Goal: Task Accomplishment & Management: Use online tool/utility

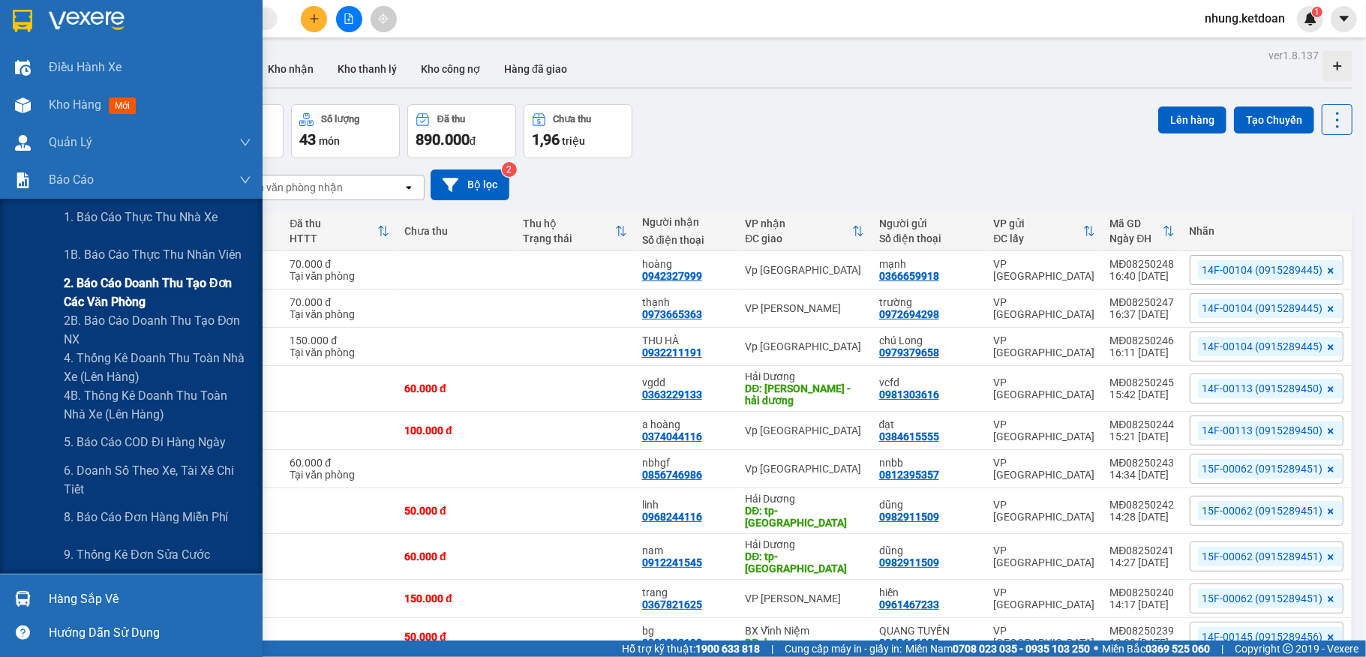
click at [158, 289] on span "2. Báo cáo doanh thu tạo đơn các văn phòng" at bounding box center [158, 293] width 188 height 38
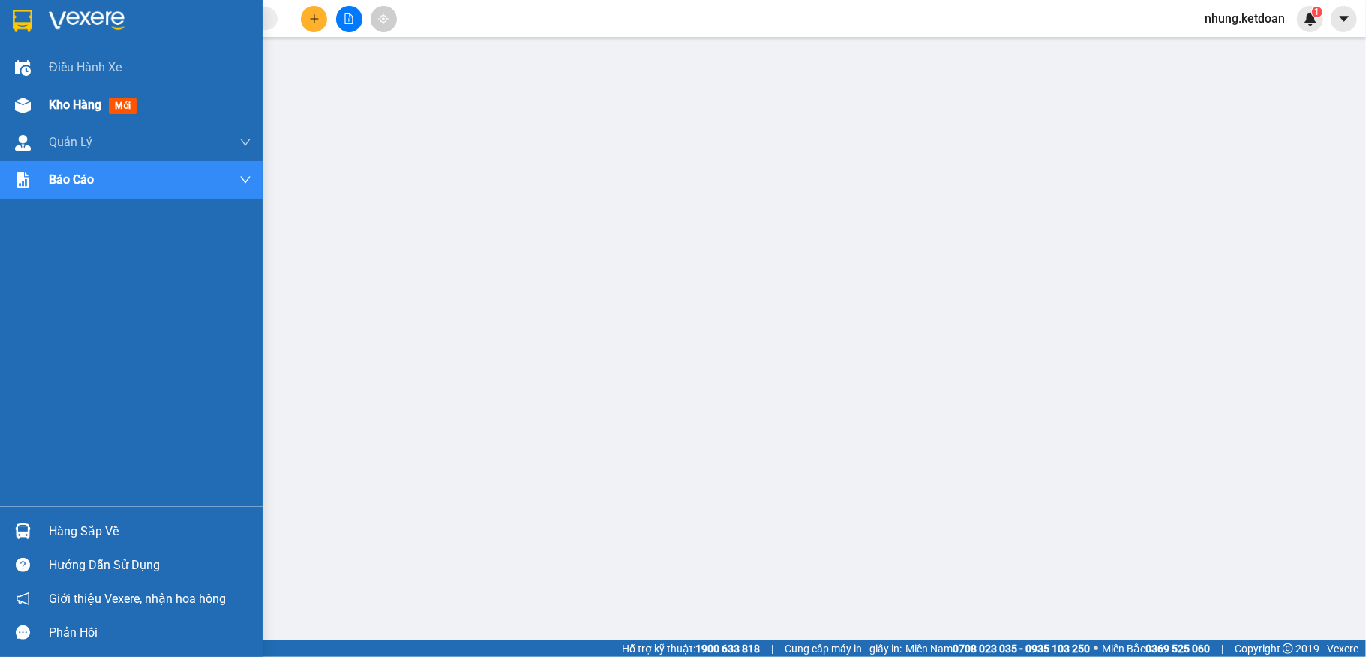
click at [52, 107] on span "Kho hàng" at bounding box center [75, 105] width 53 height 14
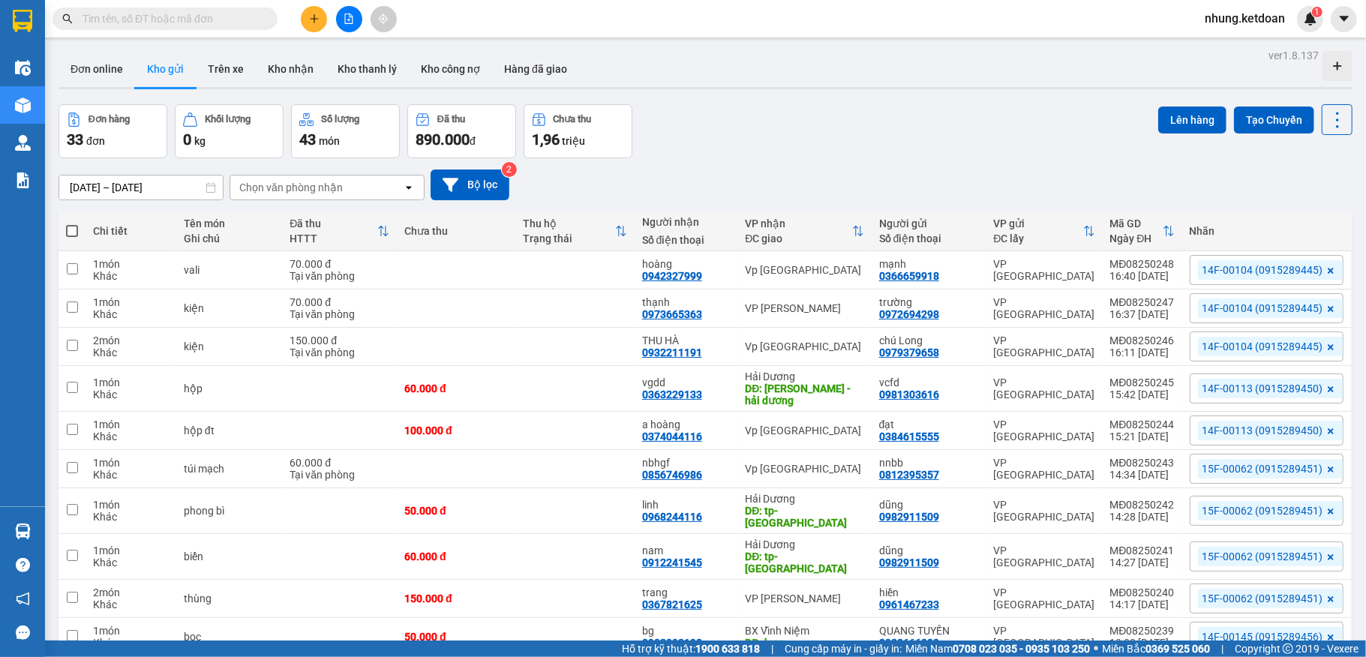
click at [822, 131] on div "Đơn hàng 33 đơn Khối lượng 0 kg Số lượng 43 món Đã thu 890.000 đ Chưa thu 1,96 …" at bounding box center [706, 131] width 1294 height 54
click at [325, 18] on button at bounding box center [314, 19] width 26 height 26
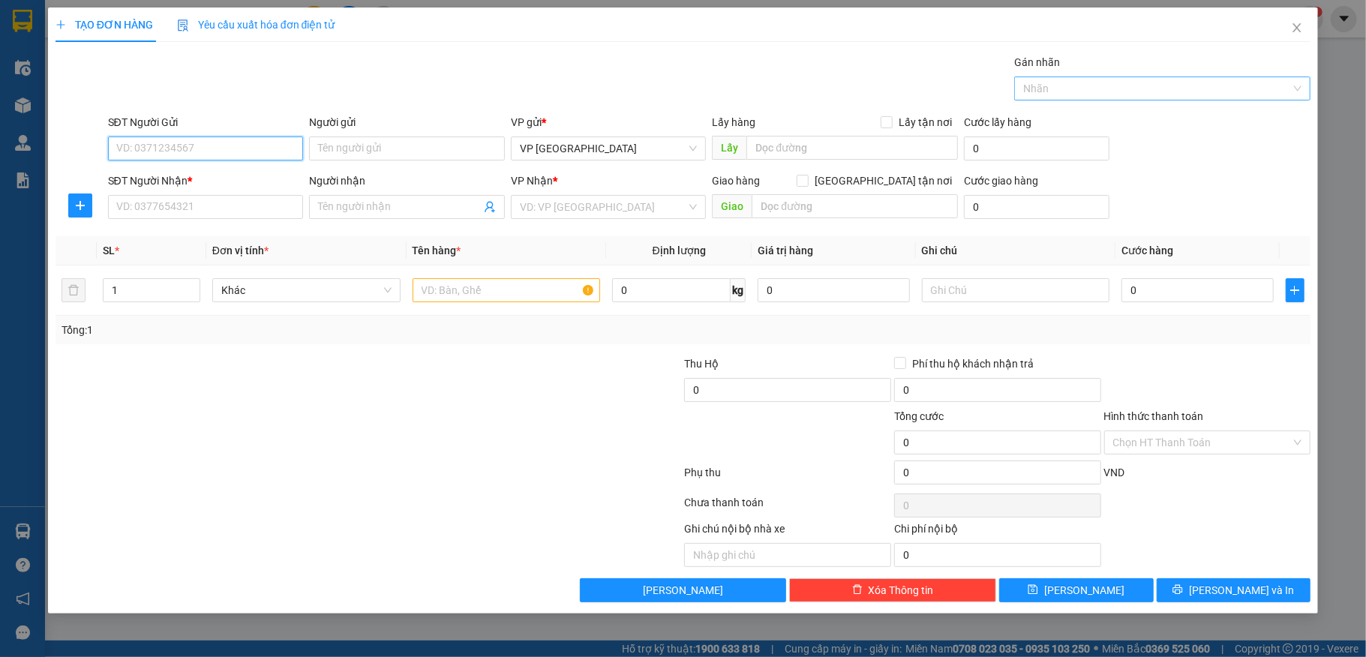
click at [1221, 91] on div at bounding box center [1155, 89] width 274 height 18
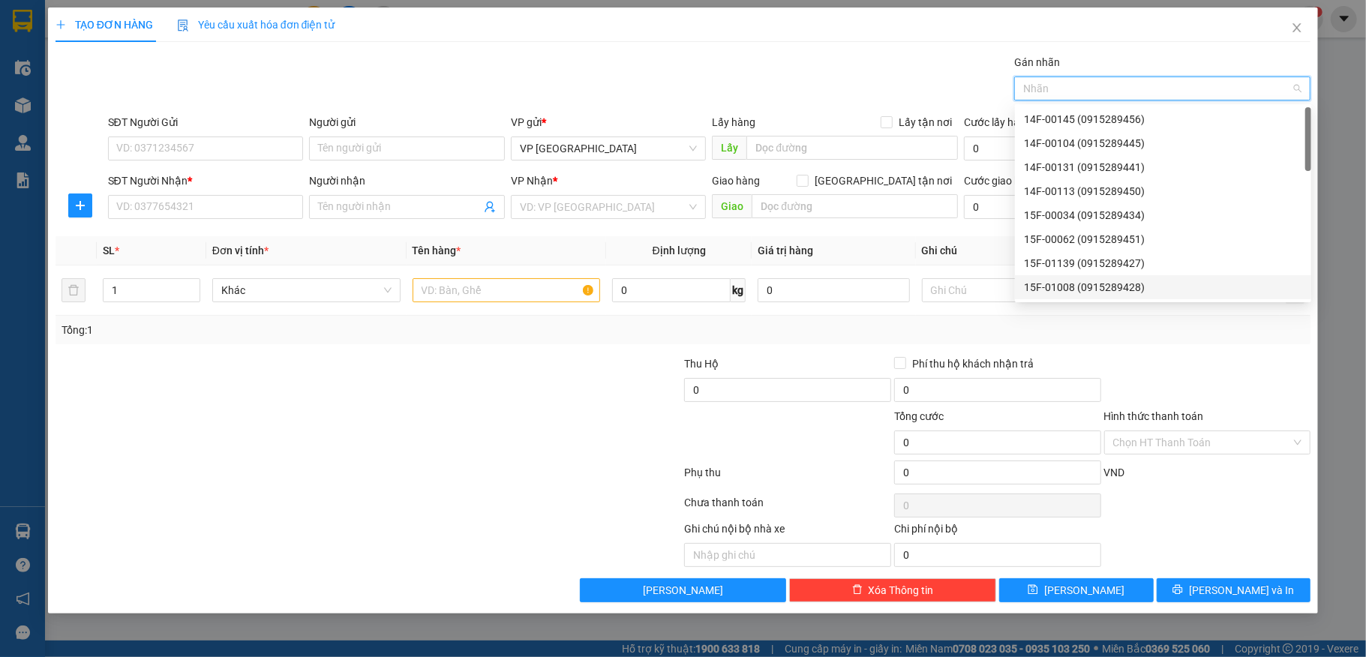
drag, startPoint x: 1065, startPoint y: 284, endPoint x: 1089, endPoint y: 268, distance: 28.7
click at [1066, 284] on div "15F-01008 (0915289428)" at bounding box center [1163, 287] width 278 height 17
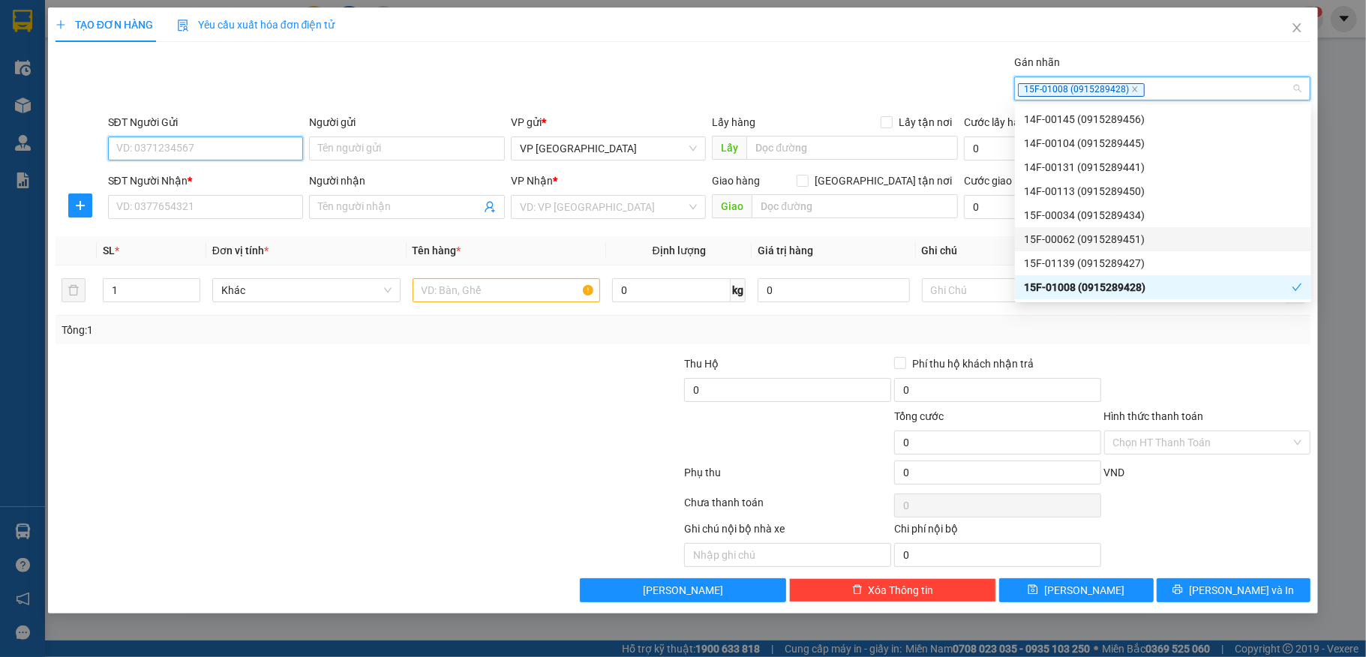
click at [205, 150] on input "SĐT Người Gửi" at bounding box center [206, 149] width 196 height 24
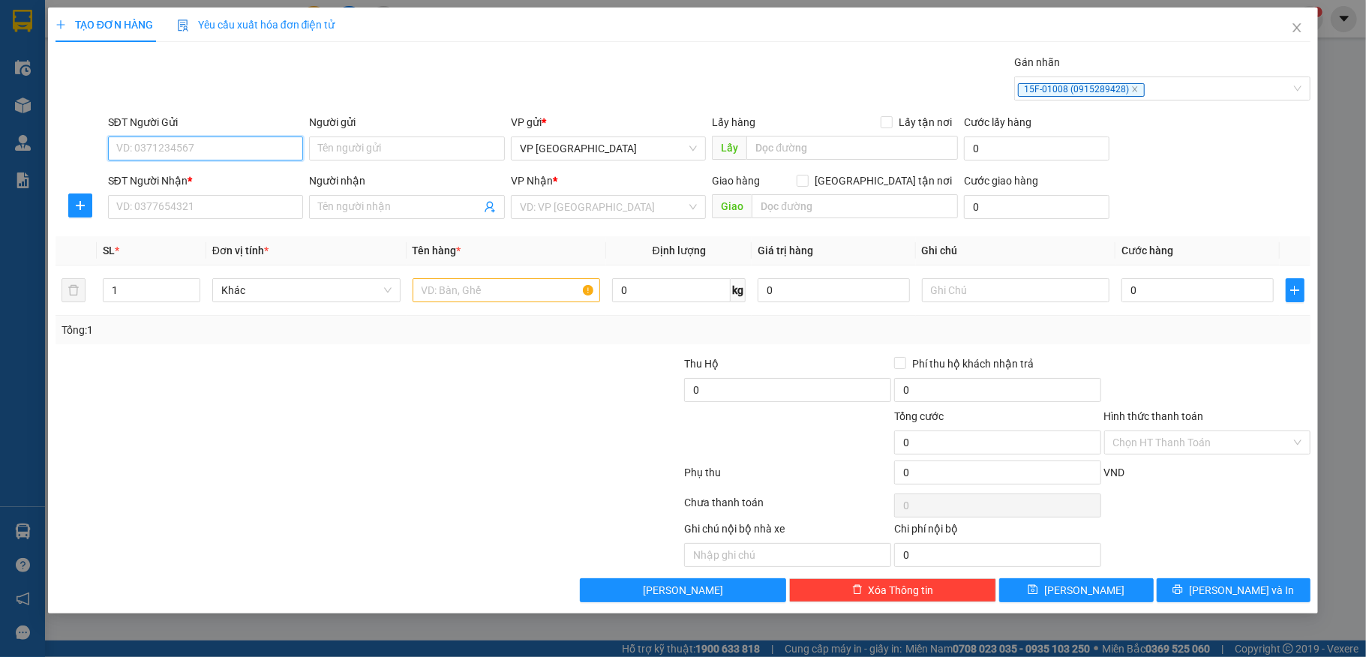
click at [180, 158] on input "SĐT Người Gửi" at bounding box center [206, 149] width 196 height 24
type input "0967221221"
click at [209, 181] on div "0967221221 - mnjhb" at bounding box center [206, 179] width 178 height 17
type input "mnjhb"
type input "0967221221"
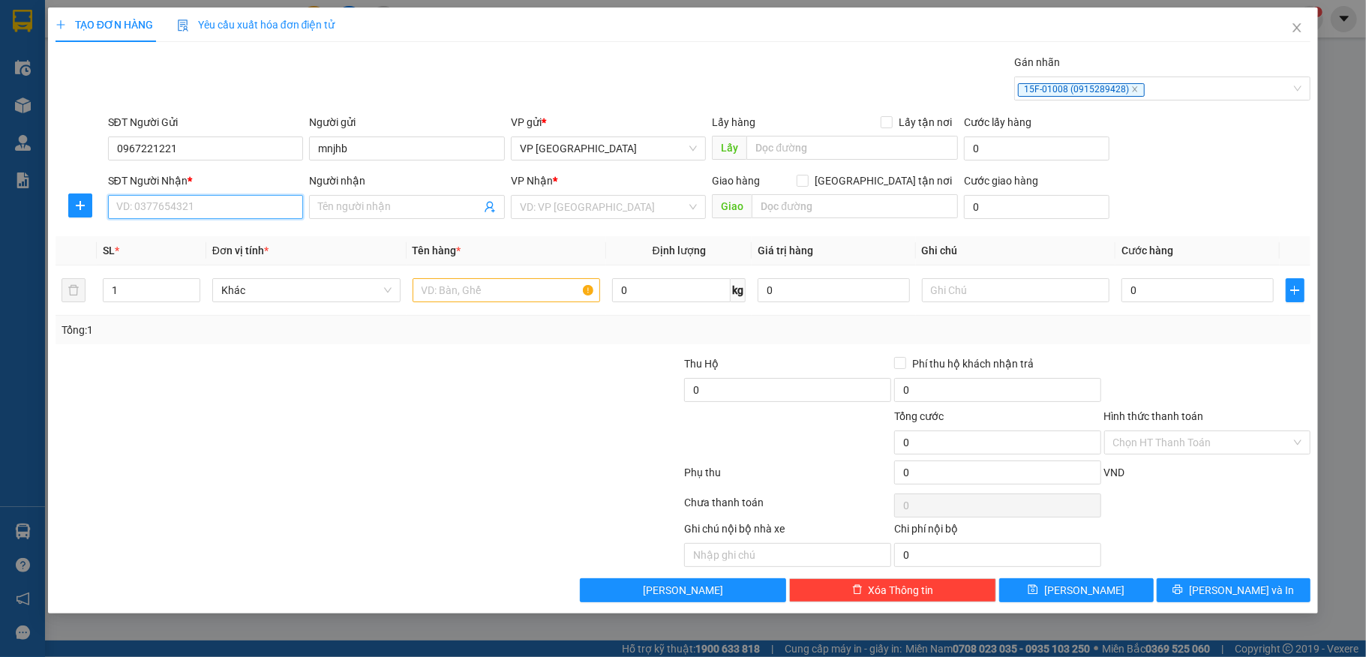
click at [202, 206] on input "SĐT Người Nhận *" at bounding box center [206, 207] width 196 height 24
type input "0846123555"
click at [376, 204] on input "Người nhận" at bounding box center [399, 207] width 163 height 17
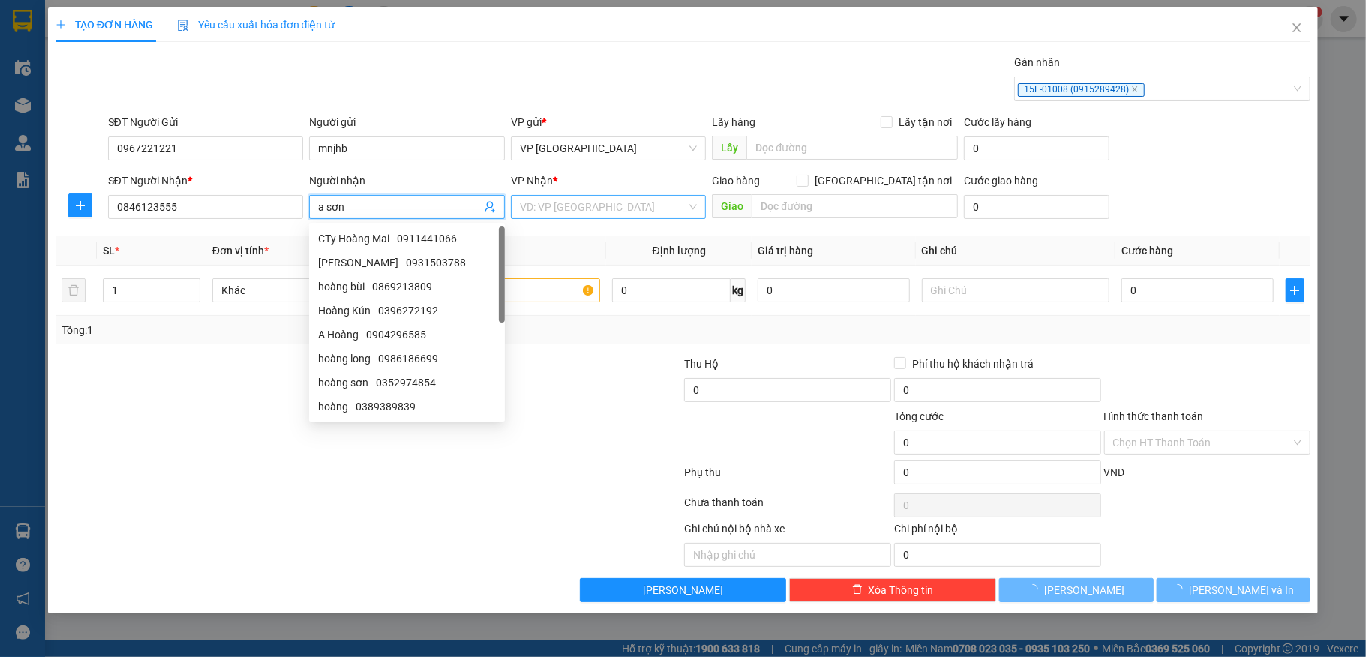
type input "a sơn"
click at [560, 205] on input "search" at bounding box center [603, 207] width 167 height 23
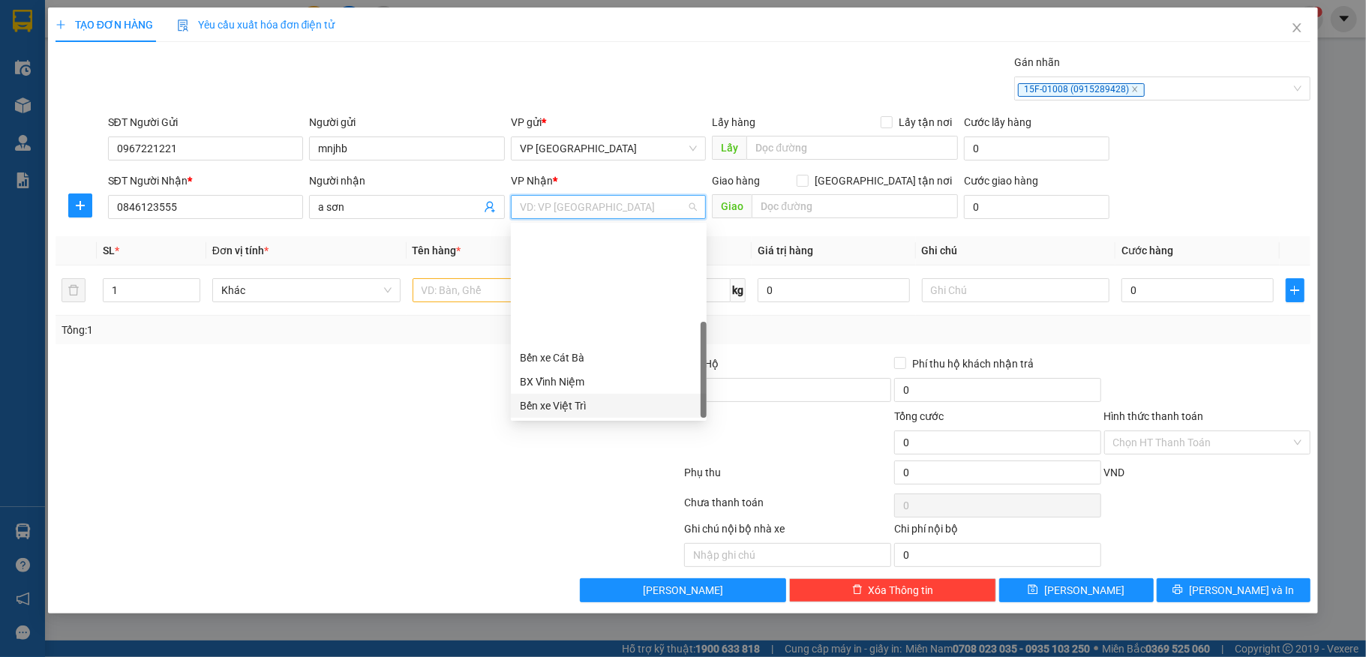
scroll to position [144, 0]
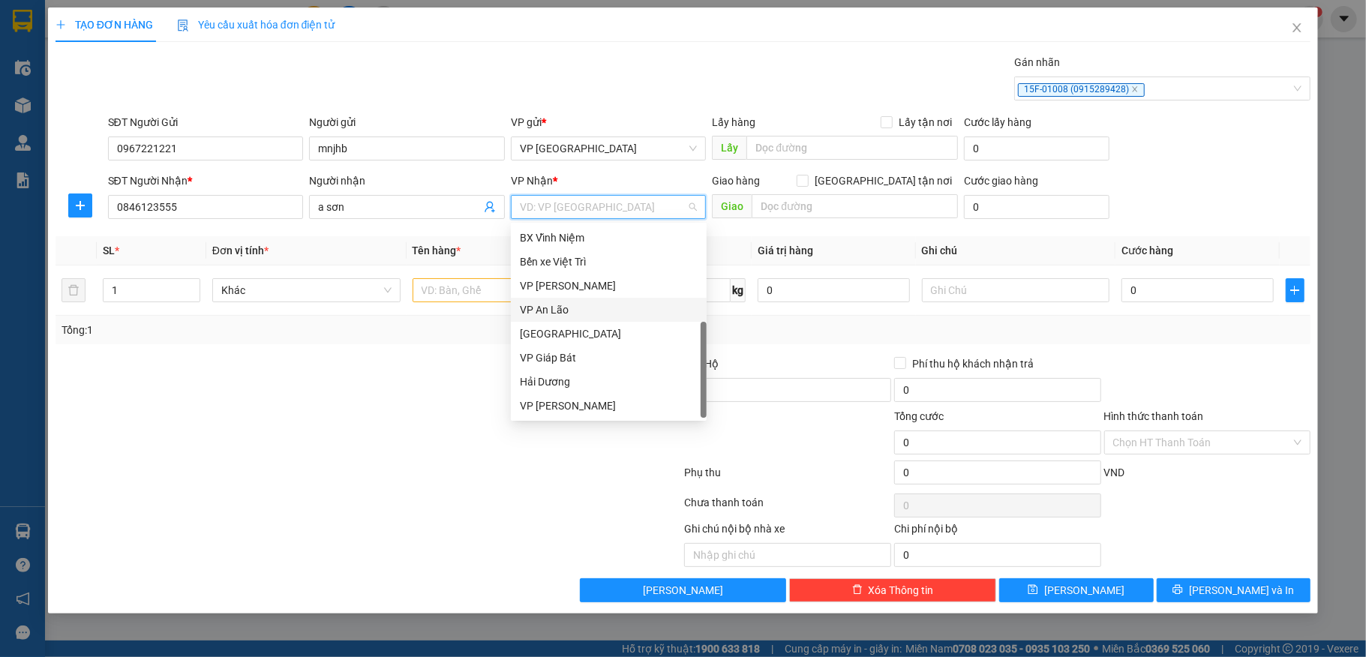
click at [556, 307] on div "VP An Lão" at bounding box center [609, 310] width 178 height 17
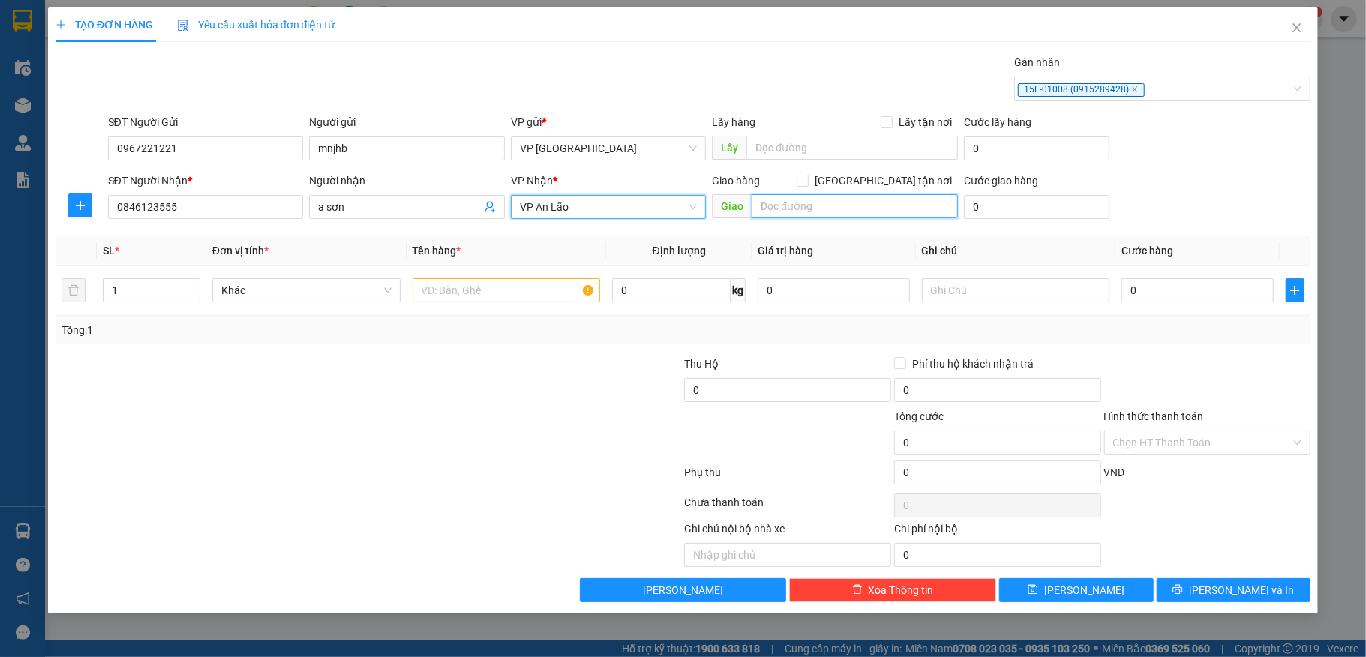
click at [794, 202] on input "text" at bounding box center [855, 206] width 206 height 24
type input "chân cầu vàng"
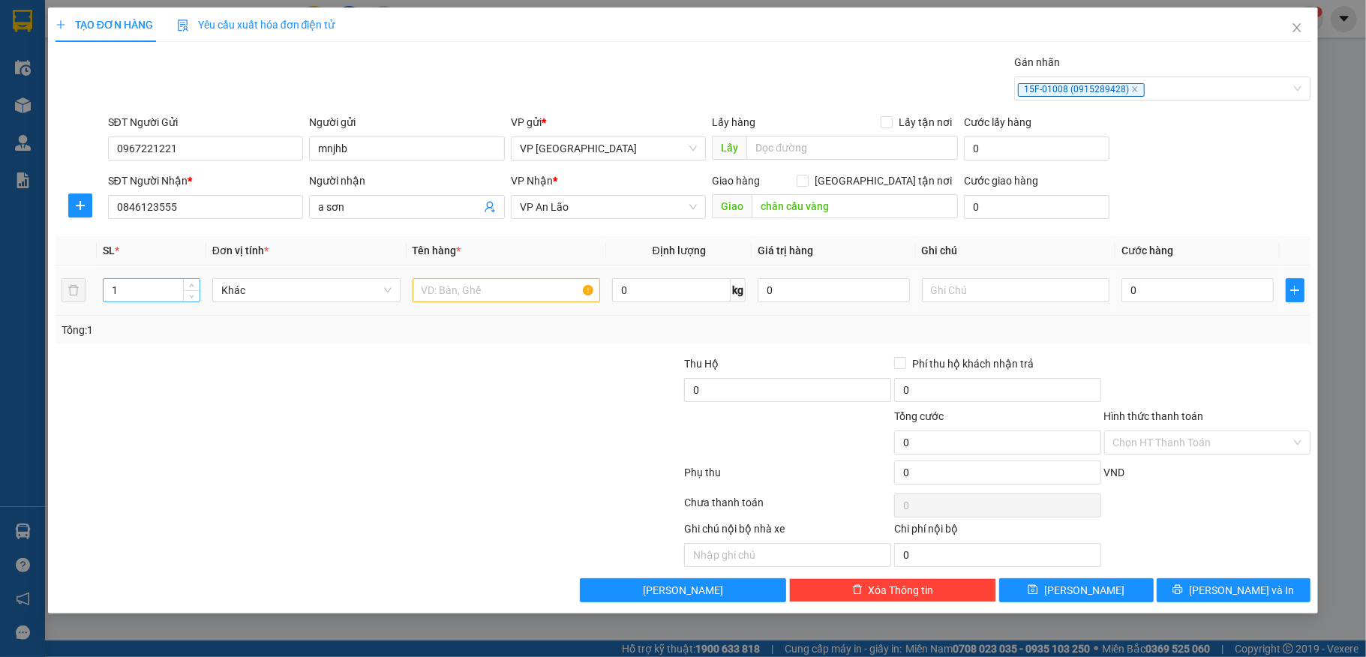
click at [158, 295] on input "1" at bounding box center [152, 290] width 96 height 23
click at [459, 298] on input "text" at bounding box center [507, 290] width 188 height 24
type input "2"
type input "kiện"
click at [1145, 293] on input "0" at bounding box center [1197, 290] width 152 height 24
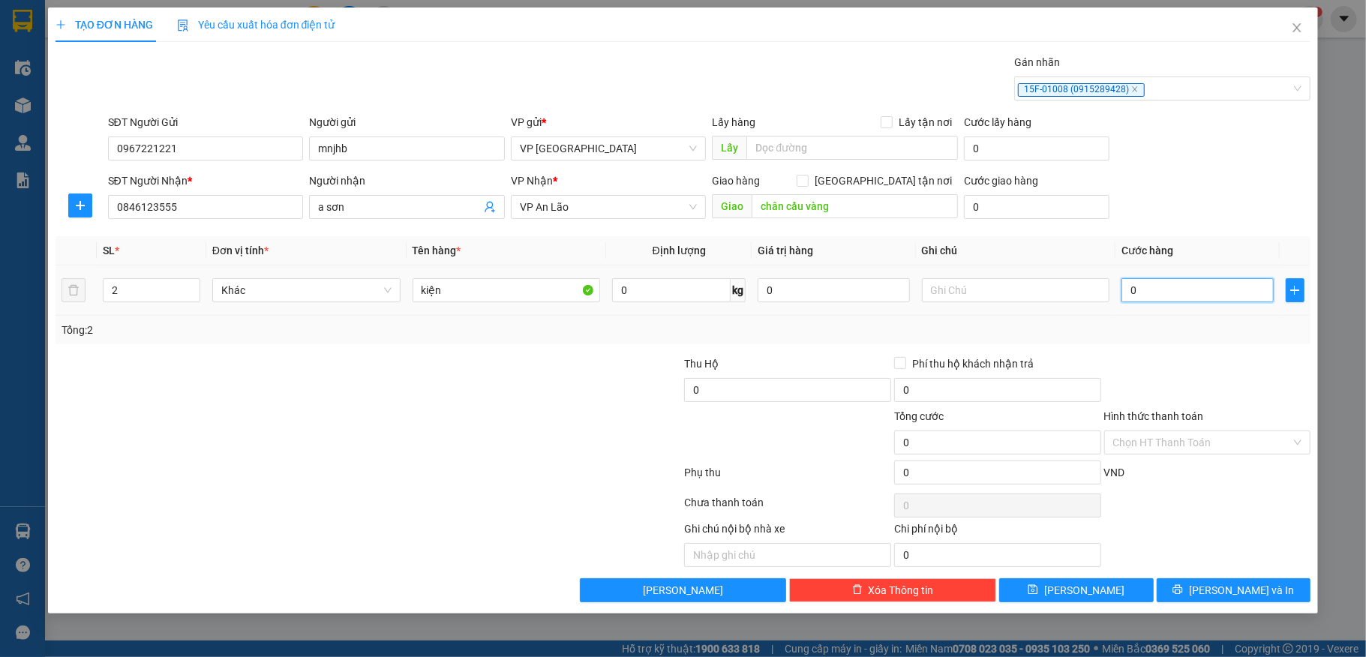
type input "1"
type input "10"
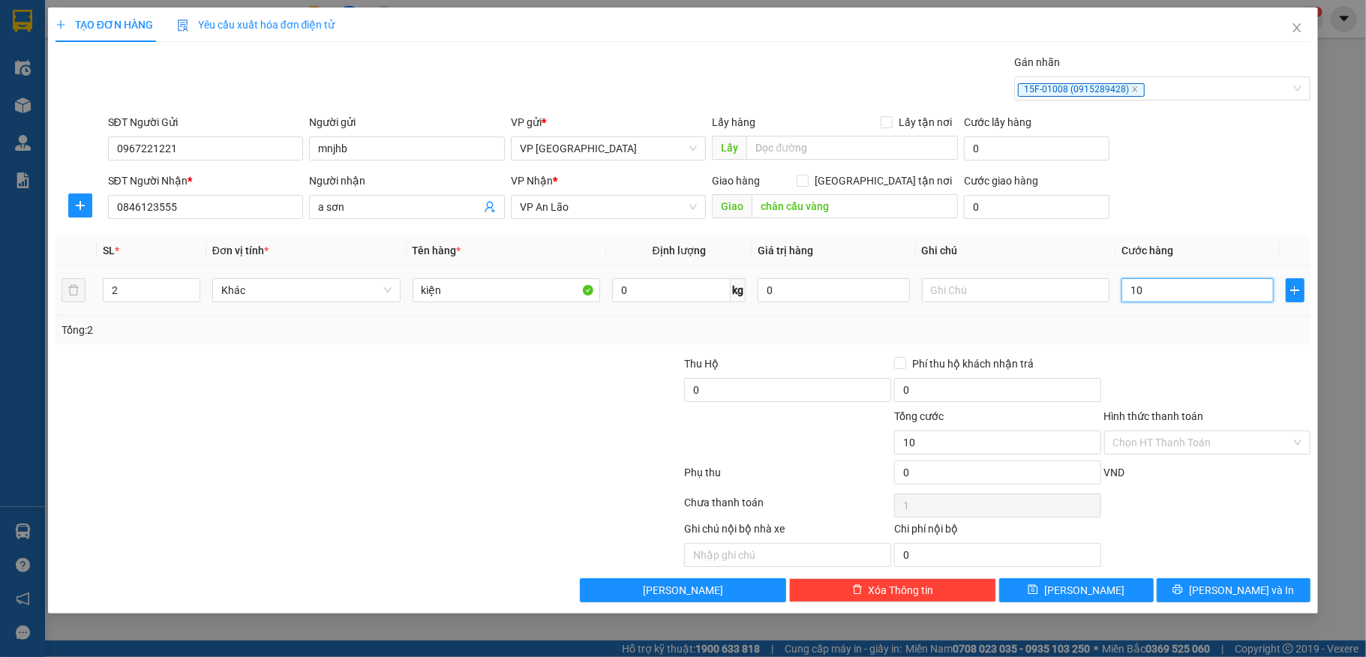
type input "10"
type input "100"
type input "1.000"
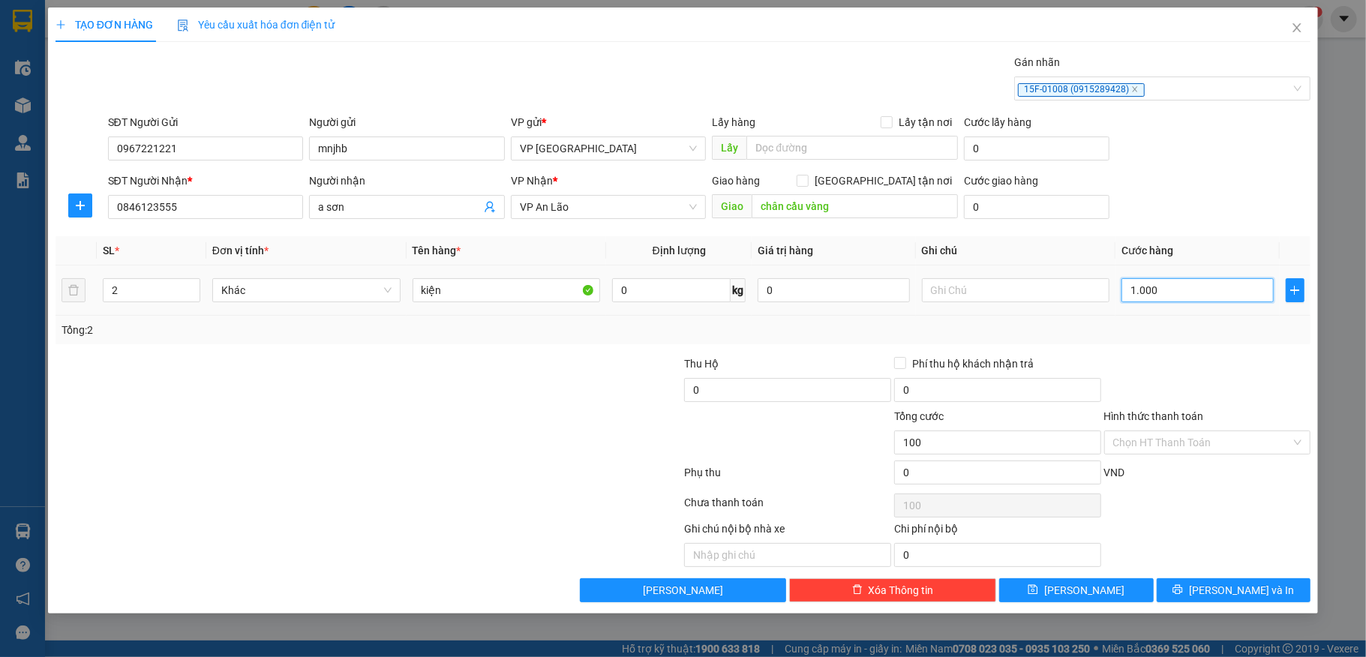
type input "1.000"
type input "10.000"
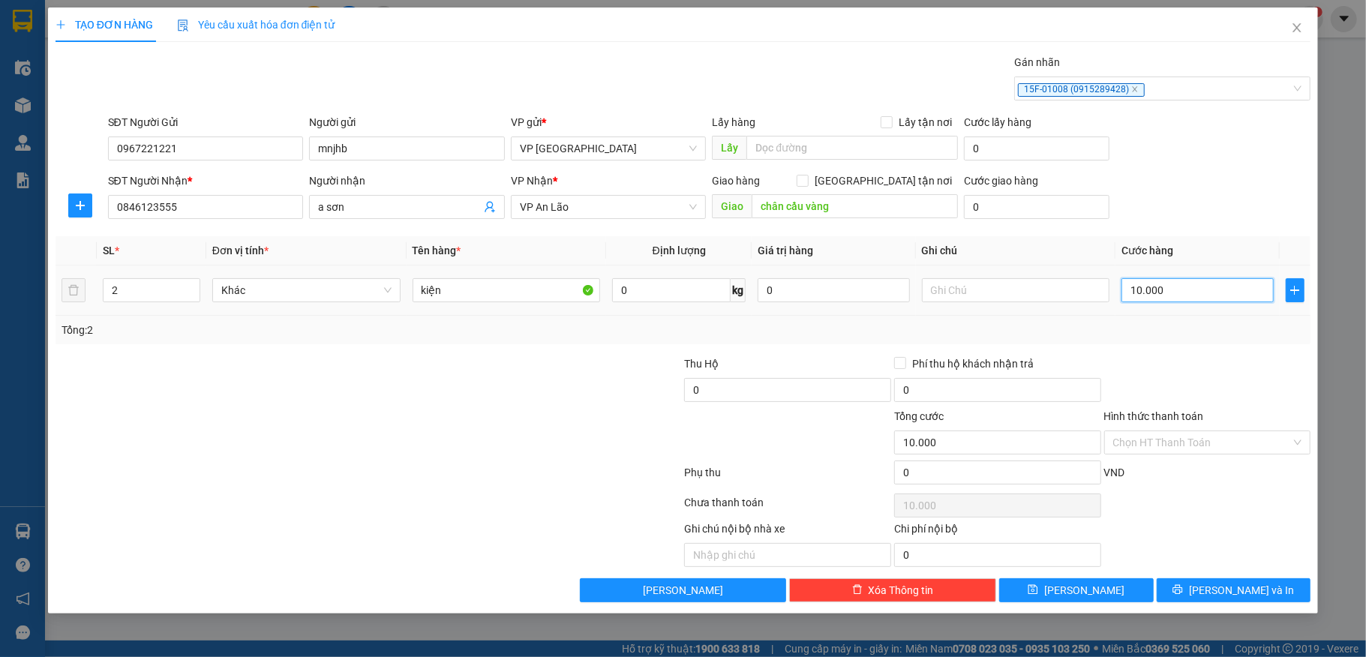
type input "100.000"
click at [1216, 600] on button "[PERSON_NAME] và In" at bounding box center [1234, 590] width 155 height 24
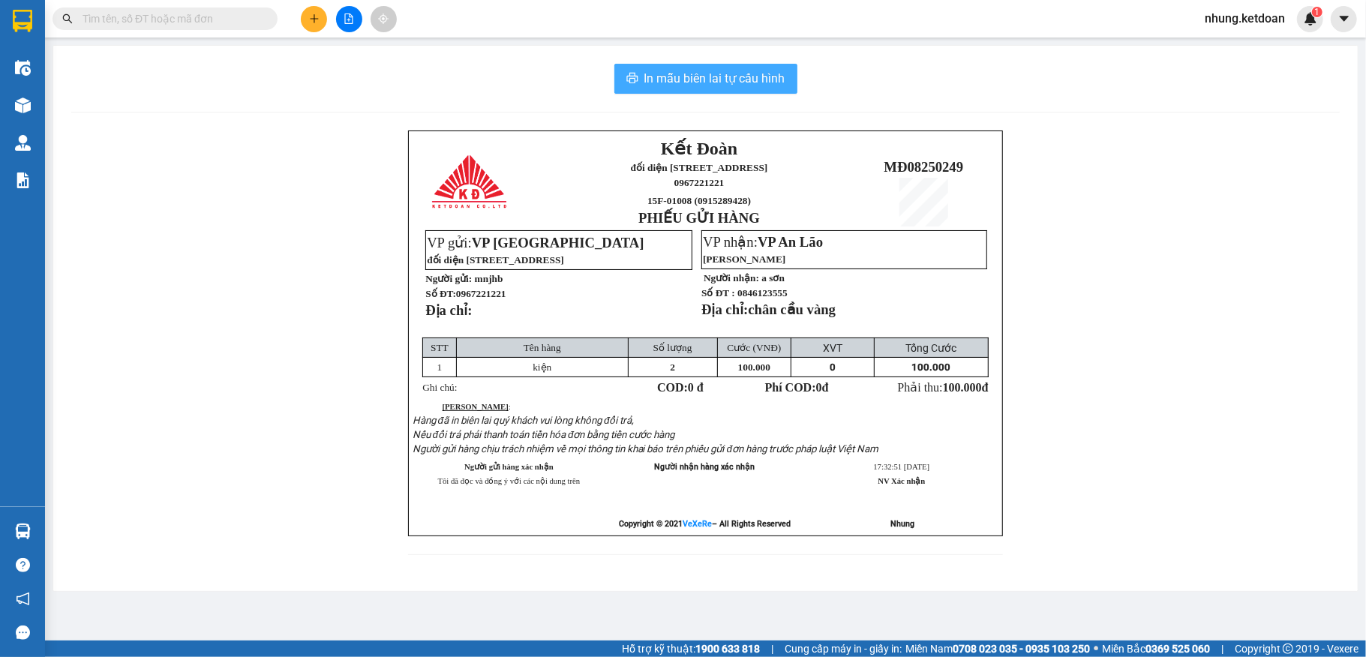
click at [700, 79] on span "In mẫu biên lai tự cấu hình" at bounding box center [714, 78] width 141 height 19
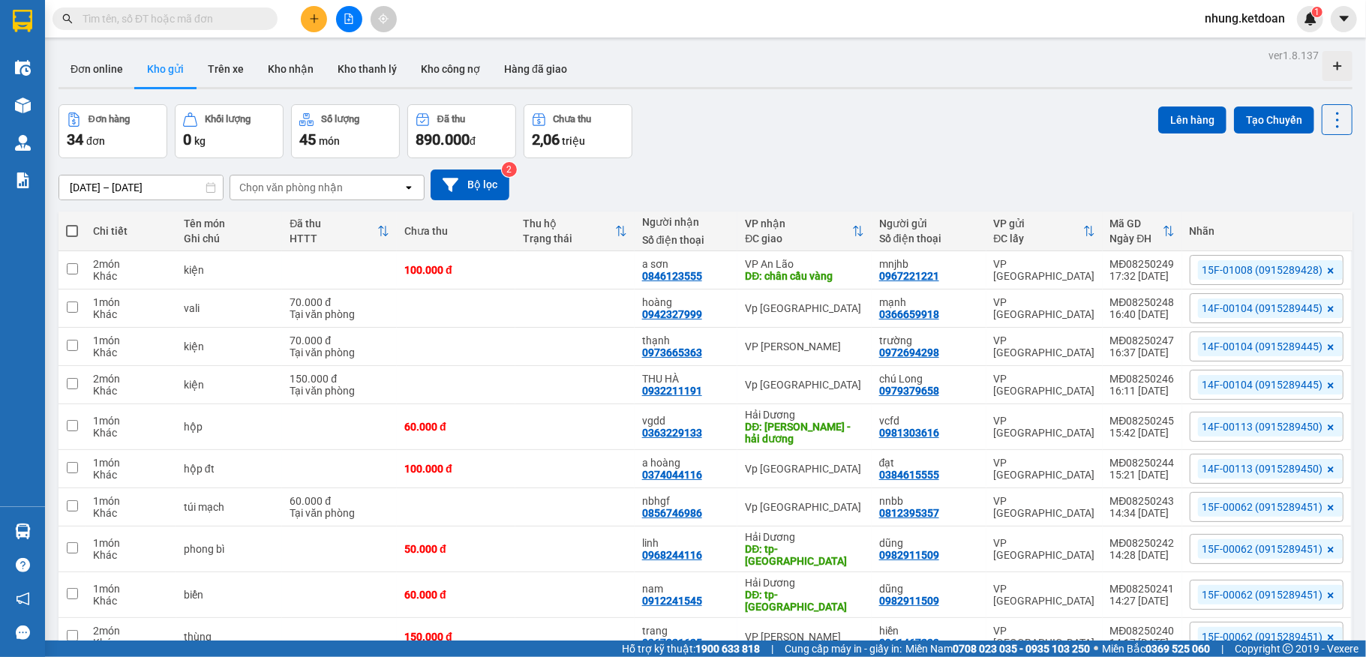
drag, startPoint x: 1058, startPoint y: 605, endPoint x: 1177, endPoint y: 635, distance: 123.0
click at [1058, 607] on td "VP [GEOGRAPHIC_DATA]" at bounding box center [1044, 595] width 116 height 46
click at [1190, 635] on div "15F-00062 (0915289451)" at bounding box center [1267, 637] width 154 height 30
checkbox input "true"
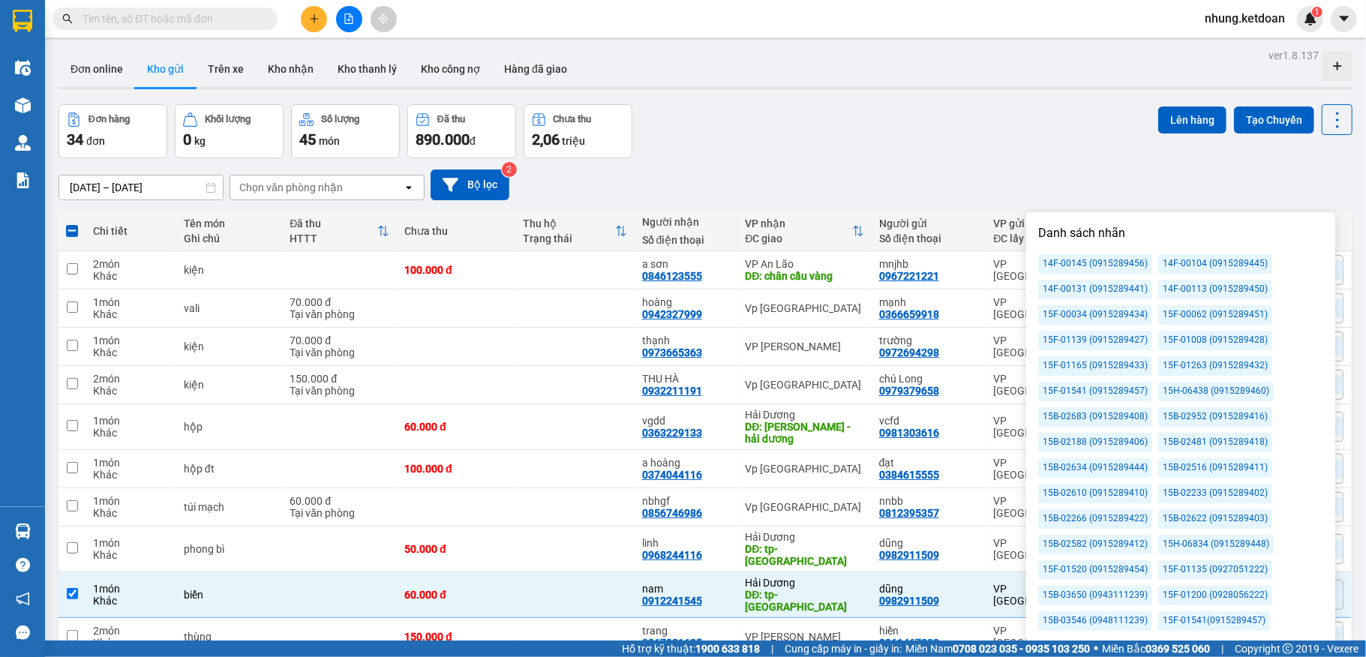
click at [867, 141] on div "Đơn hàng 34 đơn Khối lượng 0 kg Số lượng 45 món Đã thu 890.000 đ Chưa thu 2,06 …" at bounding box center [706, 131] width 1294 height 54
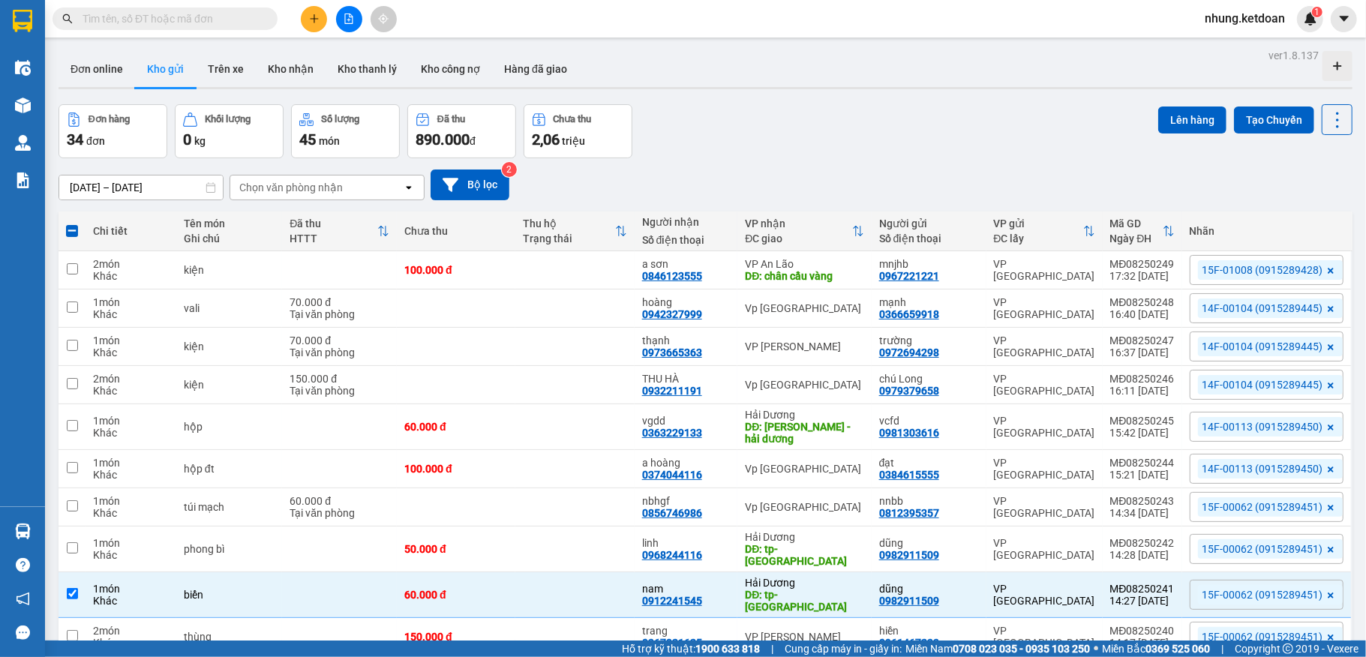
click at [315, 17] on icon "plus" at bounding box center [314, 19] width 11 height 11
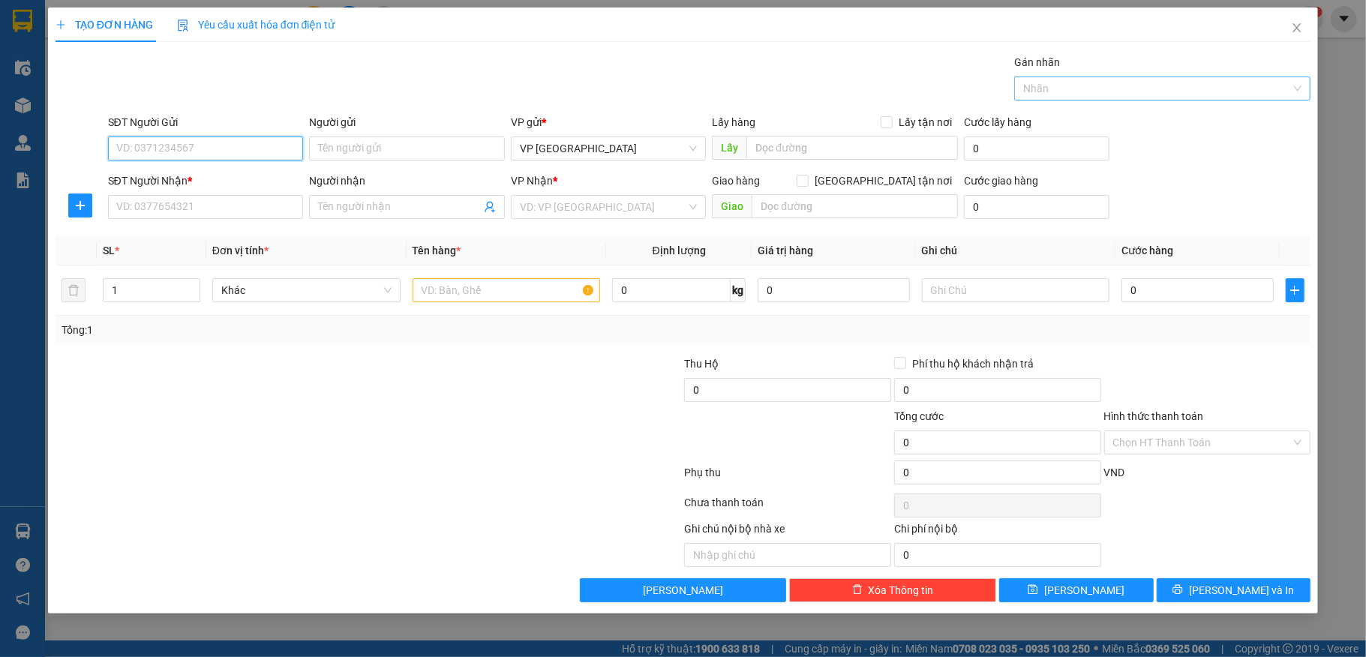
click at [1068, 94] on div at bounding box center [1155, 89] width 274 height 18
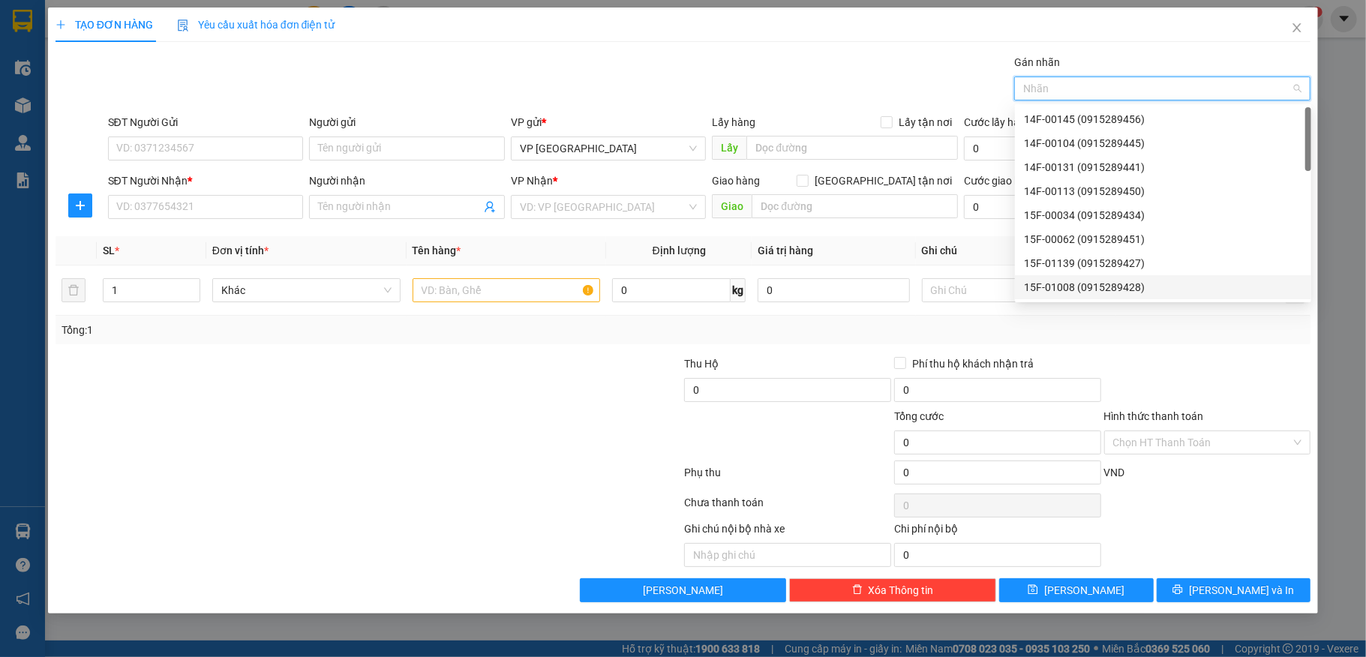
click at [1072, 289] on div "15F-01008 (0915289428)" at bounding box center [1163, 287] width 278 height 17
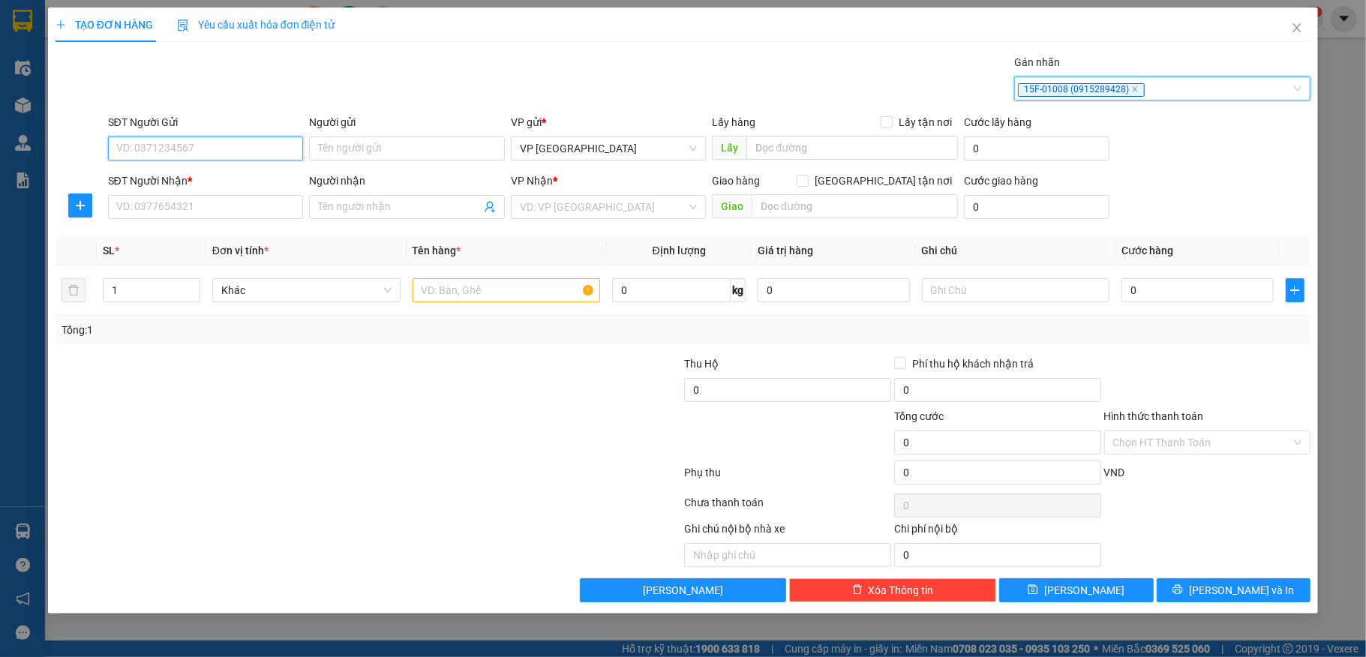
click at [212, 145] on input "SĐT Người Gửi" at bounding box center [206, 149] width 196 height 24
click at [204, 147] on input "SĐT Người Gửi" at bounding box center [206, 149] width 196 height 24
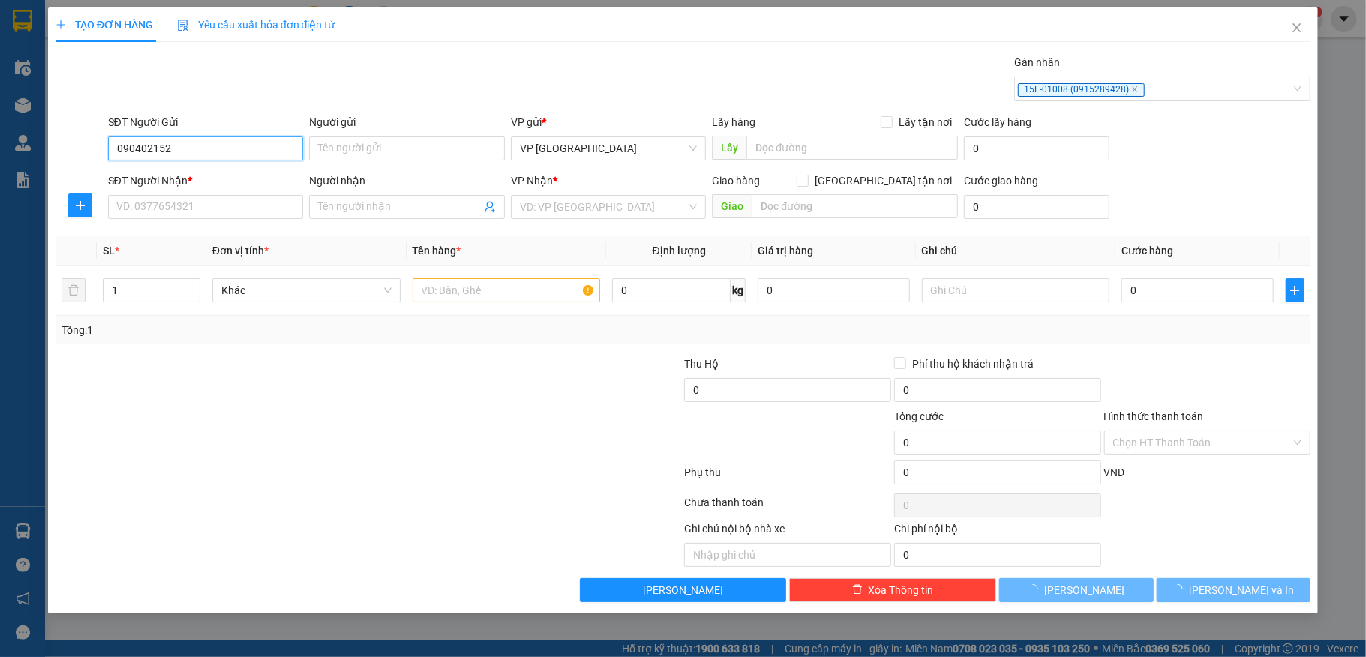
type input "0904021525"
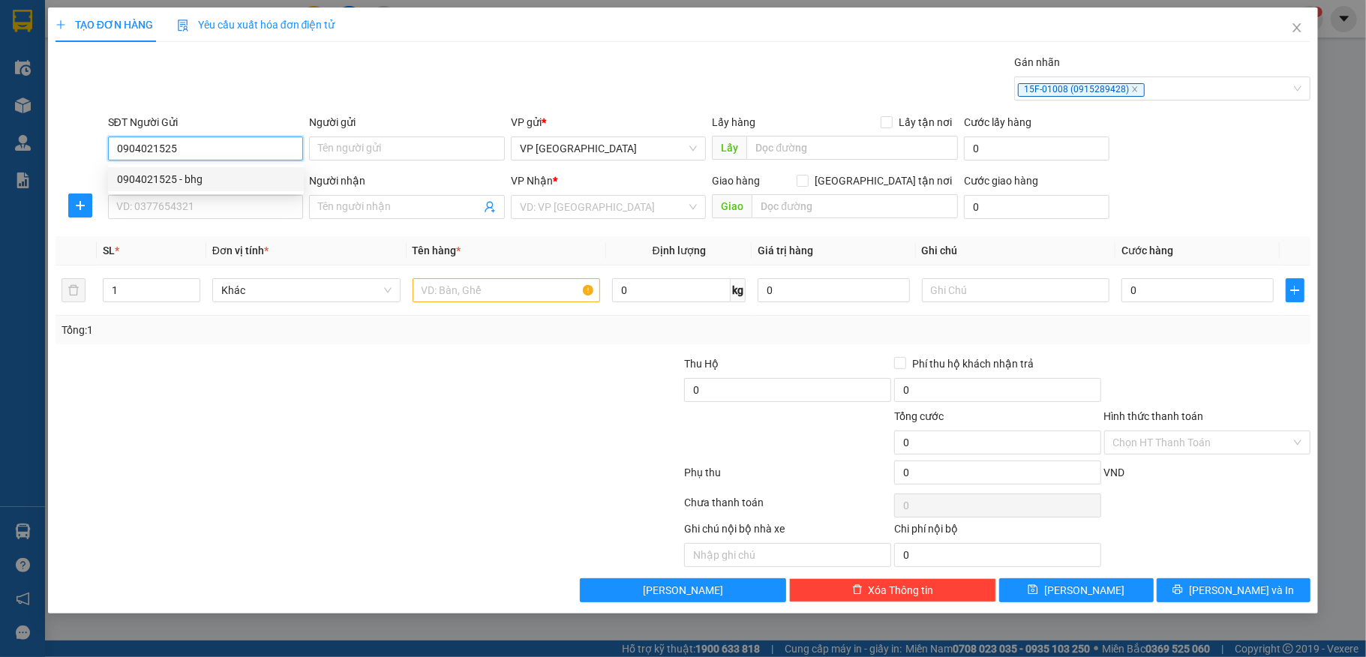
drag, startPoint x: 204, startPoint y: 173, endPoint x: 178, endPoint y: 192, distance: 32.7
click at [203, 173] on div "0904021525 - bhg" at bounding box center [206, 179] width 178 height 17
type input "bhg"
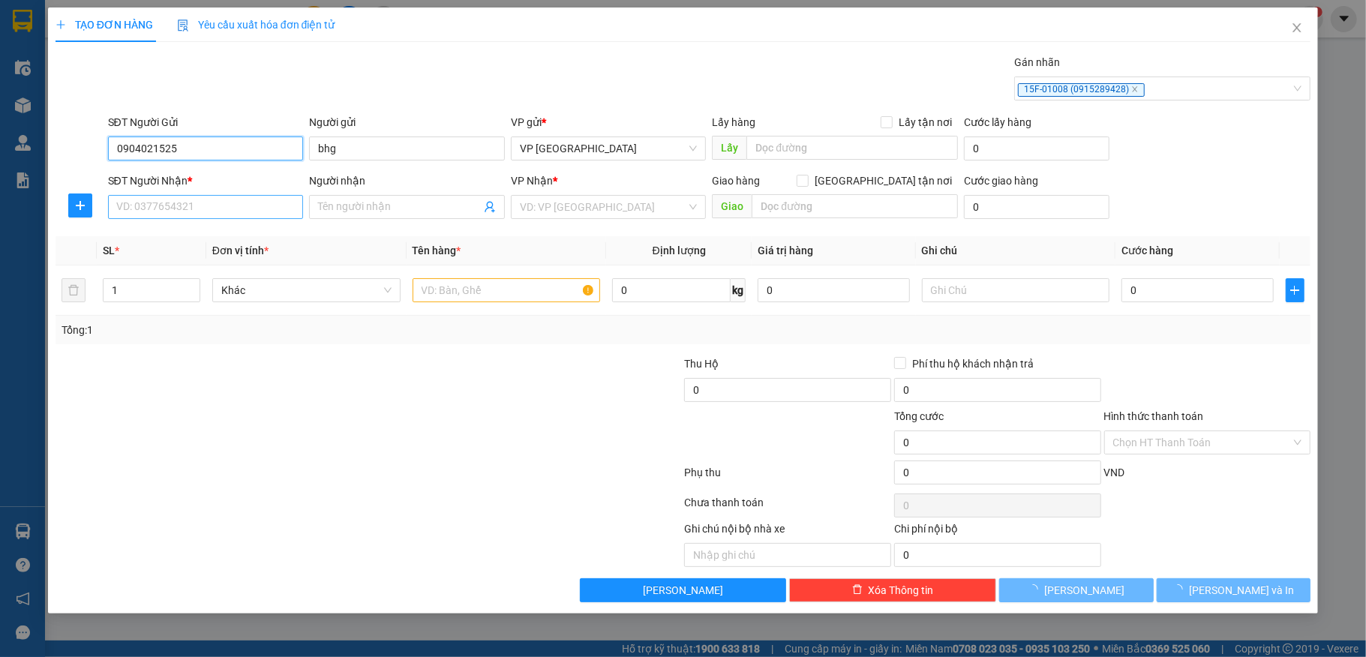
type input "0904021525"
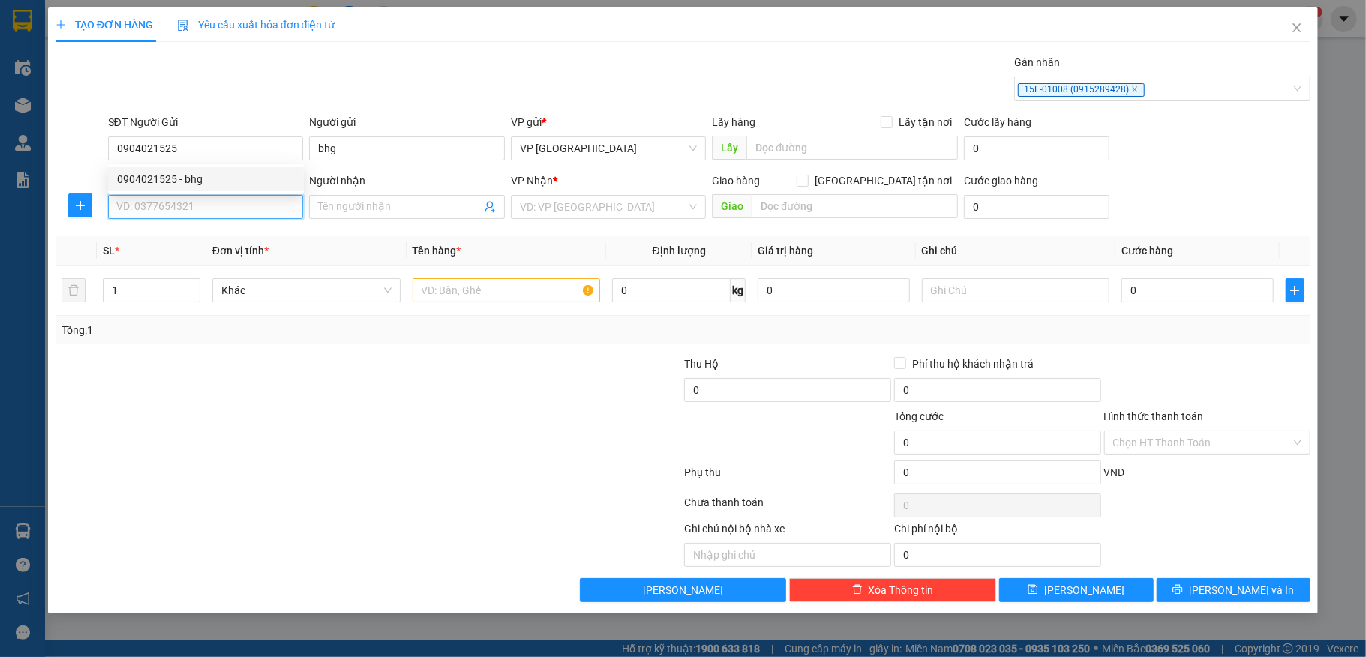
click at [153, 215] on input "SĐT Người Nhận *" at bounding box center [206, 207] width 196 height 24
type input "0967868975"
click at [372, 209] on input "Người nhận" at bounding box center [399, 207] width 163 height 17
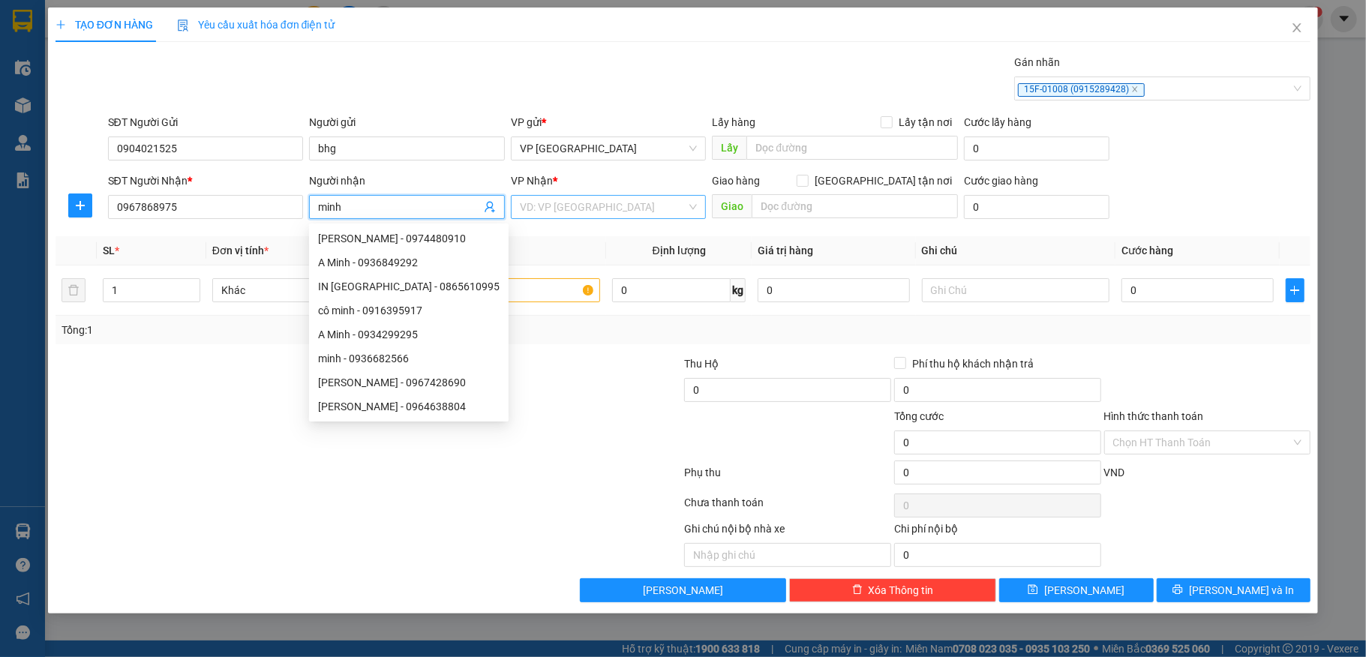
type input "minh"
click at [556, 204] on input "search" at bounding box center [603, 207] width 167 height 23
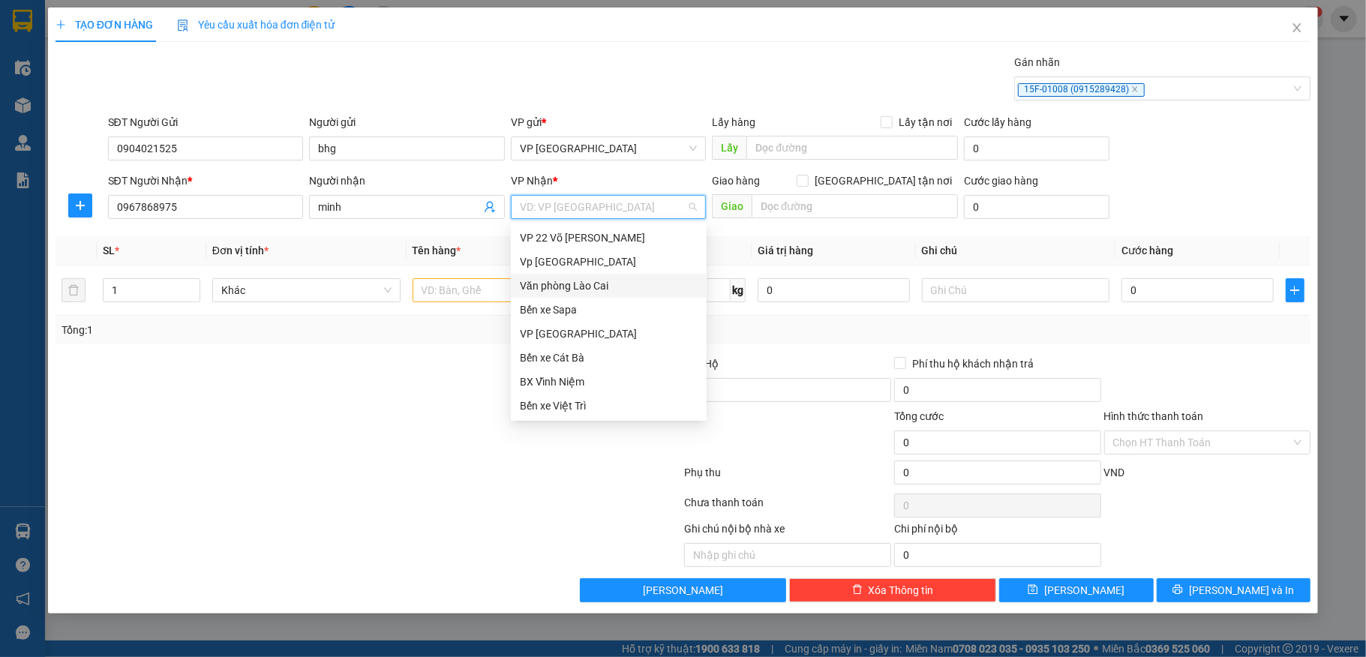
scroll to position [138, 0]
click at [555, 290] on div "VP [PERSON_NAME]" at bounding box center [609, 292] width 178 height 17
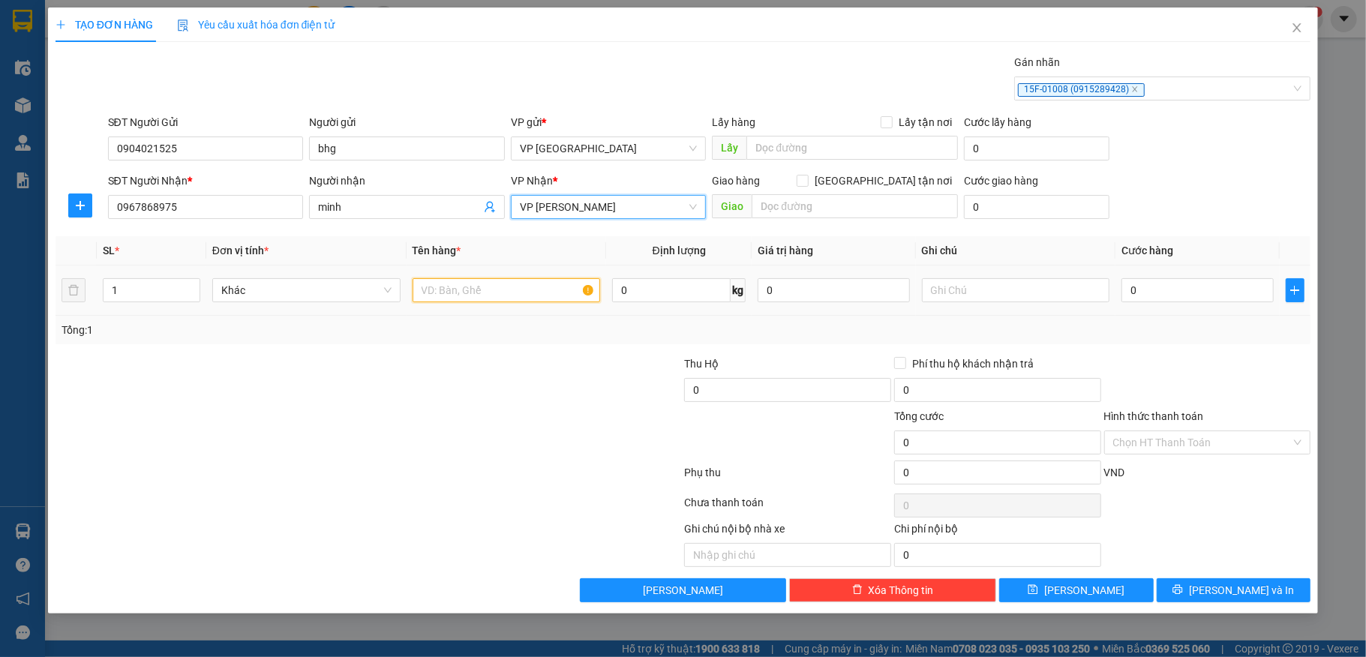
click at [505, 297] on input "text" at bounding box center [507, 290] width 188 height 24
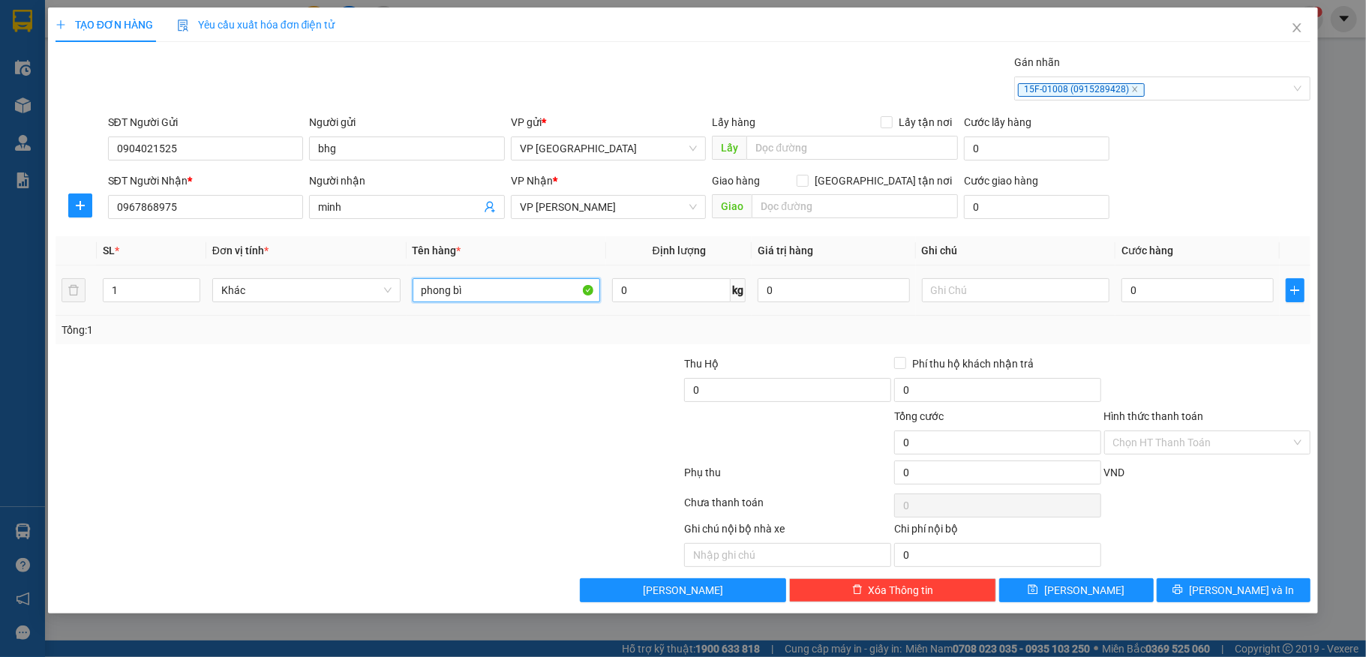
type input "phong bì"
click at [1175, 279] on div "0" at bounding box center [1197, 290] width 152 height 30
click at [1139, 294] on input "0" at bounding box center [1197, 290] width 152 height 24
type input "5"
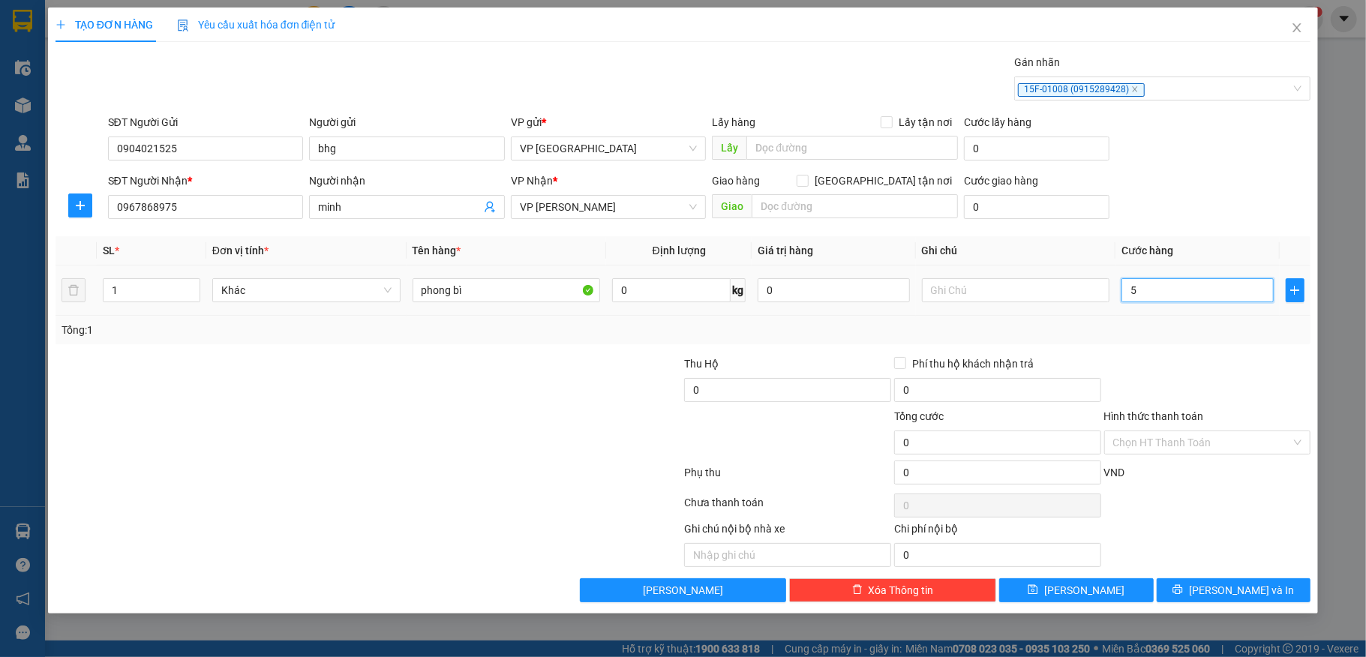
type input "5"
type input "50"
type input "500"
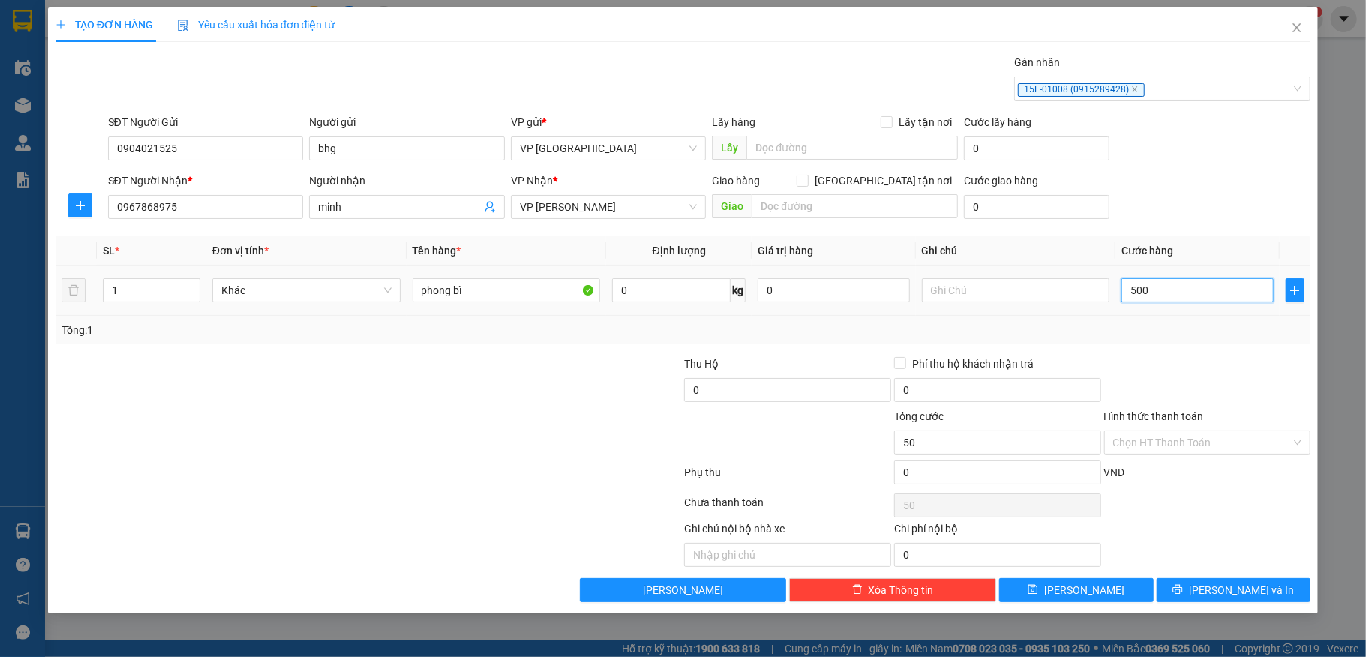
type input "500"
type input "5.000"
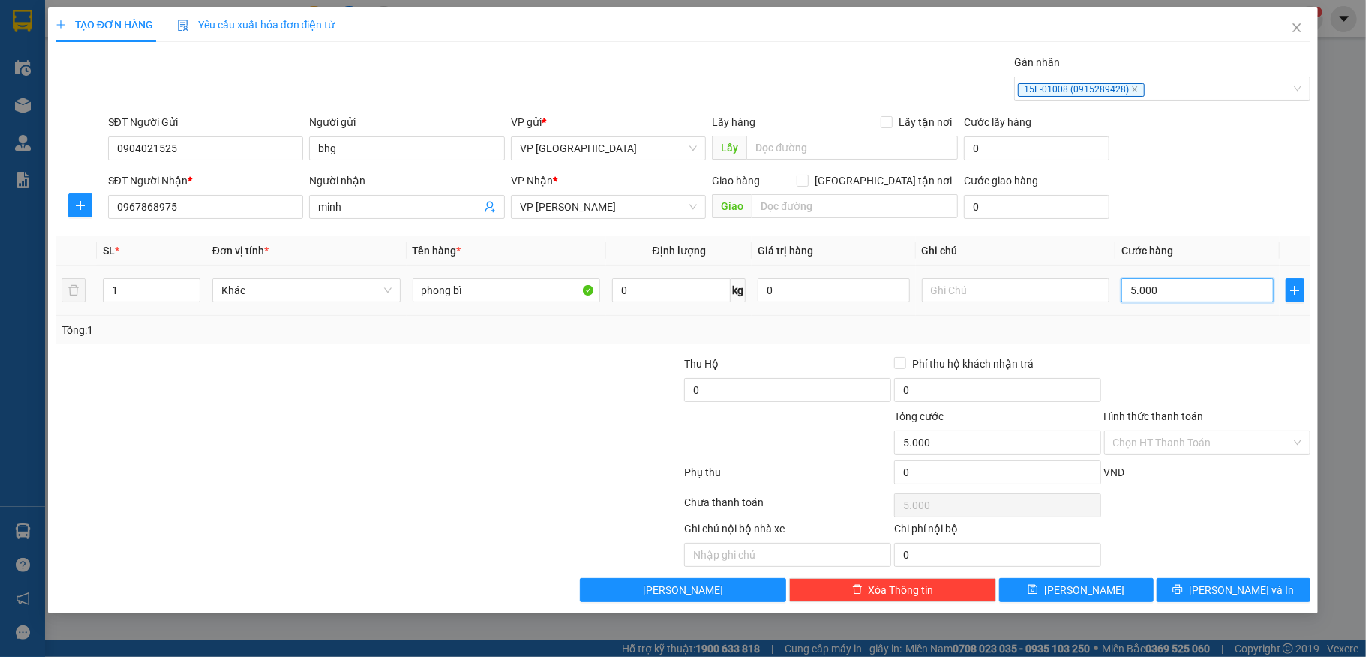
type input "50.000"
click at [1183, 590] on icon "printer" at bounding box center [1177, 589] width 11 height 11
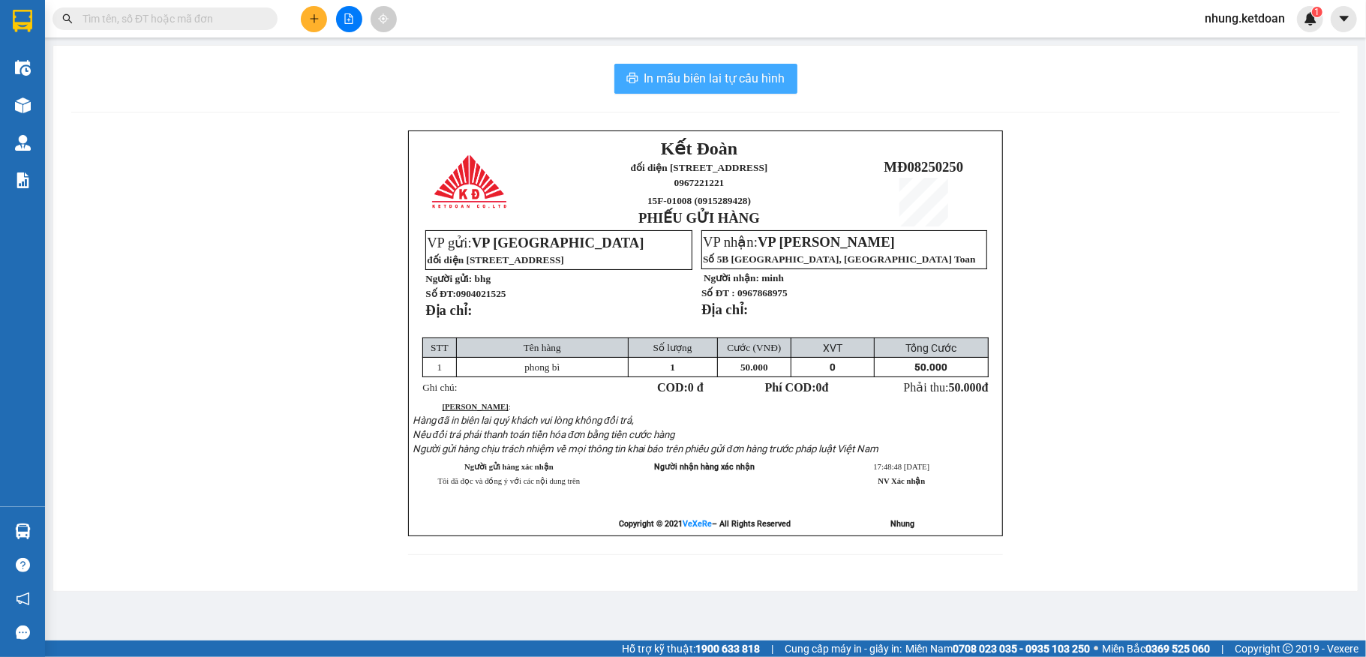
click at [736, 77] on span "In mẫu biên lai tự cấu hình" at bounding box center [714, 78] width 141 height 19
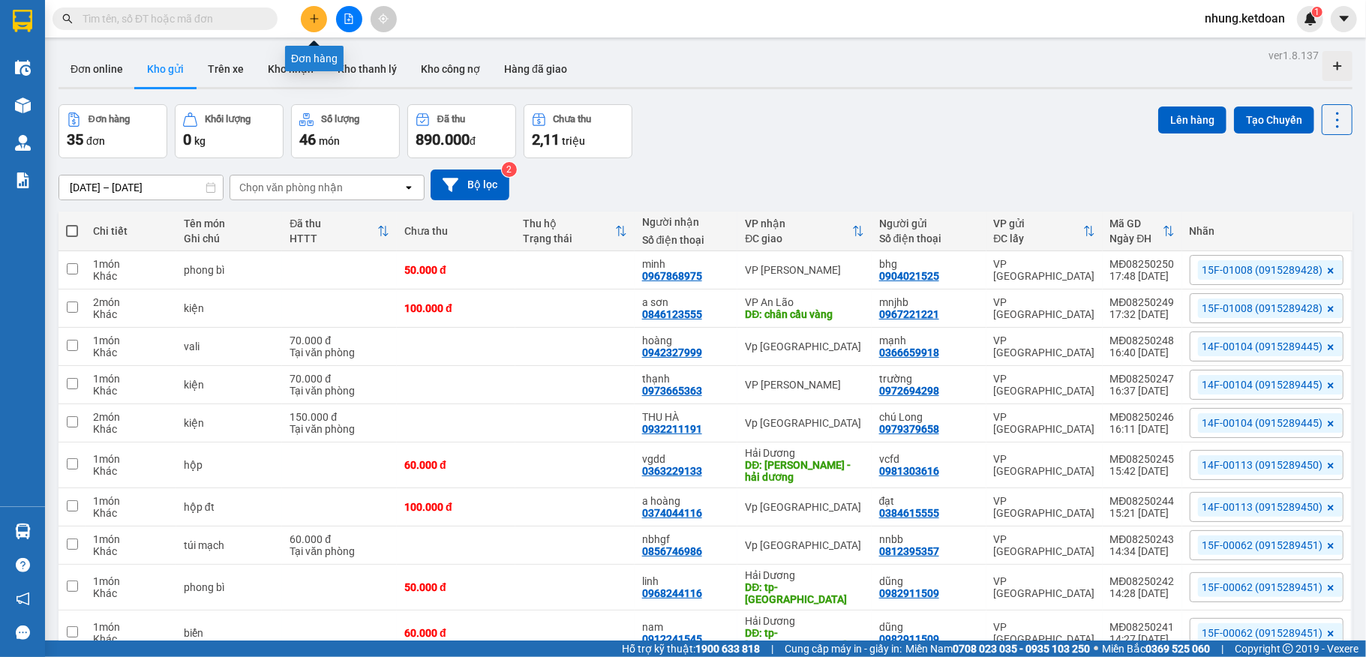
click at [316, 15] on icon "plus" at bounding box center [314, 19] width 11 height 11
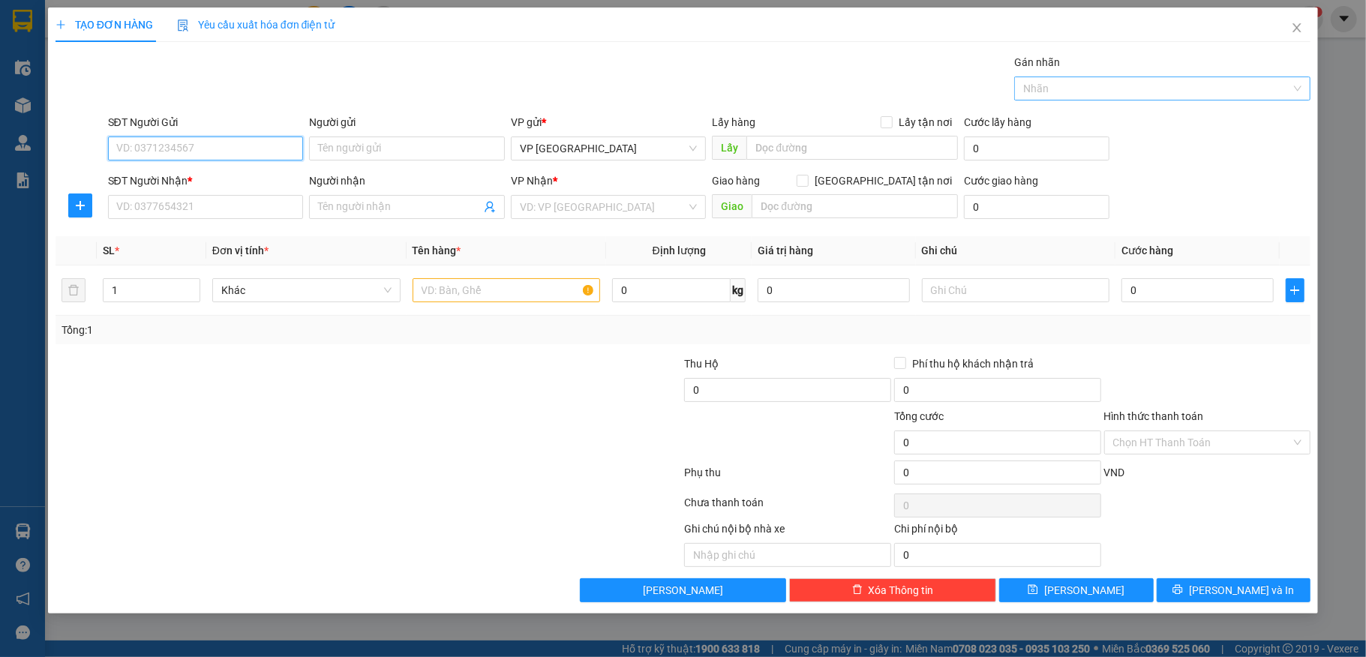
click at [1111, 84] on div at bounding box center [1155, 89] width 274 height 18
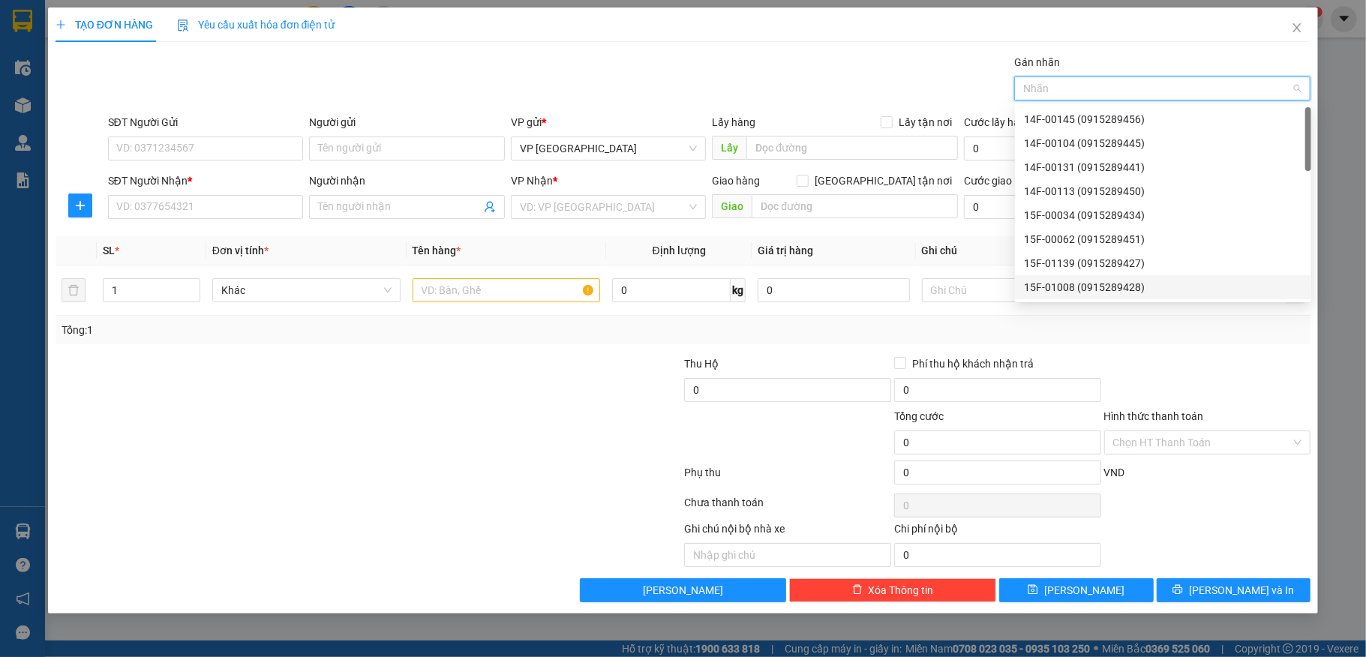
click at [1079, 281] on div "15F-01008 (0915289428)" at bounding box center [1163, 287] width 278 height 17
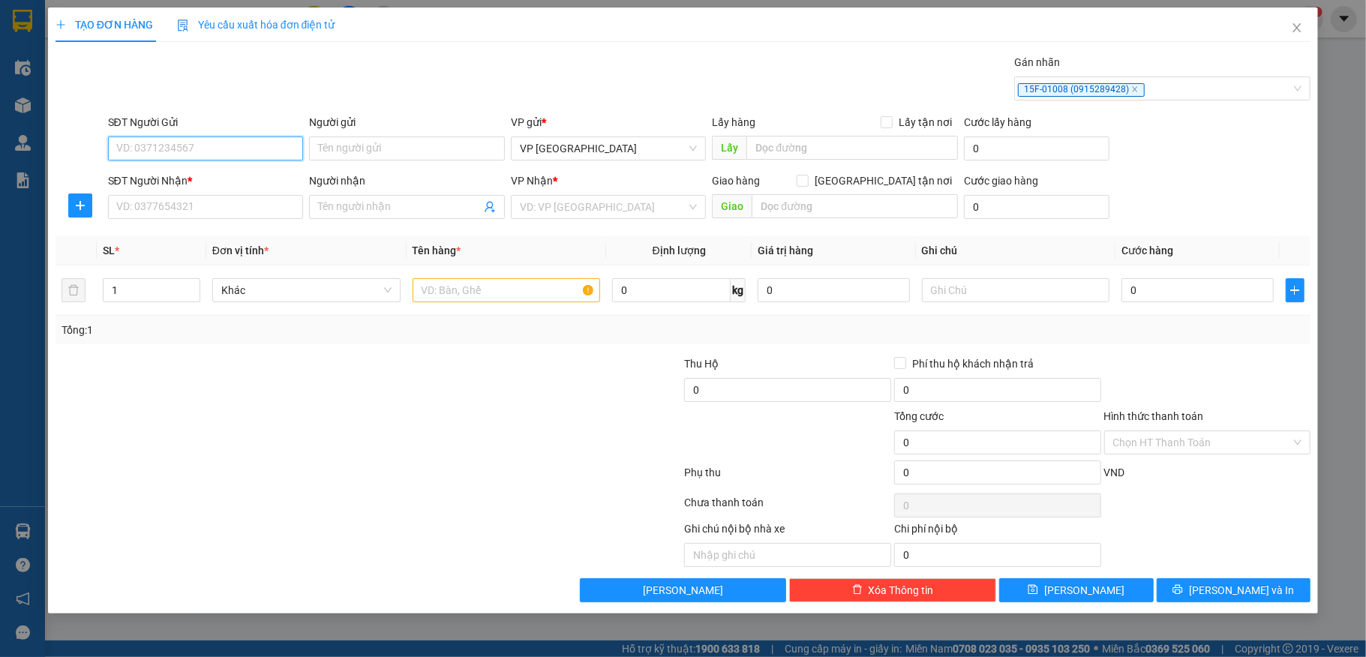
click at [208, 139] on input "SĐT Người Gửi" at bounding box center [206, 149] width 196 height 24
type input "0967221221"
click at [351, 145] on input "Người gửi" at bounding box center [407, 149] width 196 height 24
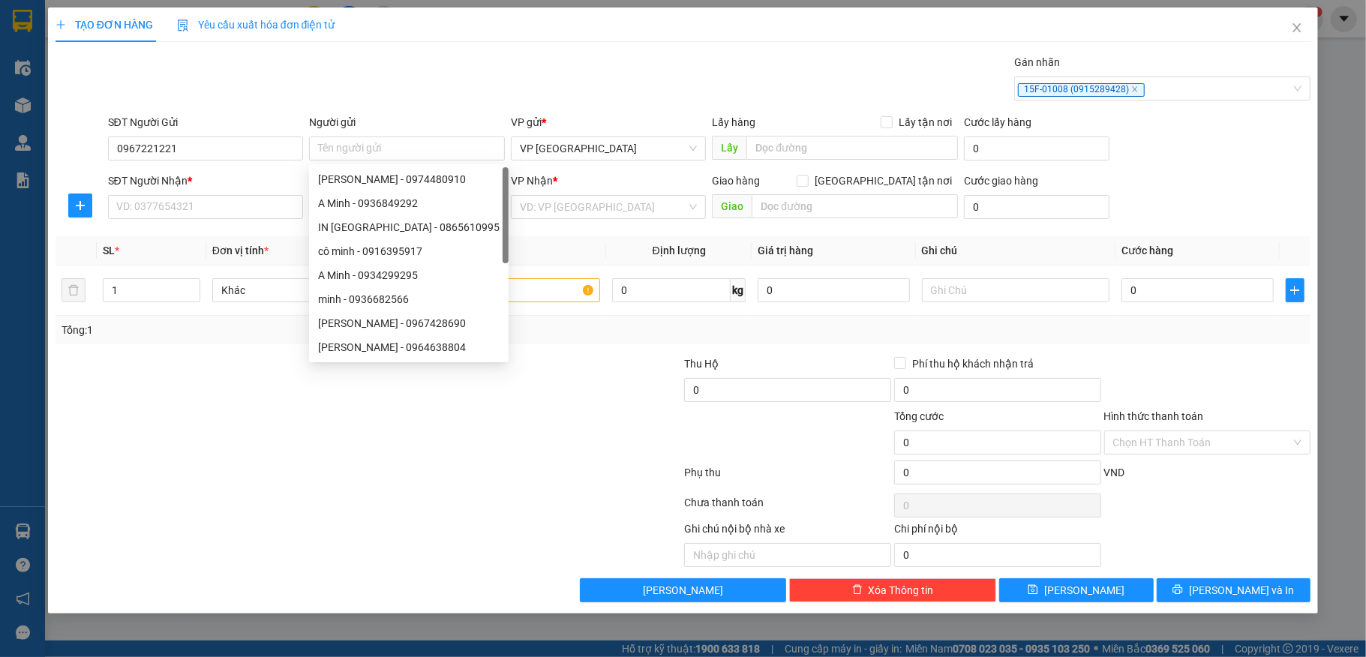
click at [181, 177] on div "SĐT Người Nhận *" at bounding box center [206, 181] width 196 height 17
click at [181, 195] on input "SĐT Người Nhận *" at bounding box center [206, 207] width 196 height 24
click at [196, 148] on input "0967221221" at bounding box center [206, 149] width 196 height 24
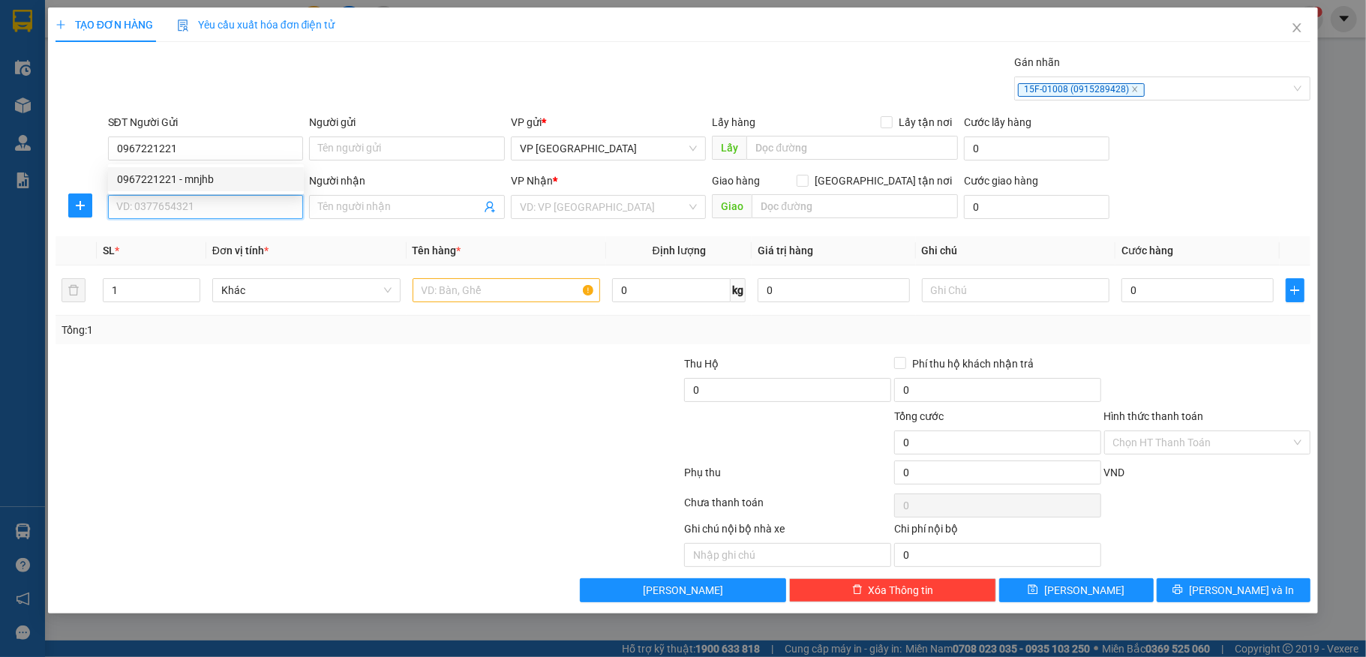
click at [170, 209] on input "SĐT Người Nhận *" at bounding box center [206, 207] width 196 height 24
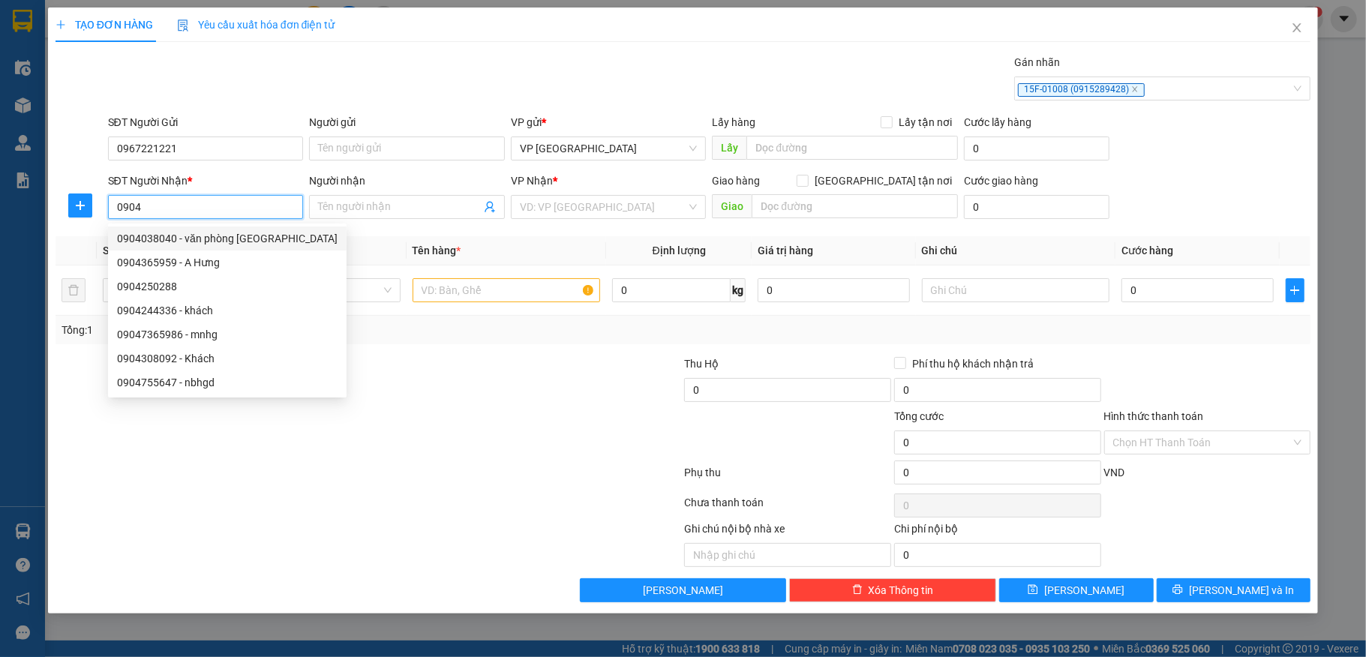
click at [230, 239] on div "0904038040 - văn phòng [GEOGRAPHIC_DATA]" at bounding box center [227, 238] width 221 height 17
type input "0904038040"
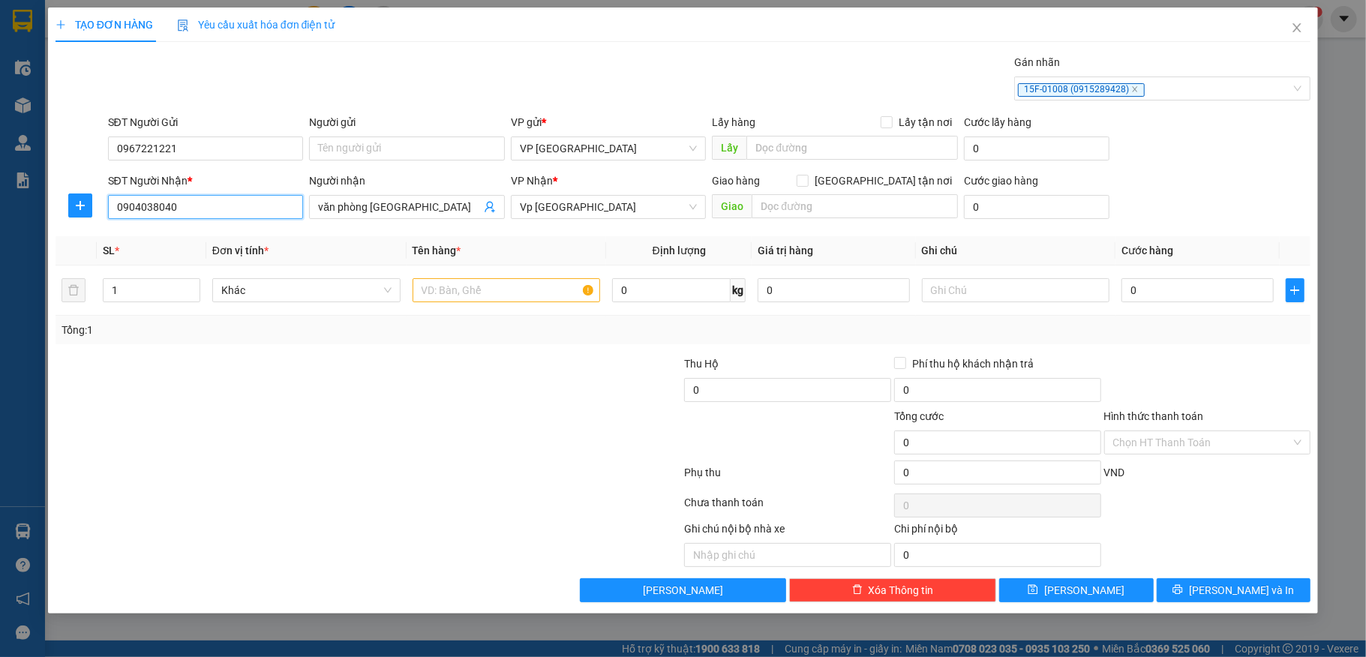
type input "văn phòng [GEOGRAPHIC_DATA]"
type input "0904038040"
click at [522, 293] on input "text" at bounding box center [507, 290] width 188 height 24
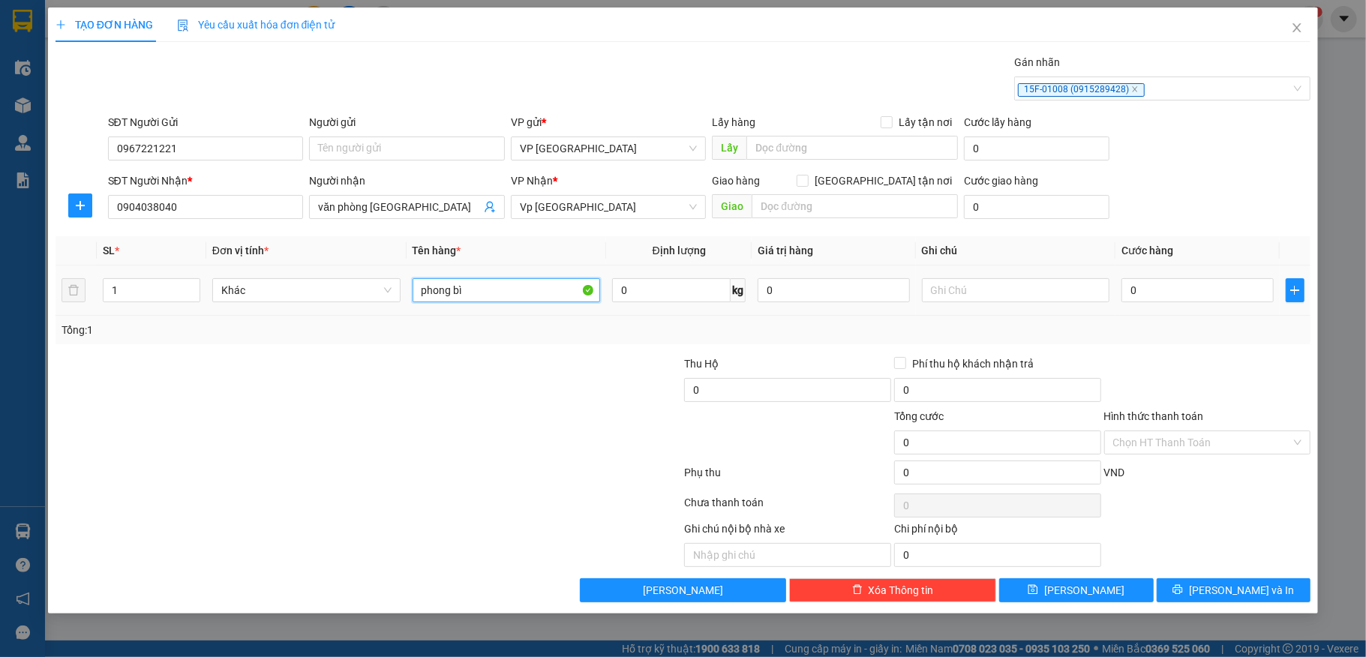
type input "phong bì"
click at [1147, 279] on div "0" at bounding box center [1197, 290] width 152 height 30
click at [1151, 282] on input "0" at bounding box center [1197, 290] width 152 height 24
type input "5"
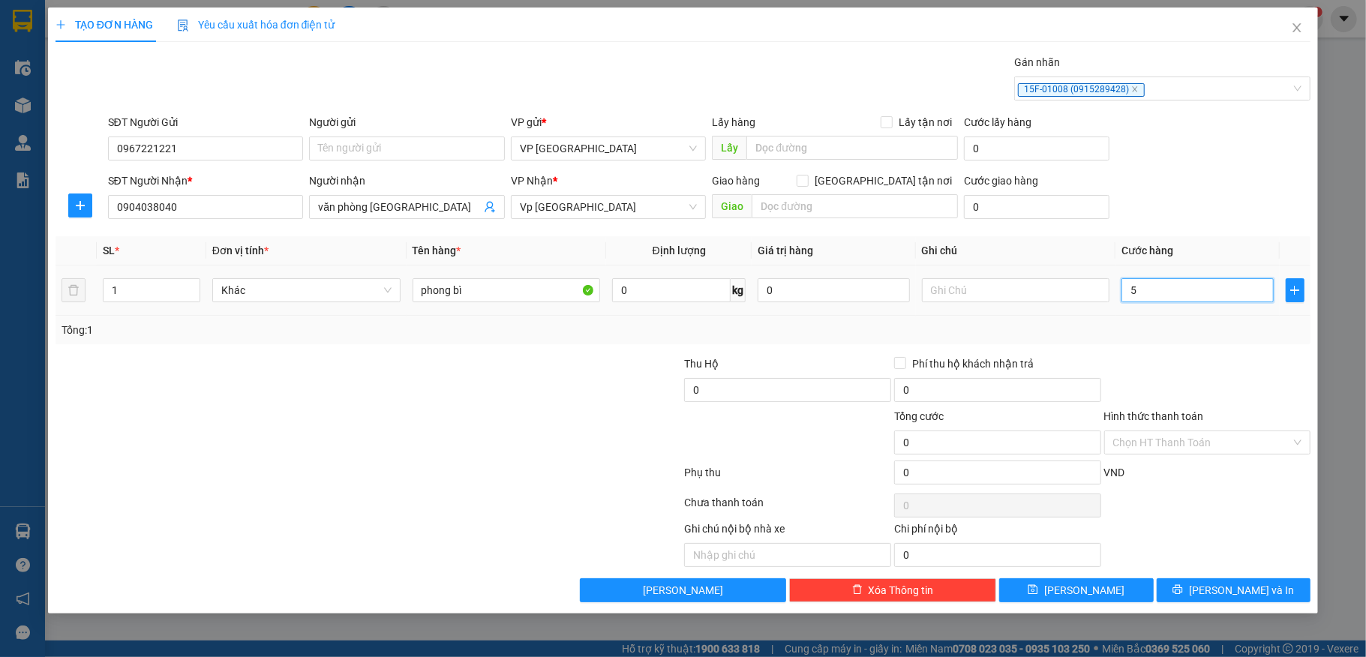
type input "5"
type input "50"
type input "500"
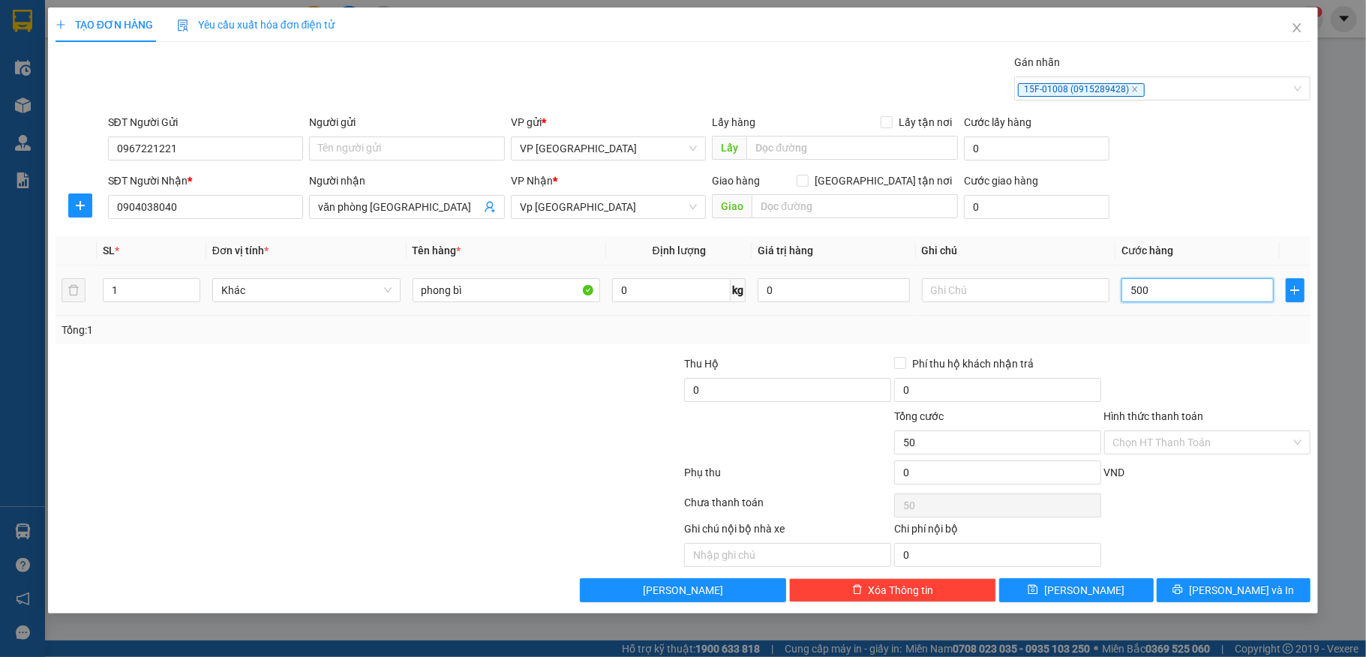
type input "500"
type input "5.000"
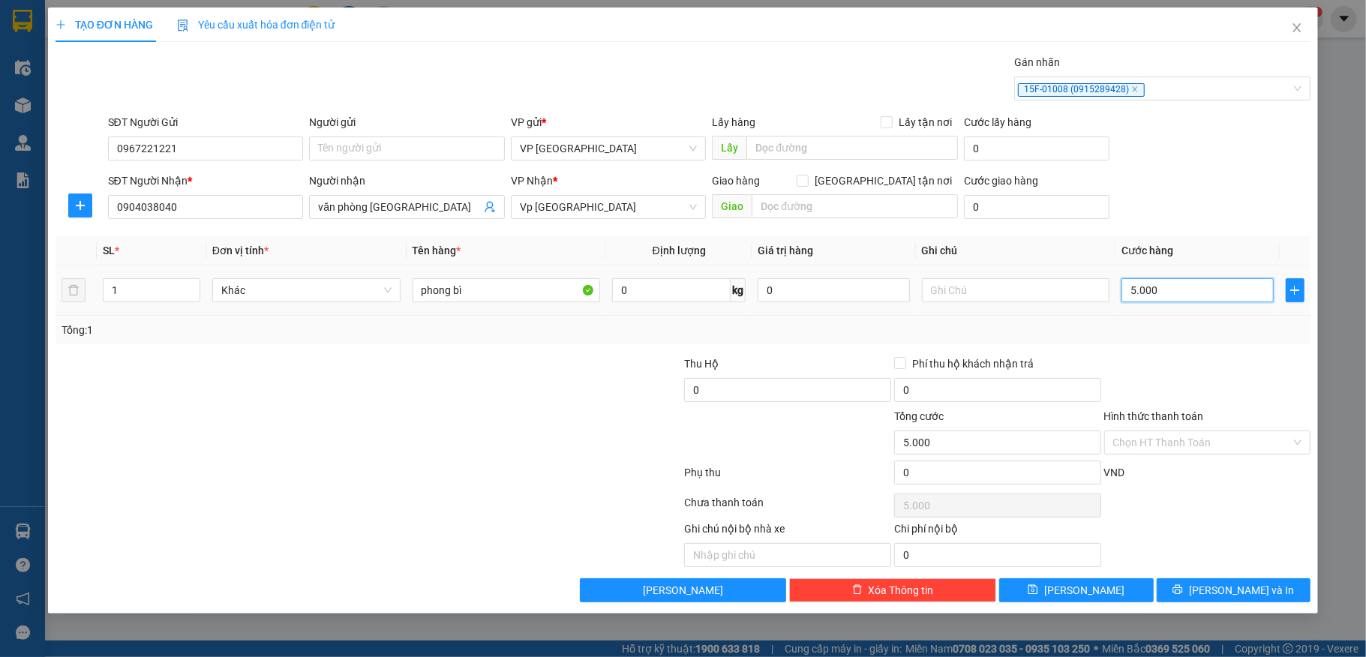
type input "50.000"
click at [1192, 436] on input "Hình thức thanh toán" at bounding box center [1202, 442] width 179 height 23
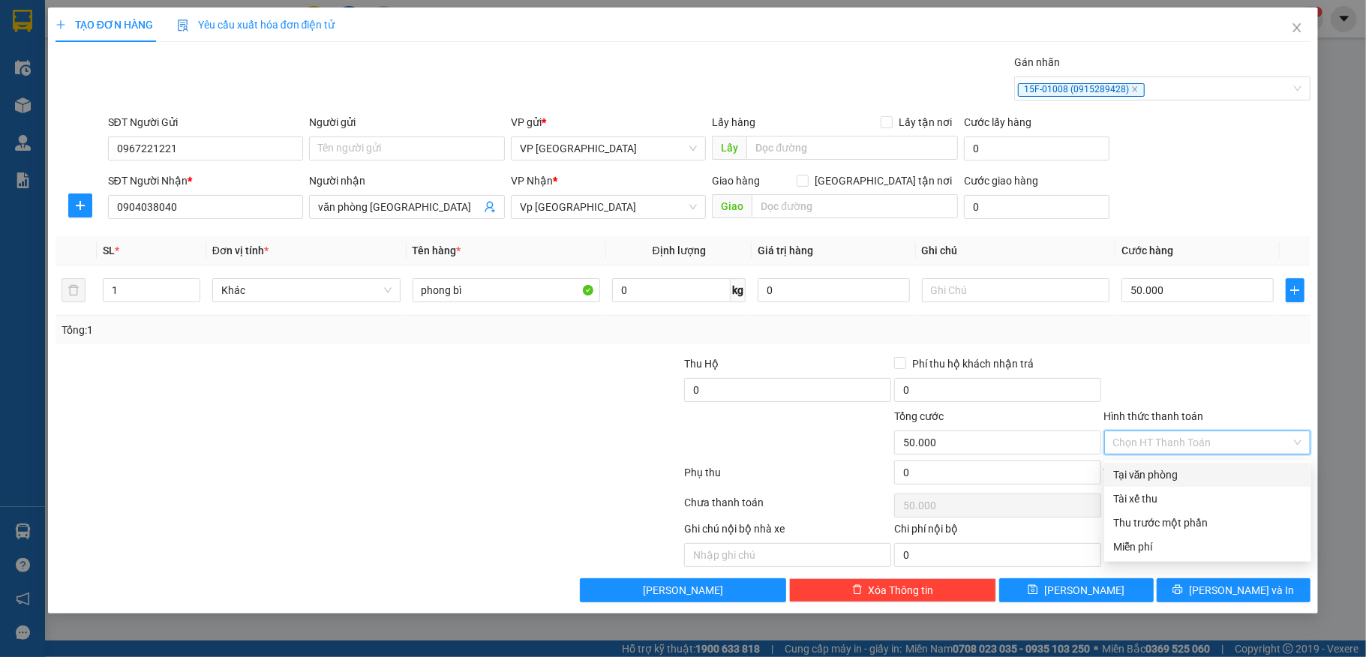
click at [1171, 472] on div "Tại văn phòng" at bounding box center [1207, 475] width 189 height 17
type input "0"
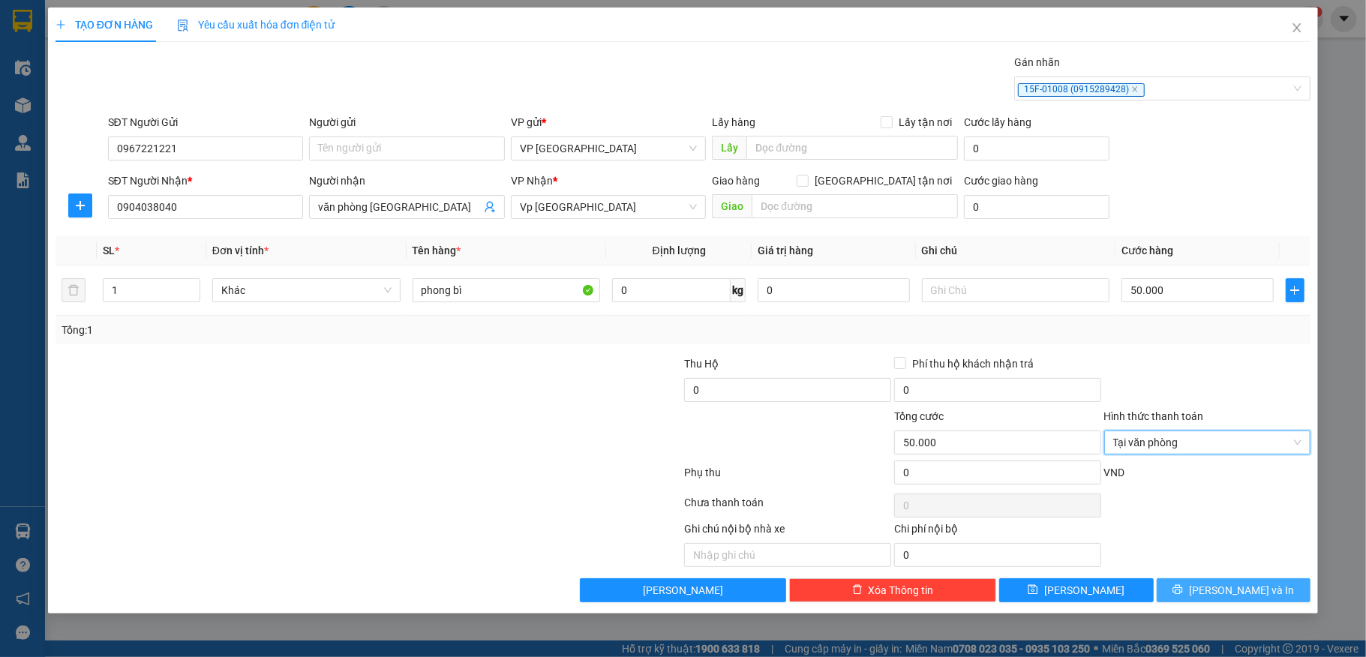
click at [1236, 593] on span "[PERSON_NAME] và In" at bounding box center [1241, 590] width 105 height 17
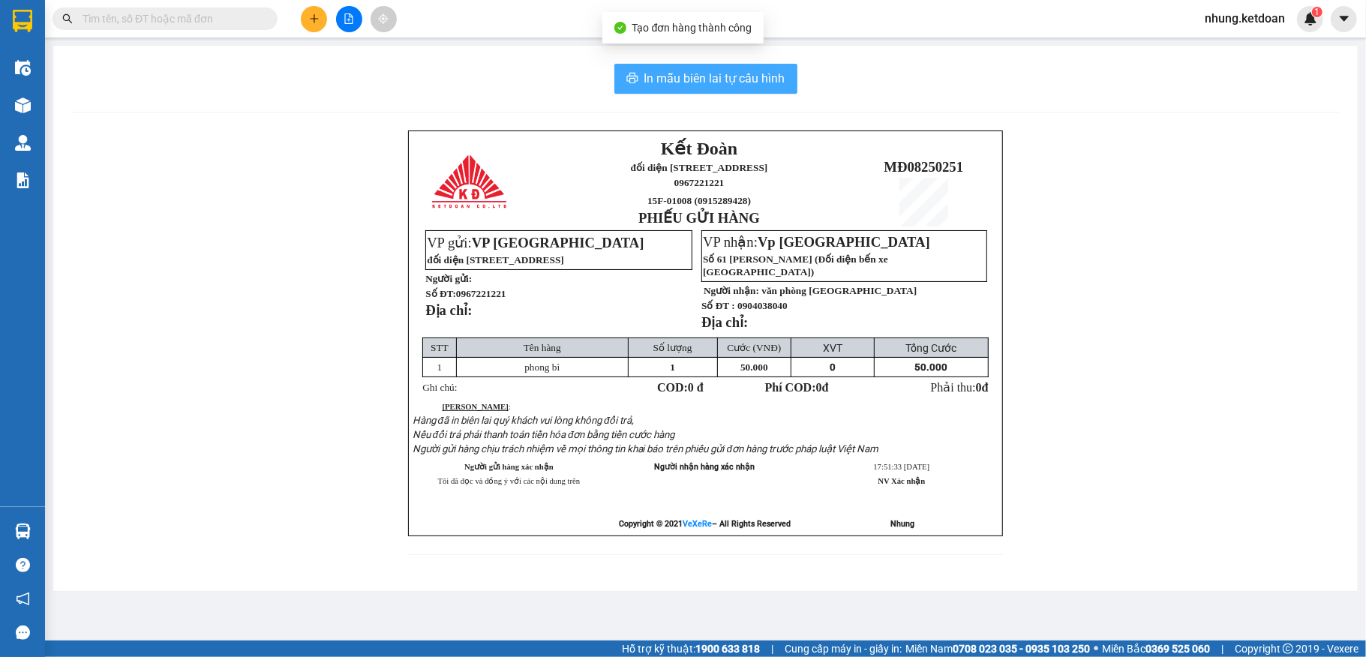
click at [741, 87] on span "In mẫu biên lai tự cấu hình" at bounding box center [714, 78] width 141 height 19
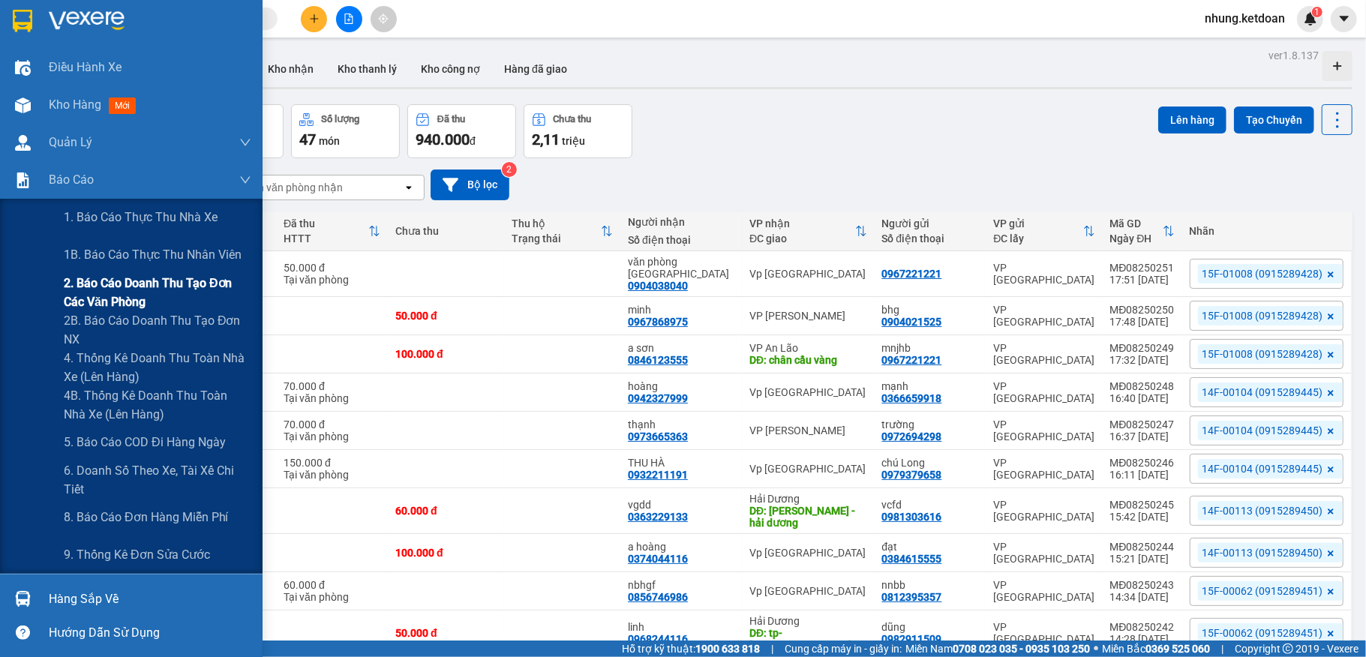
click at [151, 292] on span "2. Báo cáo doanh thu tạo đơn các văn phòng" at bounding box center [158, 293] width 188 height 38
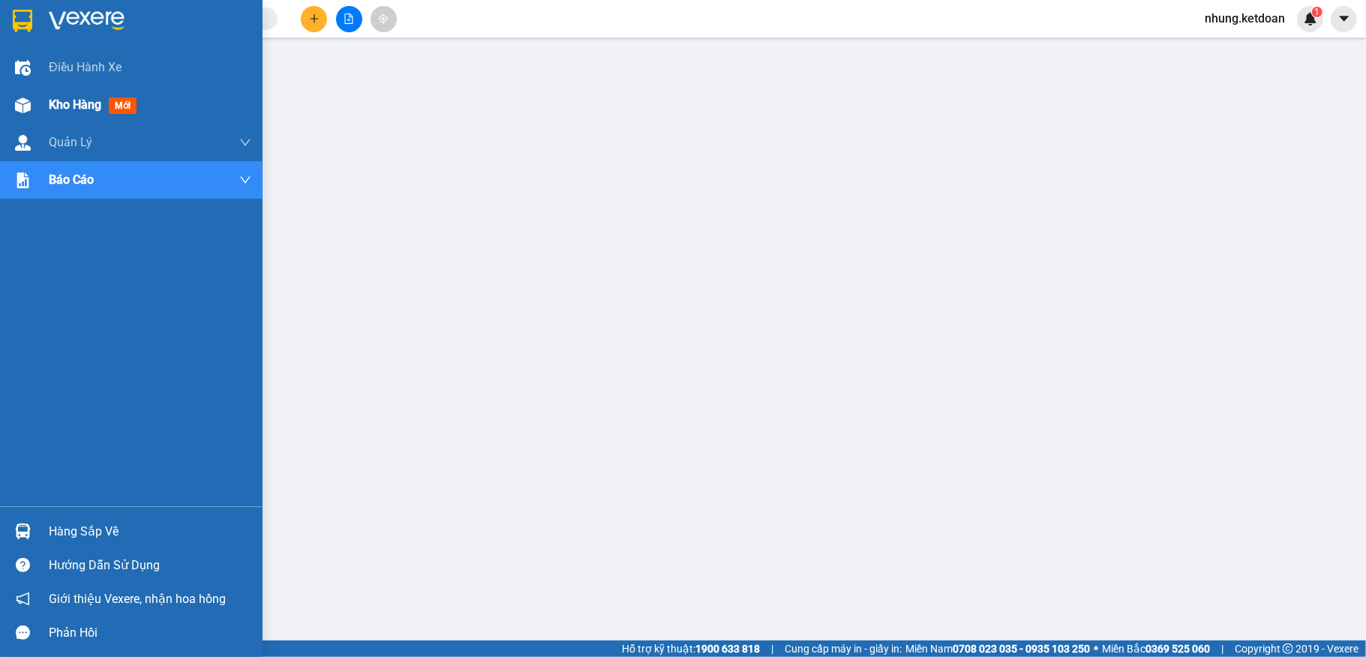
click at [56, 107] on span "Kho hàng" at bounding box center [75, 105] width 53 height 14
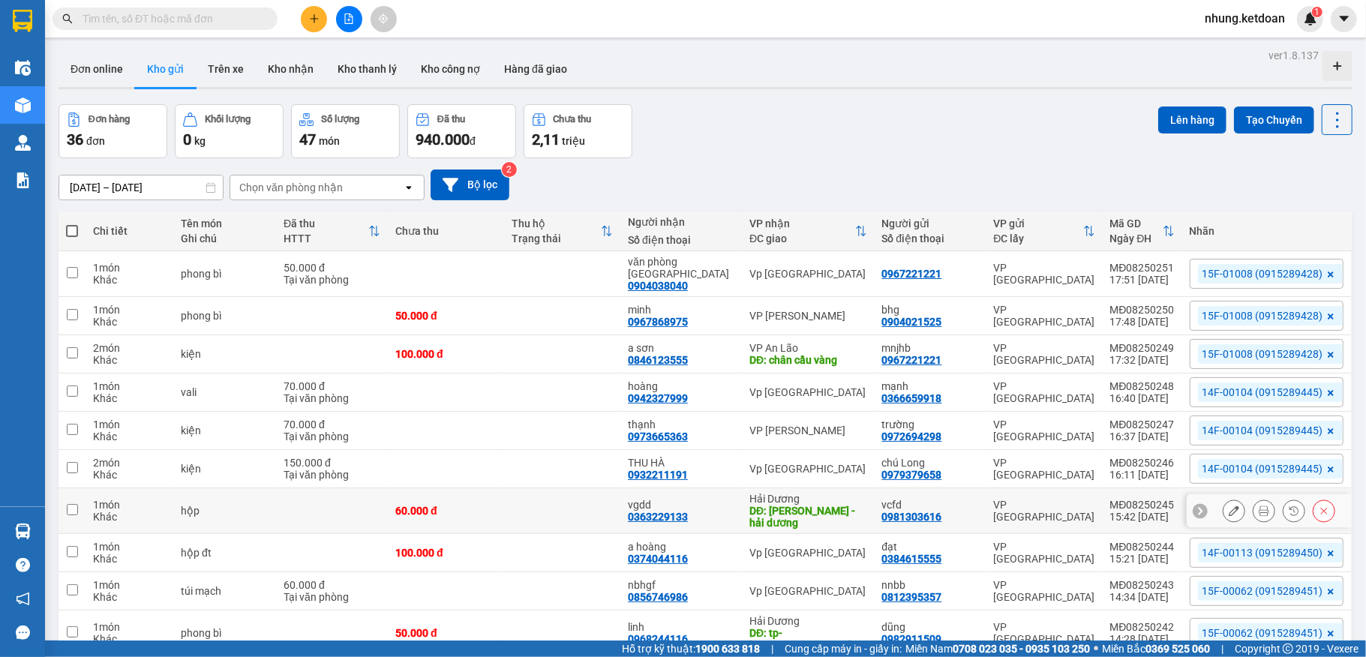
scroll to position [71, 0]
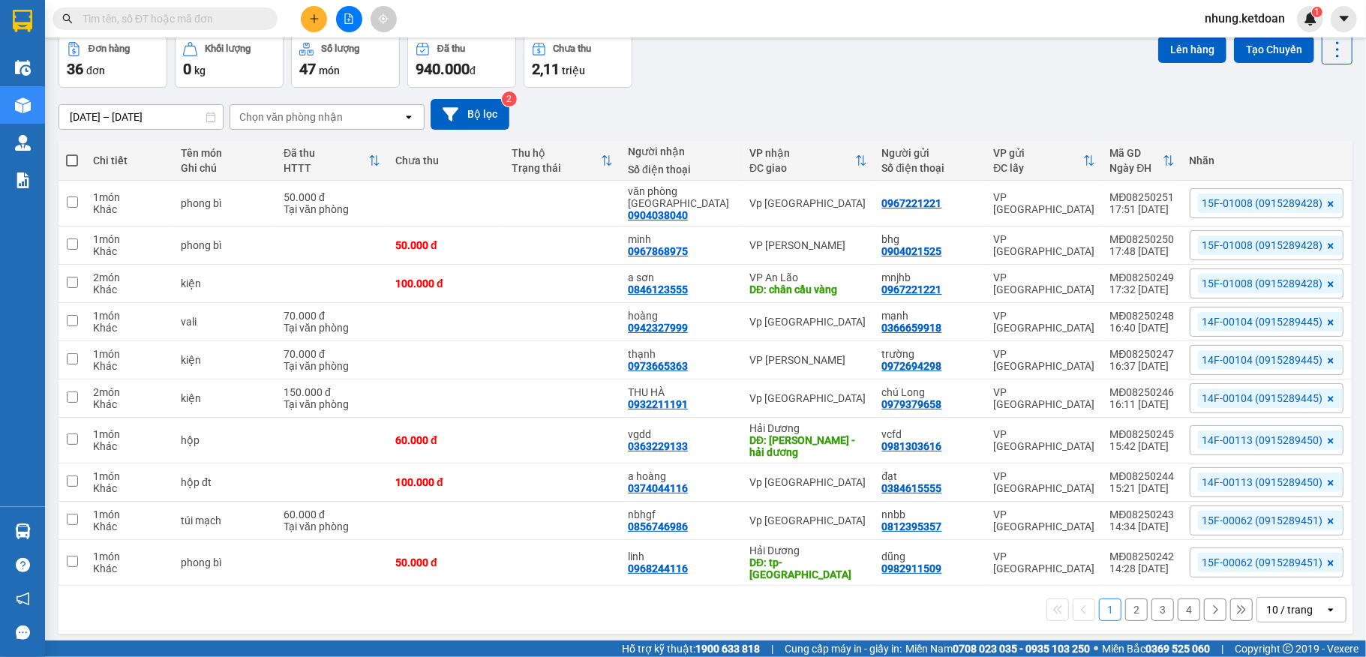
click at [1178, 605] on button "4" at bounding box center [1189, 610] width 23 height 23
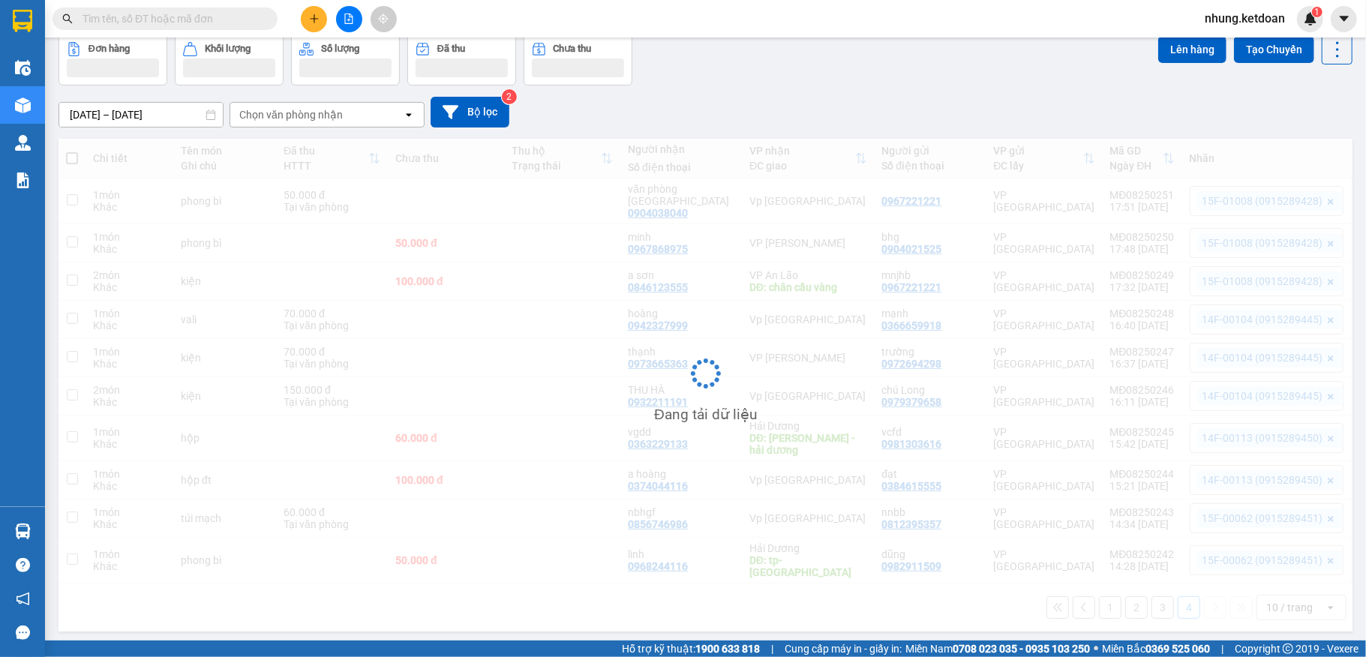
scroll to position [69, 0]
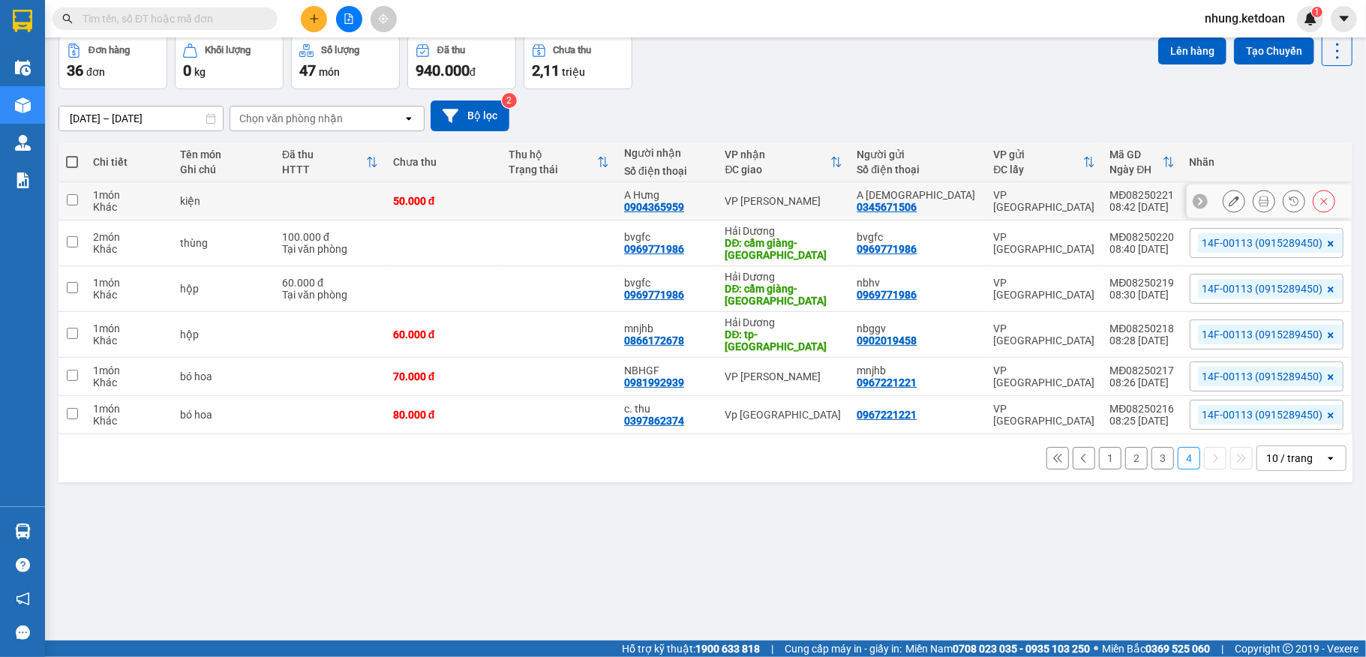
click at [500, 194] on td "50.000 đ" at bounding box center [444, 201] width 116 height 38
checkbox input "true"
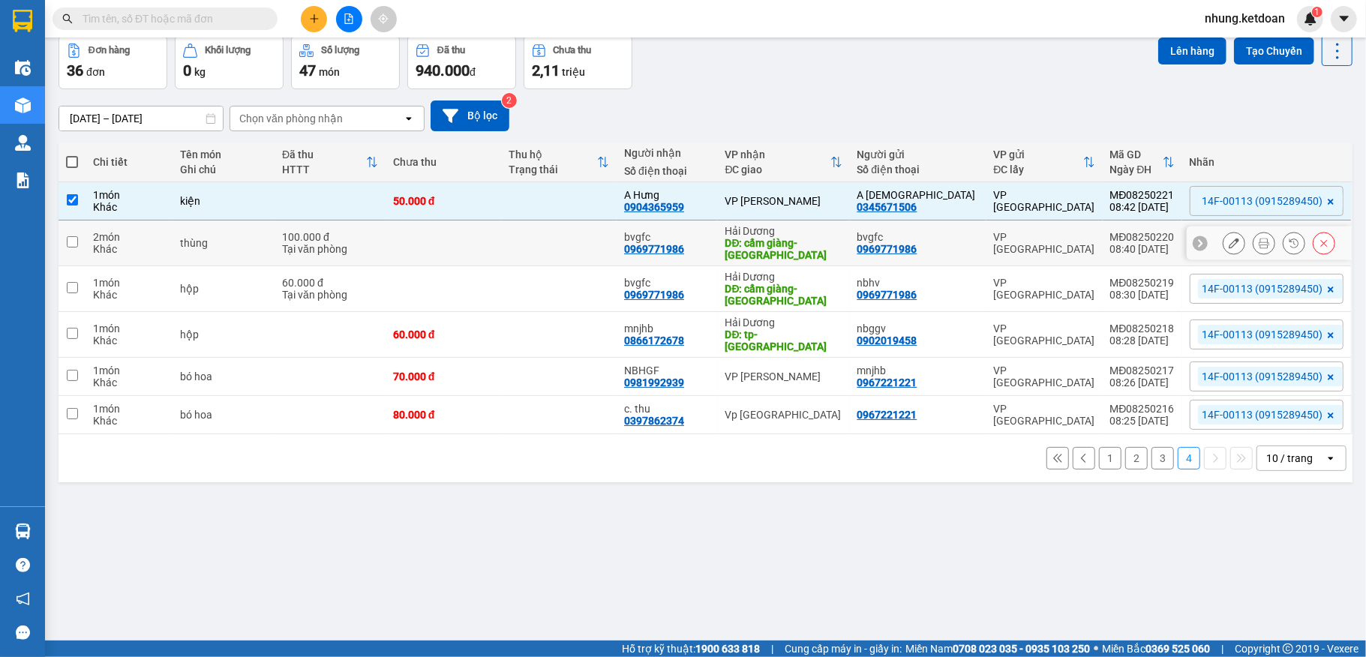
click at [515, 237] on td at bounding box center [559, 244] width 116 height 46
checkbox input "true"
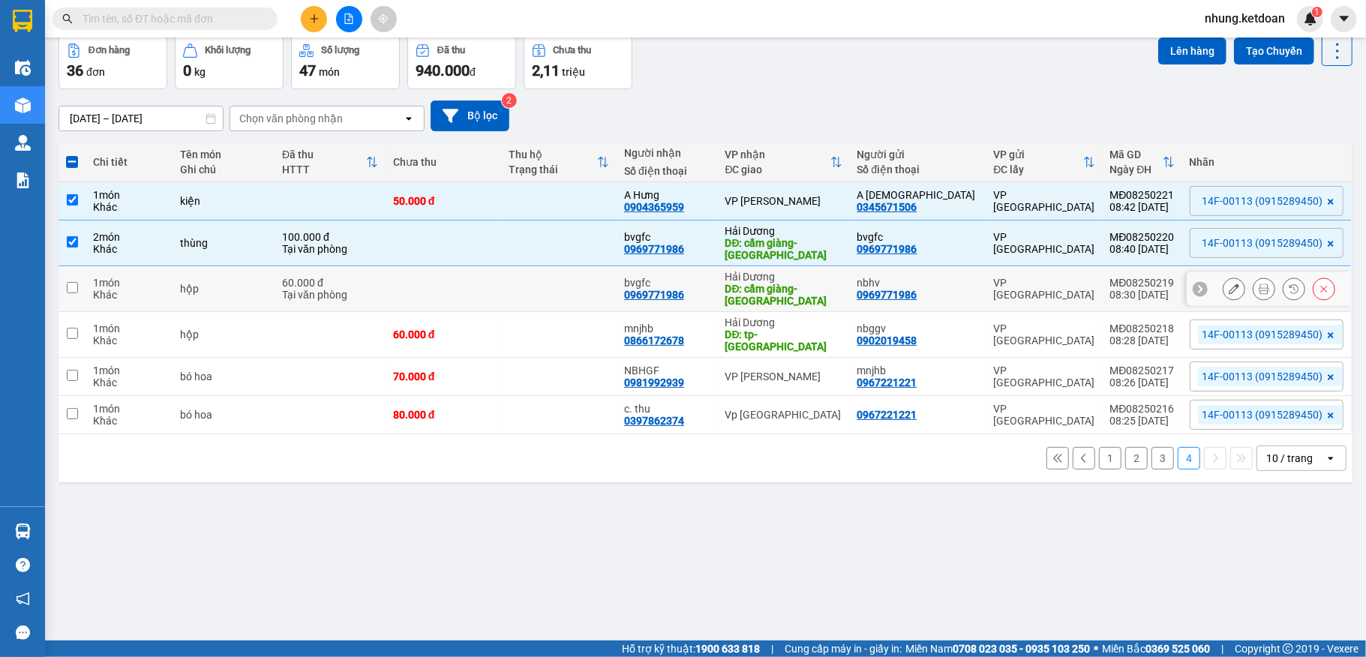
click at [467, 295] on td at bounding box center [444, 289] width 116 height 46
checkbox input "true"
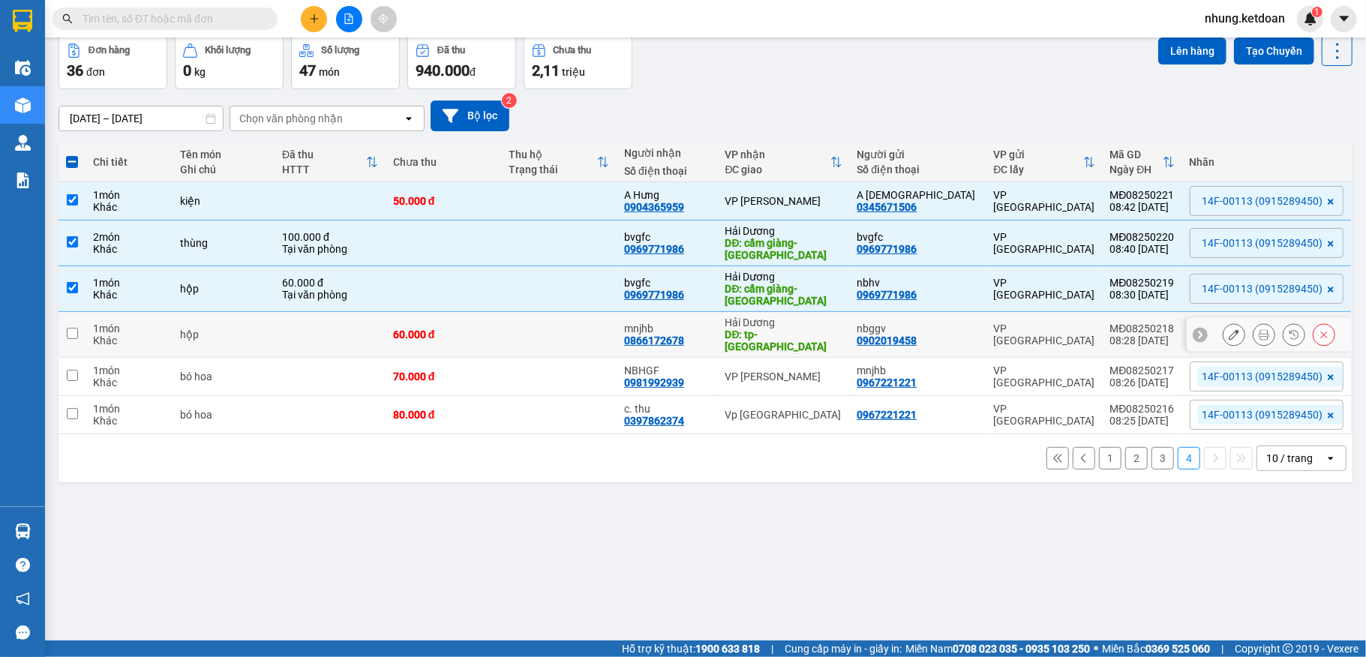
click at [486, 339] on div "60.000 đ" at bounding box center [443, 335] width 101 height 12
checkbox input "true"
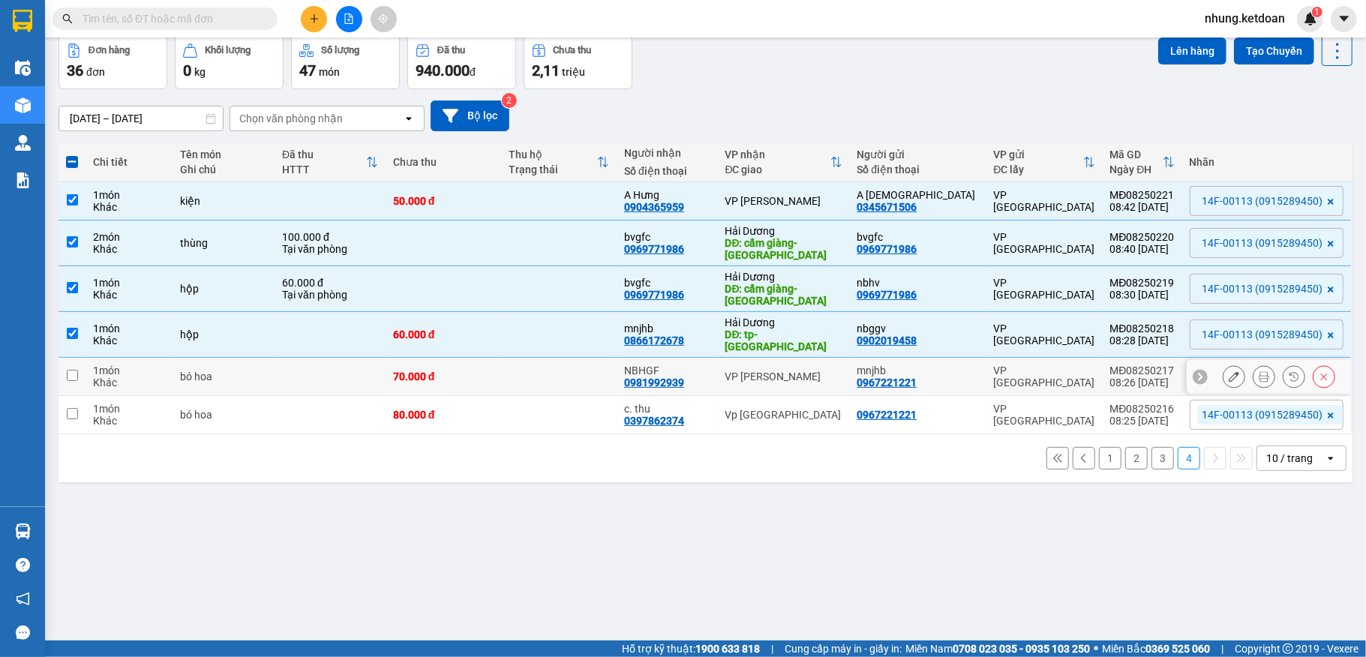
click at [494, 374] on div "70.000 đ" at bounding box center [443, 377] width 101 height 12
checkbox input "true"
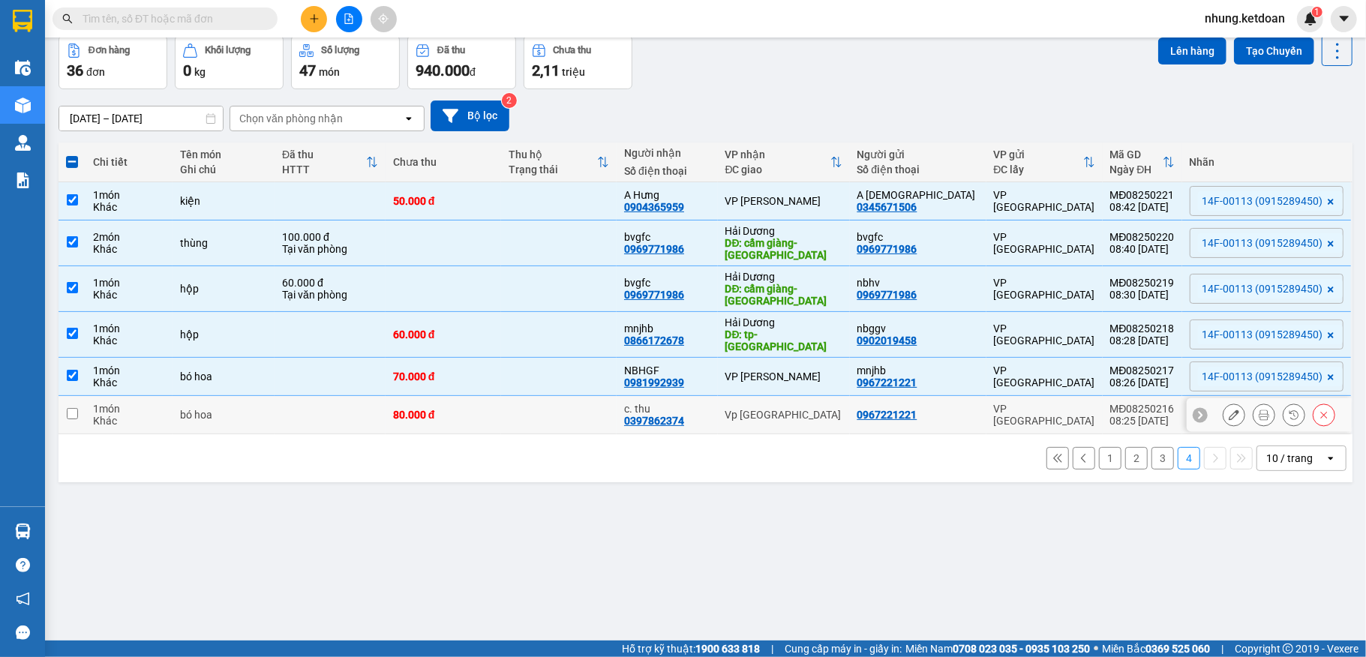
click at [492, 418] on td "80.000 đ" at bounding box center [444, 415] width 116 height 38
checkbox input "true"
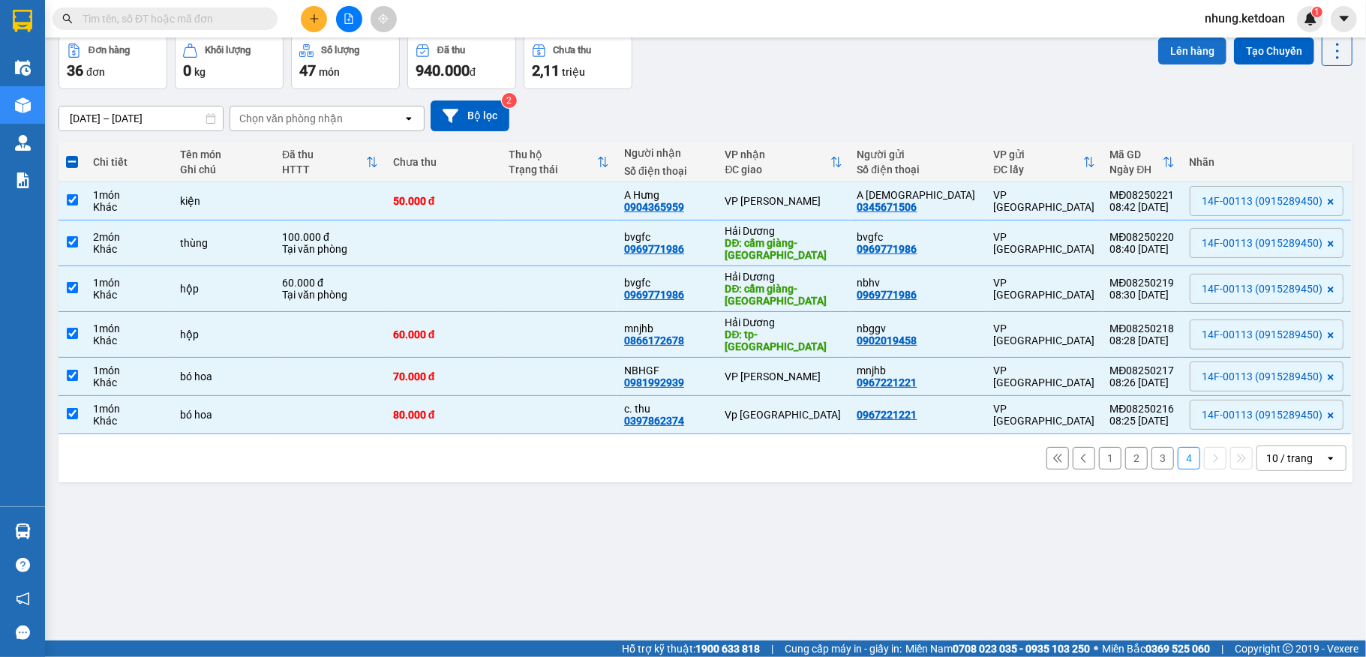
click at [1171, 53] on button "Lên hàng" at bounding box center [1192, 51] width 68 height 27
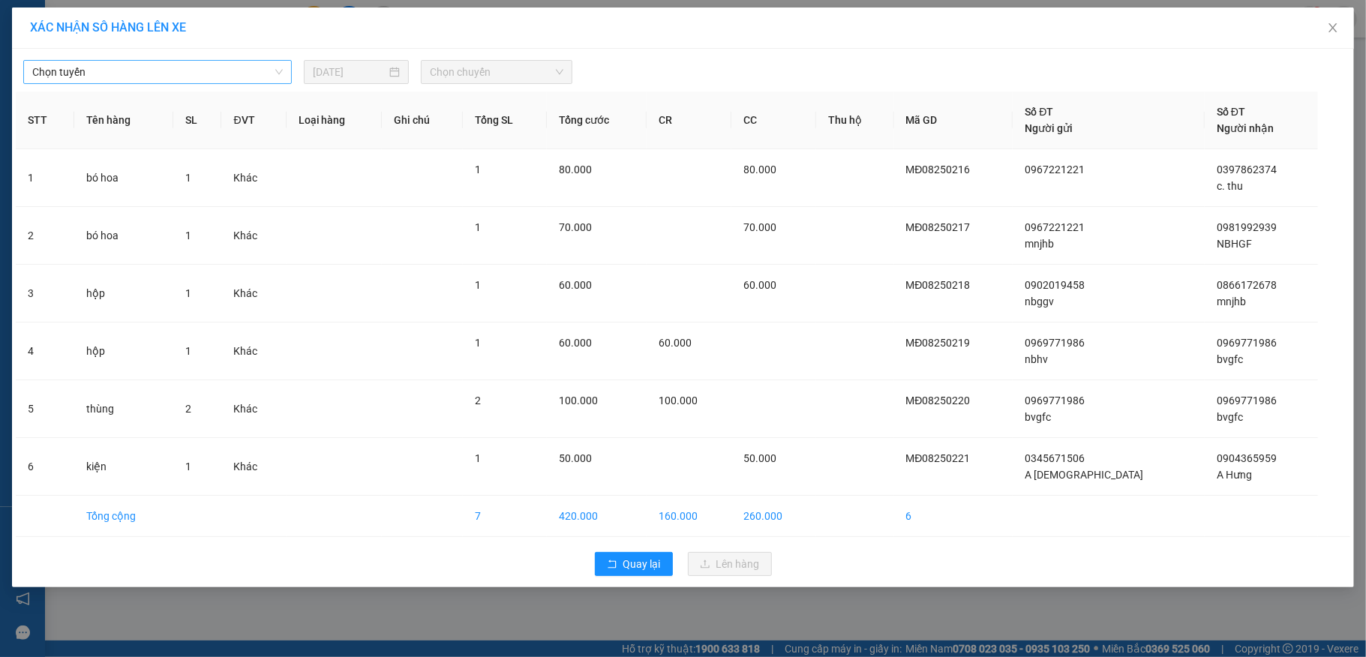
click at [144, 75] on span "Chọn tuyến" at bounding box center [157, 72] width 251 height 23
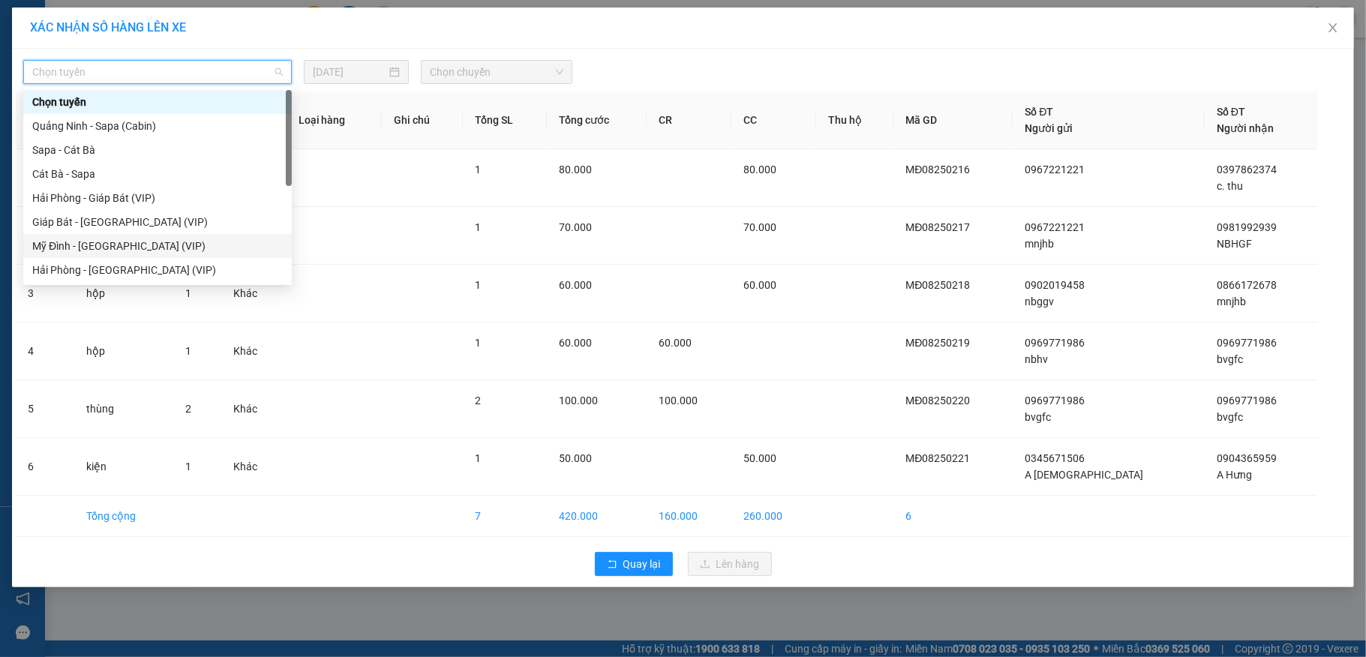
click at [78, 247] on div "Mỹ Đình - [GEOGRAPHIC_DATA] (VIP)" at bounding box center [157, 246] width 251 height 17
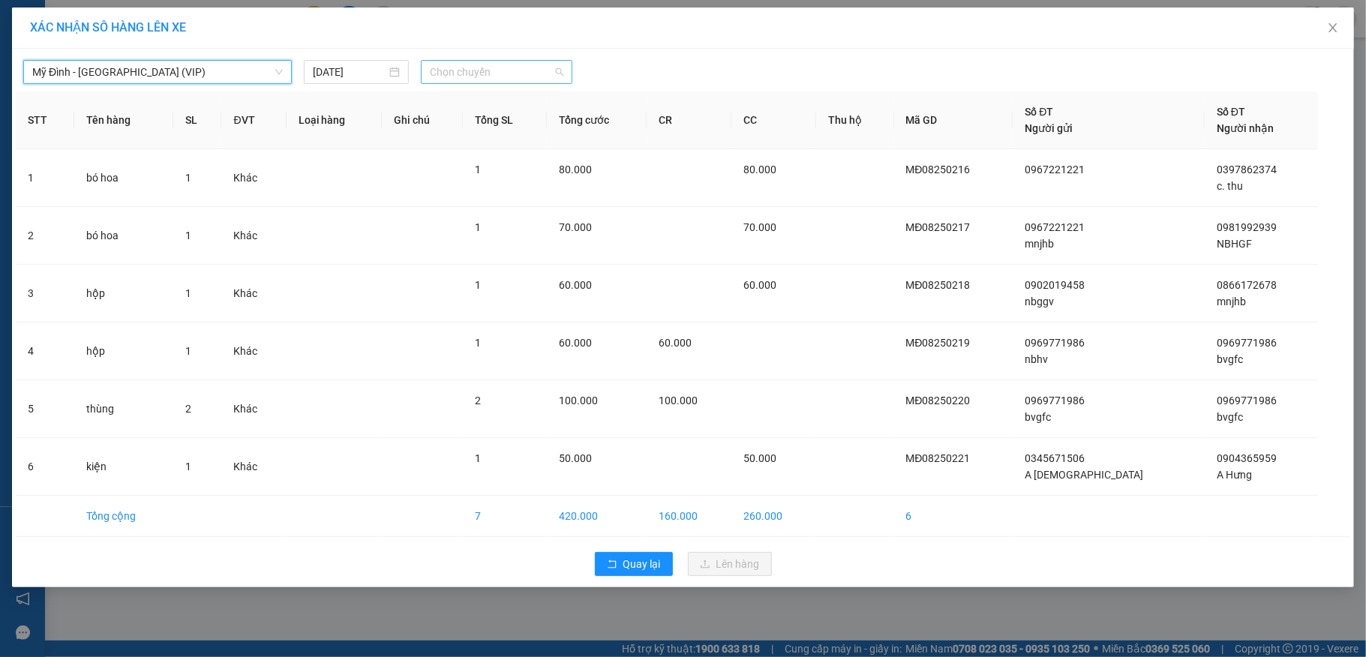
click at [484, 72] on span "Chọn chuyến" at bounding box center [497, 72] width 134 height 23
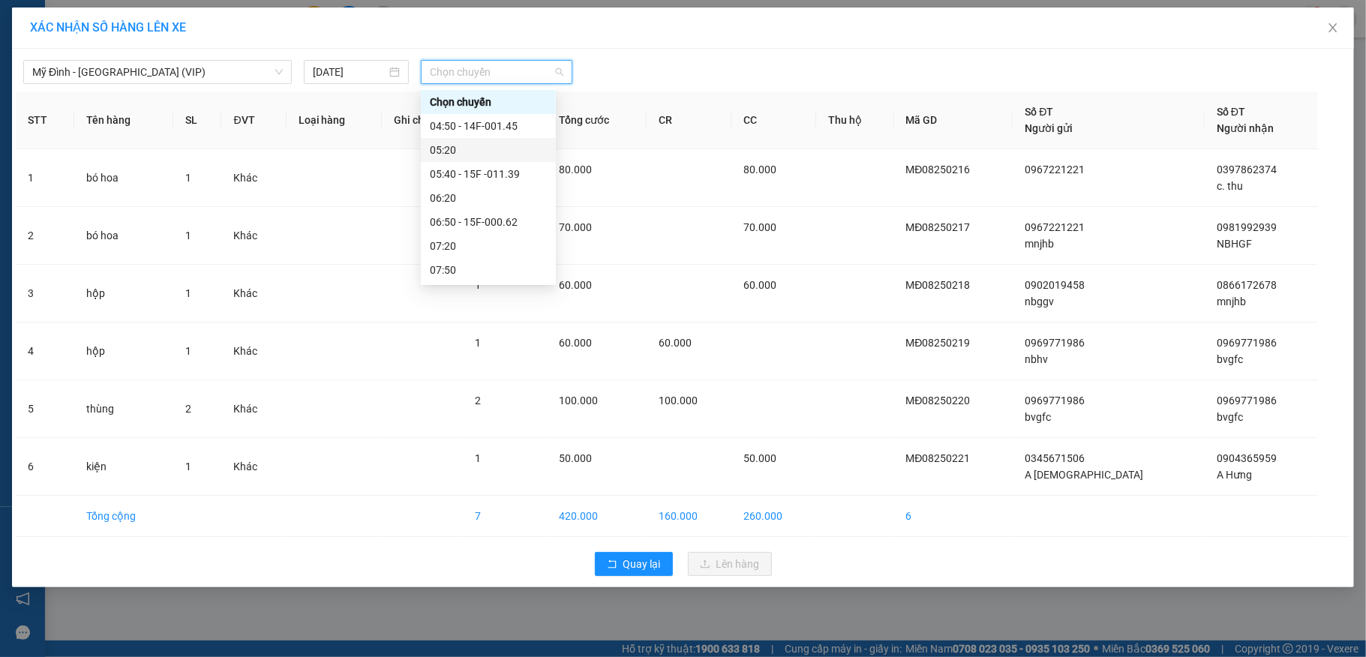
scroll to position [100, 0]
click at [511, 221] on div "08:50 - 14F-001.13" at bounding box center [488, 218] width 117 height 17
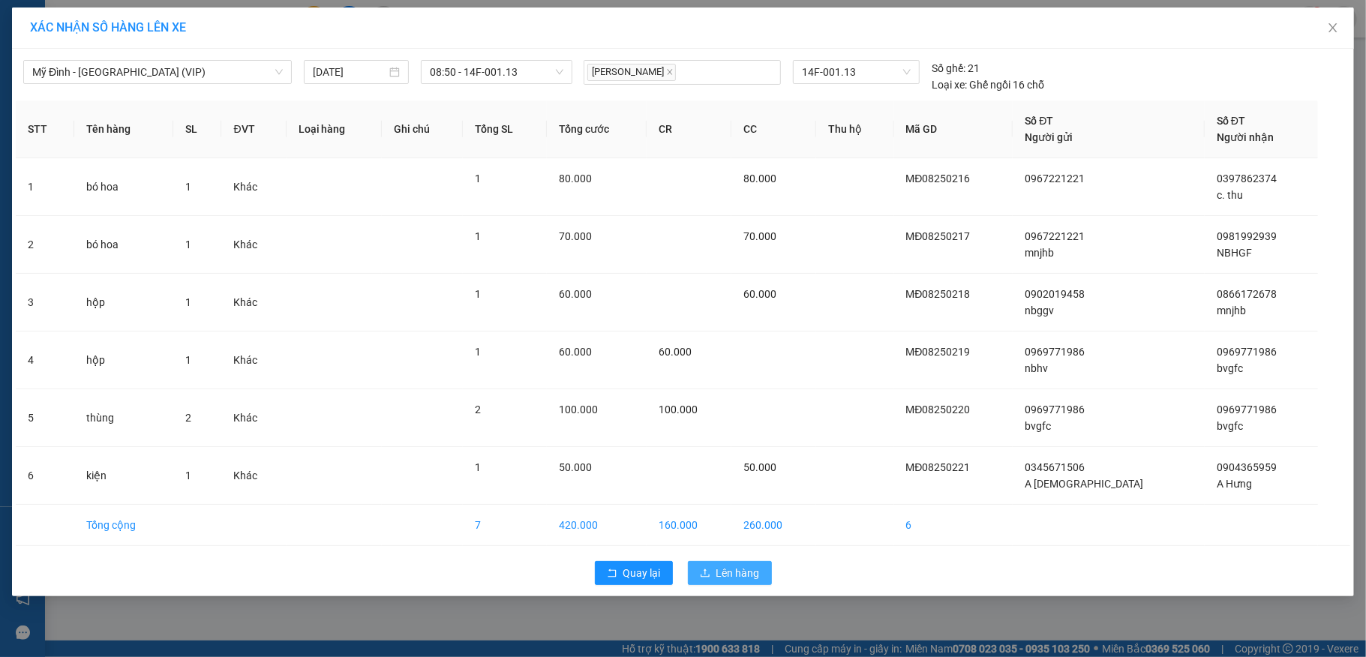
click at [714, 582] on button "Lên hàng" at bounding box center [730, 573] width 84 height 24
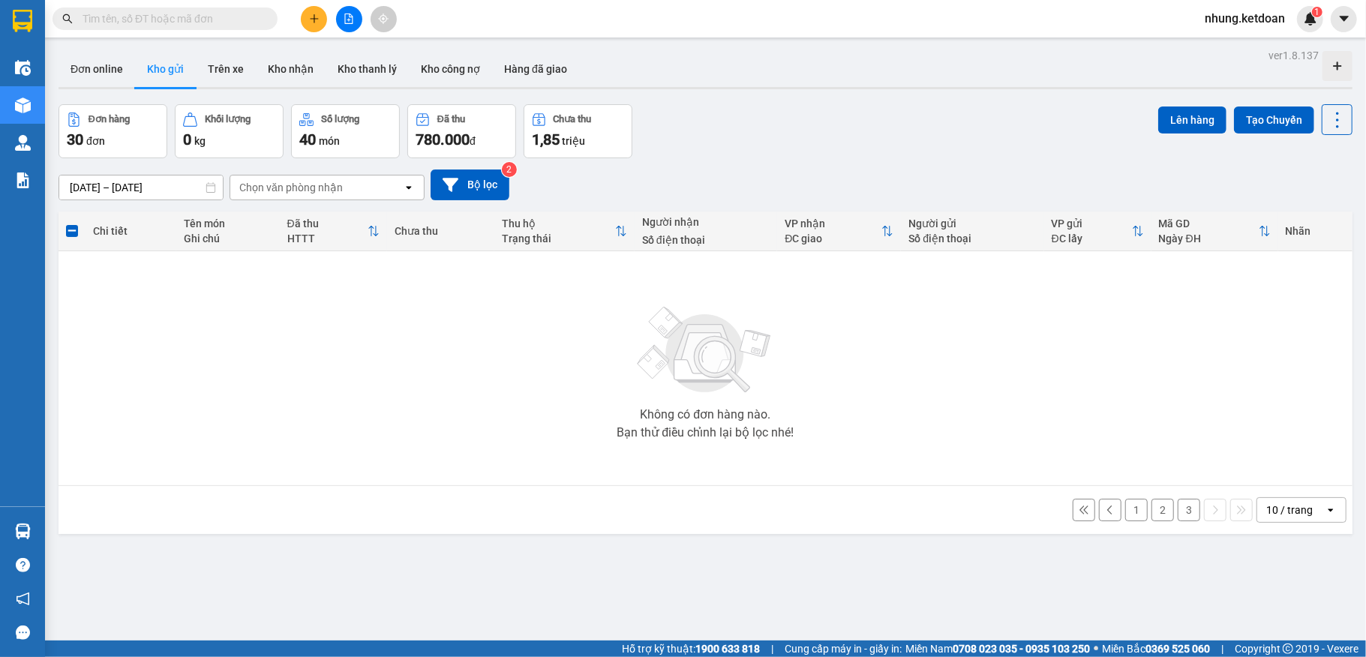
click at [1178, 509] on button "3" at bounding box center [1189, 510] width 23 height 23
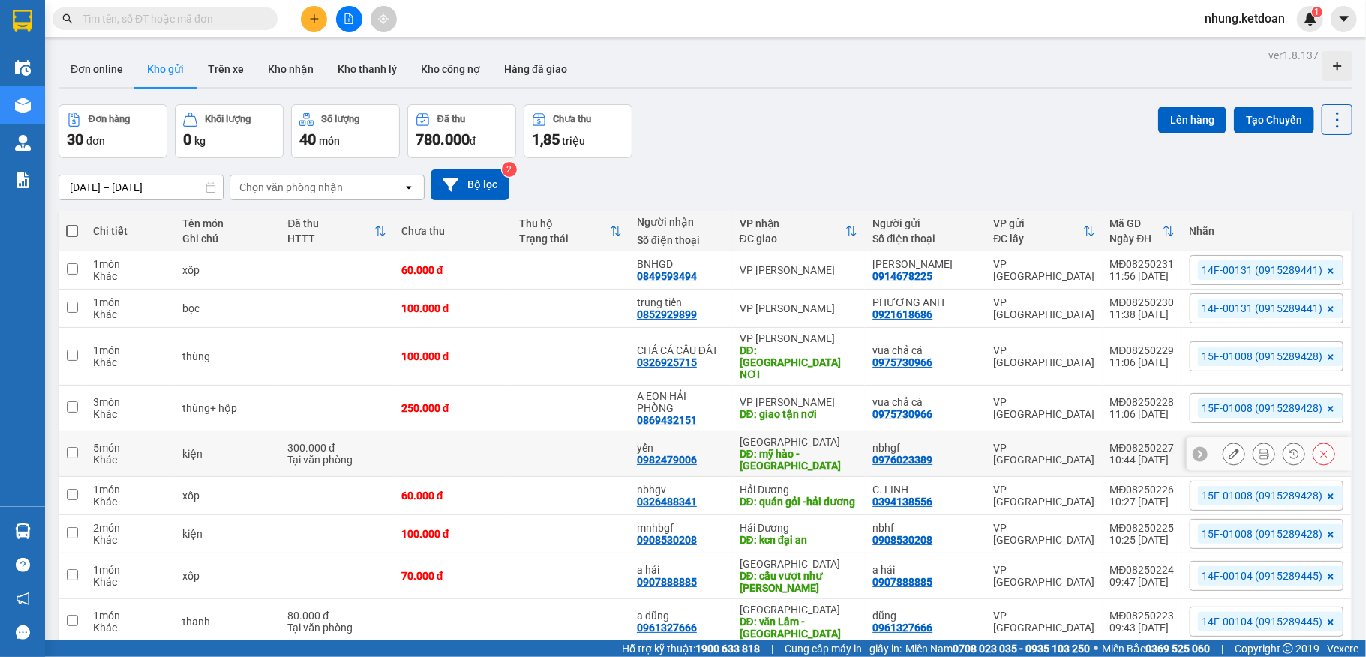
scroll to position [92, 0]
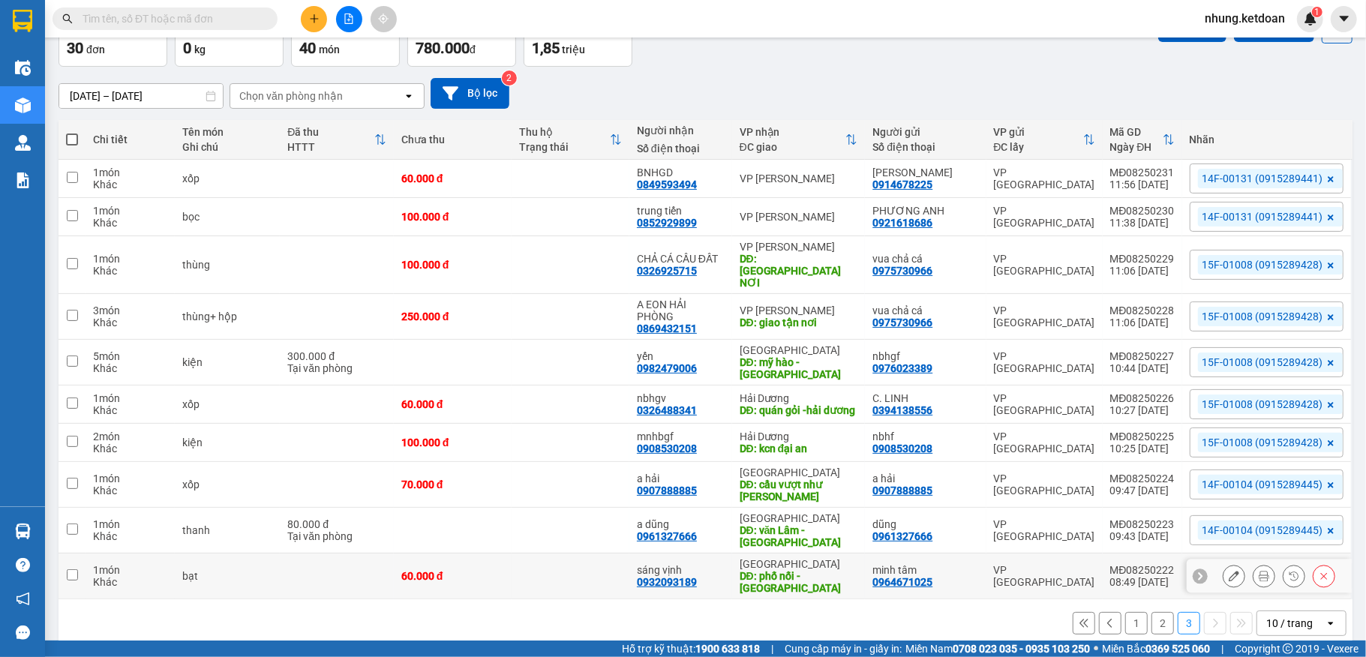
click at [400, 561] on td "60.000 đ" at bounding box center [453, 577] width 118 height 46
checkbox input "true"
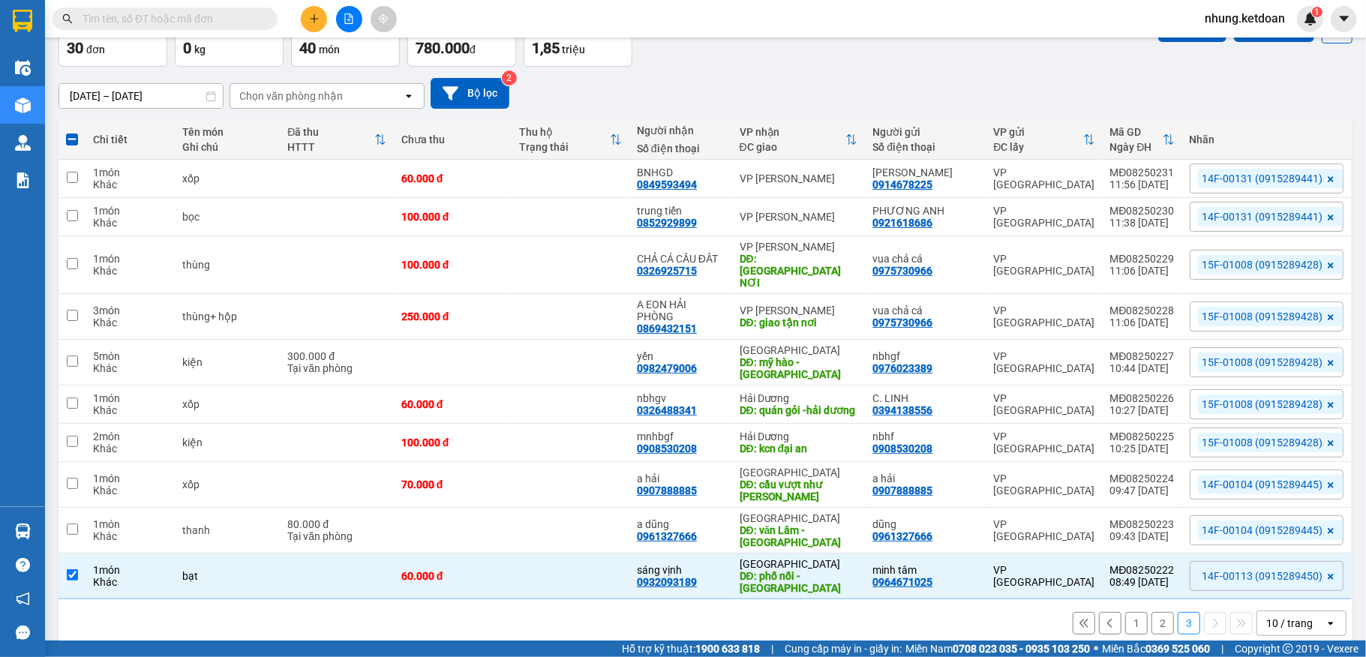
scroll to position [0, 0]
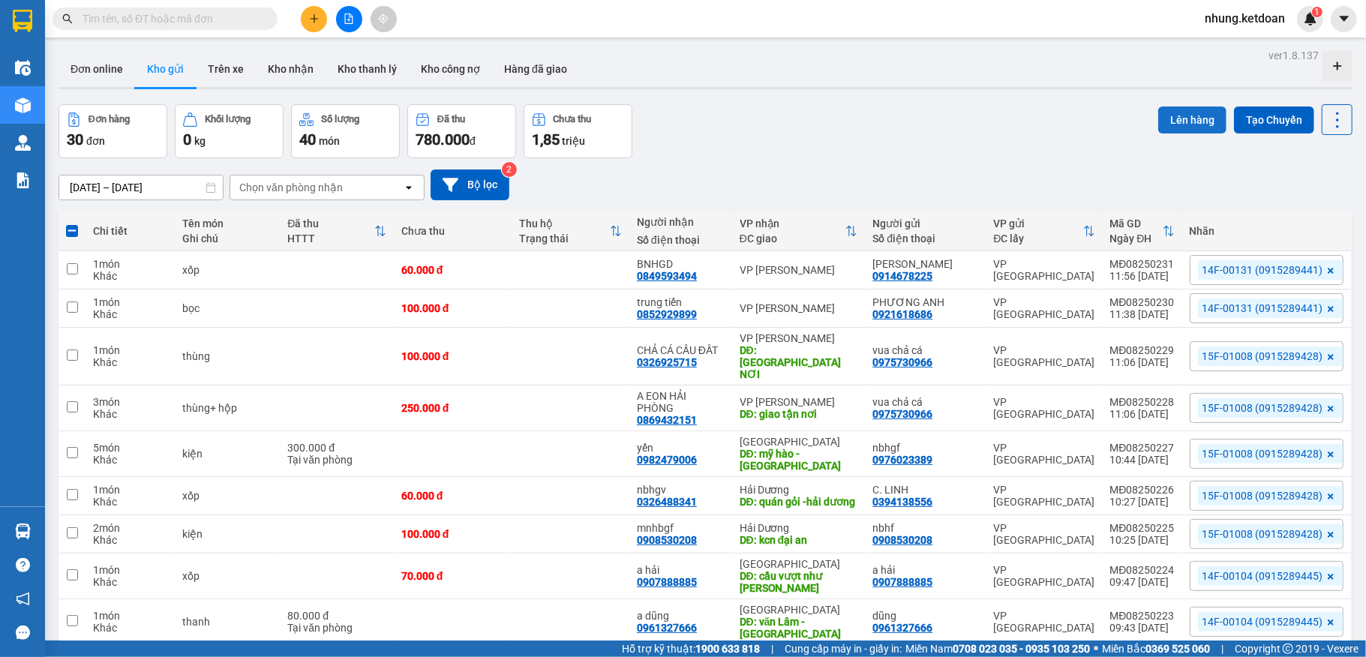
click at [1172, 122] on button "Lên hàng" at bounding box center [1192, 120] width 68 height 27
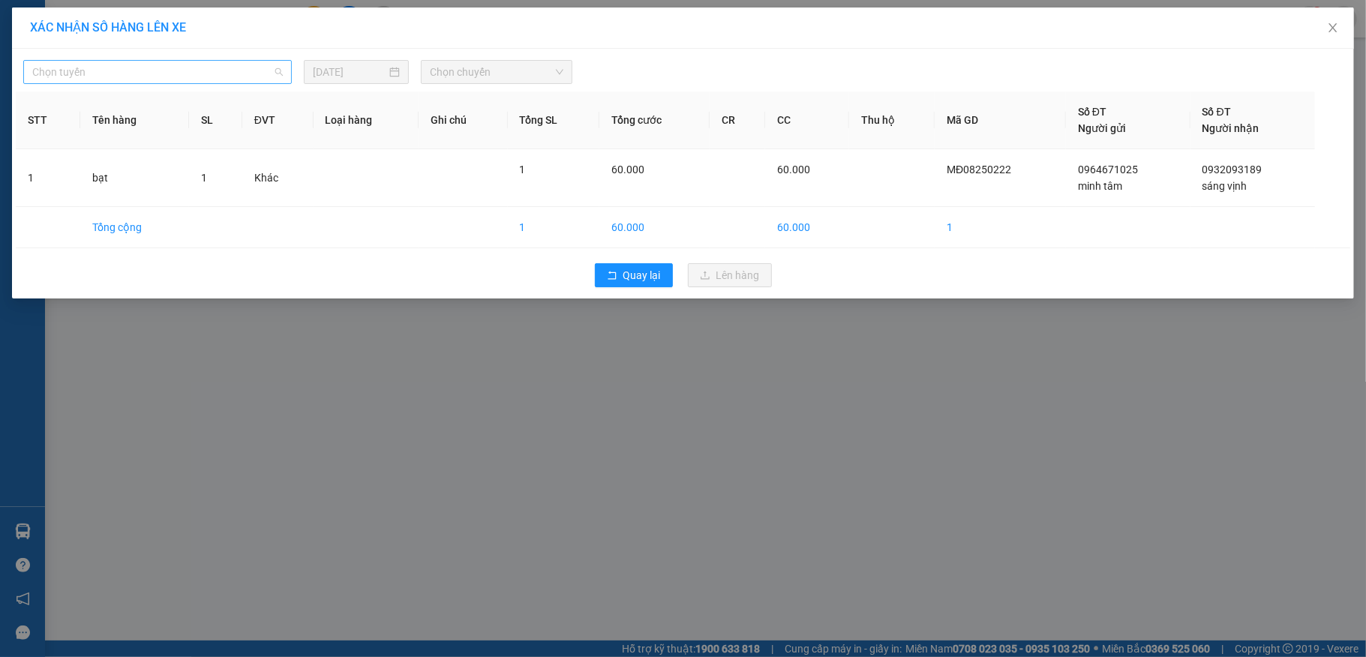
click at [165, 80] on span "Chọn tuyến" at bounding box center [157, 72] width 251 height 23
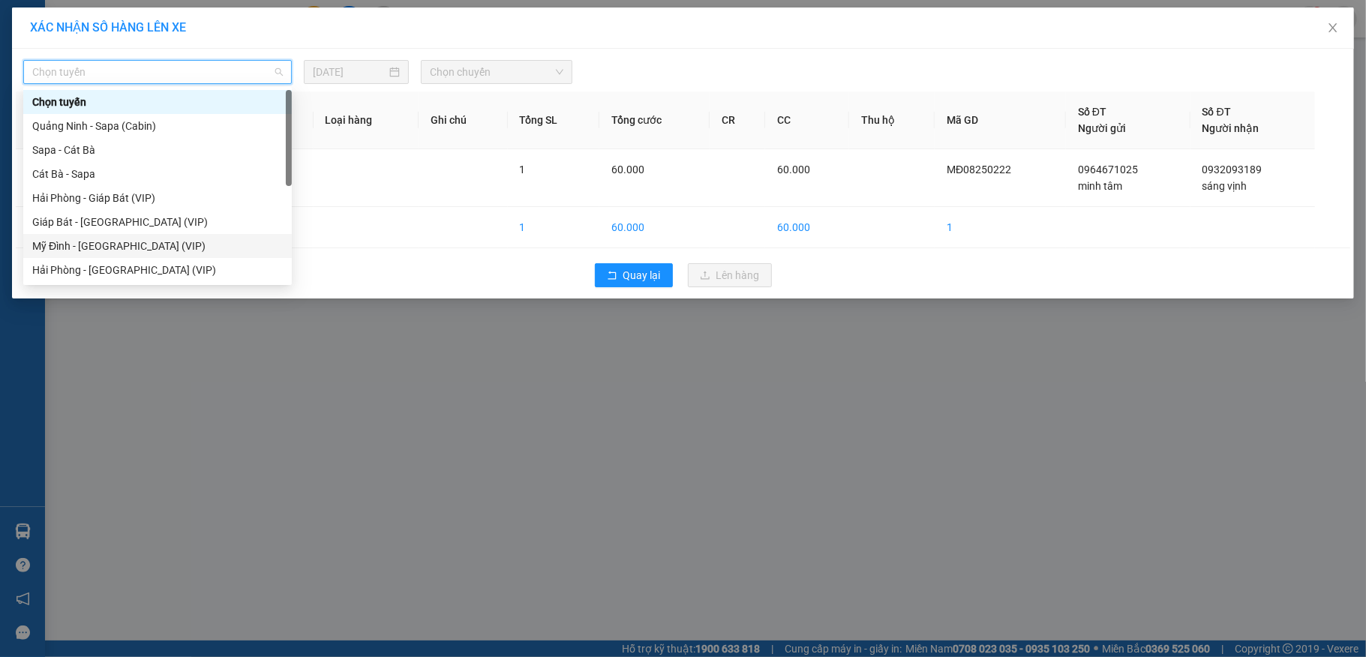
click at [112, 235] on div "Mỹ Đình - [GEOGRAPHIC_DATA] (VIP)" at bounding box center [157, 246] width 269 height 24
click at [112, 235] on body "Kết quả tìm kiếm ( 0 ) Bộ lọc No Data nhung.ketdoan 1 Điều hành xe Kho hàng mới…" at bounding box center [683, 328] width 1366 height 657
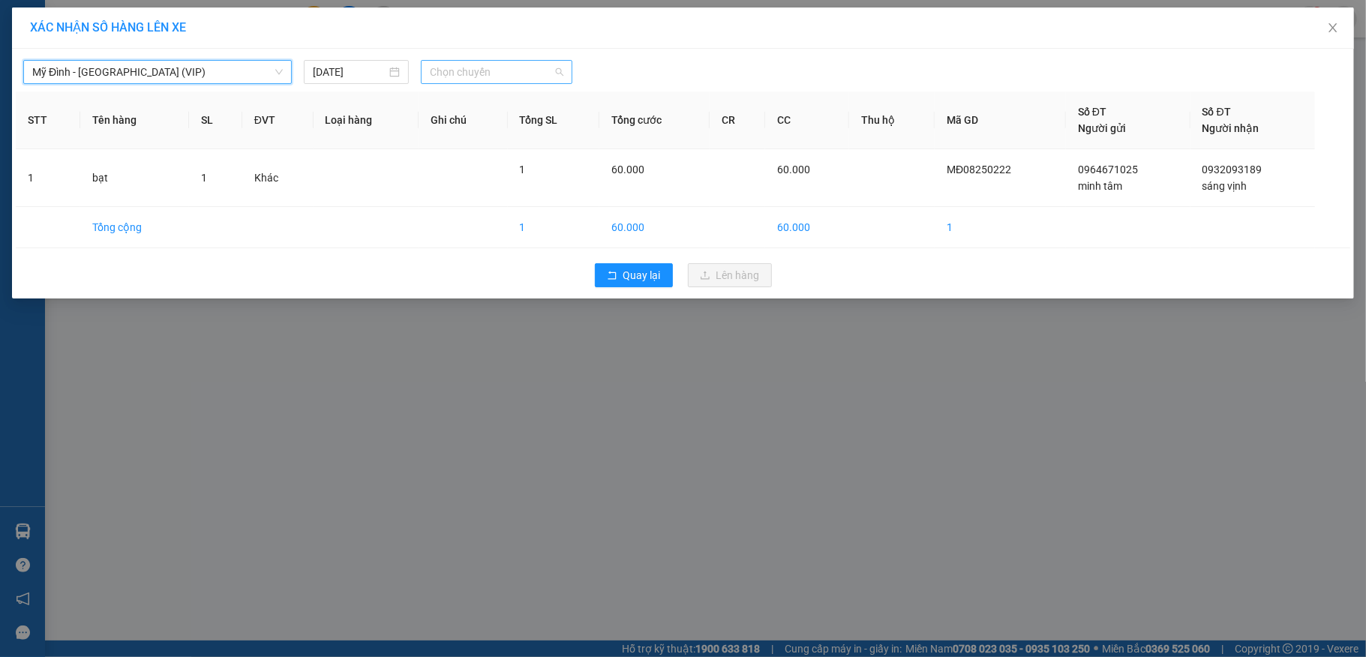
click at [449, 72] on span "Chọn chuyến" at bounding box center [497, 72] width 134 height 23
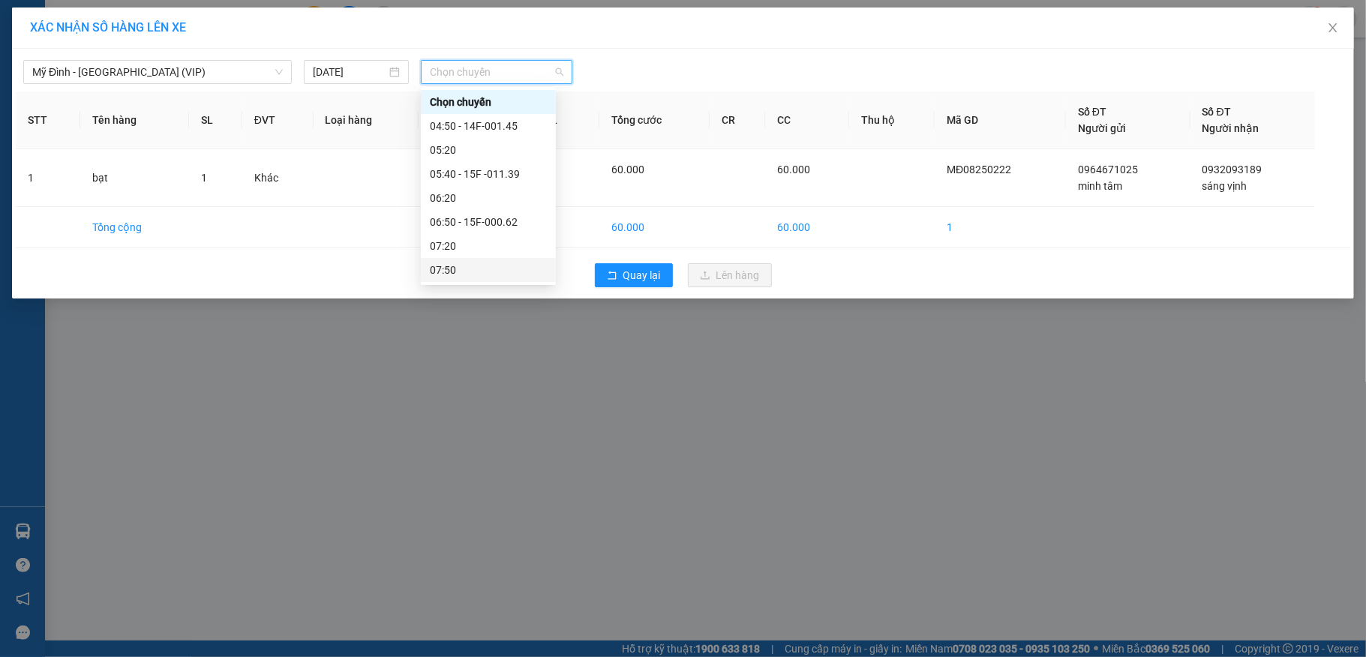
scroll to position [200, 0]
click at [500, 118] on div "08:50 - 14F-001.13" at bounding box center [488, 118] width 117 height 17
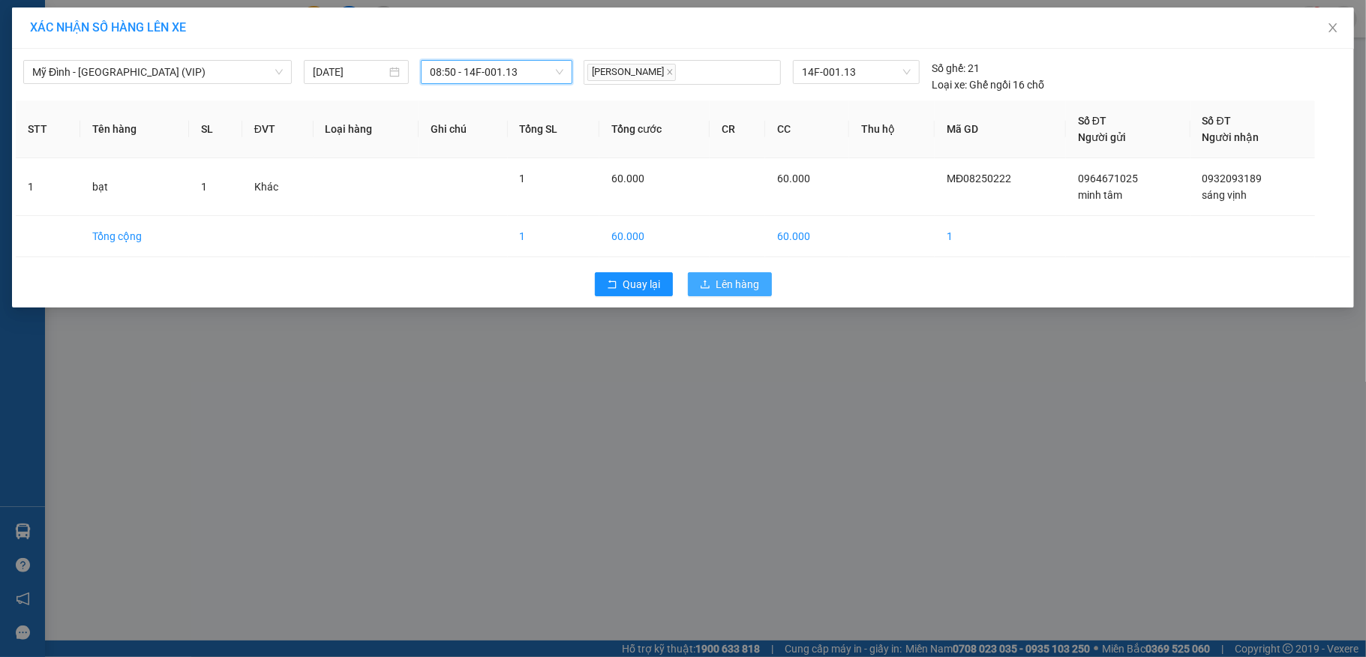
click at [730, 283] on span "Lên hàng" at bounding box center [738, 284] width 44 height 17
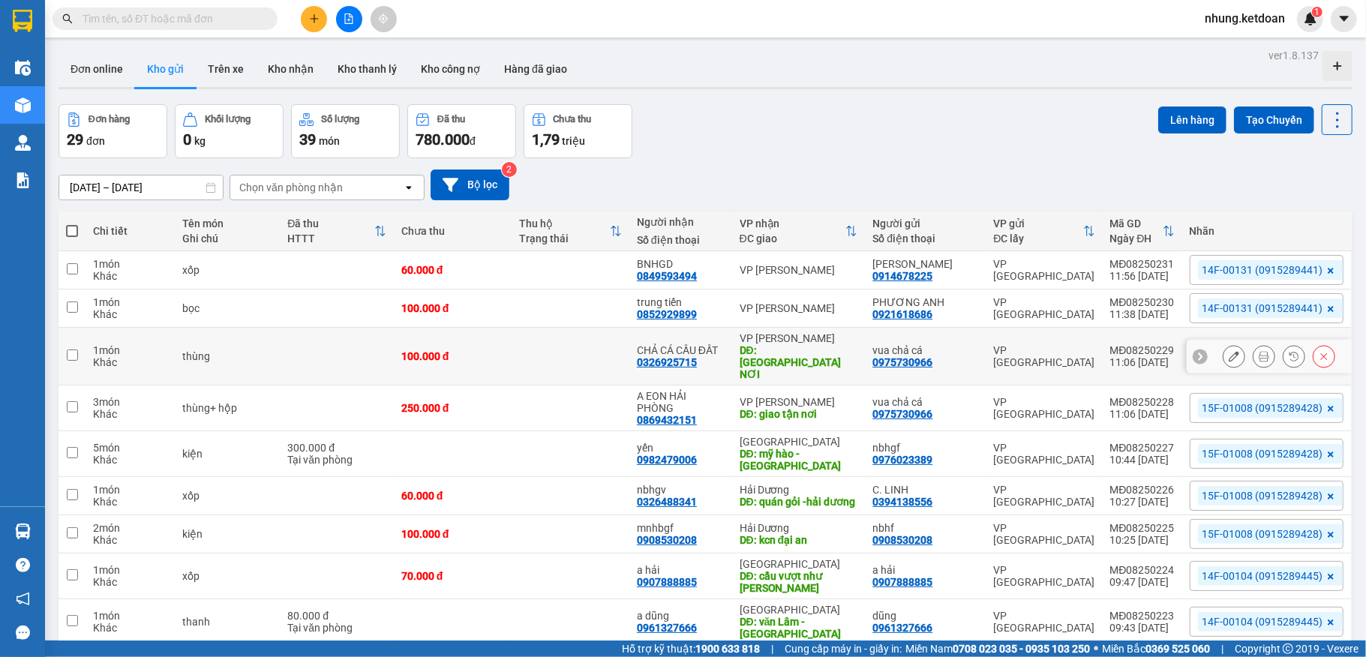
scroll to position [69, 0]
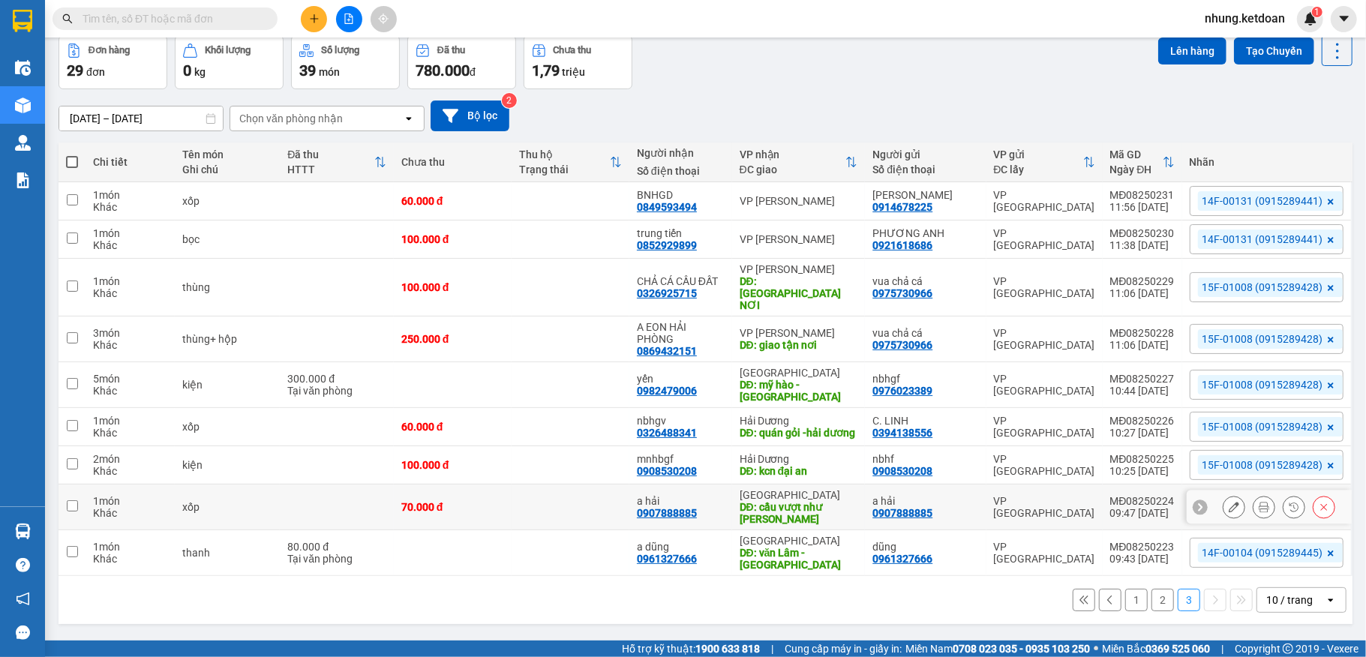
click at [570, 494] on td at bounding box center [571, 508] width 118 height 46
checkbox input "true"
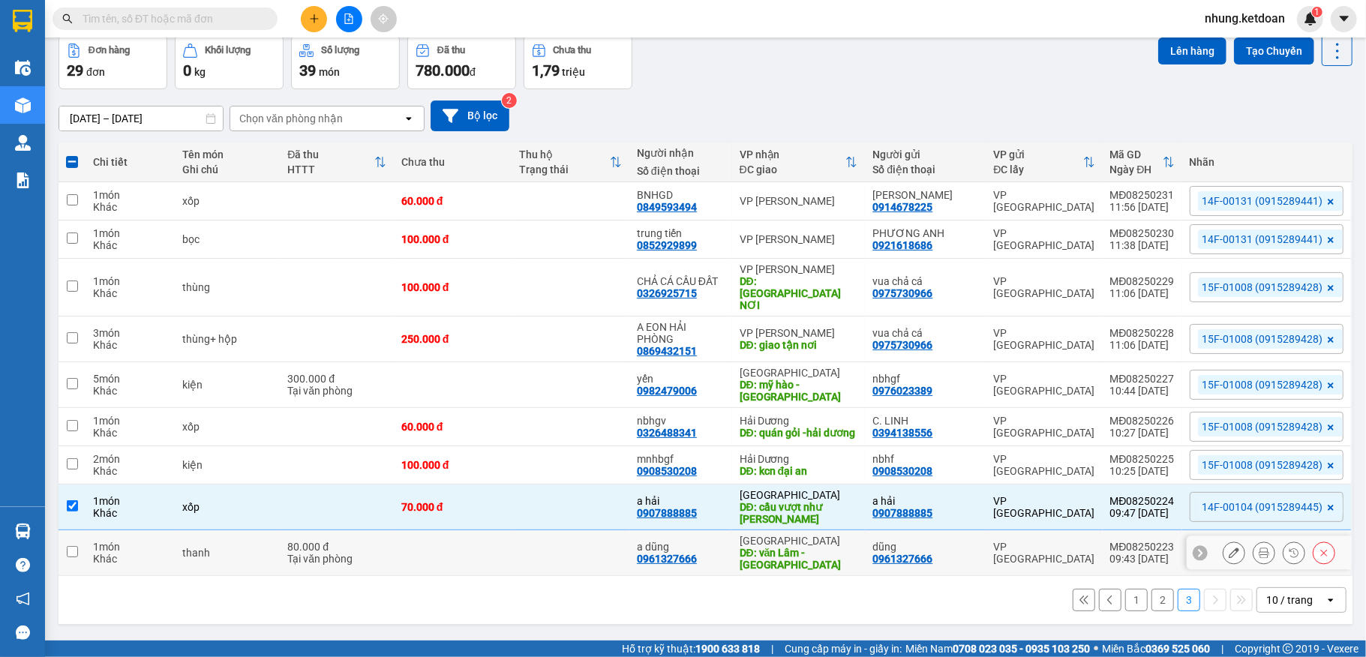
click at [506, 538] on td at bounding box center [453, 553] width 118 height 46
checkbox input "true"
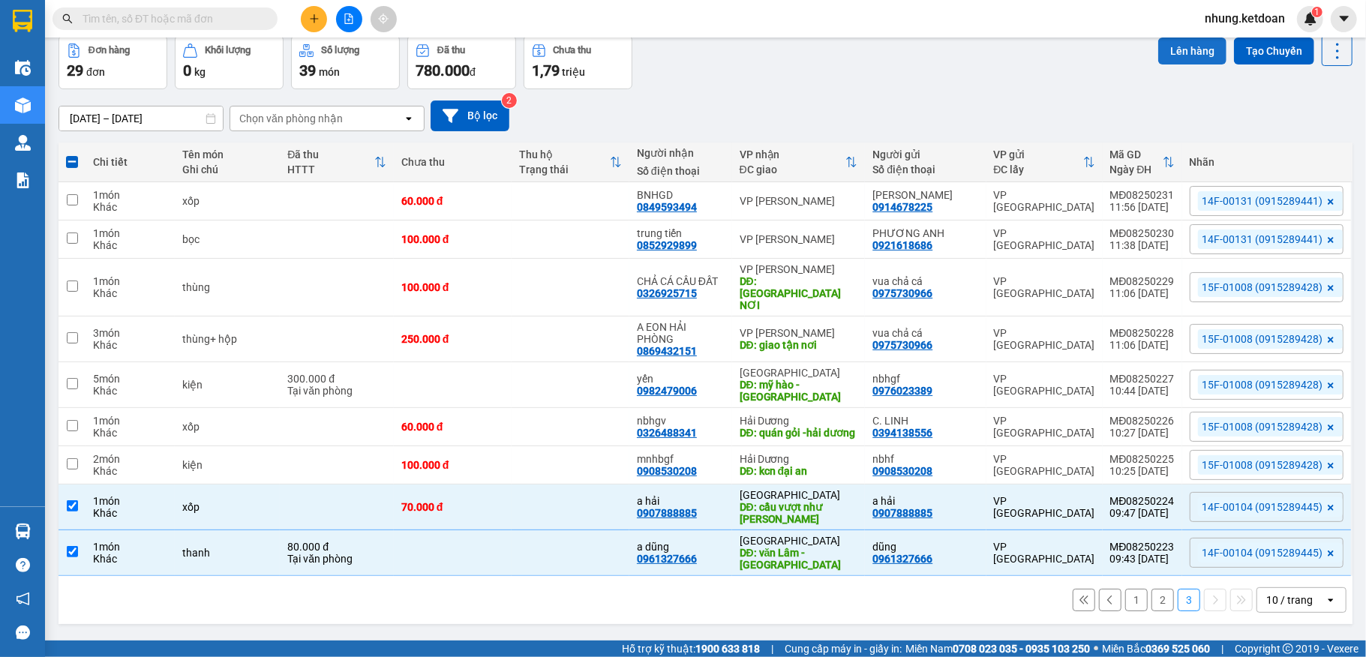
click at [1158, 53] on button "Lên hàng" at bounding box center [1192, 51] width 68 height 27
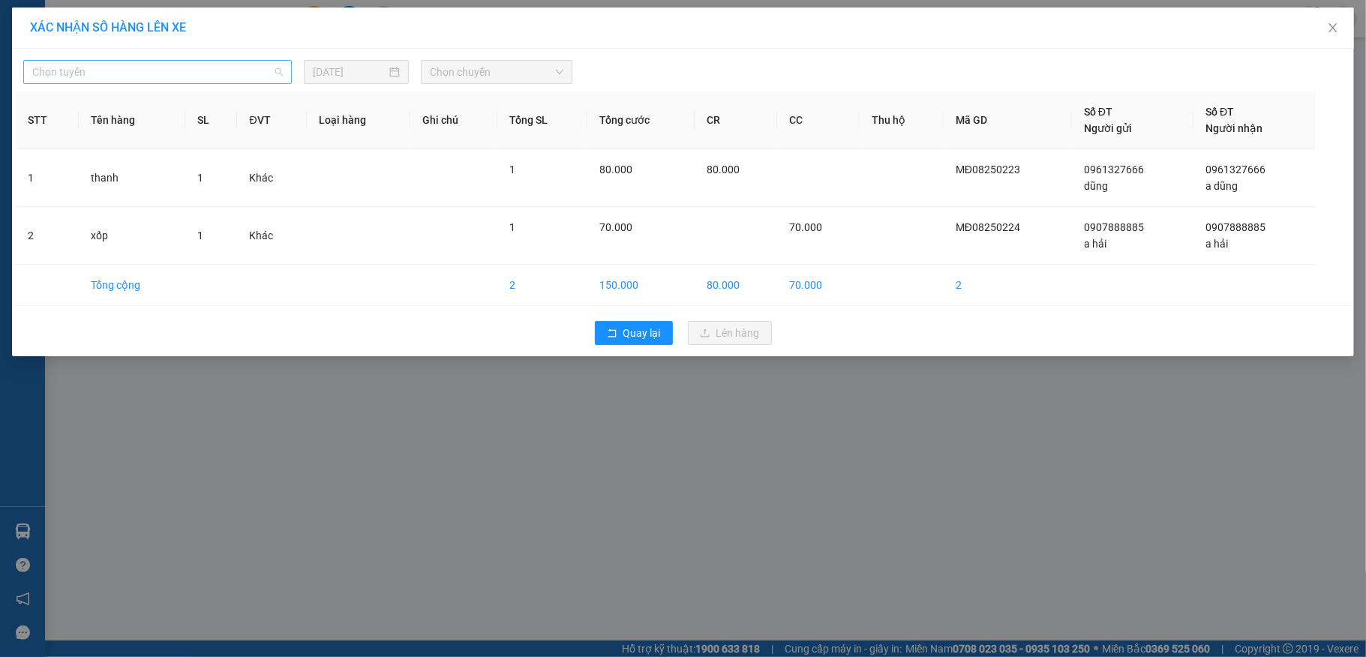
click at [222, 75] on span "Chọn tuyến" at bounding box center [157, 72] width 251 height 23
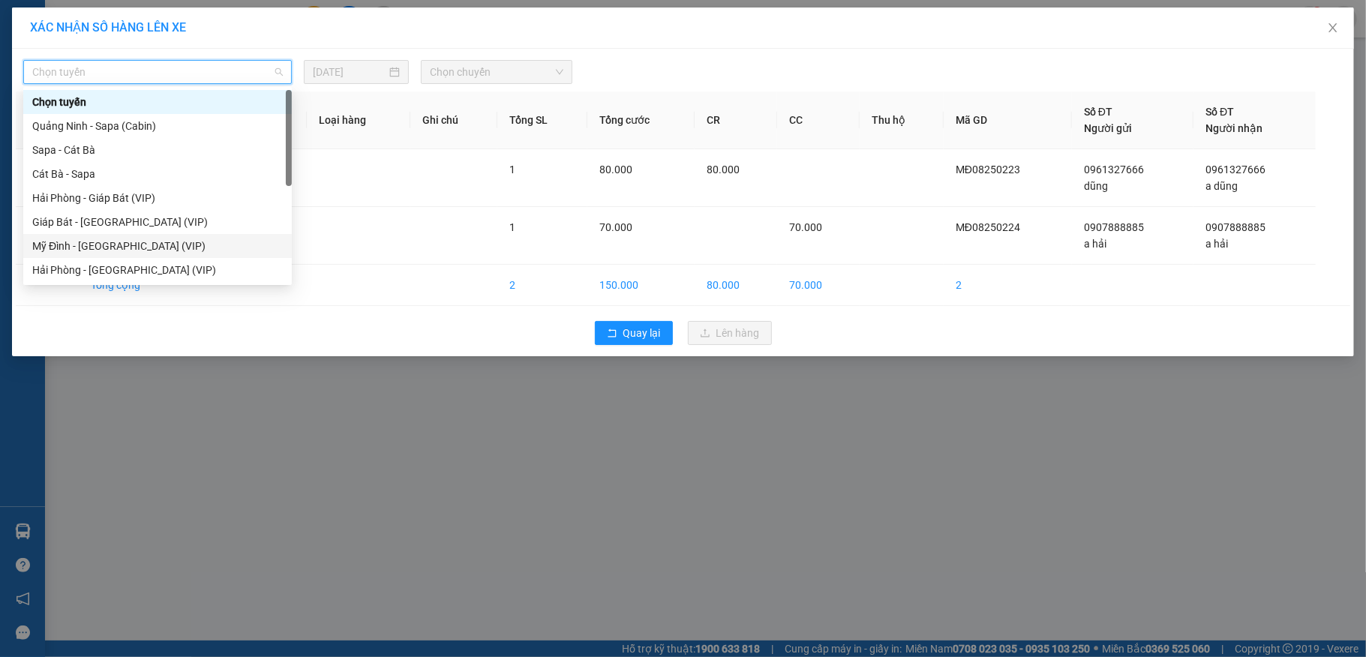
click at [82, 247] on div "Mỹ Đình - [GEOGRAPHIC_DATA] (VIP)" at bounding box center [157, 246] width 251 height 17
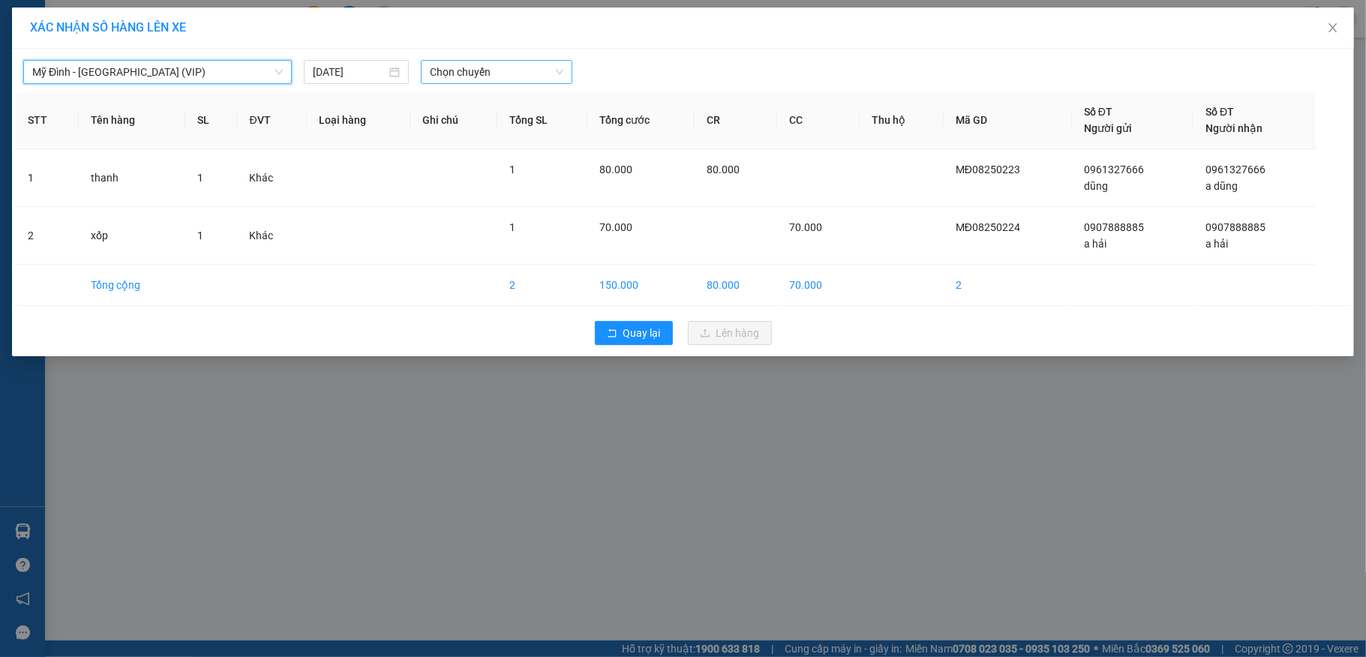
click at [465, 76] on span "Chọn chuyến" at bounding box center [497, 72] width 134 height 23
click at [463, 77] on span "Chọn chuyến" at bounding box center [497, 72] width 134 height 23
click at [486, 74] on span "Chọn chuyến" at bounding box center [497, 72] width 134 height 23
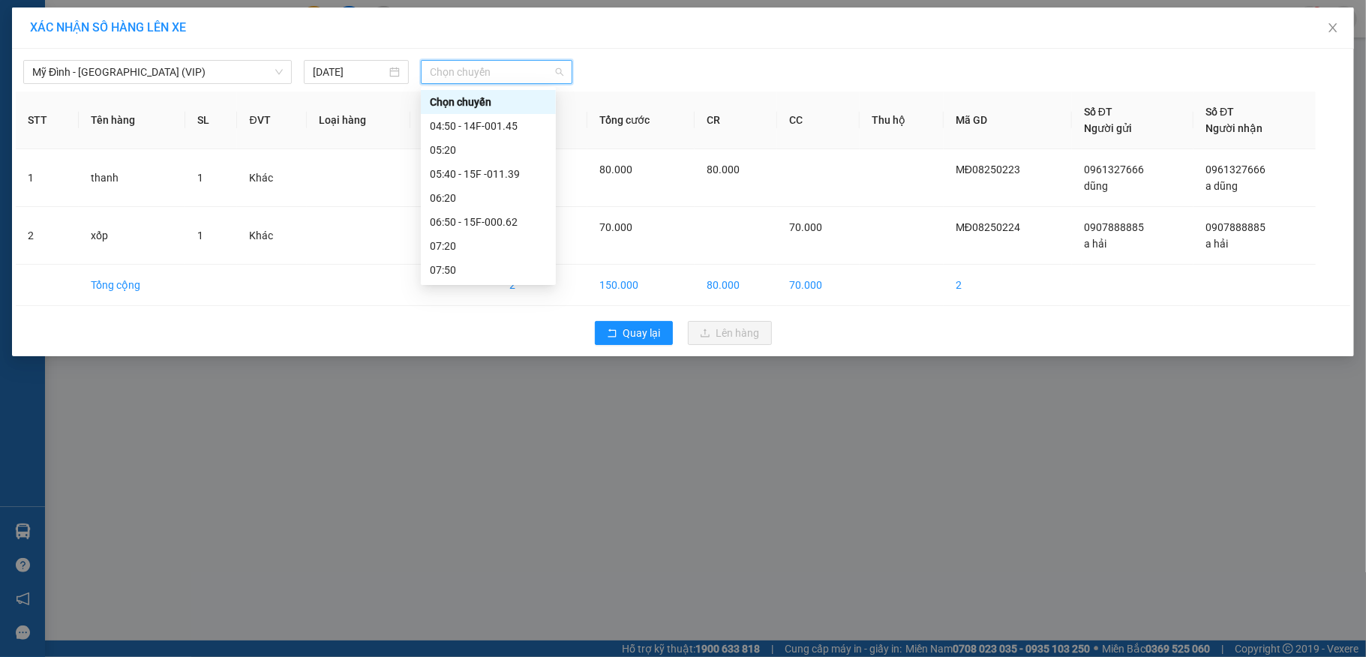
scroll to position [100, 0]
click at [487, 269] on div "09:50 - 14F-001.04" at bounding box center [488, 266] width 117 height 17
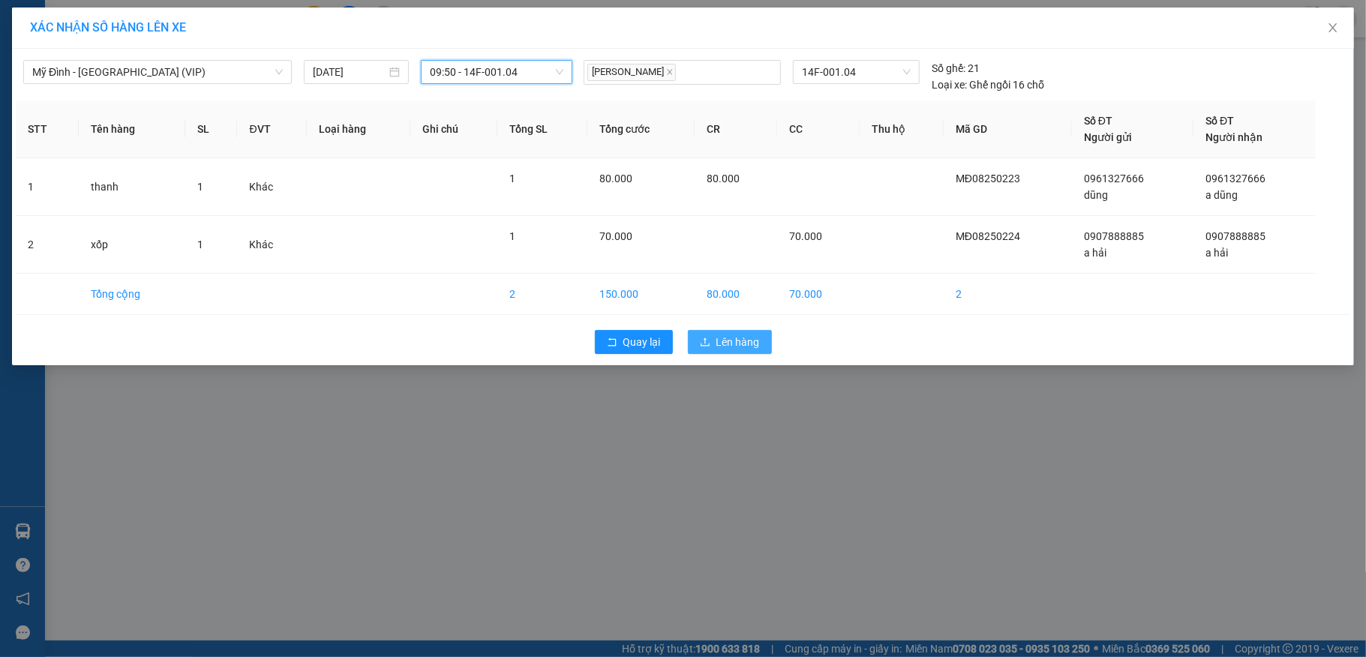
drag, startPoint x: 722, startPoint y: 341, endPoint x: 728, endPoint y: 331, distance: 11.5
click at [722, 342] on span "Lên hàng" at bounding box center [738, 342] width 44 height 17
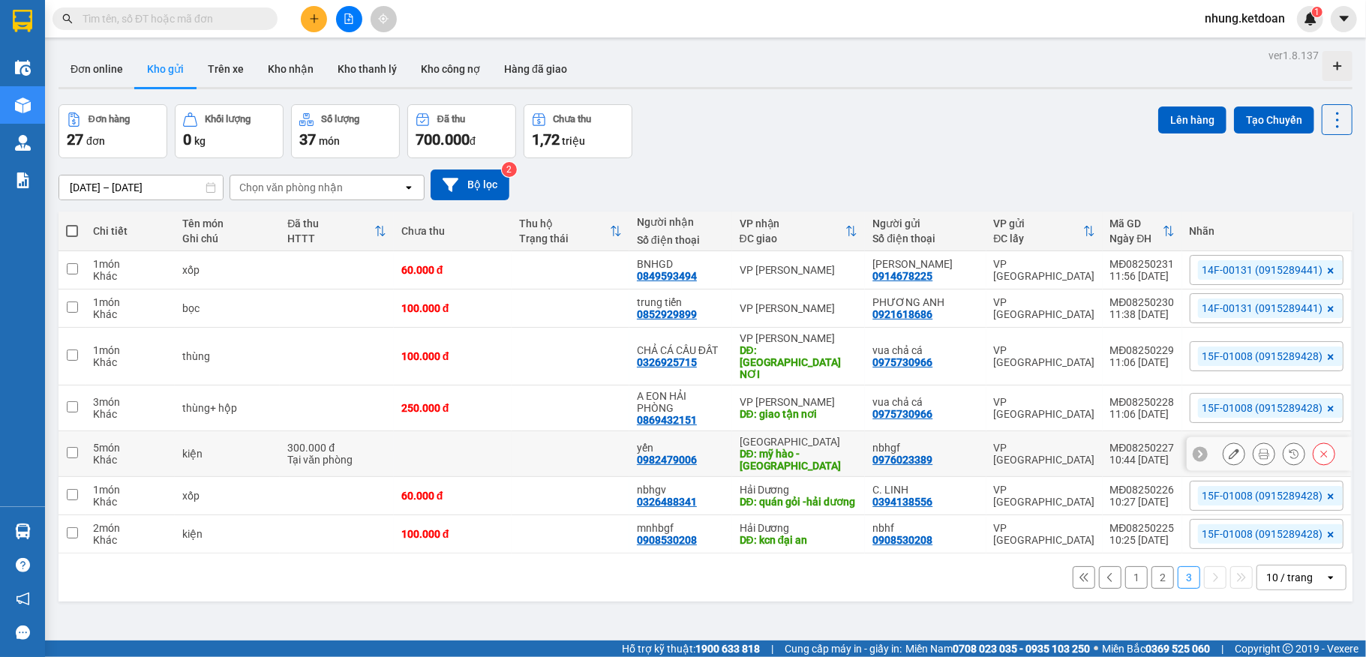
scroll to position [69, 0]
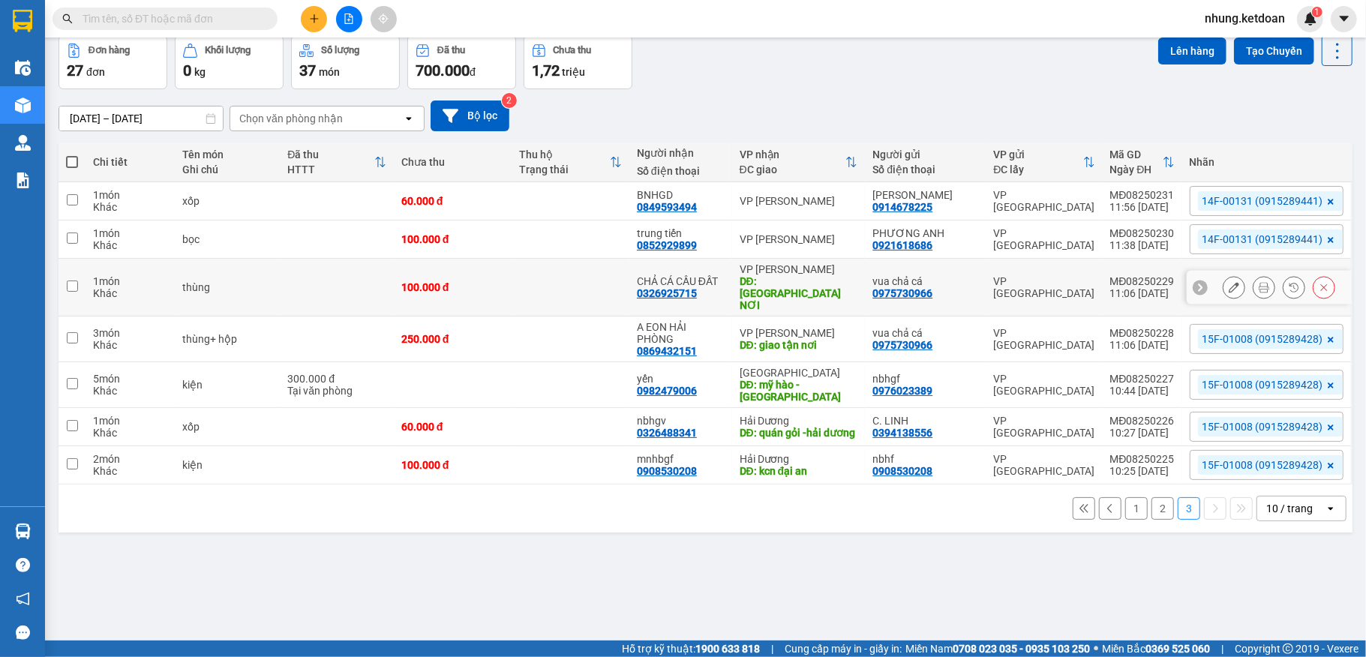
click at [508, 272] on td "100.000 đ" at bounding box center [453, 288] width 118 height 58
checkbox input "true"
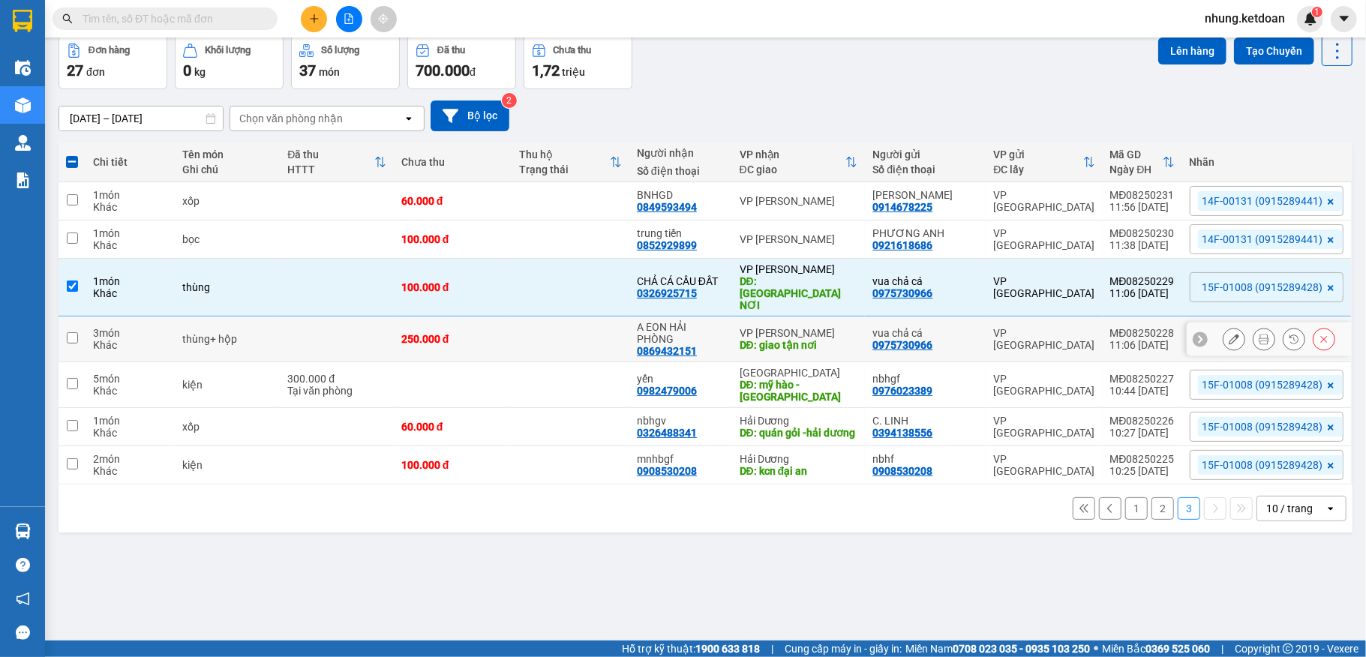
click at [518, 322] on td at bounding box center [571, 340] width 118 height 46
checkbox input "true"
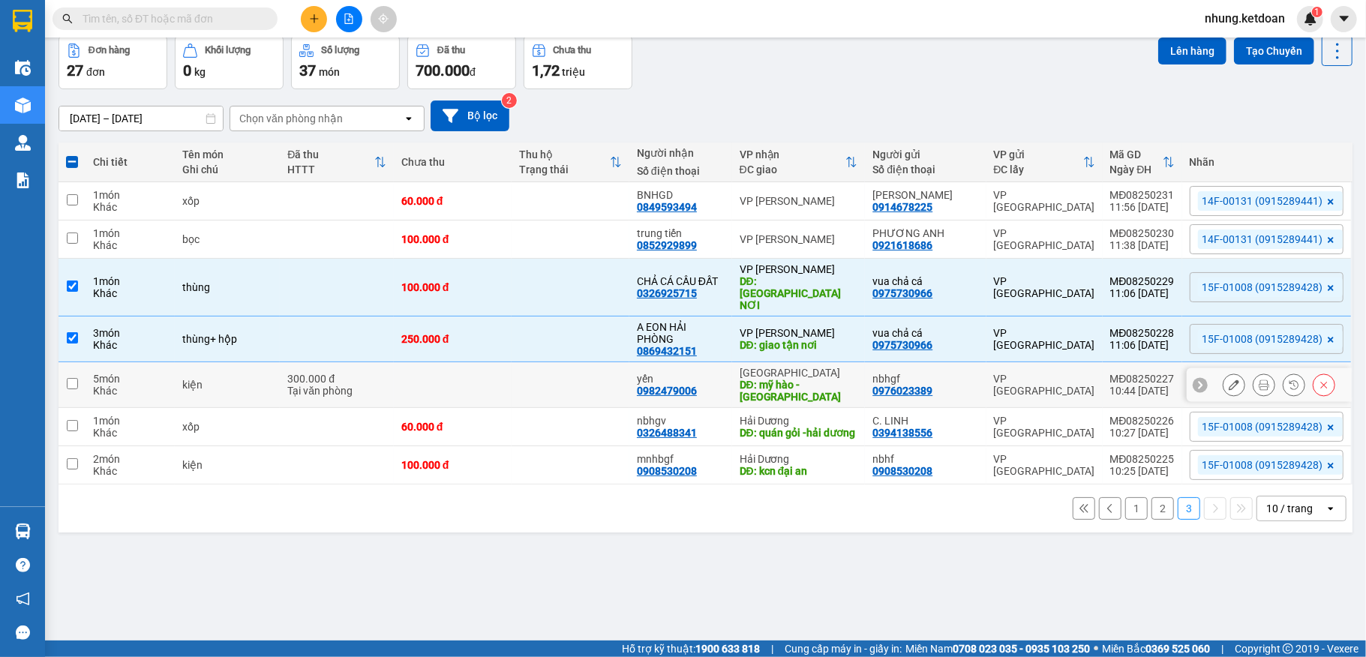
click at [501, 362] on td at bounding box center [453, 385] width 118 height 46
checkbox input "true"
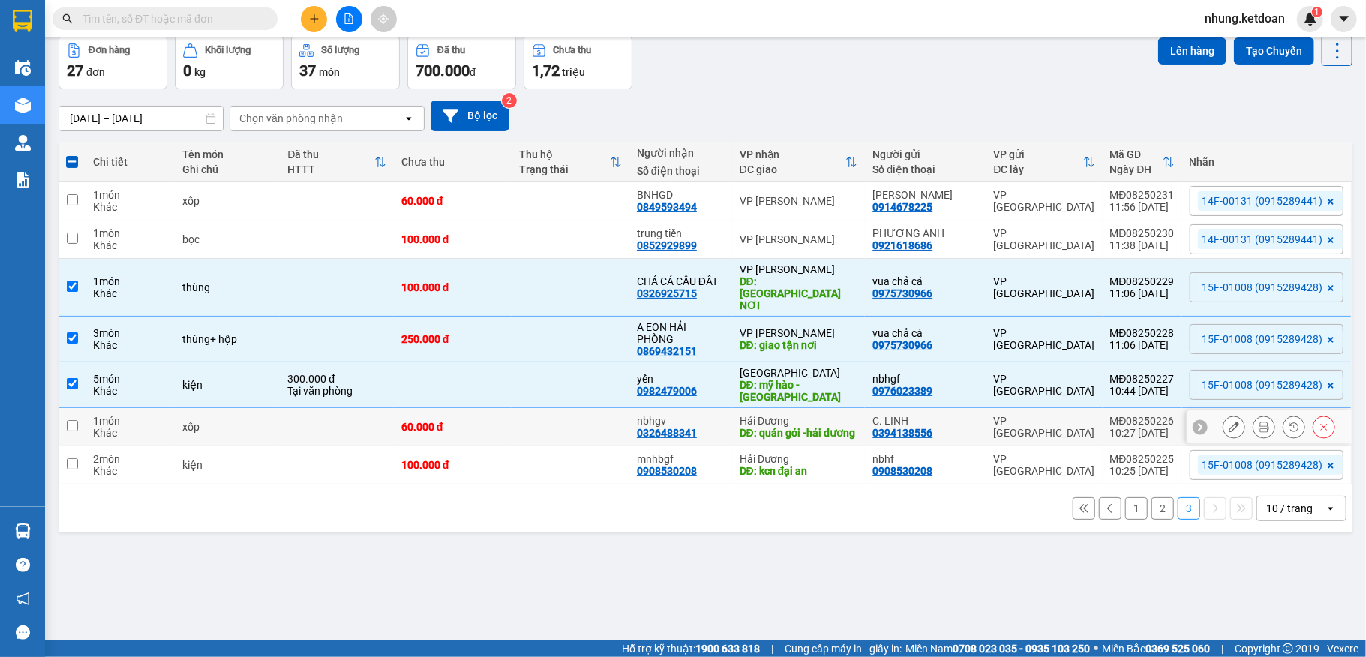
click at [500, 421] on div "60.000 đ" at bounding box center [452, 427] width 103 height 12
checkbox input "true"
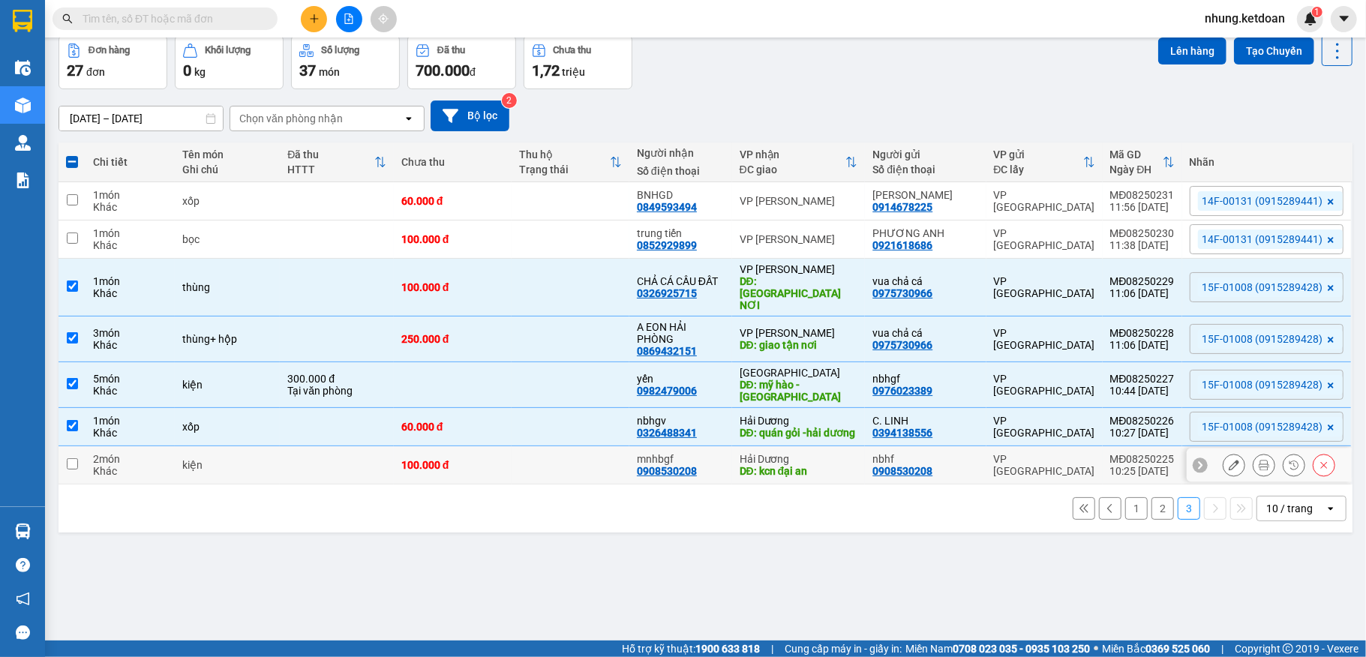
click at [449, 459] on div "100.000 đ" at bounding box center [452, 465] width 103 height 12
checkbox input "true"
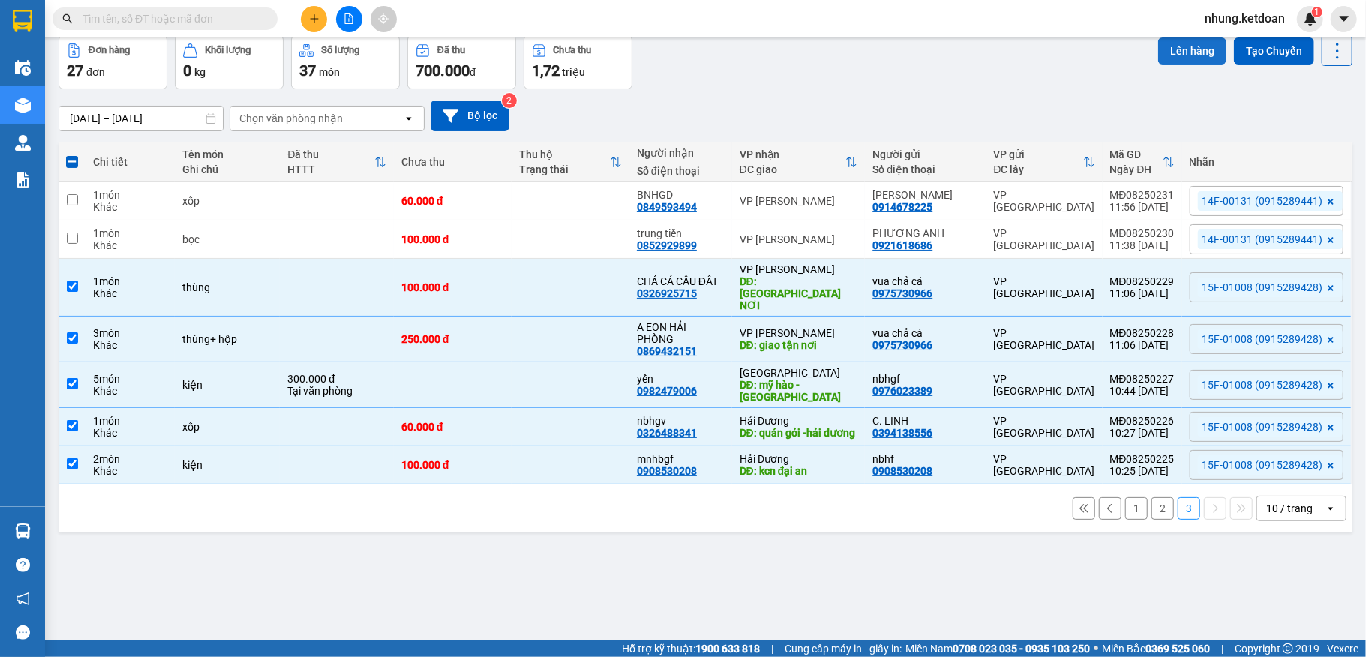
click at [1173, 45] on button "Lên hàng" at bounding box center [1192, 51] width 68 height 27
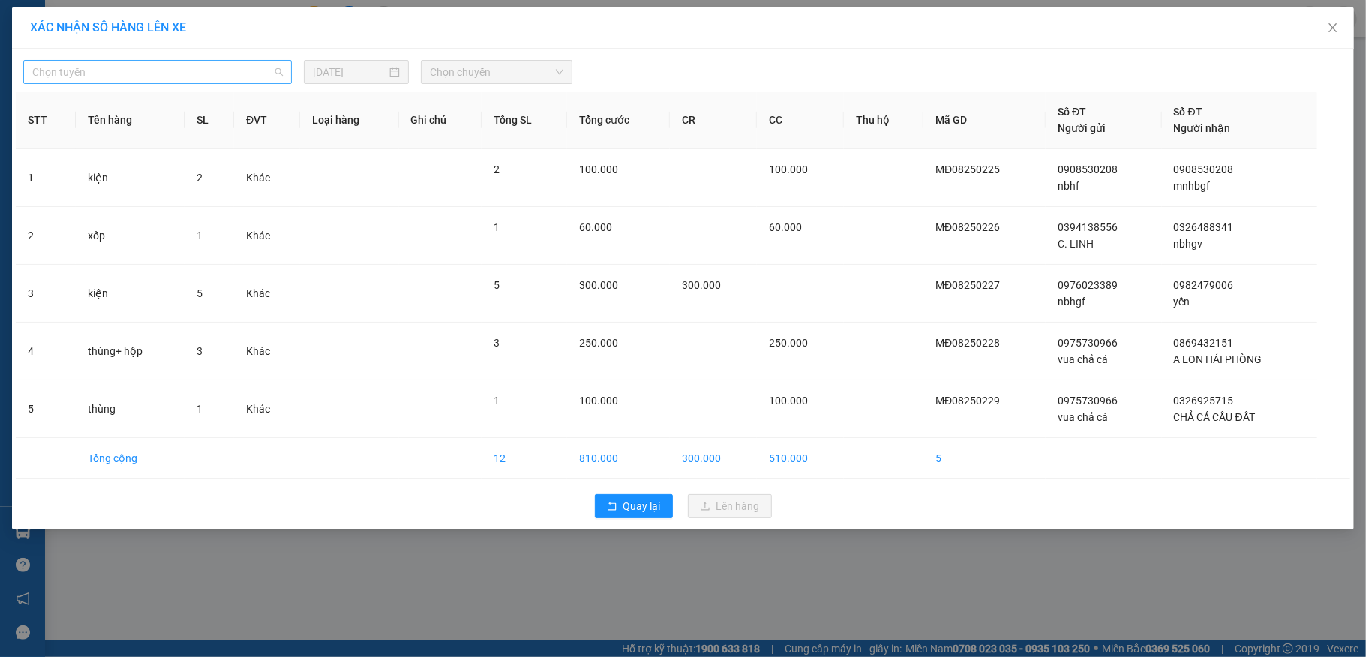
click at [191, 72] on span "Chọn tuyến" at bounding box center [157, 72] width 251 height 23
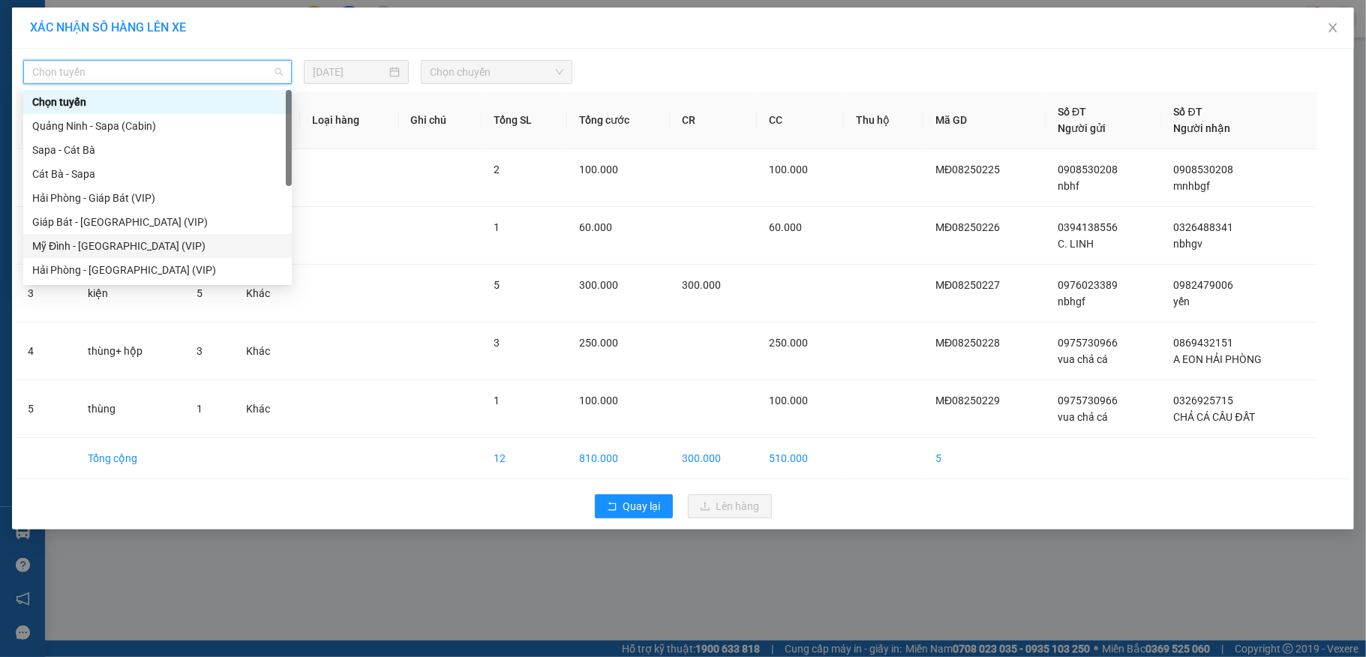
click at [62, 239] on div "Mỹ Đình - [GEOGRAPHIC_DATA] (VIP)" at bounding box center [157, 246] width 251 height 17
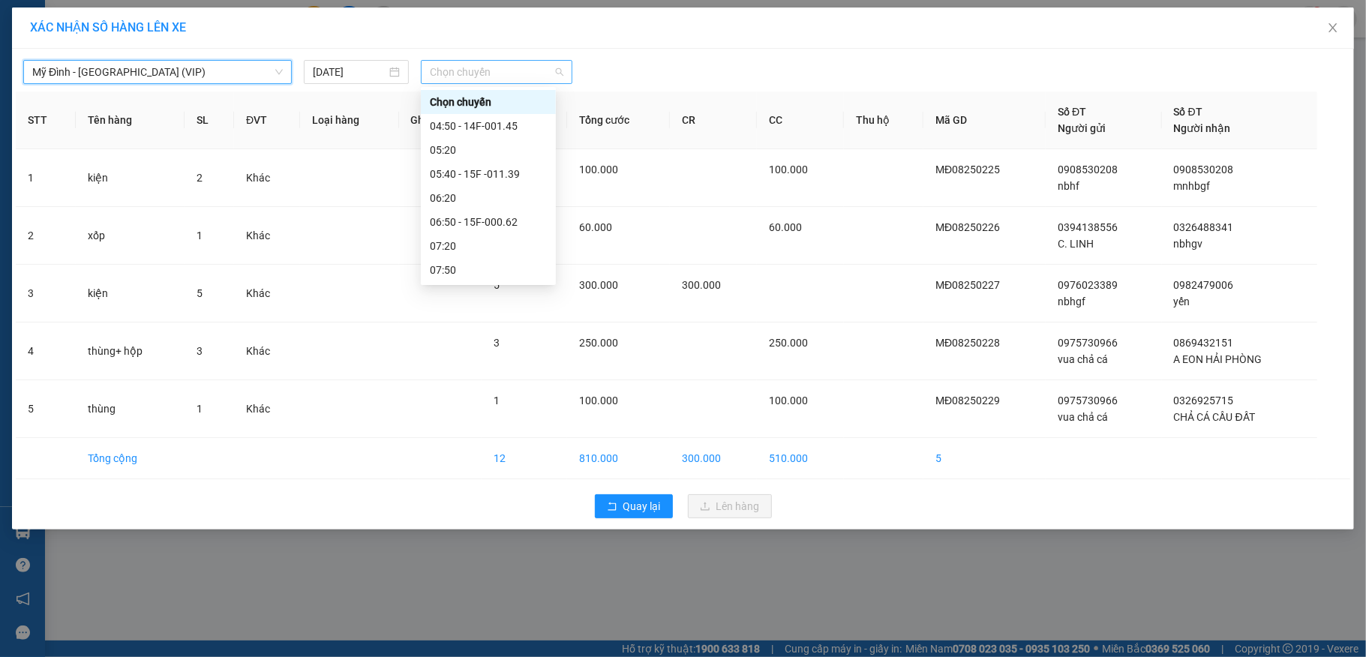
click at [482, 71] on span "Chọn chuyến" at bounding box center [497, 72] width 134 height 23
click at [493, 113] on div "10:40 - 15F -010.08" at bounding box center [488, 114] width 117 height 17
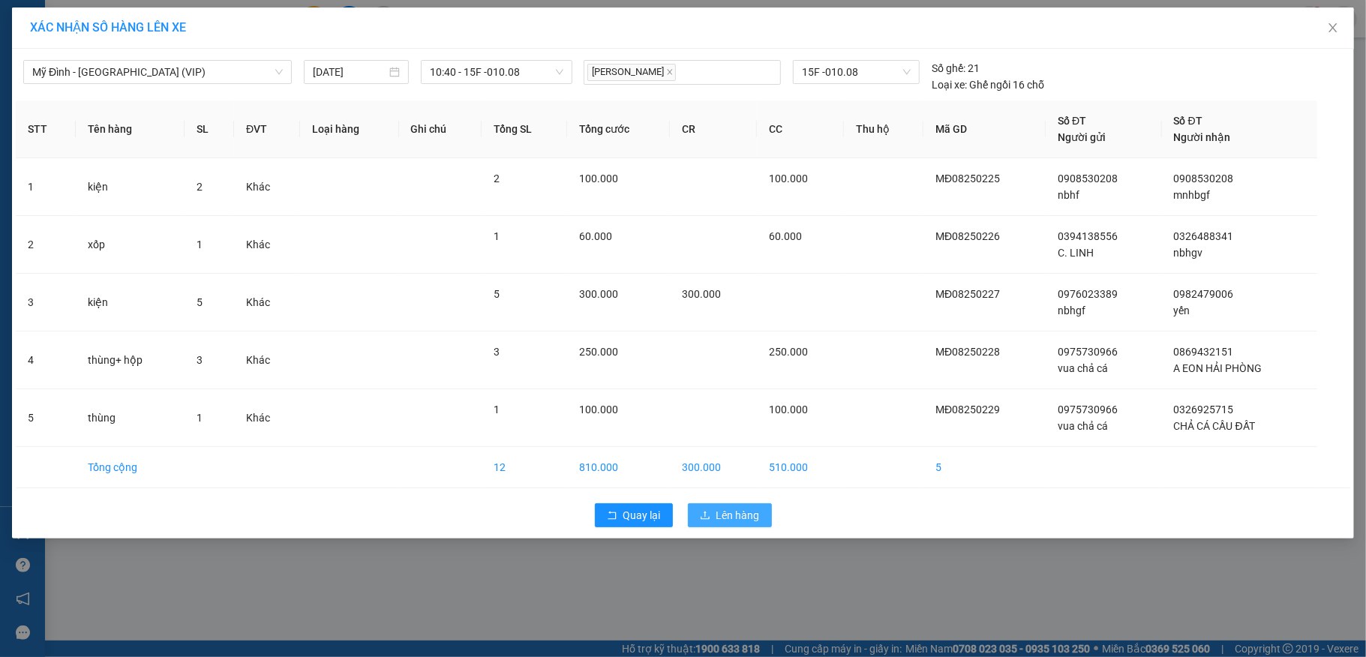
click at [702, 527] on button "Lên hàng" at bounding box center [730, 515] width 84 height 24
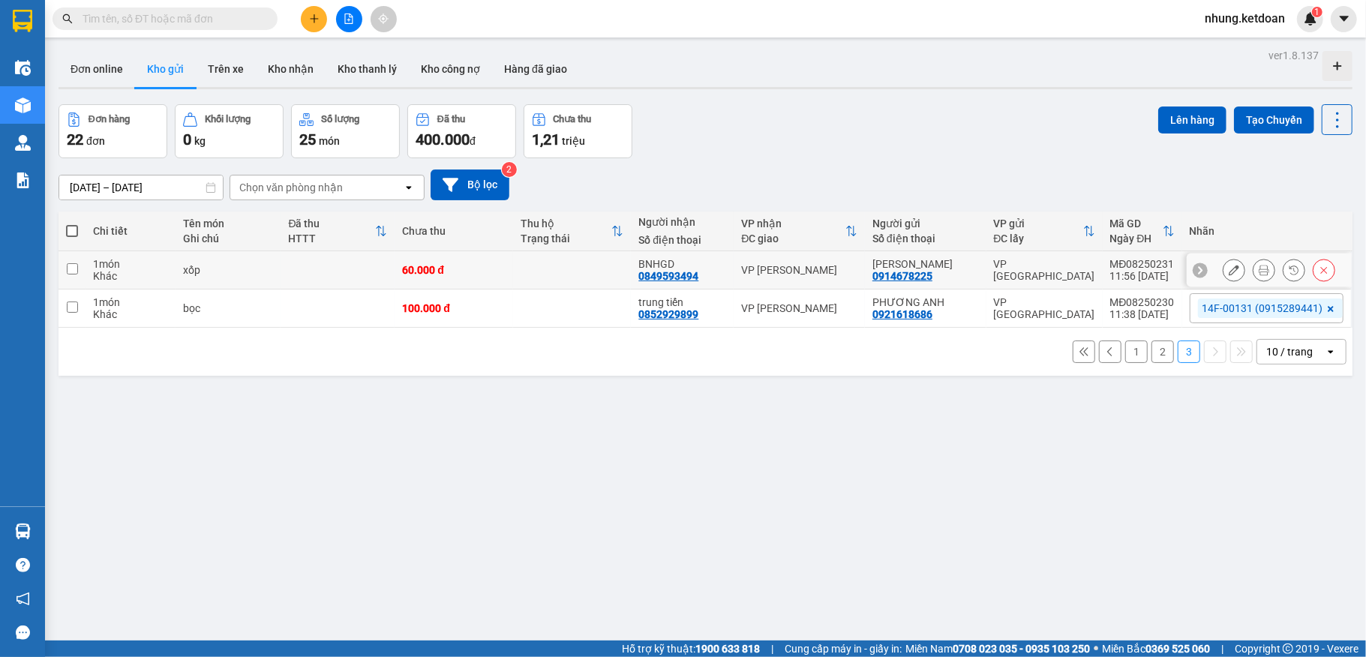
click at [520, 282] on td at bounding box center [572, 270] width 119 height 38
checkbox input "true"
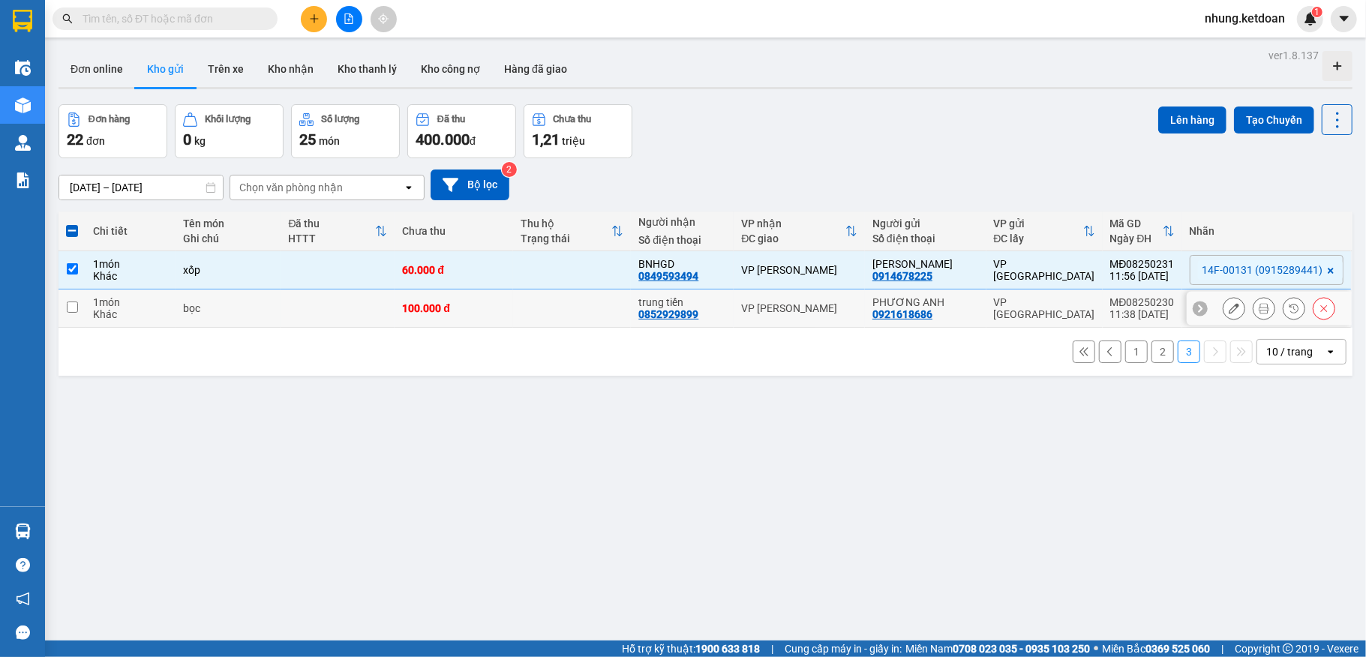
click at [499, 320] on td "100.000 đ" at bounding box center [454, 309] width 119 height 38
checkbox input "true"
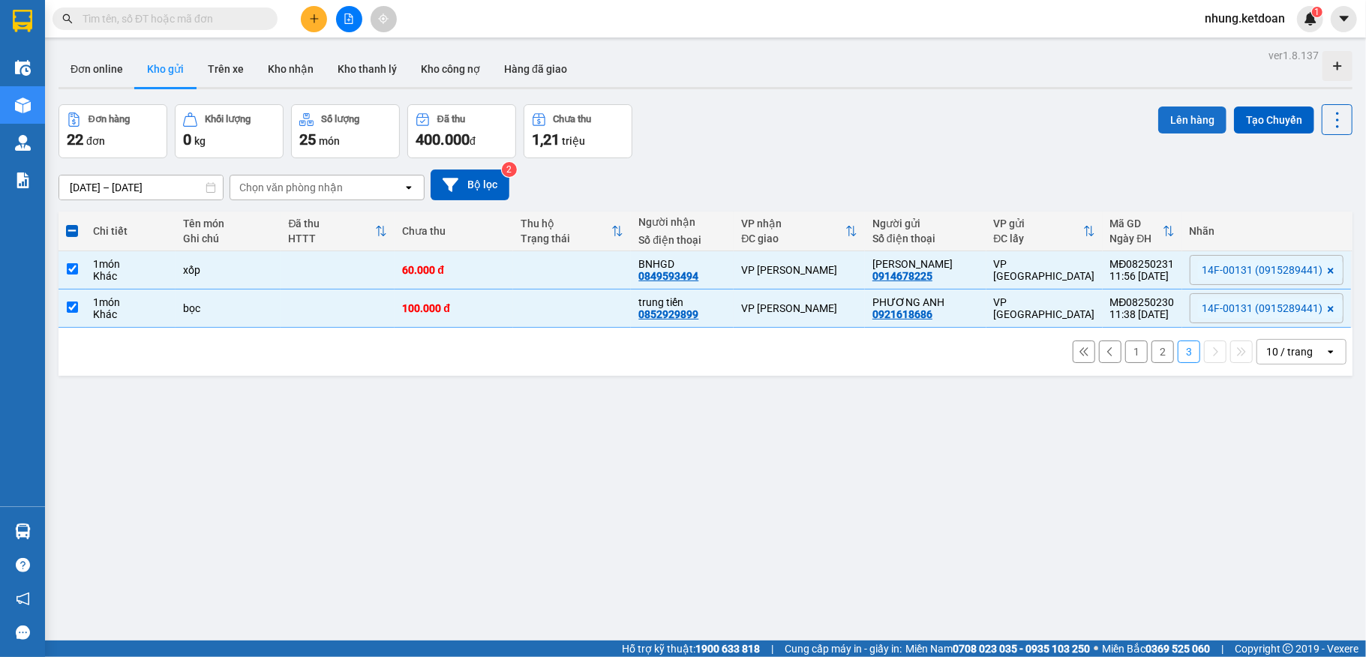
click at [1173, 112] on button "Lên hàng" at bounding box center [1192, 120] width 68 height 27
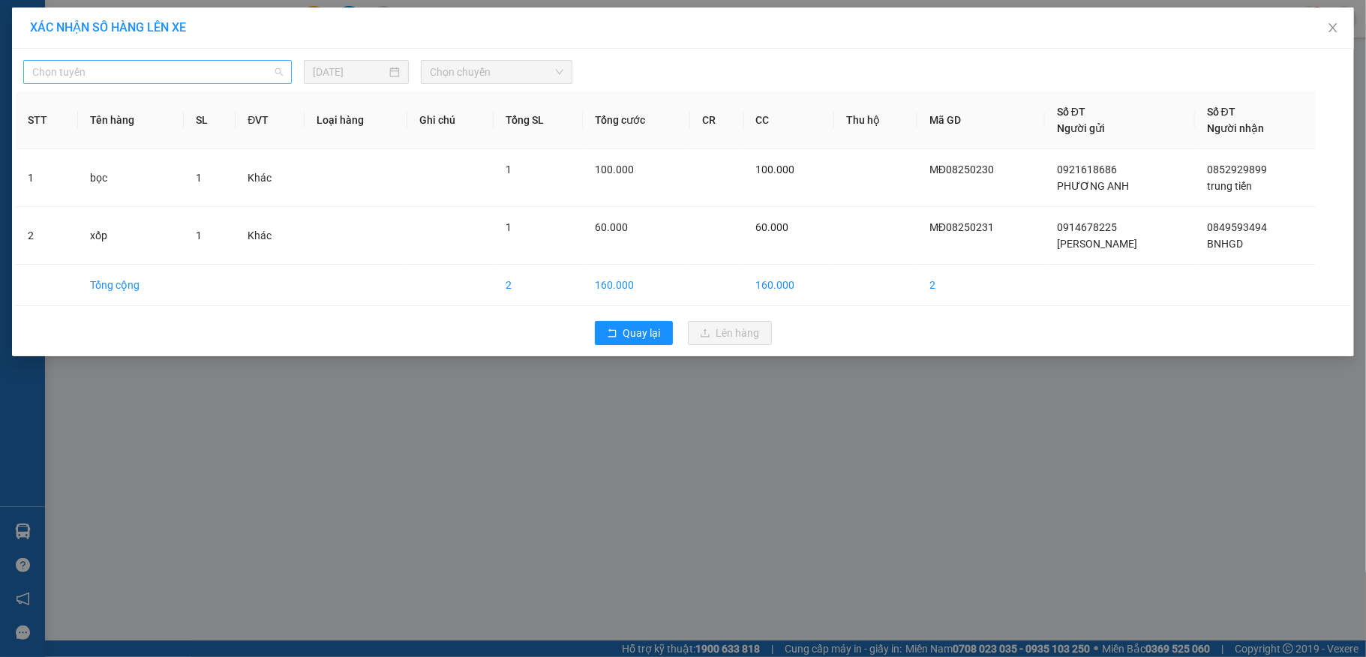
click at [177, 70] on span "Chọn tuyến" at bounding box center [157, 72] width 251 height 23
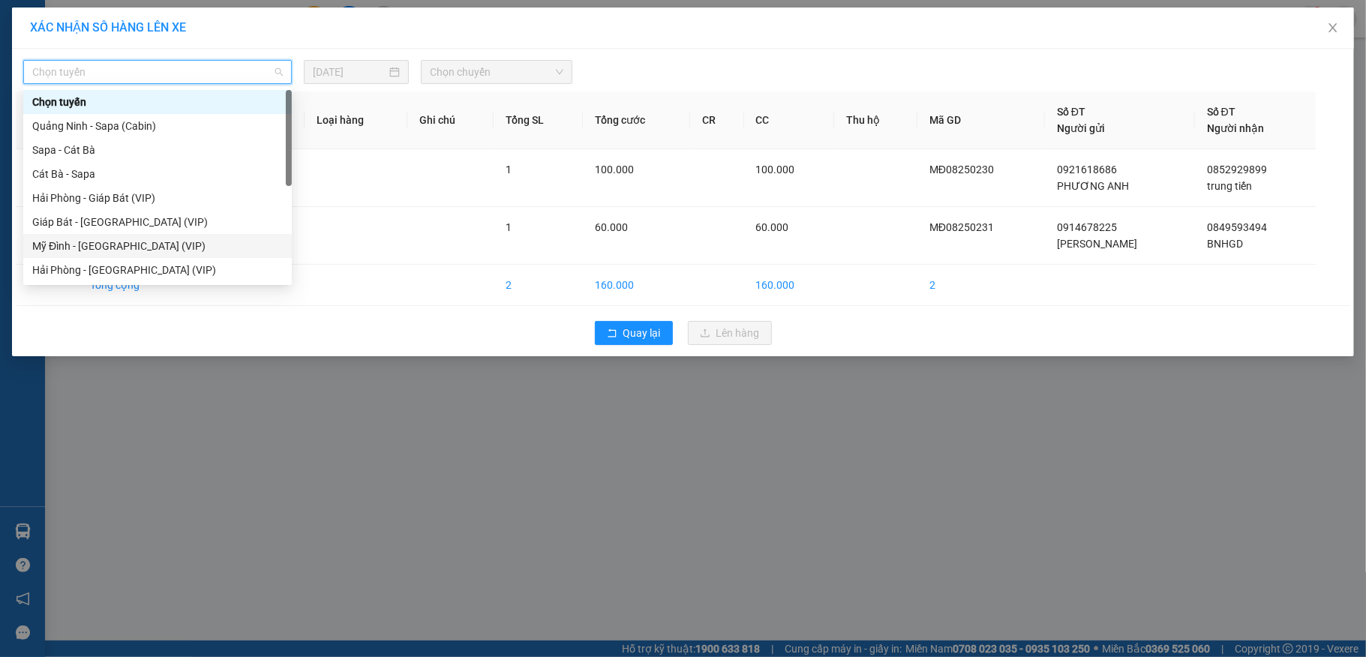
click at [76, 234] on div "Mỹ Đình - [GEOGRAPHIC_DATA] (VIP)" at bounding box center [157, 246] width 269 height 24
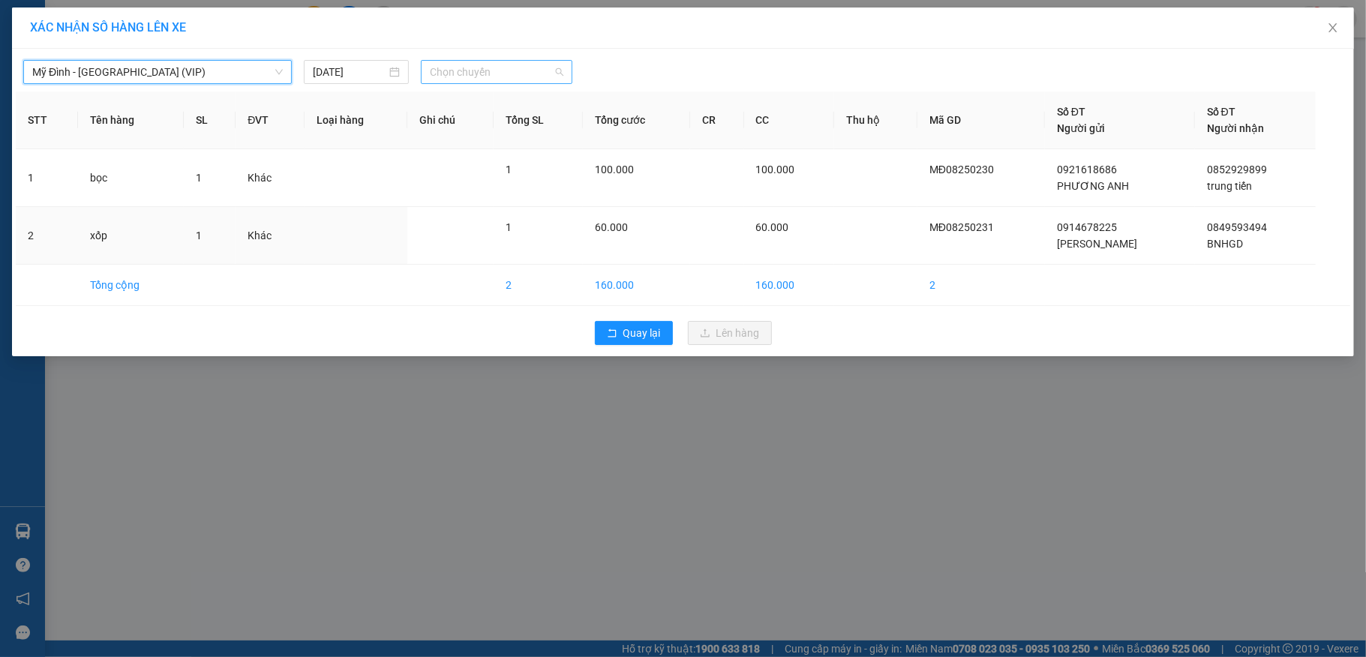
click at [483, 74] on span "Chọn chuyến" at bounding box center [497, 72] width 134 height 23
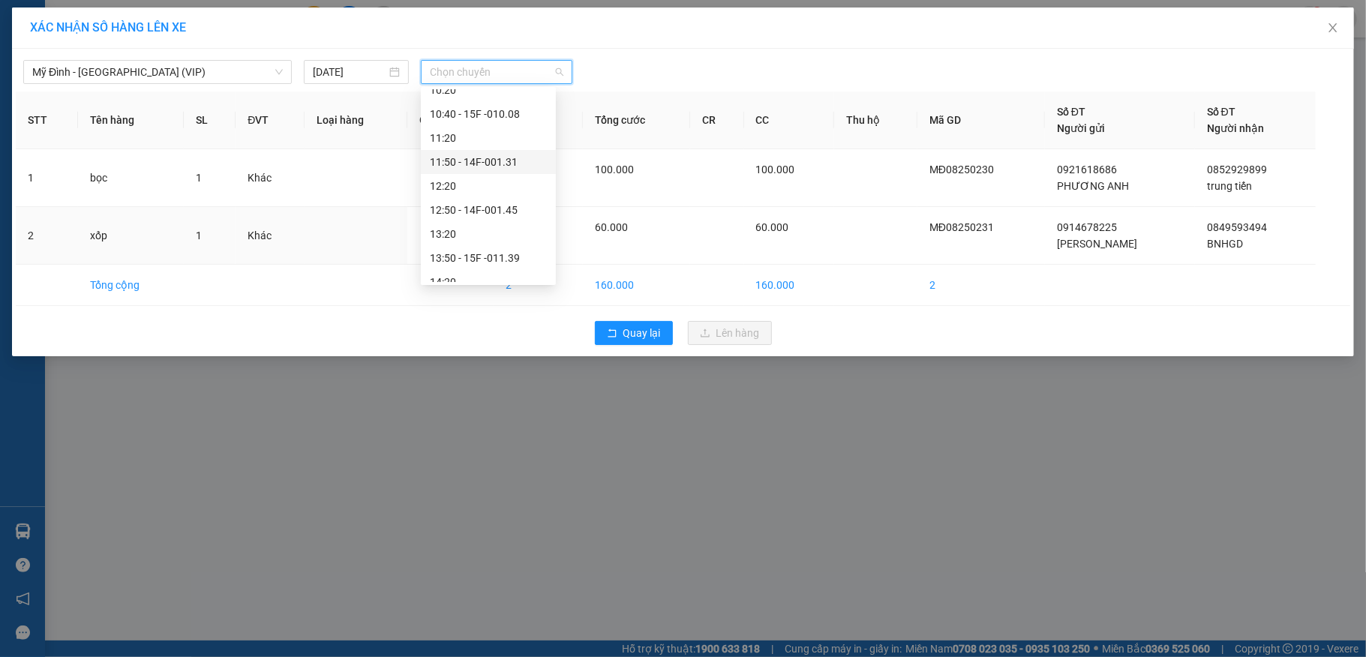
click at [511, 163] on div "11:50 - 14F-001.31" at bounding box center [488, 162] width 117 height 17
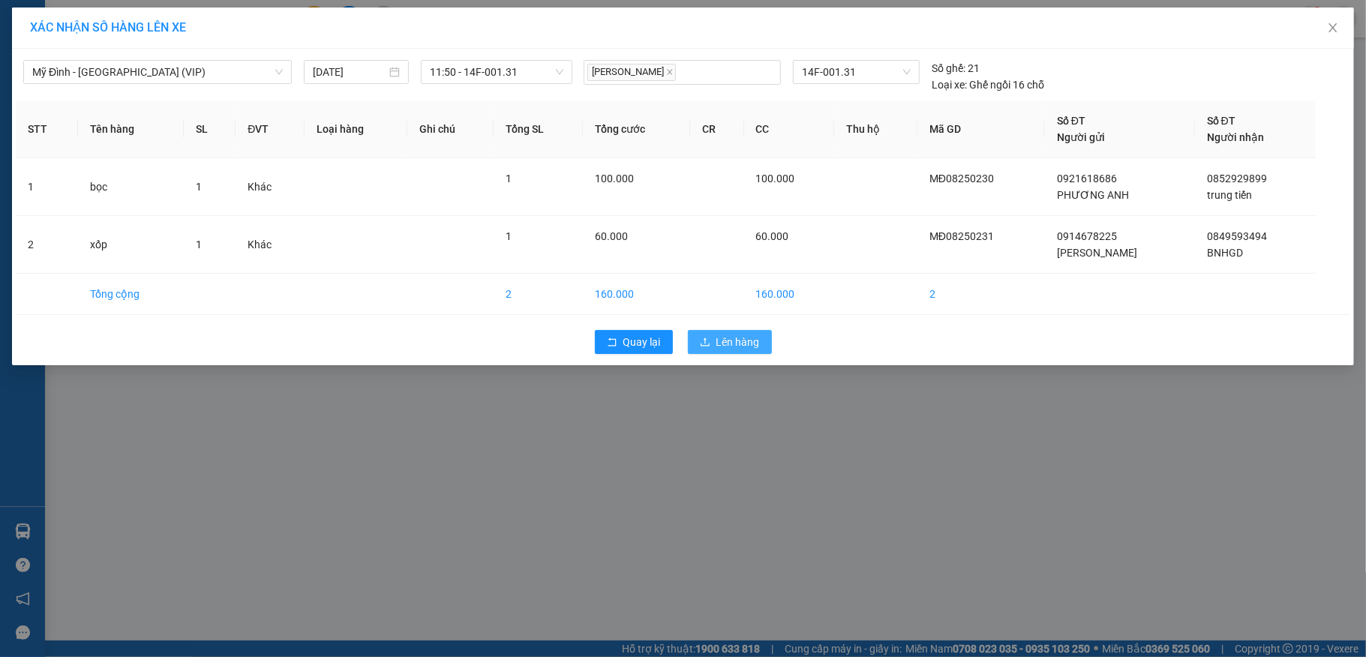
click at [719, 350] on span "Lên hàng" at bounding box center [738, 342] width 44 height 17
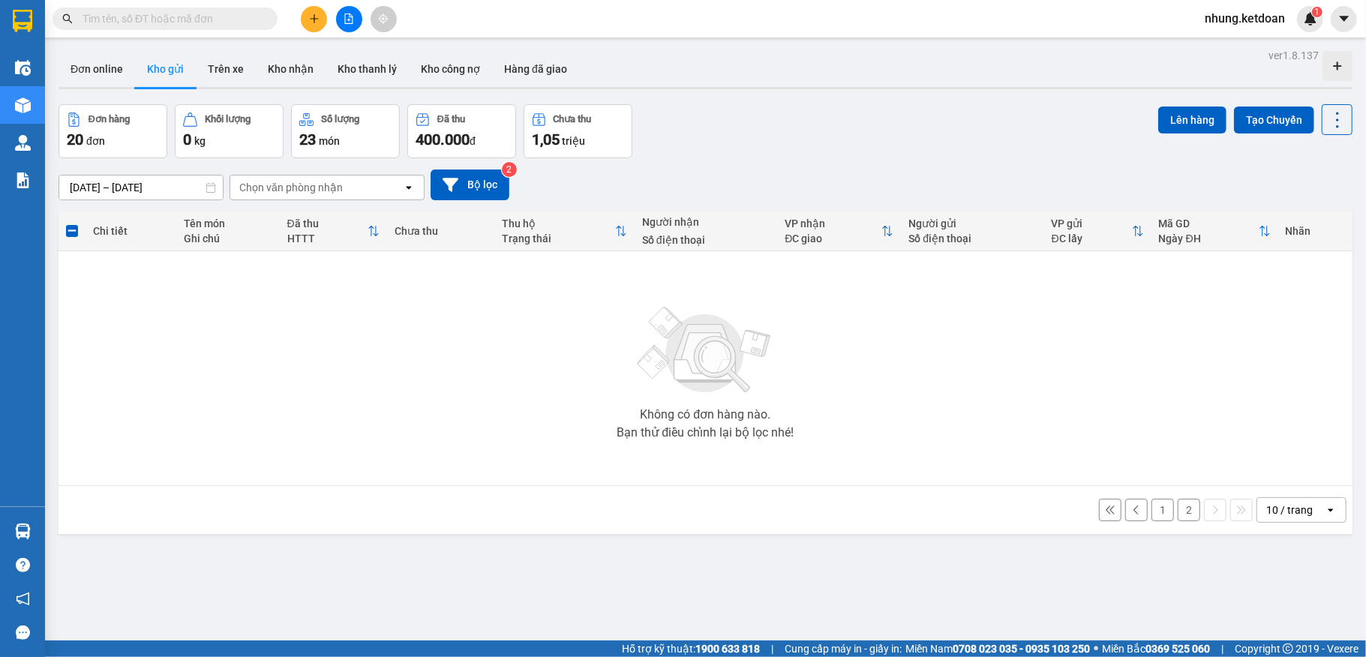
click at [1178, 506] on button "2" at bounding box center [1189, 510] width 23 height 23
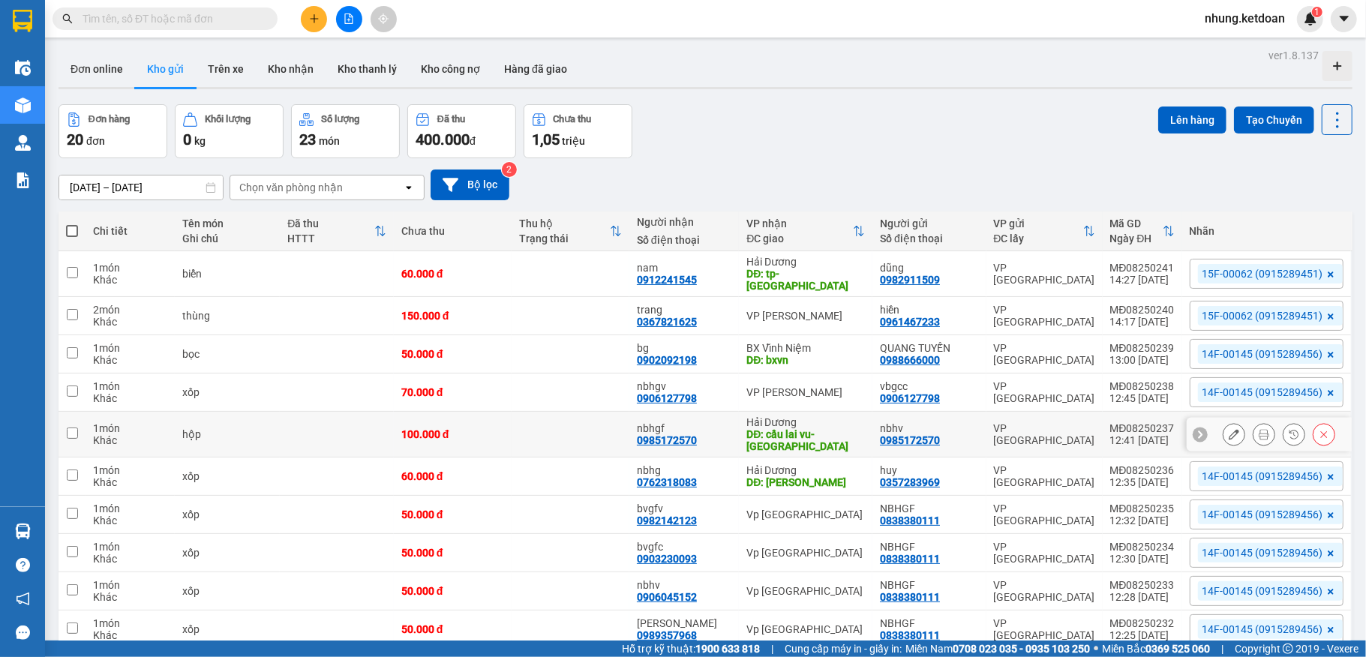
scroll to position [71, 0]
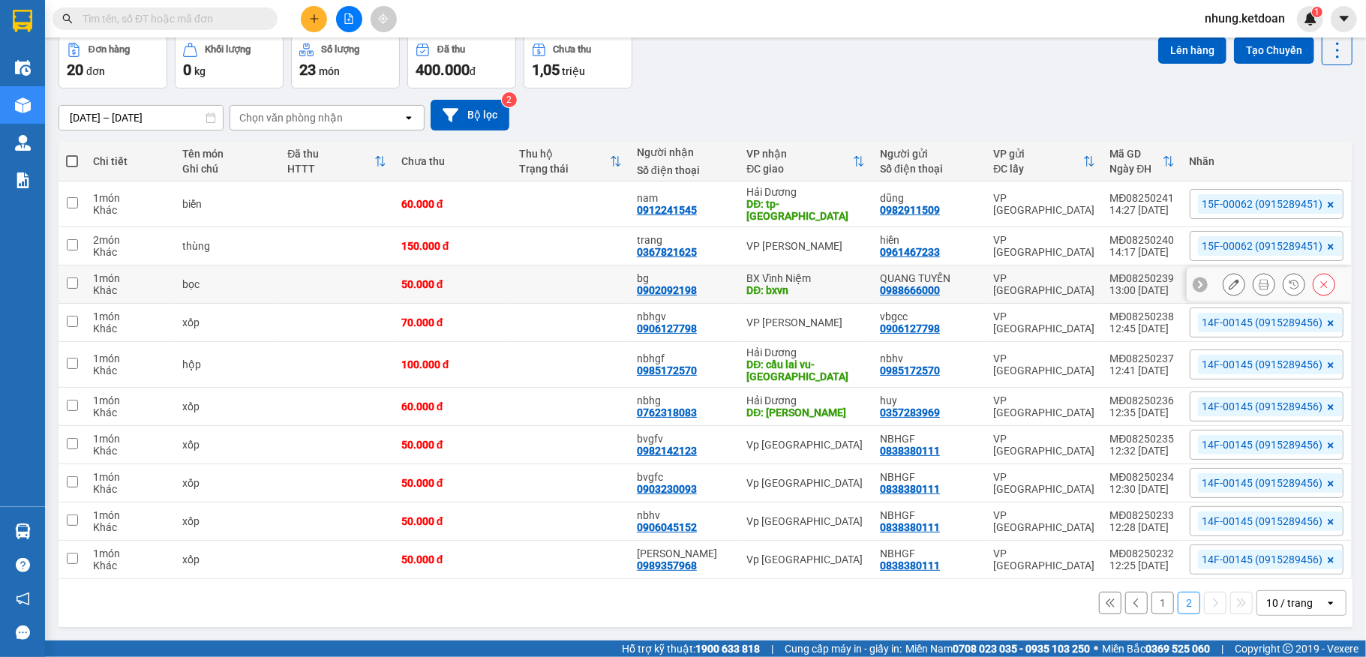
click at [537, 280] on td at bounding box center [571, 285] width 118 height 38
checkbox input "true"
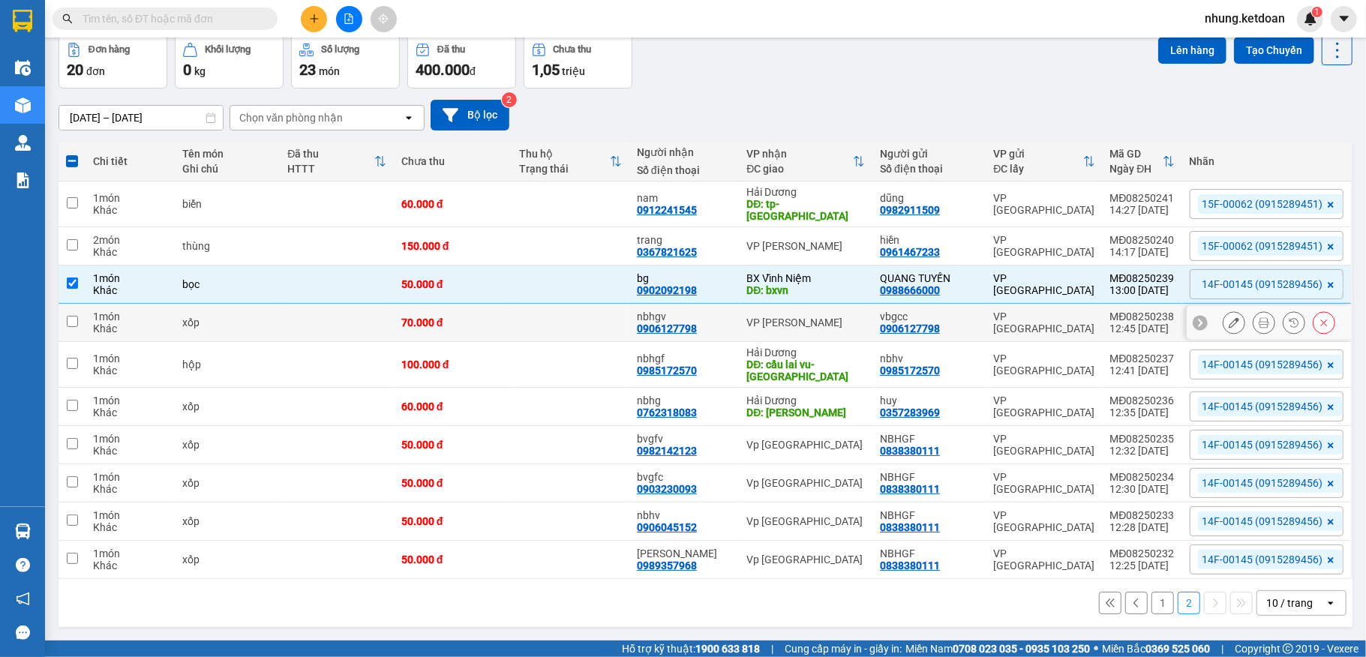
drag, startPoint x: 498, startPoint y: 309, endPoint x: 509, endPoint y: 323, distance: 17.1
click at [497, 309] on td "70.000 đ" at bounding box center [453, 323] width 118 height 38
checkbox input "true"
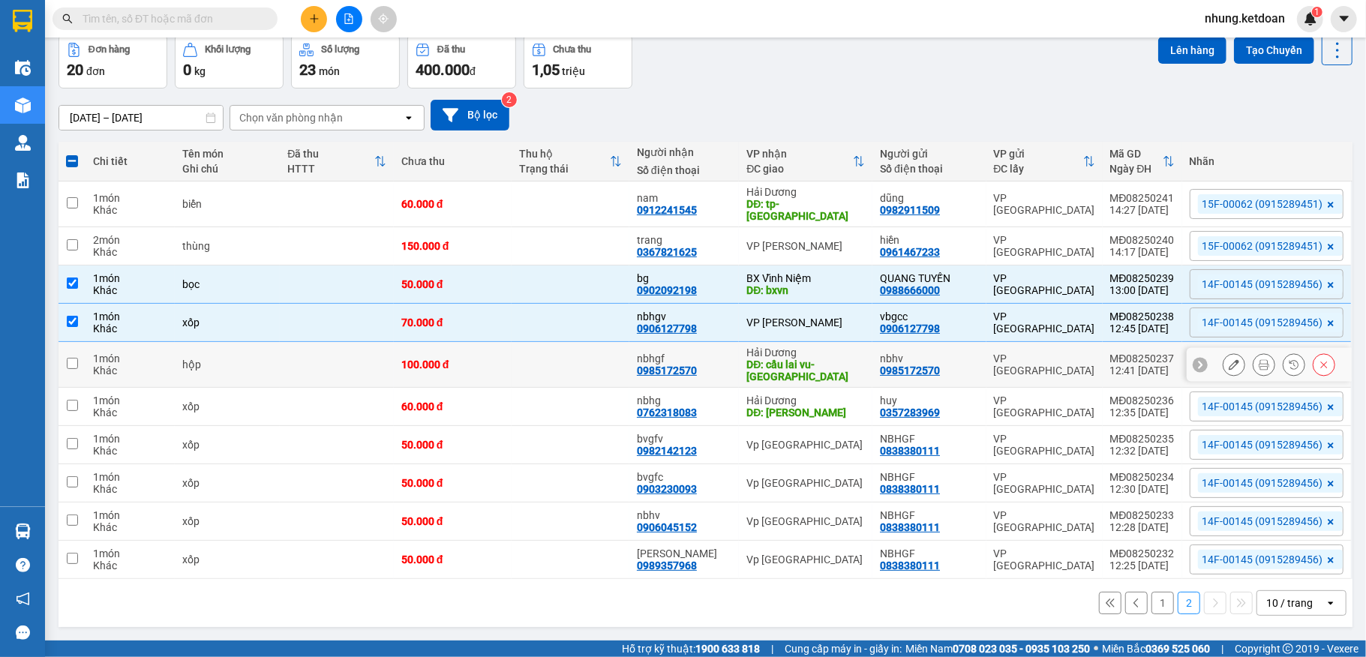
click at [492, 359] on div "100.000 đ" at bounding box center [452, 365] width 103 height 12
checkbox input "false"
click at [496, 389] on td "60.000 đ" at bounding box center [453, 407] width 118 height 38
checkbox input "true"
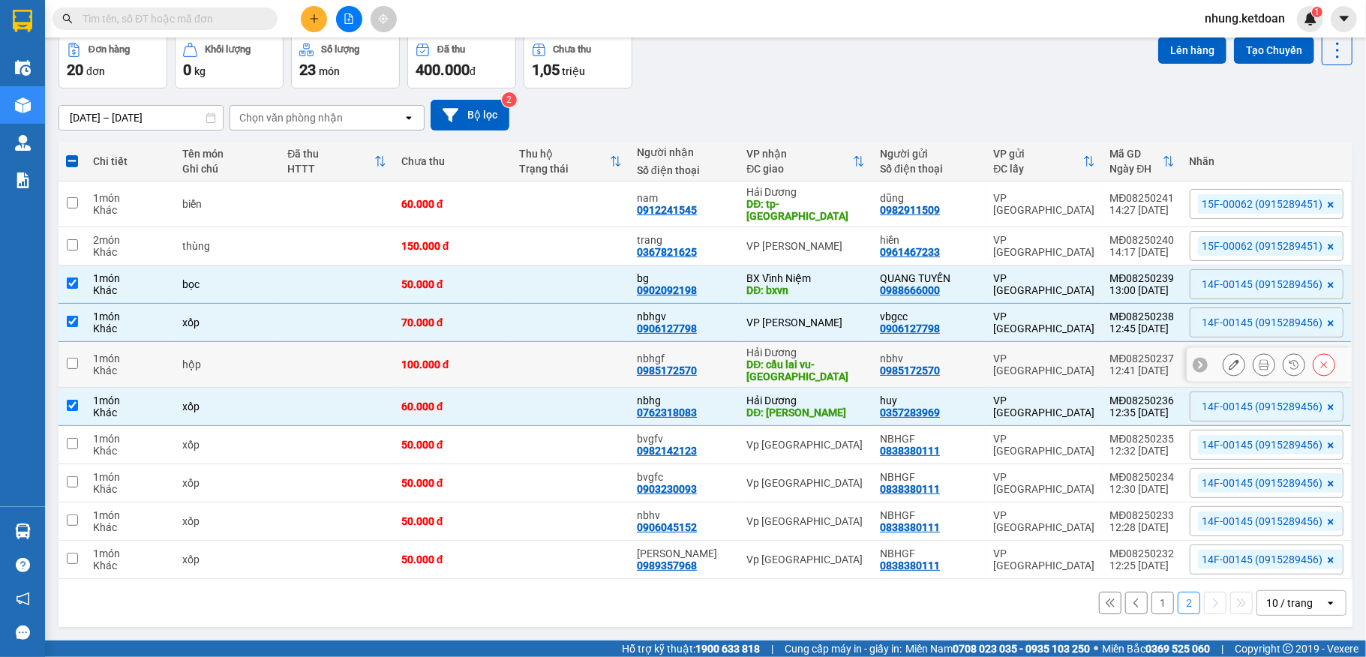
click at [484, 359] on div "100.000 đ" at bounding box center [452, 365] width 103 height 12
checkbox input "true"
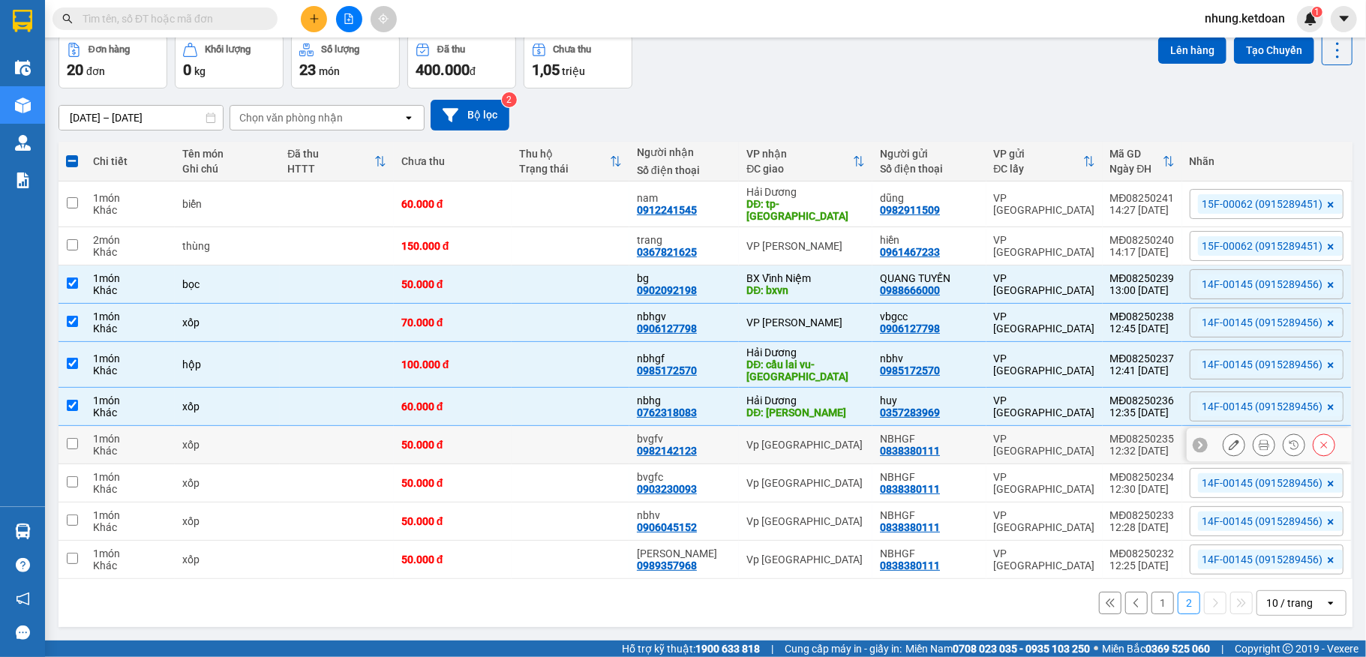
click at [471, 427] on td "50.000 đ" at bounding box center [453, 445] width 118 height 38
checkbox input "true"
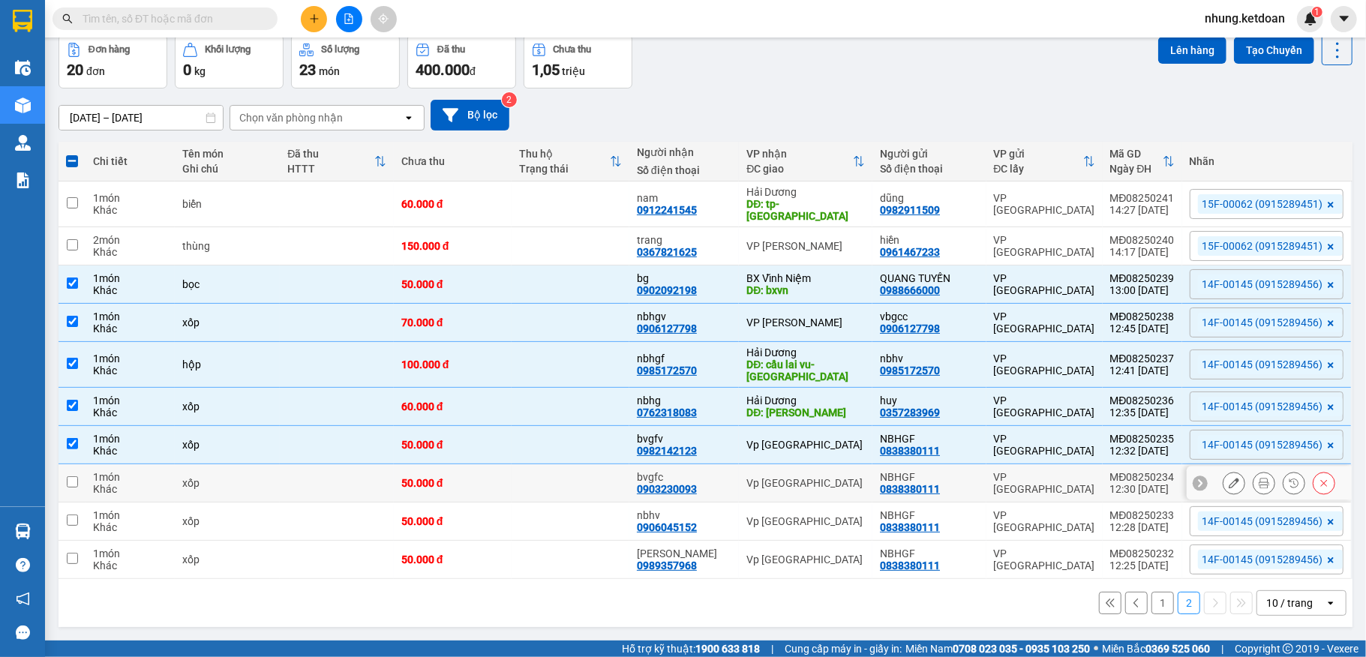
click at [485, 477] on div "50.000 đ" at bounding box center [452, 483] width 103 height 12
checkbox input "true"
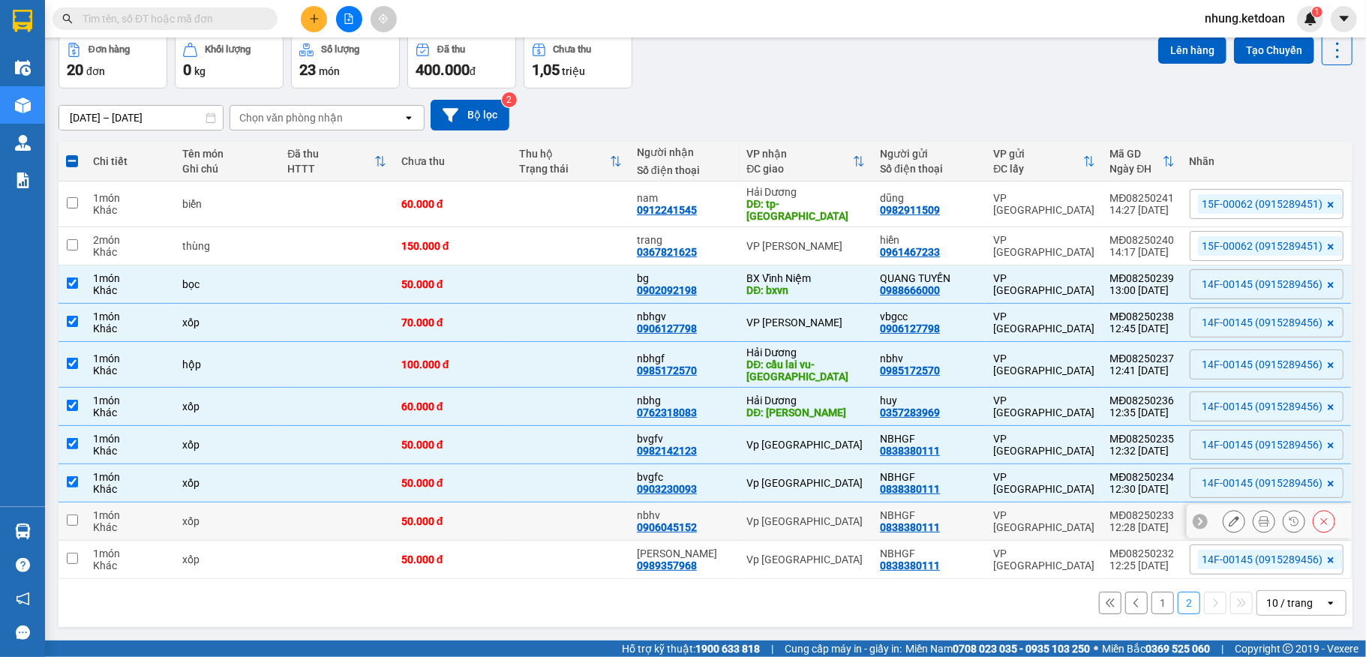
drag, startPoint x: 491, startPoint y: 510, endPoint x: 510, endPoint y: 526, distance: 25.1
click at [490, 510] on td "50.000 đ" at bounding box center [453, 522] width 118 height 38
checkbox input "true"
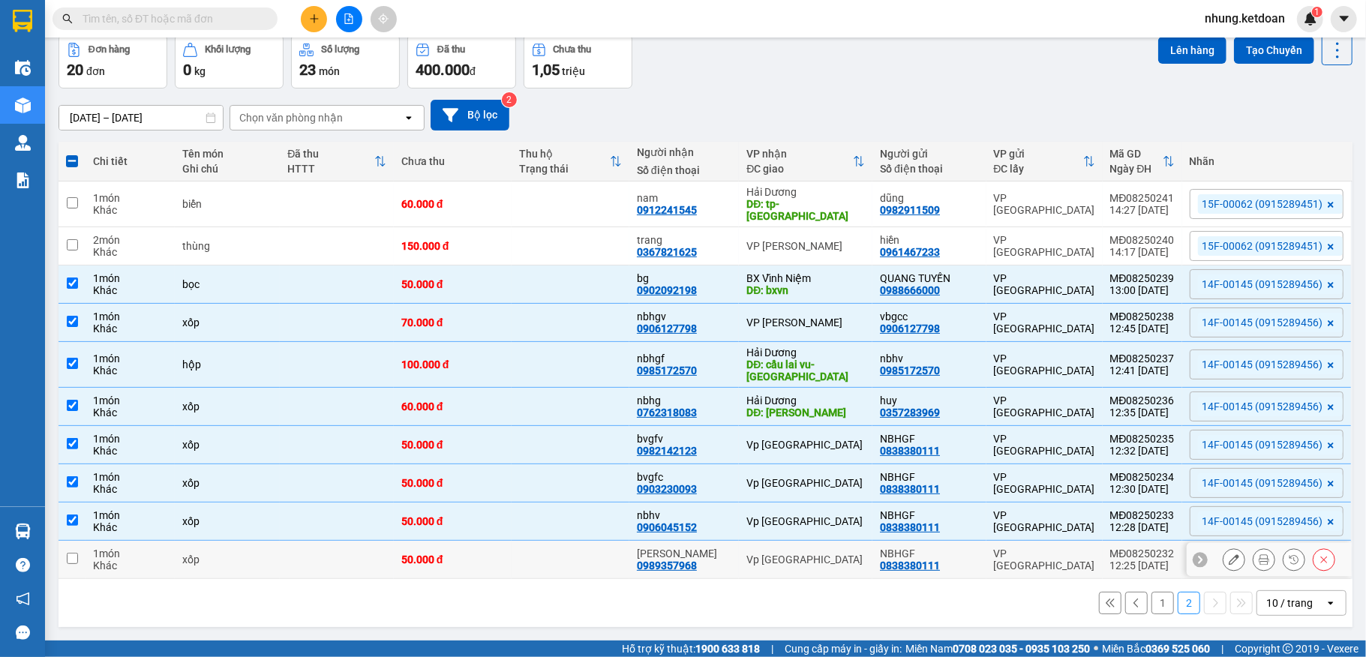
click at [489, 556] on div "50.000 đ" at bounding box center [452, 560] width 103 height 12
checkbox input "true"
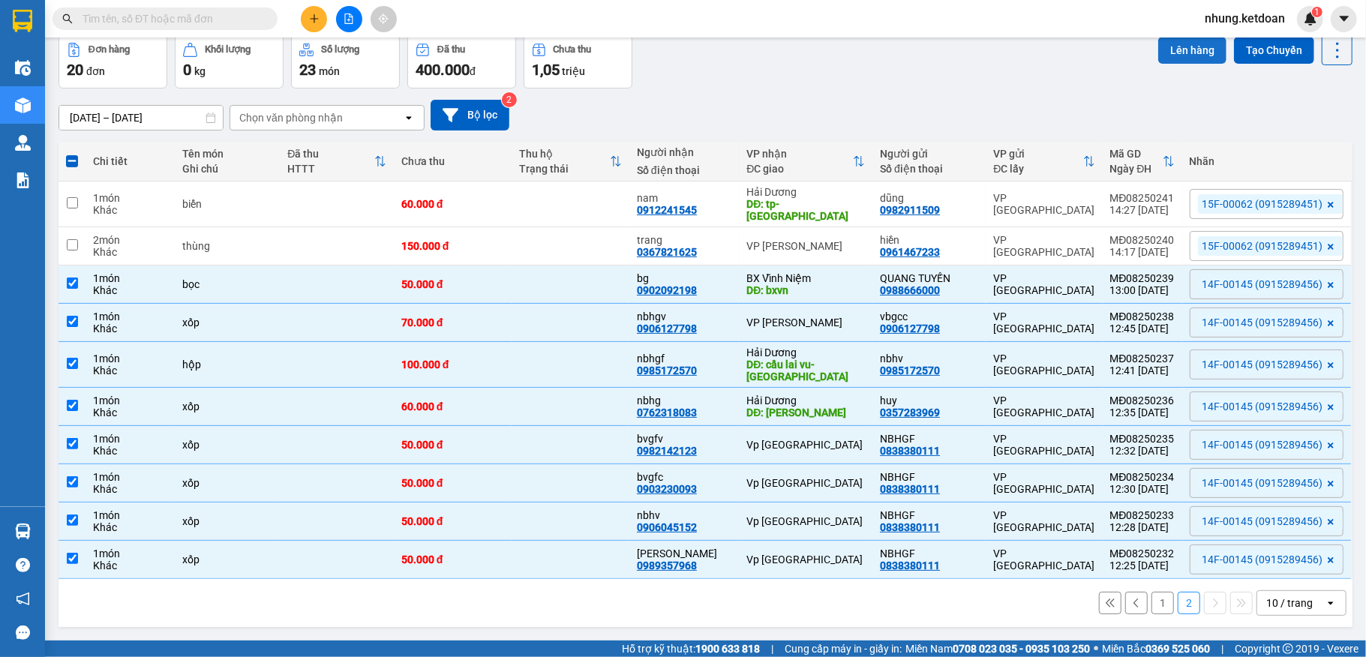
click at [1177, 42] on button "Lên hàng" at bounding box center [1192, 50] width 68 height 27
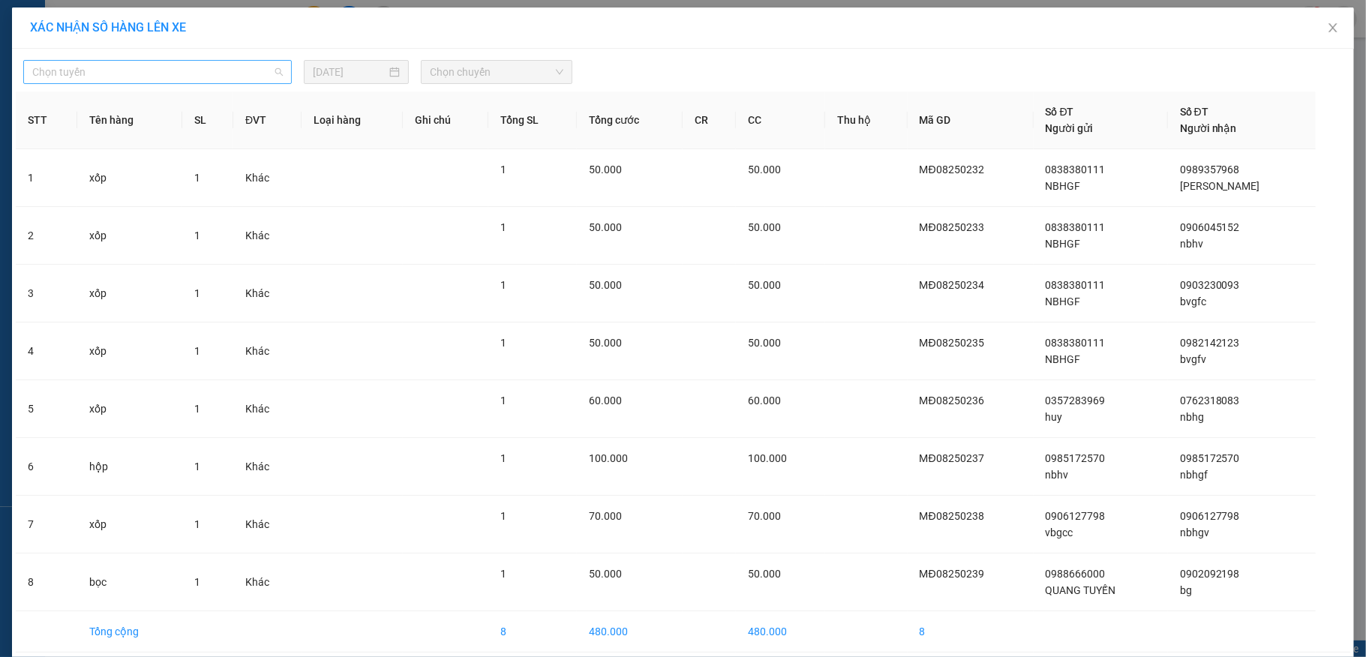
click at [100, 69] on span "Chọn tuyến" at bounding box center [157, 72] width 251 height 23
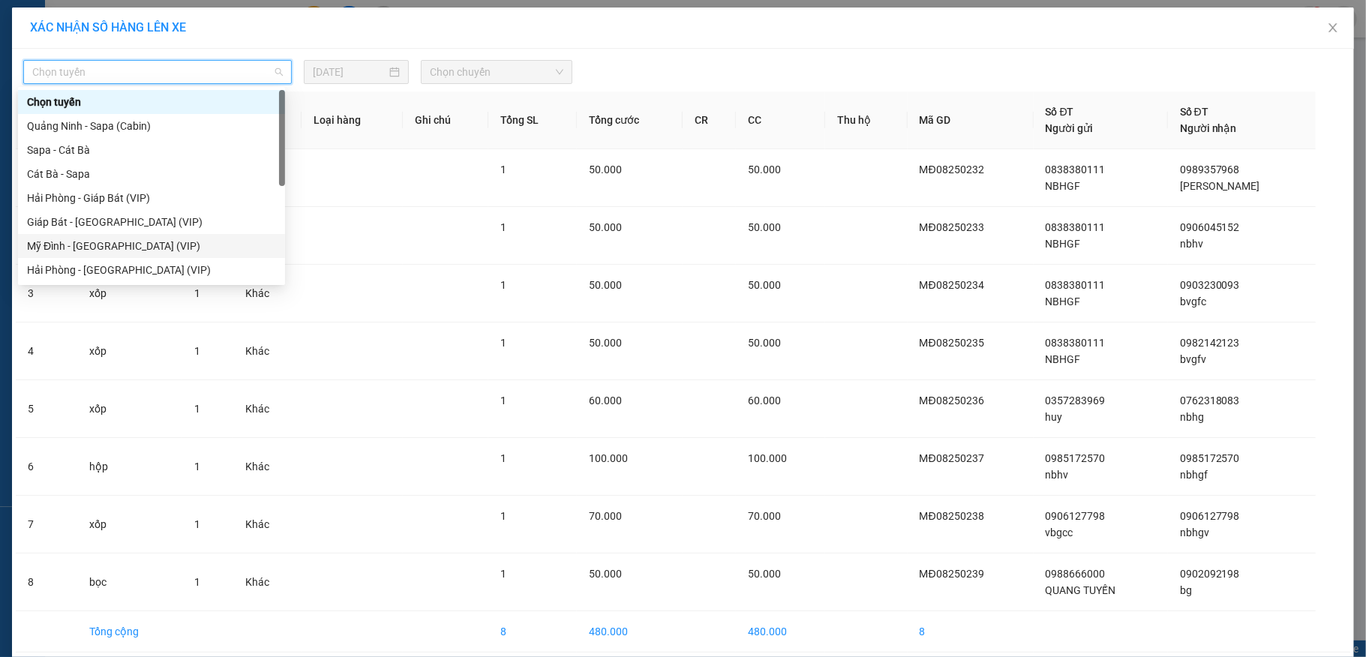
click at [67, 249] on div "Mỹ Đình - [GEOGRAPHIC_DATA] (VIP)" at bounding box center [151, 246] width 249 height 17
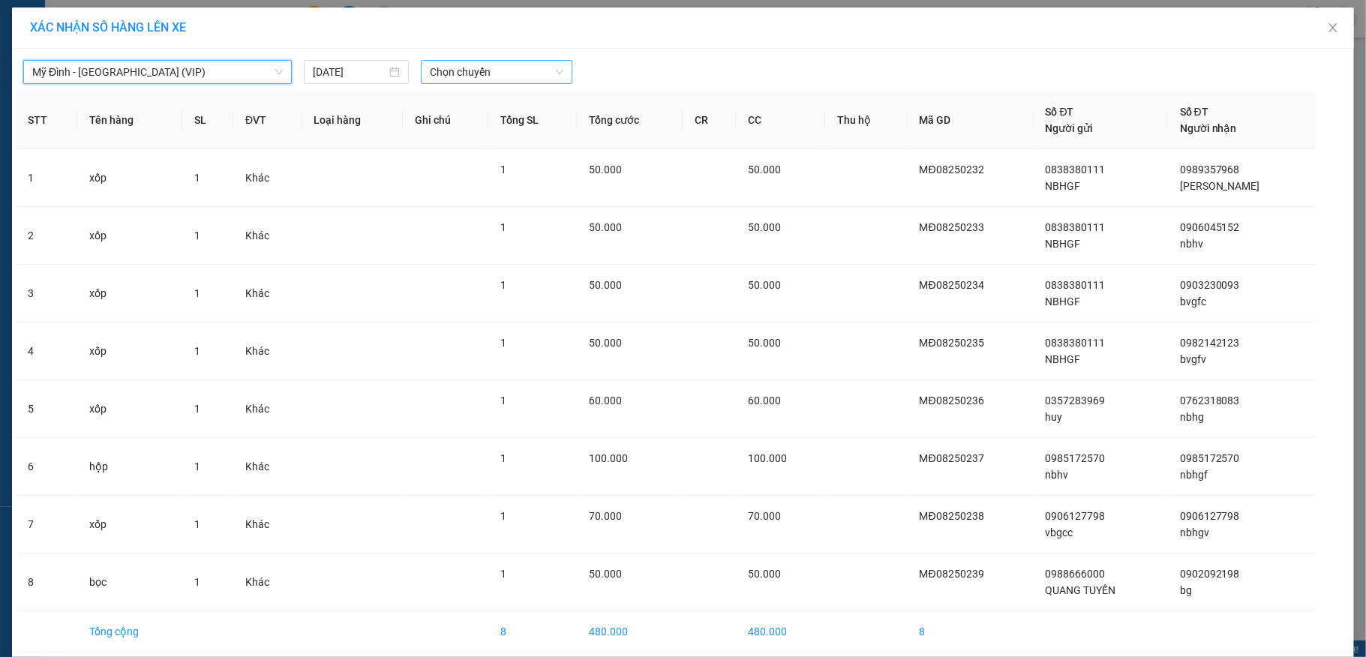
click at [469, 72] on span "Chọn chuyến" at bounding box center [497, 72] width 134 height 23
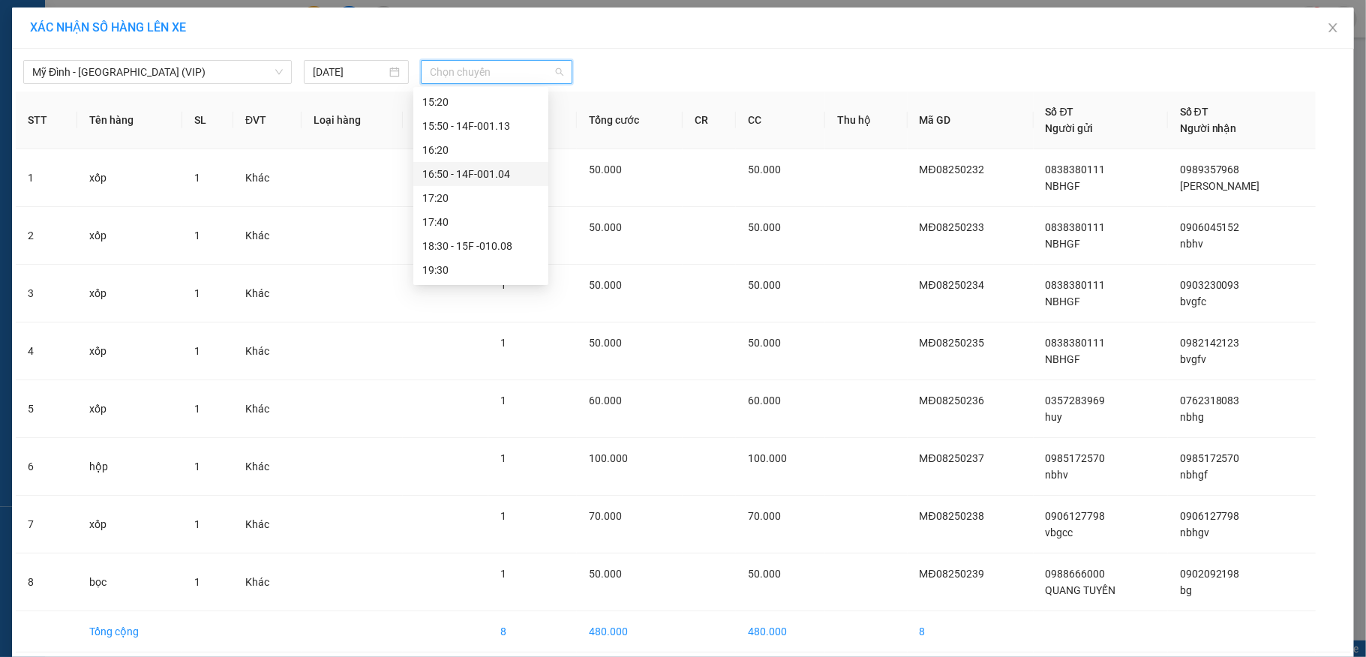
scroll to position [328, 0]
click at [497, 181] on div "12:50 - 14F-001.45" at bounding box center [480, 182] width 117 height 17
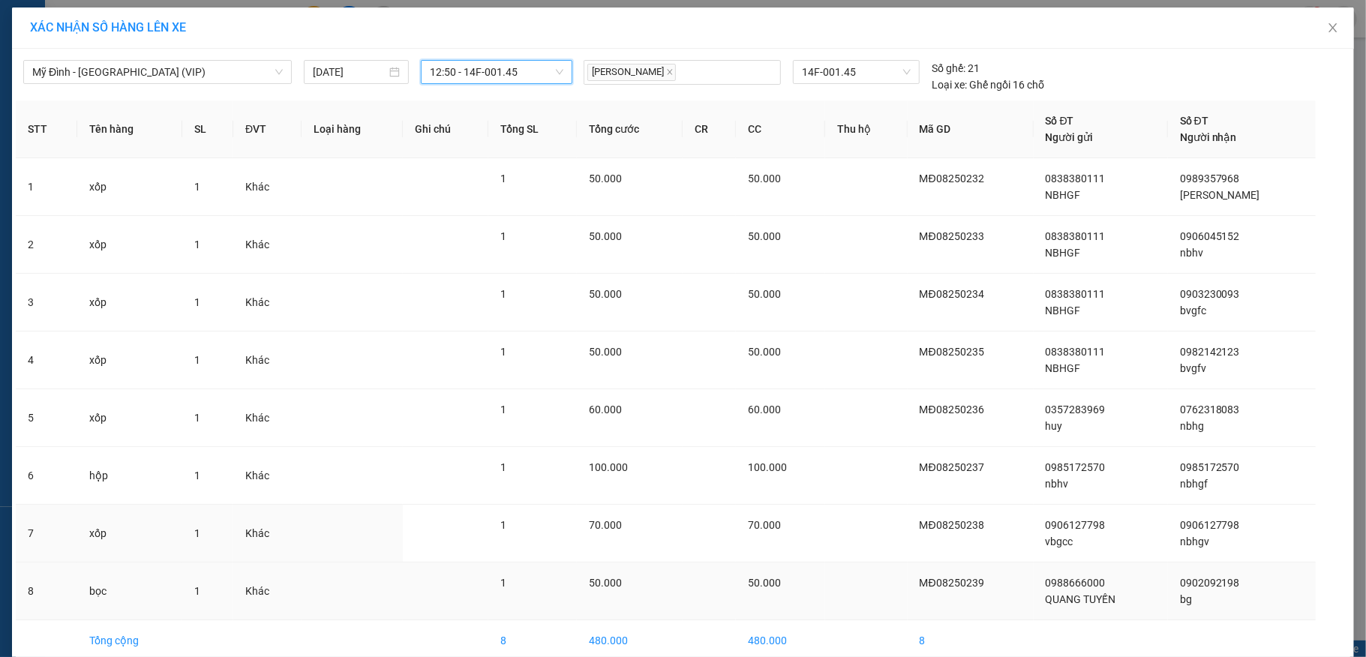
scroll to position [76, 0]
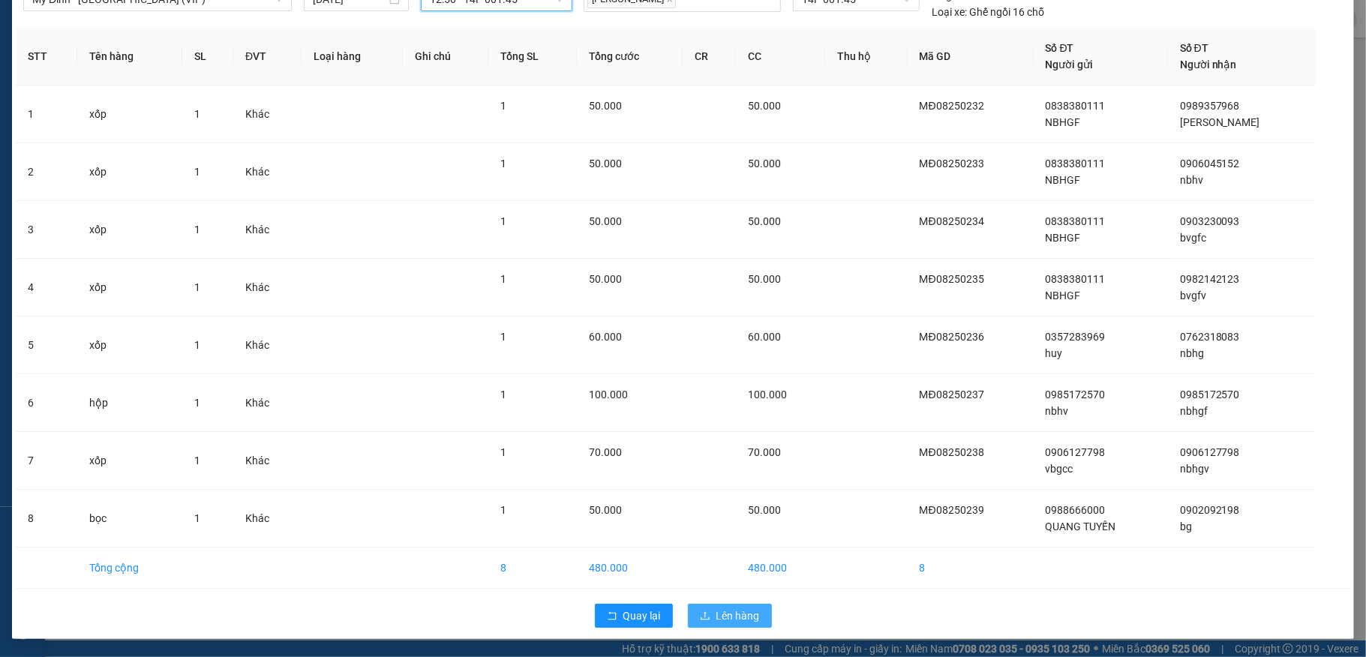
click at [730, 621] on span "Lên hàng" at bounding box center [738, 616] width 44 height 17
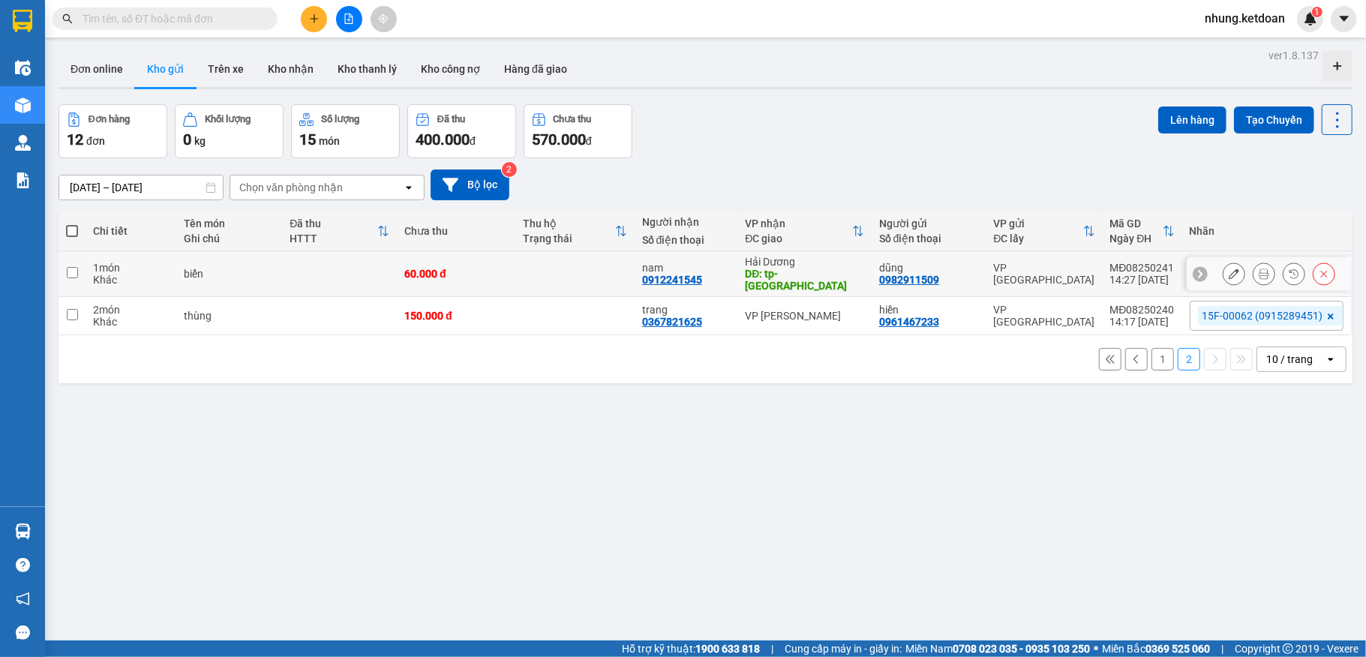
click at [331, 266] on td at bounding box center [339, 274] width 115 height 46
checkbox input "true"
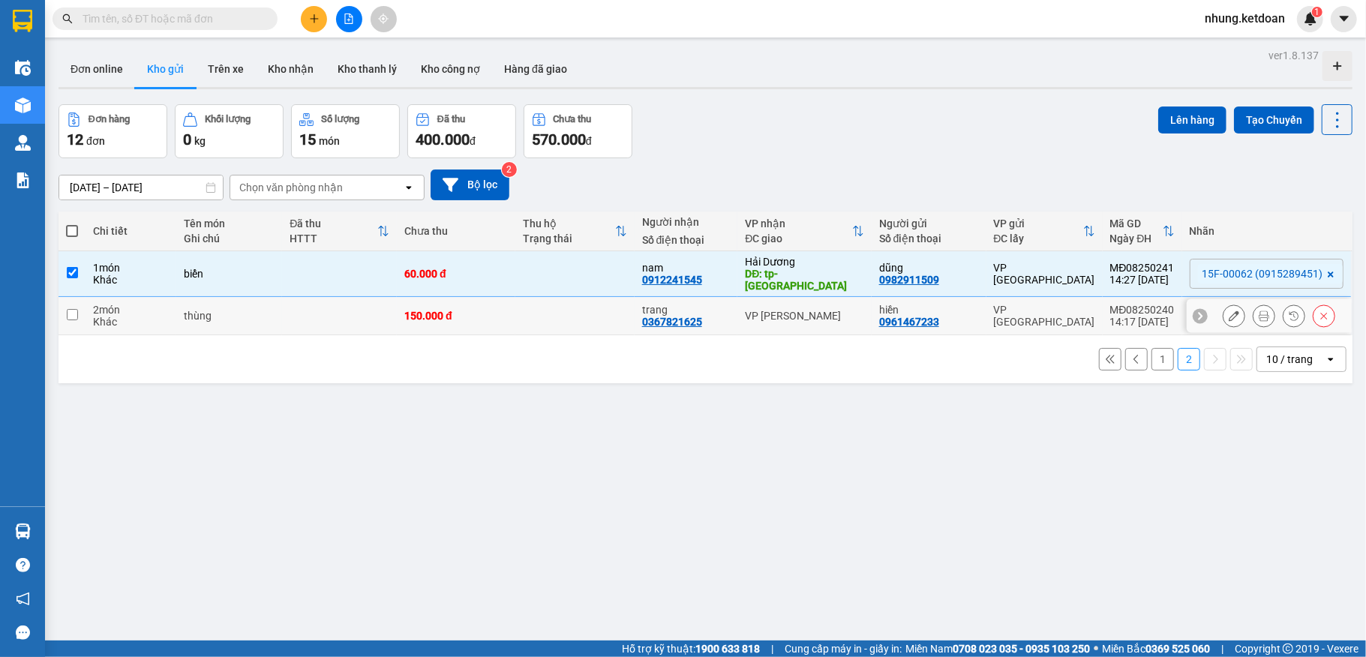
click at [302, 306] on td at bounding box center [339, 316] width 115 height 38
checkbox input "true"
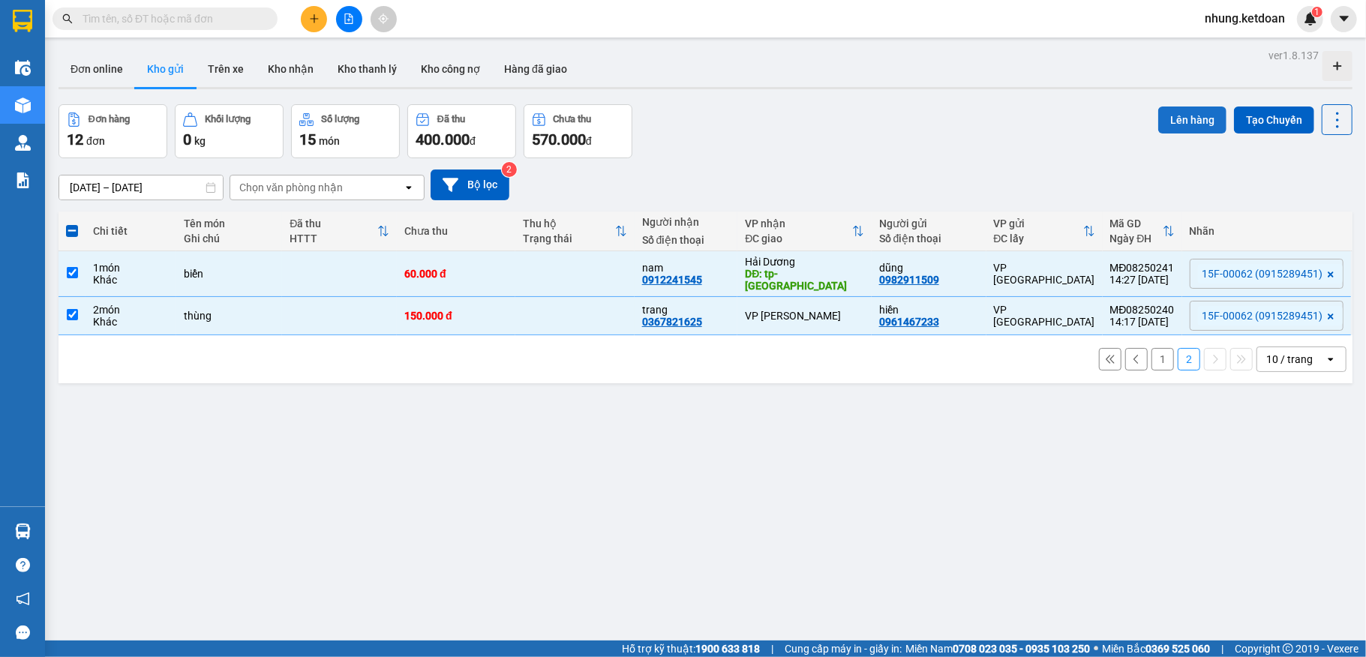
click at [1158, 118] on button "Lên hàng" at bounding box center [1192, 120] width 68 height 27
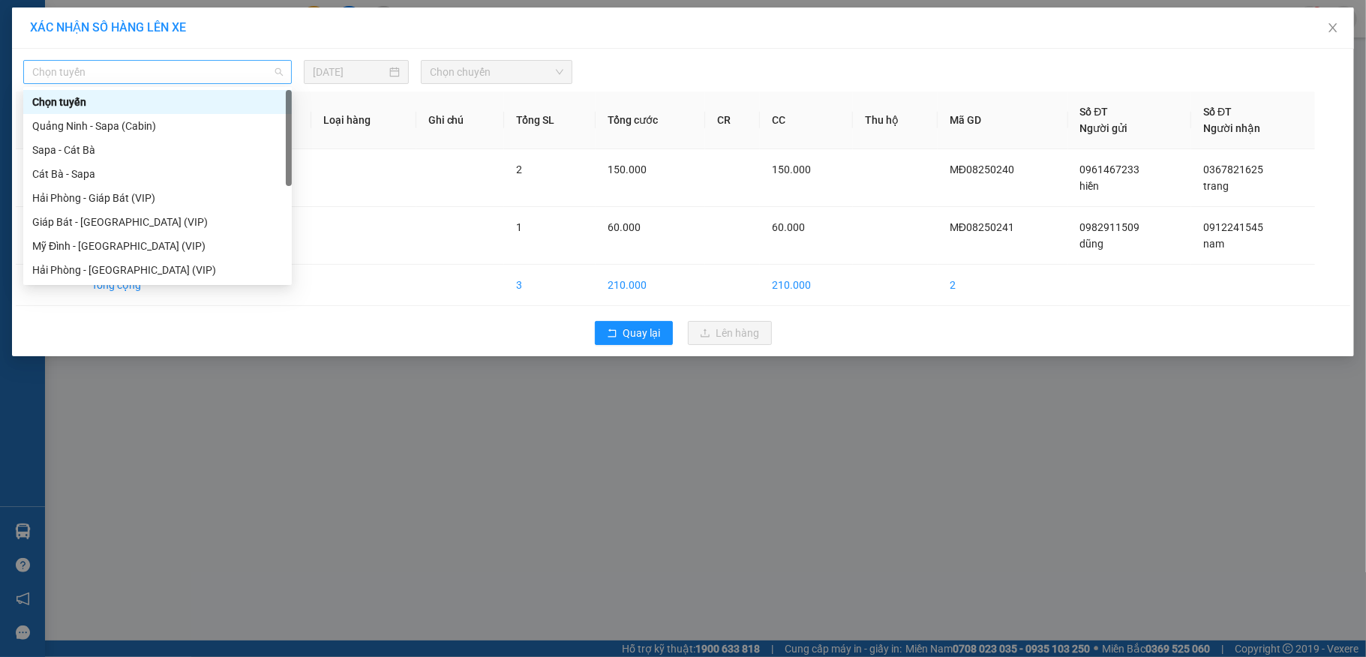
click at [186, 64] on span "Chọn tuyến" at bounding box center [157, 72] width 251 height 23
click at [132, 246] on div "Mỹ Đình - [GEOGRAPHIC_DATA] (VIP)" at bounding box center [157, 246] width 251 height 17
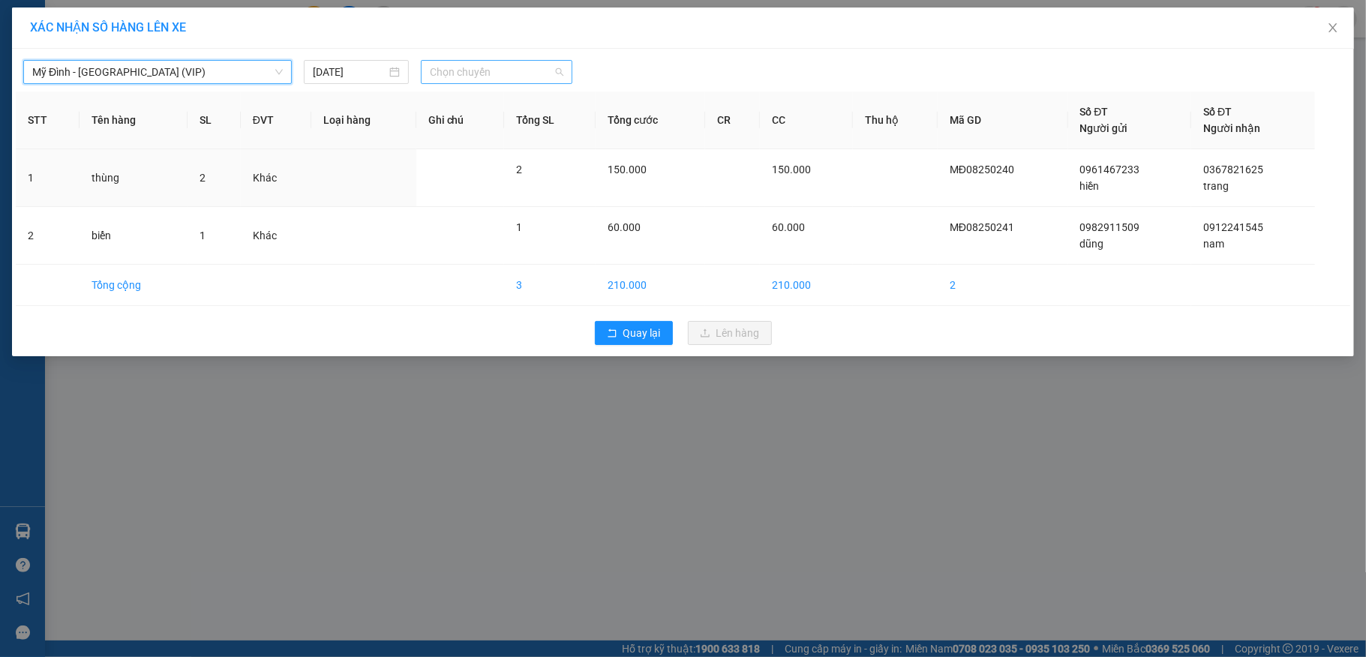
click at [505, 78] on span "Chọn chuyến" at bounding box center [497, 72] width 134 height 23
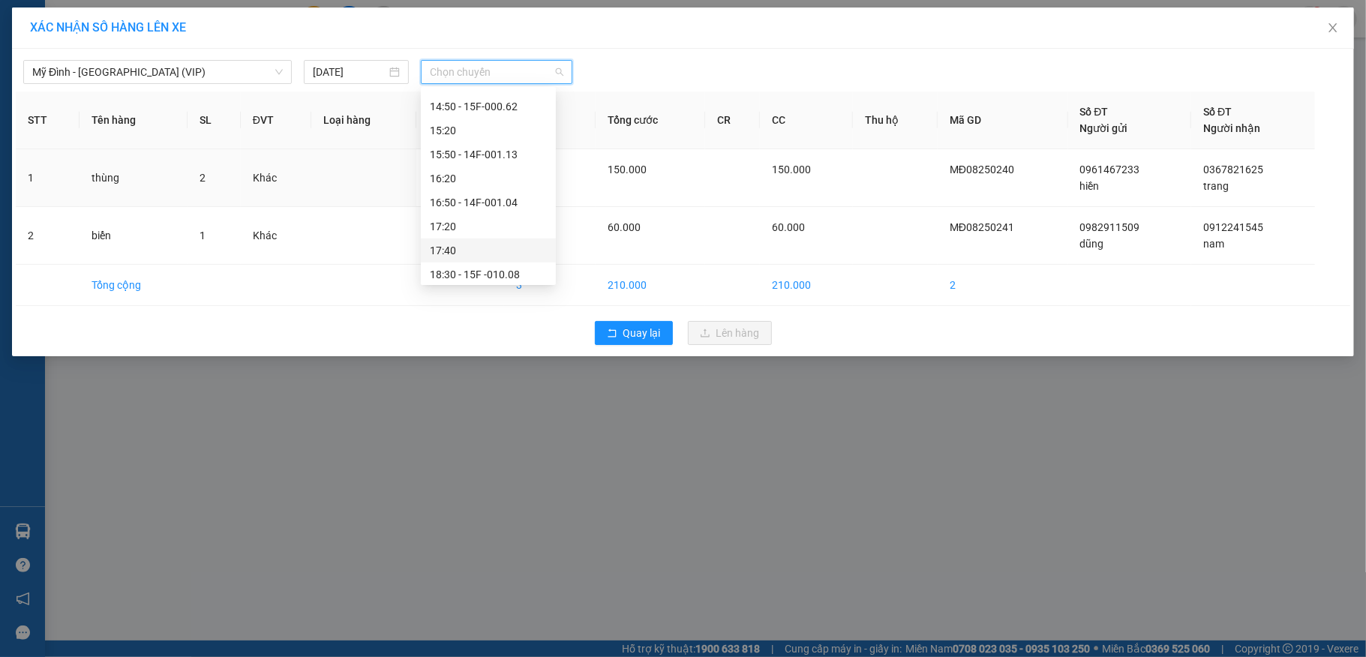
scroll to position [528, 0]
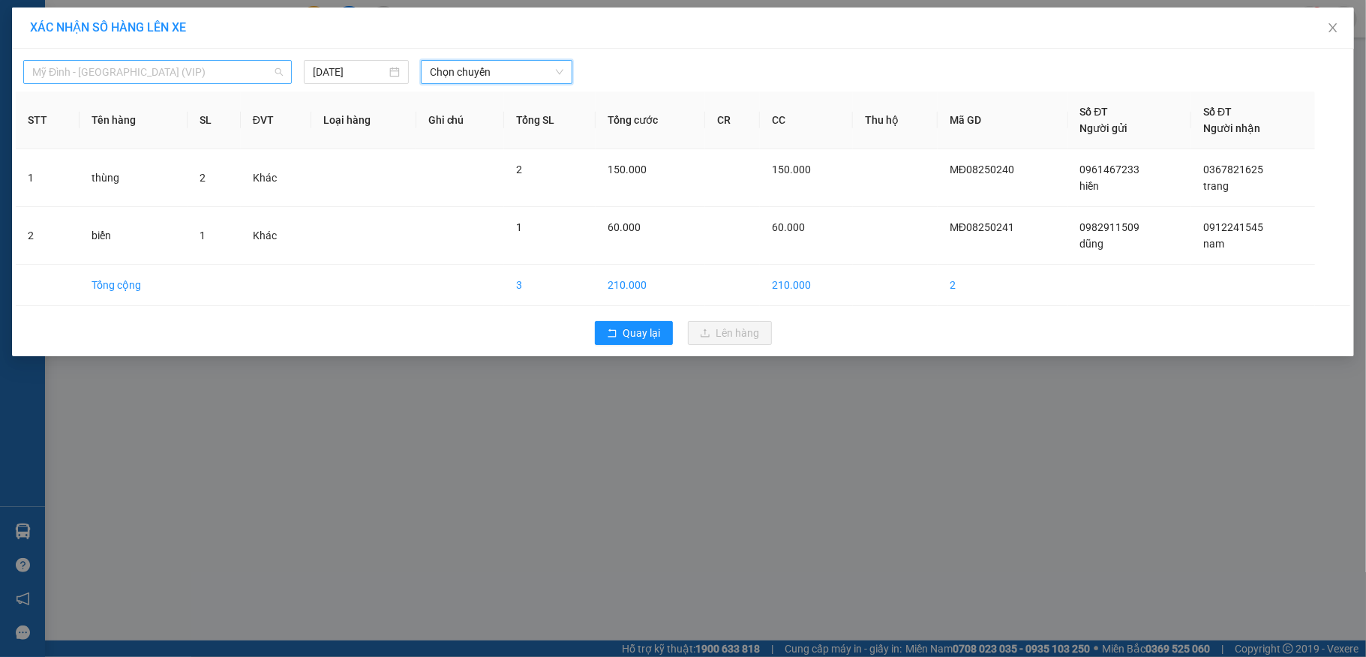
click at [151, 71] on span "Mỹ Đình - [GEOGRAPHIC_DATA] (VIP)" at bounding box center [157, 72] width 251 height 23
click at [446, 74] on span "Chọn chuyến" at bounding box center [497, 72] width 134 height 23
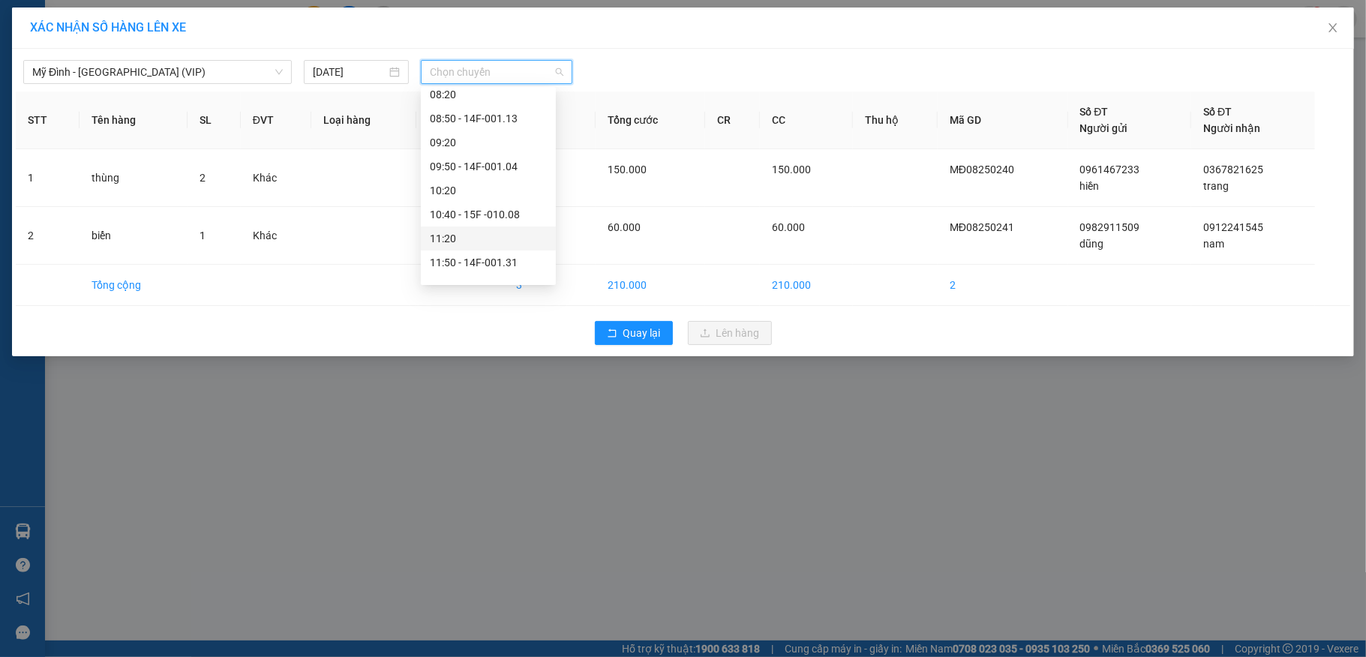
scroll to position [300, 0]
click at [641, 338] on span "Quay lại" at bounding box center [642, 333] width 38 height 17
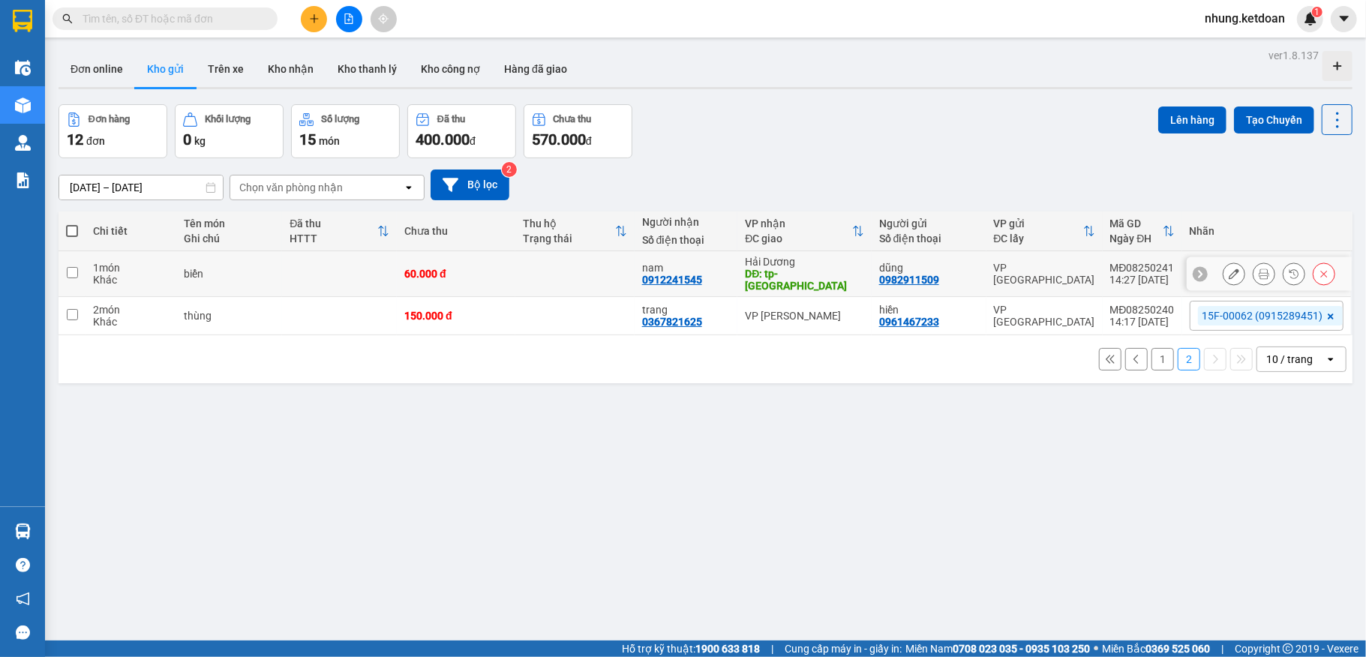
click at [566, 270] on td at bounding box center [574, 274] width 119 height 46
checkbox input "true"
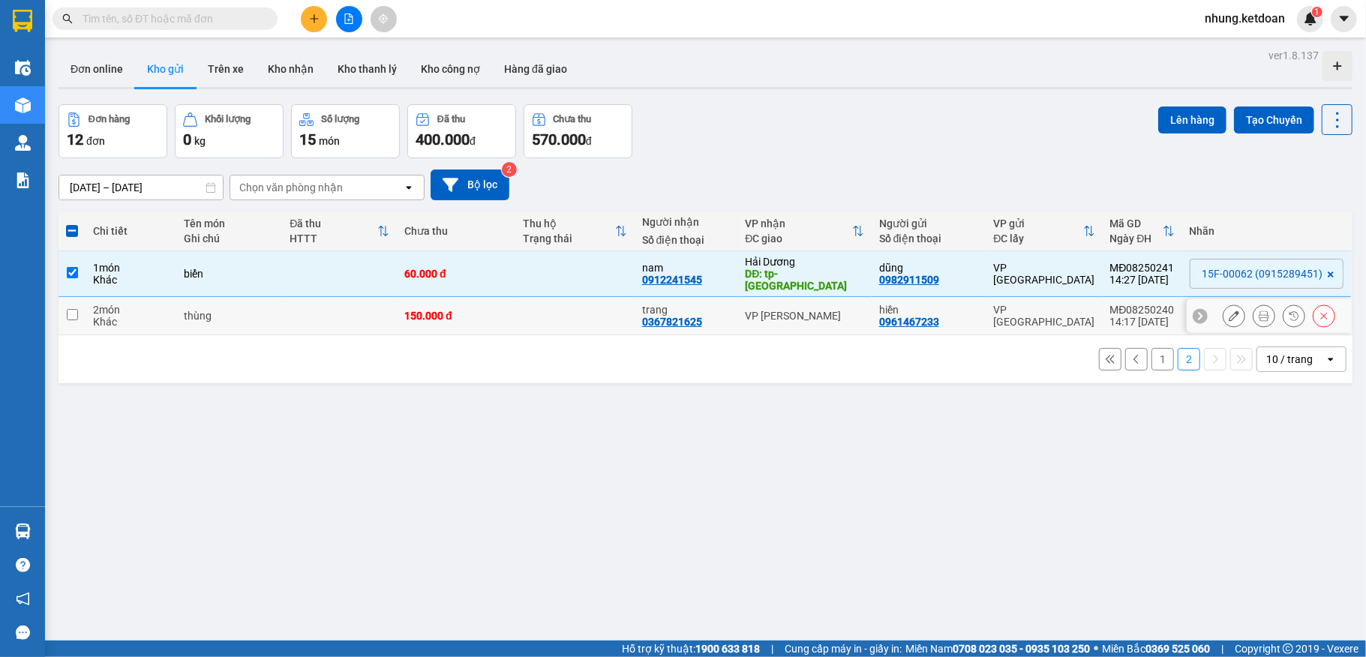
click at [535, 314] on td at bounding box center [574, 316] width 119 height 38
checkbox input "true"
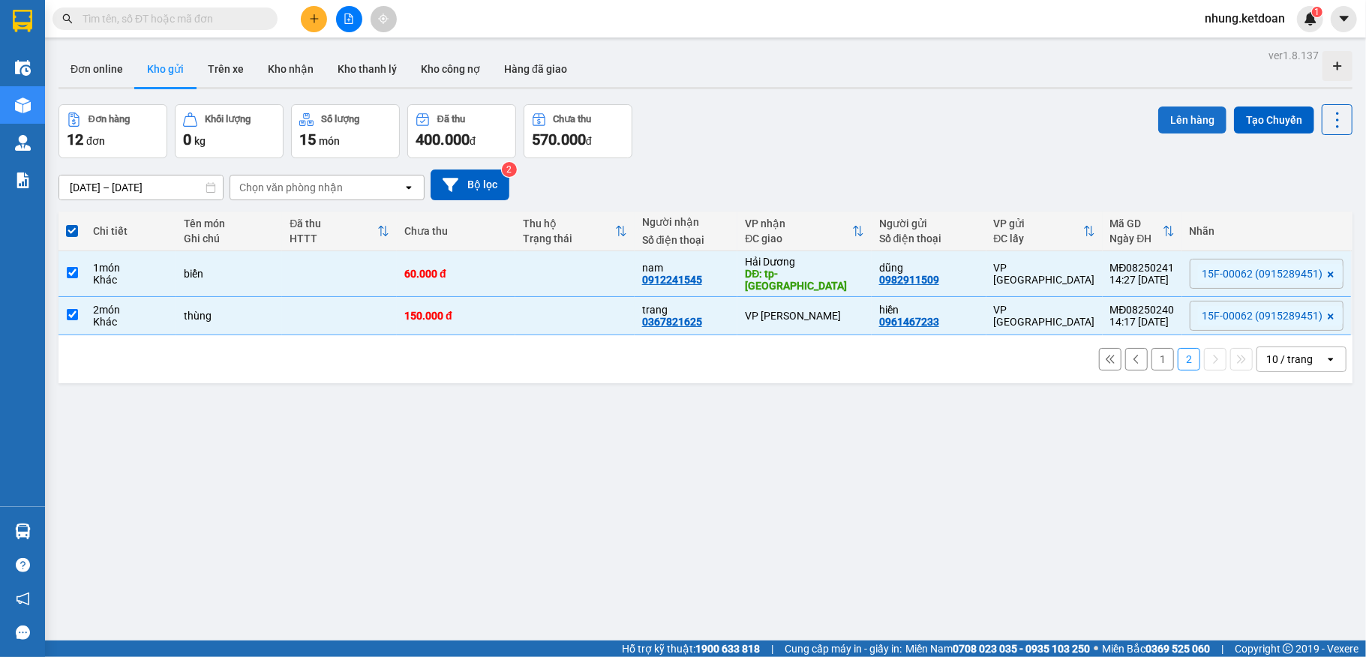
click at [1174, 107] on button "Lên hàng" at bounding box center [1192, 120] width 68 height 27
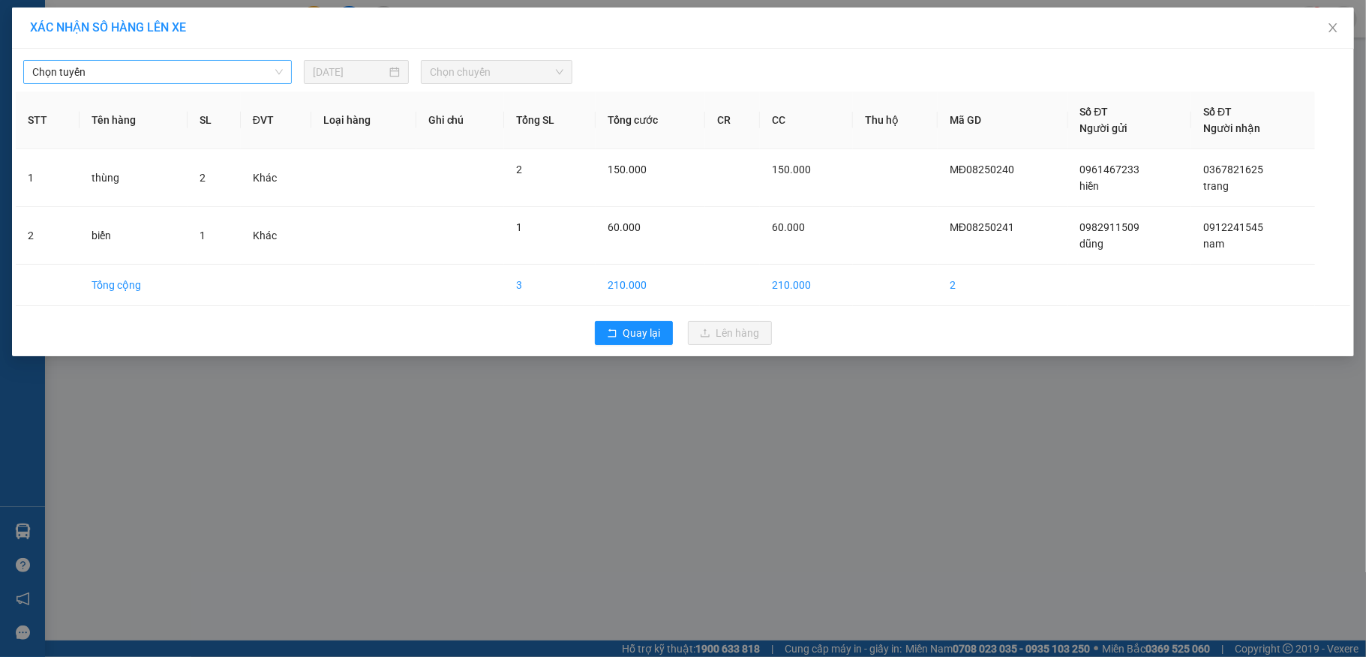
click at [128, 77] on span "Chọn tuyến" at bounding box center [157, 72] width 251 height 23
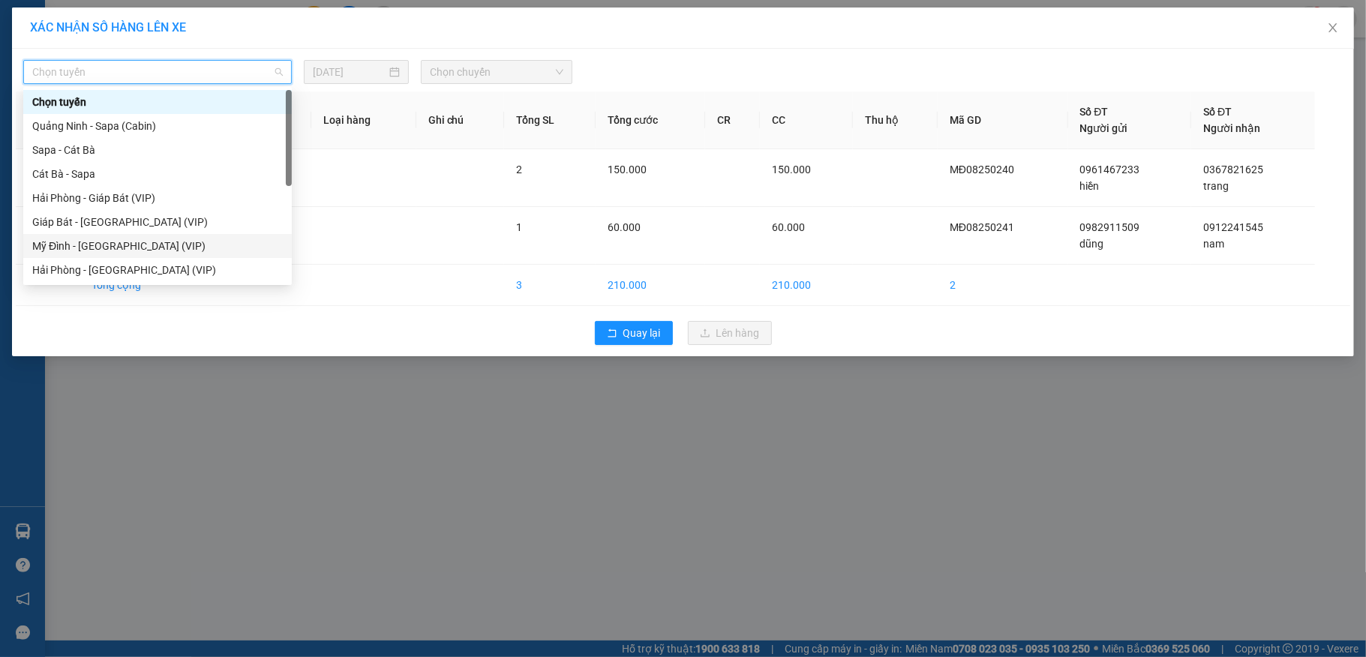
click at [75, 238] on div "Mỹ Đình - [GEOGRAPHIC_DATA] (VIP)" at bounding box center [157, 246] width 251 height 17
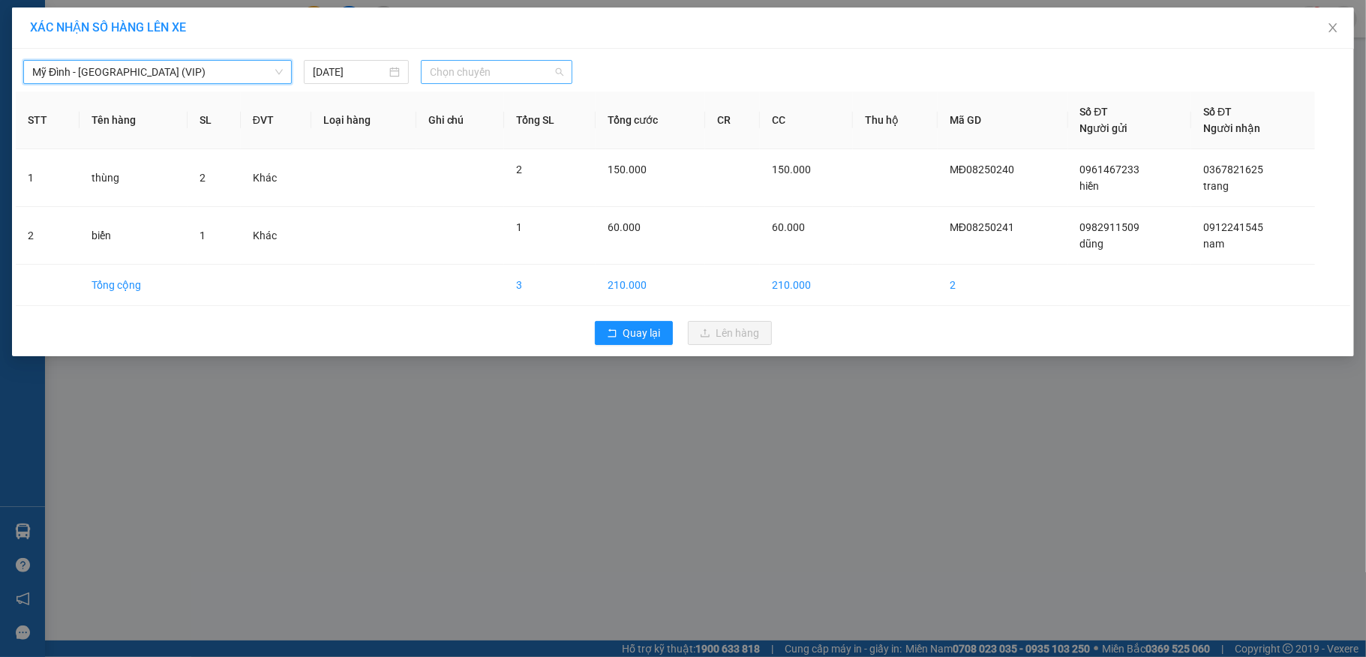
click at [504, 77] on span "Chọn chuyến" at bounding box center [497, 72] width 134 height 23
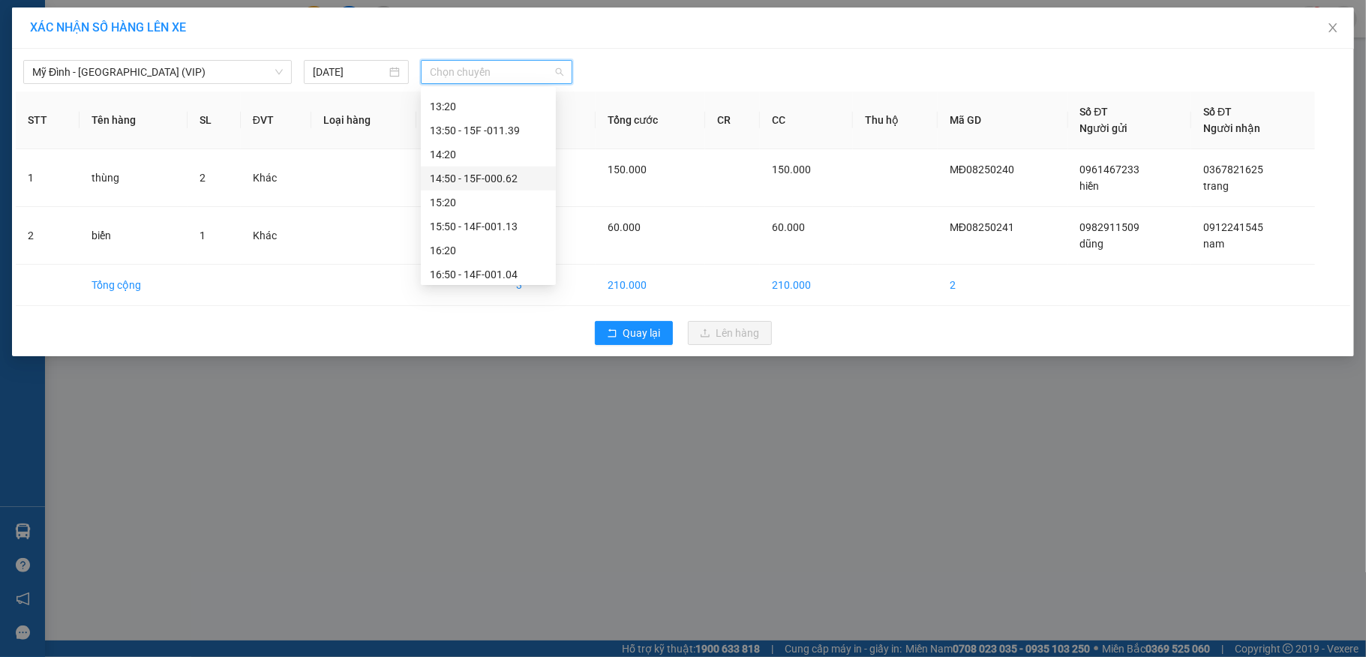
click at [497, 183] on div "14:50 - 15F-000.62" at bounding box center [488, 178] width 117 height 17
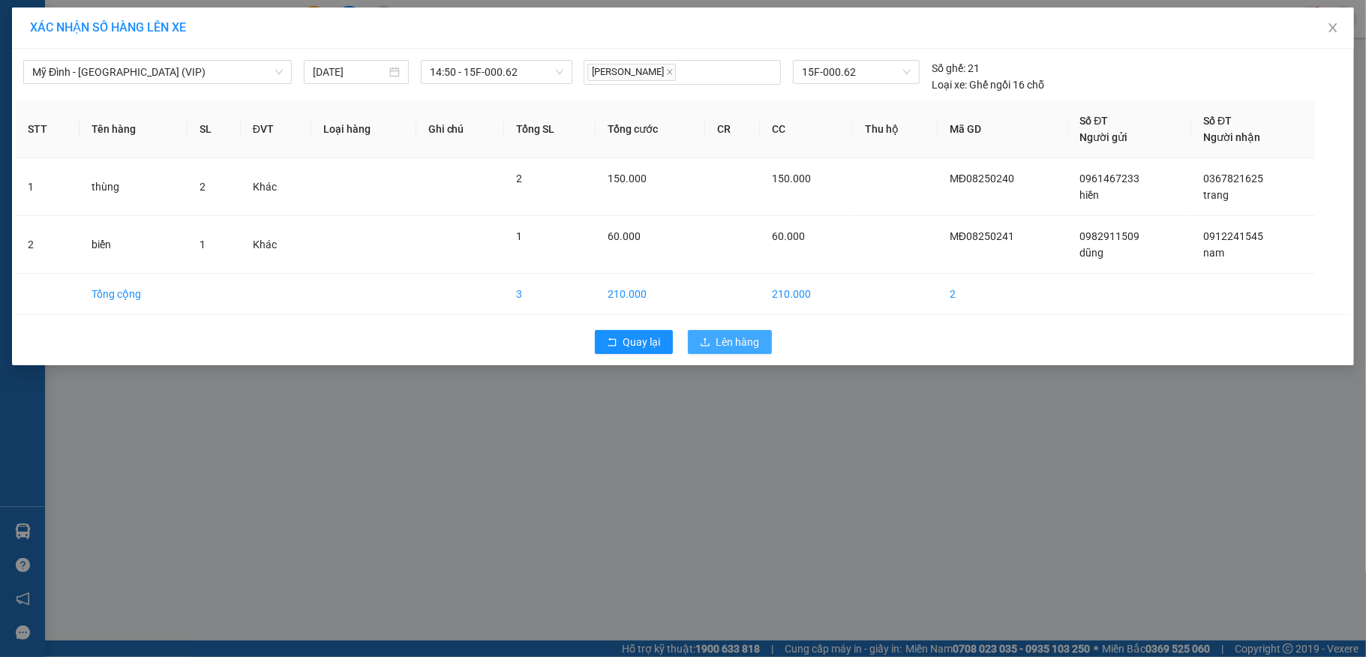
click at [717, 335] on span "Lên hàng" at bounding box center [738, 342] width 44 height 17
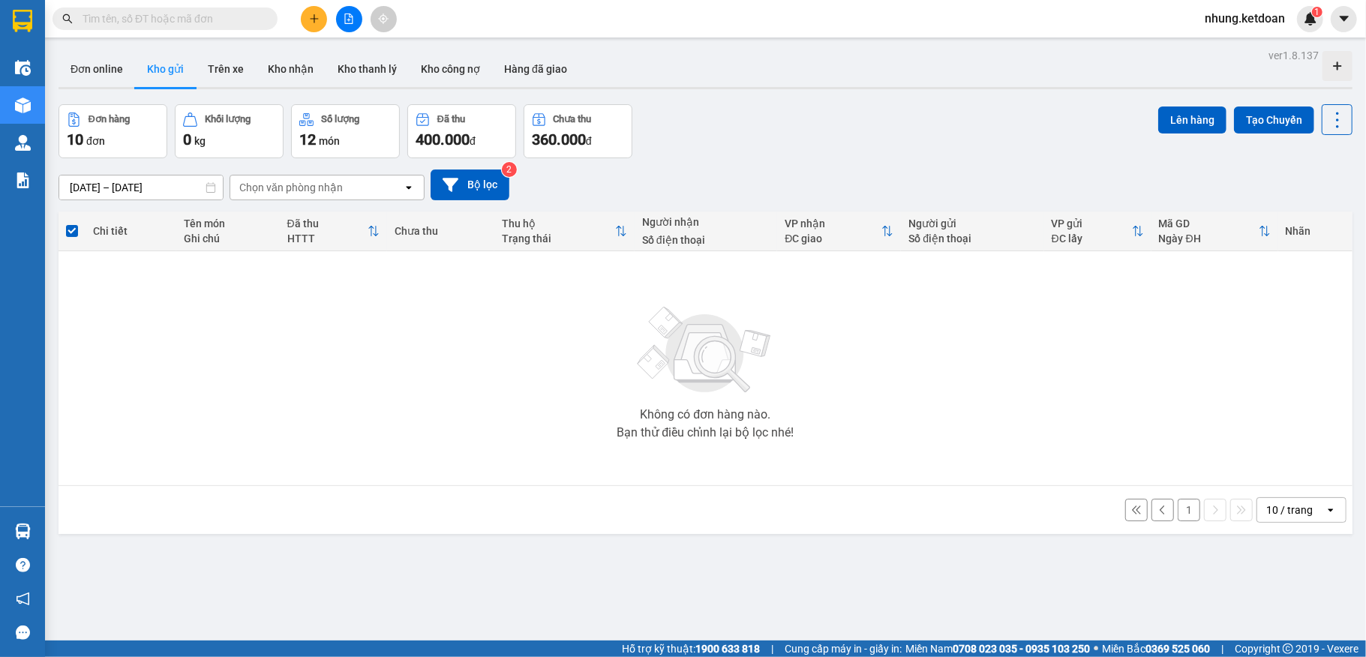
click at [1178, 511] on button "1" at bounding box center [1189, 510] width 23 height 23
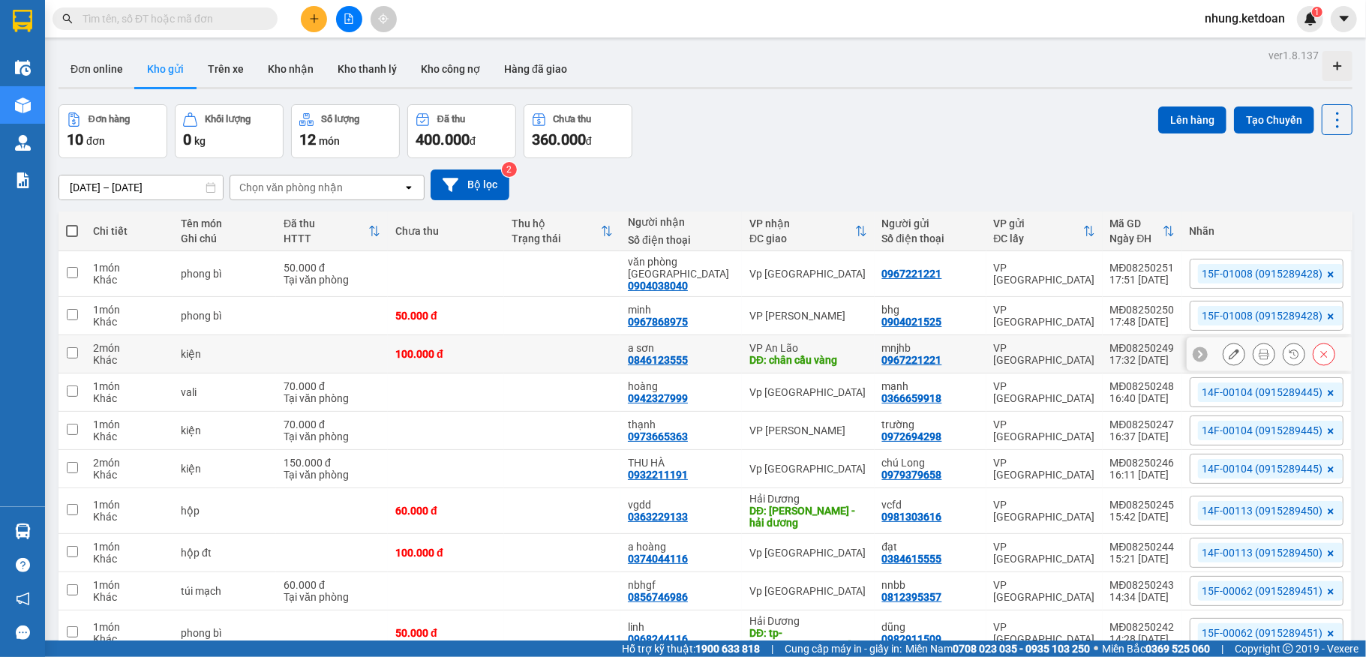
scroll to position [71, 0]
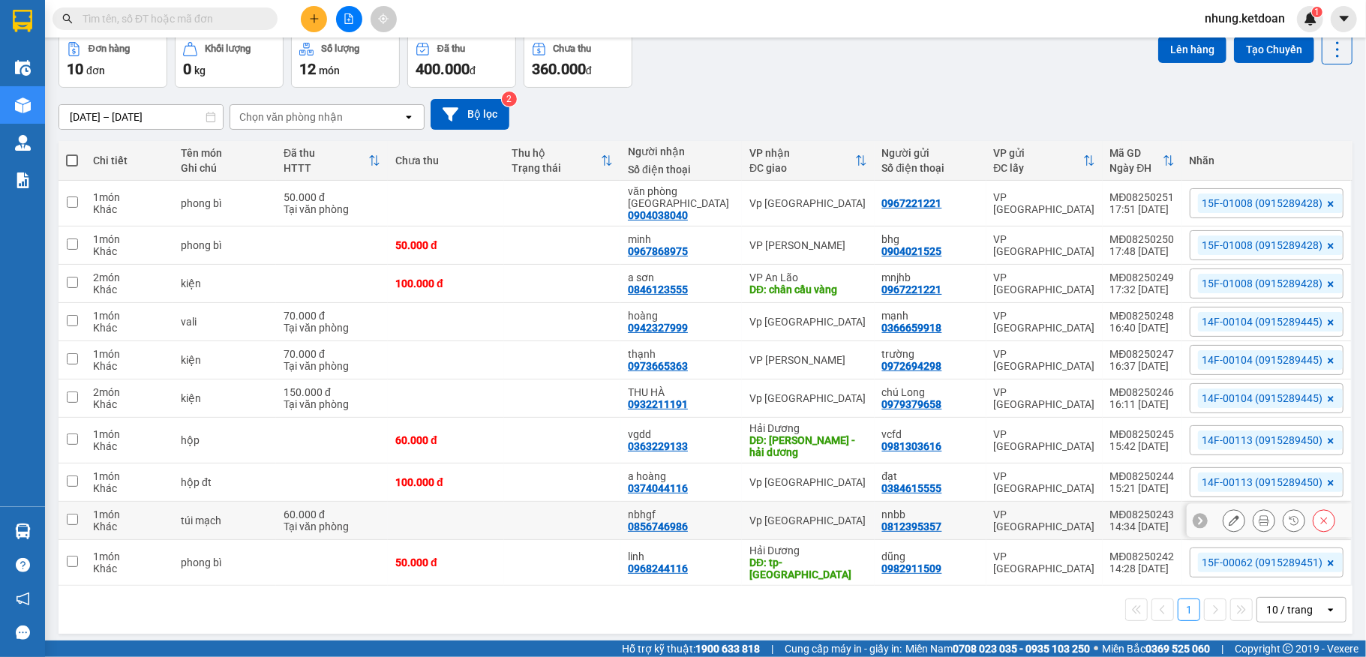
click at [486, 524] on td at bounding box center [446, 521] width 116 height 38
checkbox input "true"
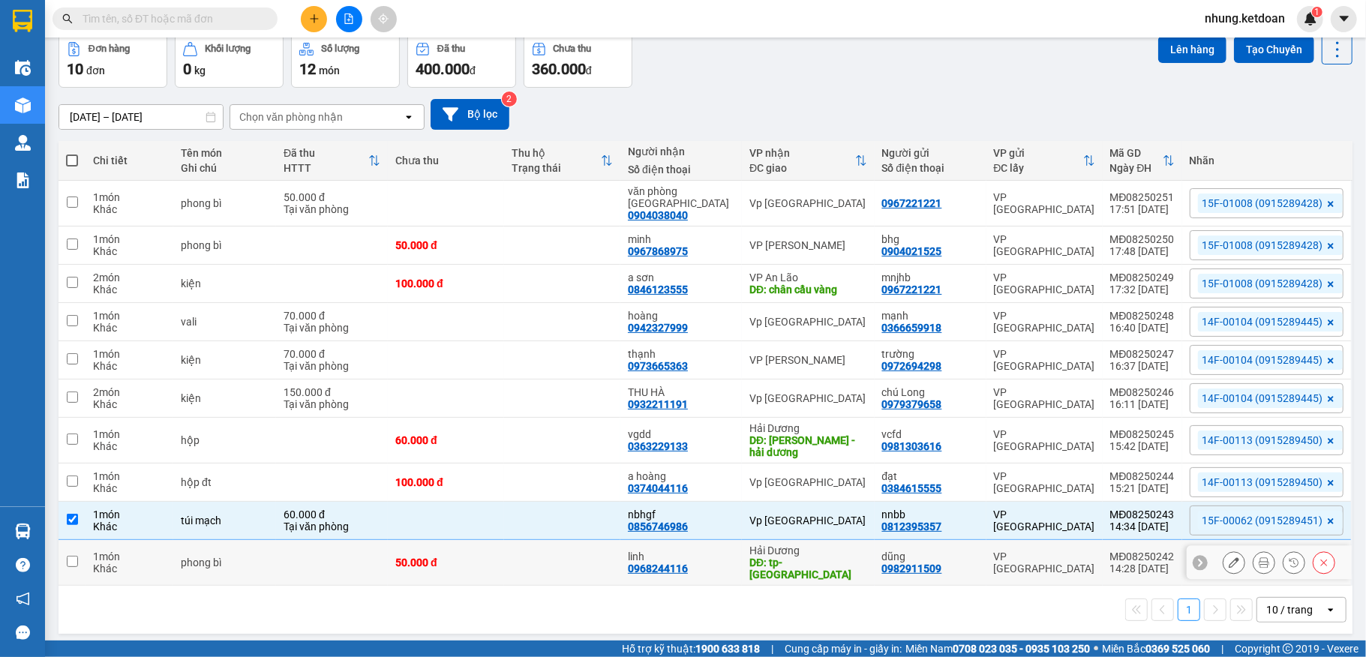
click at [481, 550] on td "50.000 đ" at bounding box center [446, 563] width 116 height 46
checkbox input "true"
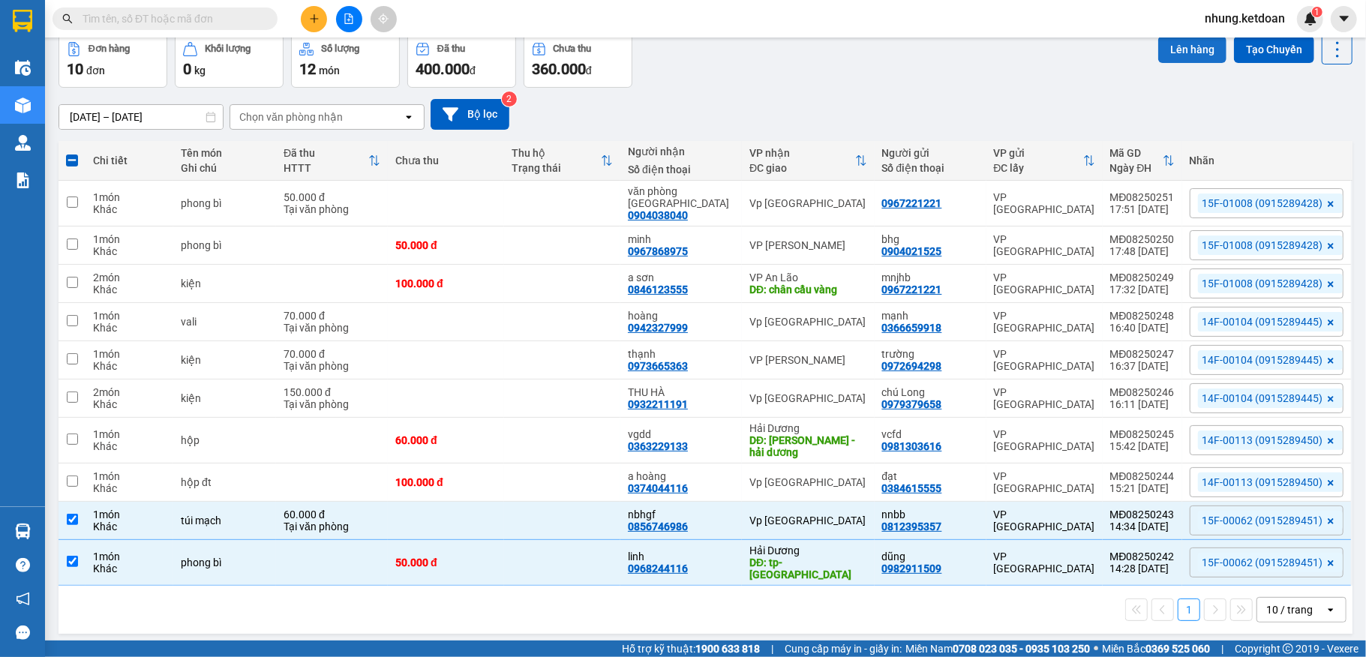
click at [1158, 48] on button "Lên hàng" at bounding box center [1192, 49] width 68 height 27
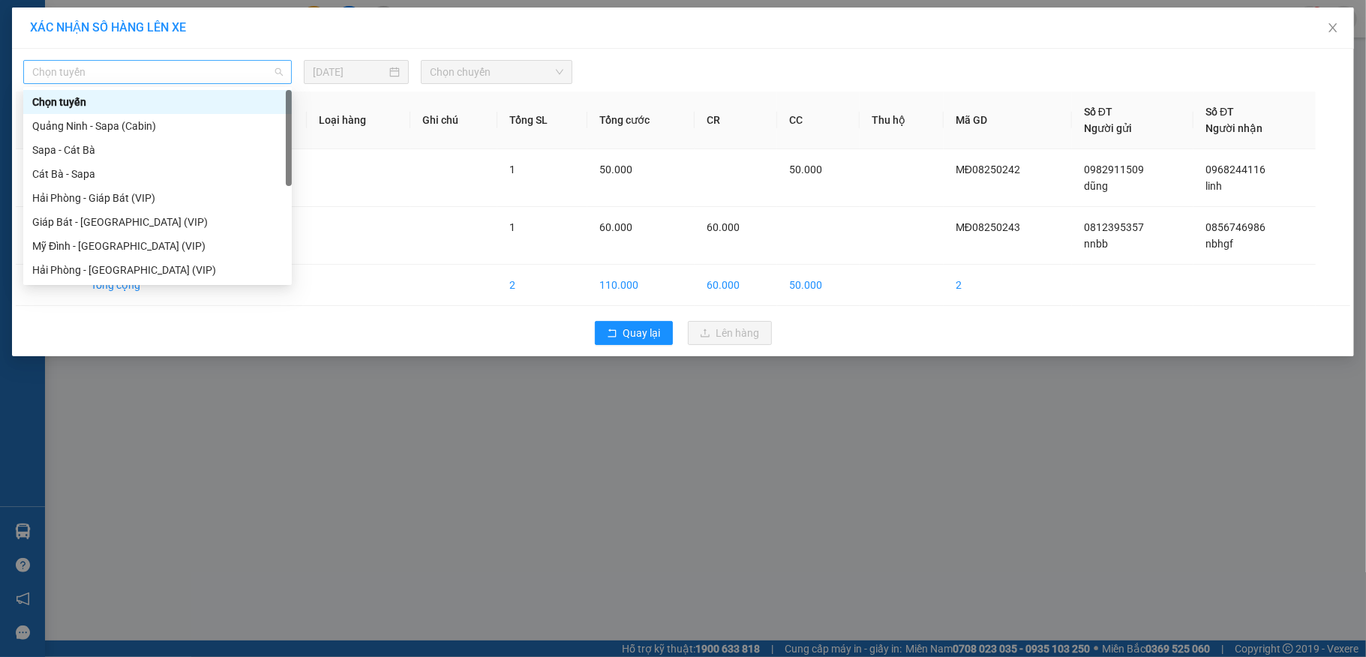
click at [141, 76] on span "Chọn tuyến" at bounding box center [157, 72] width 251 height 23
click at [90, 244] on div "Mỹ Đình - [GEOGRAPHIC_DATA] (VIP)" at bounding box center [157, 246] width 251 height 17
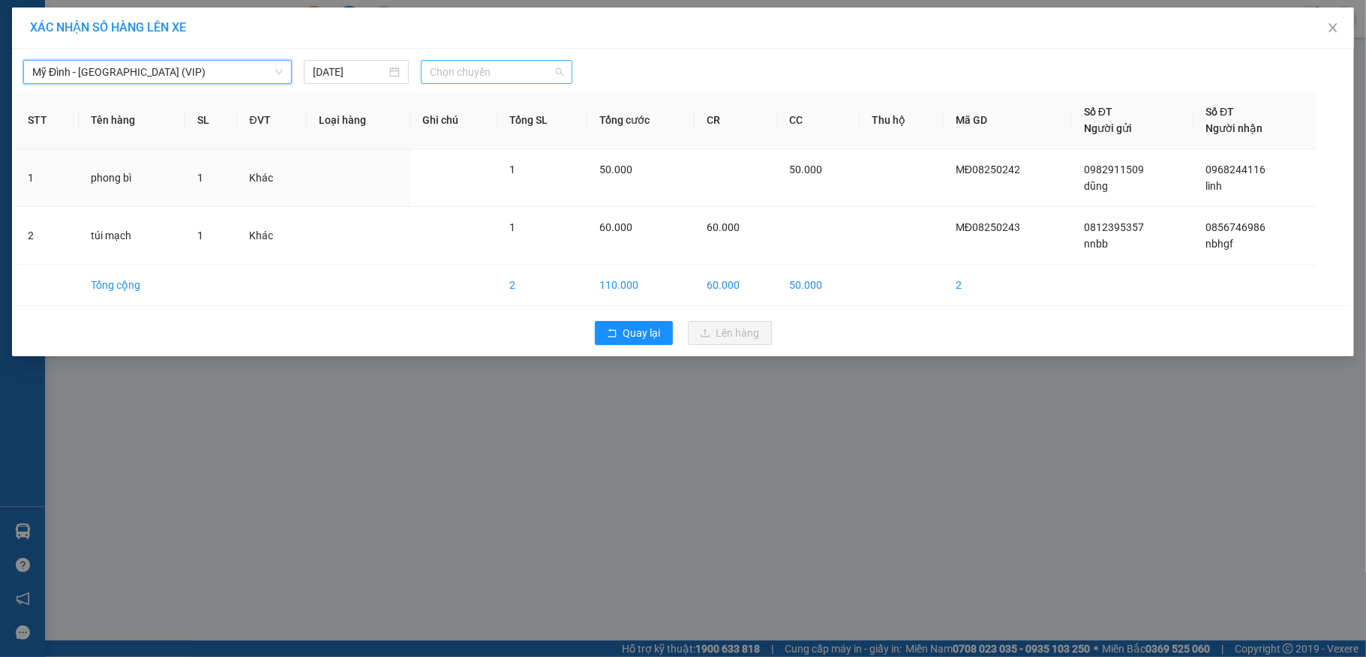
click at [459, 72] on span "Chọn chuyến" at bounding box center [497, 72] width 134 height 23
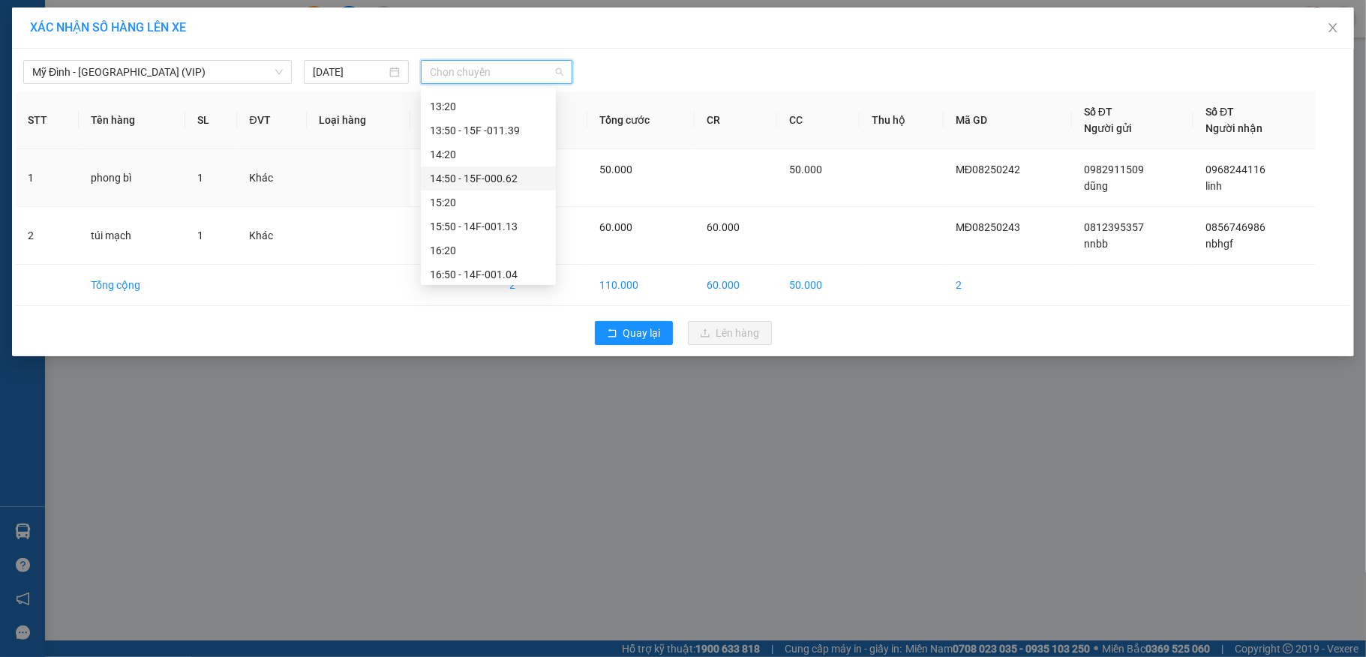
click at [513, 175] on div "14:50 - 15F-000.62" at bounding box center [488, 178] width 117 height 17
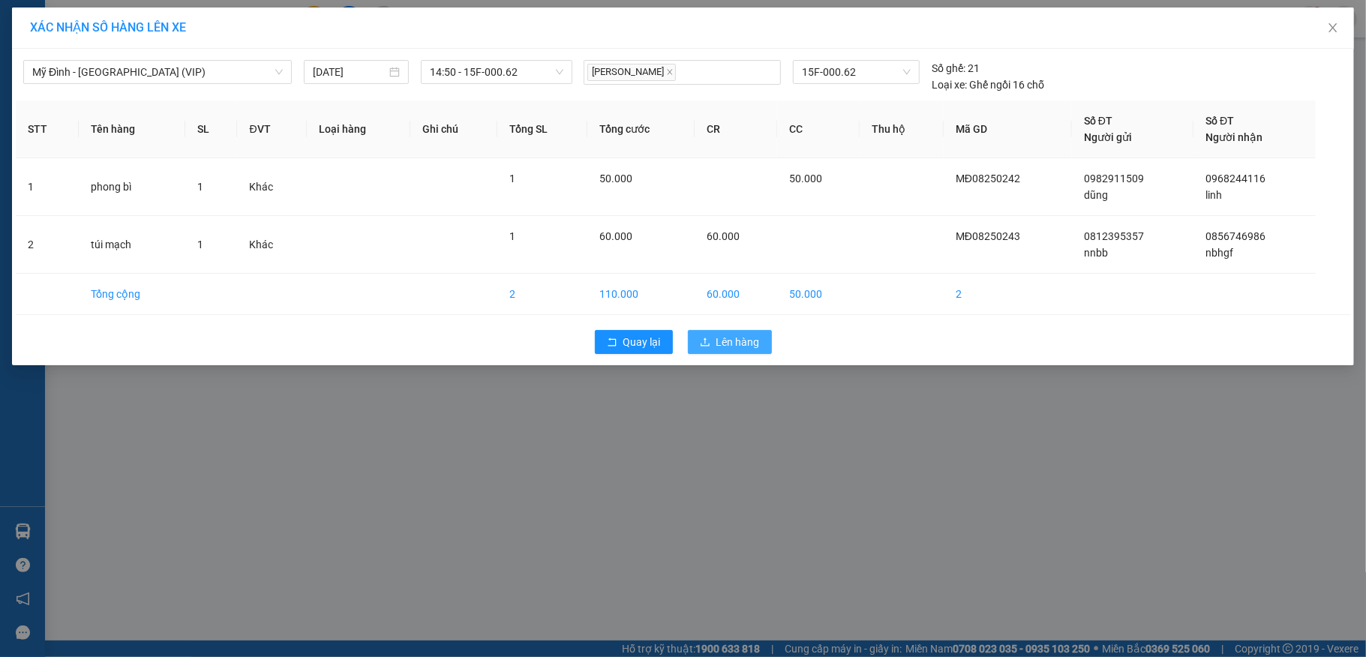
click at [731, 336] on span "Lên hàng" at bounding box center [738, 342] width 44 height 17
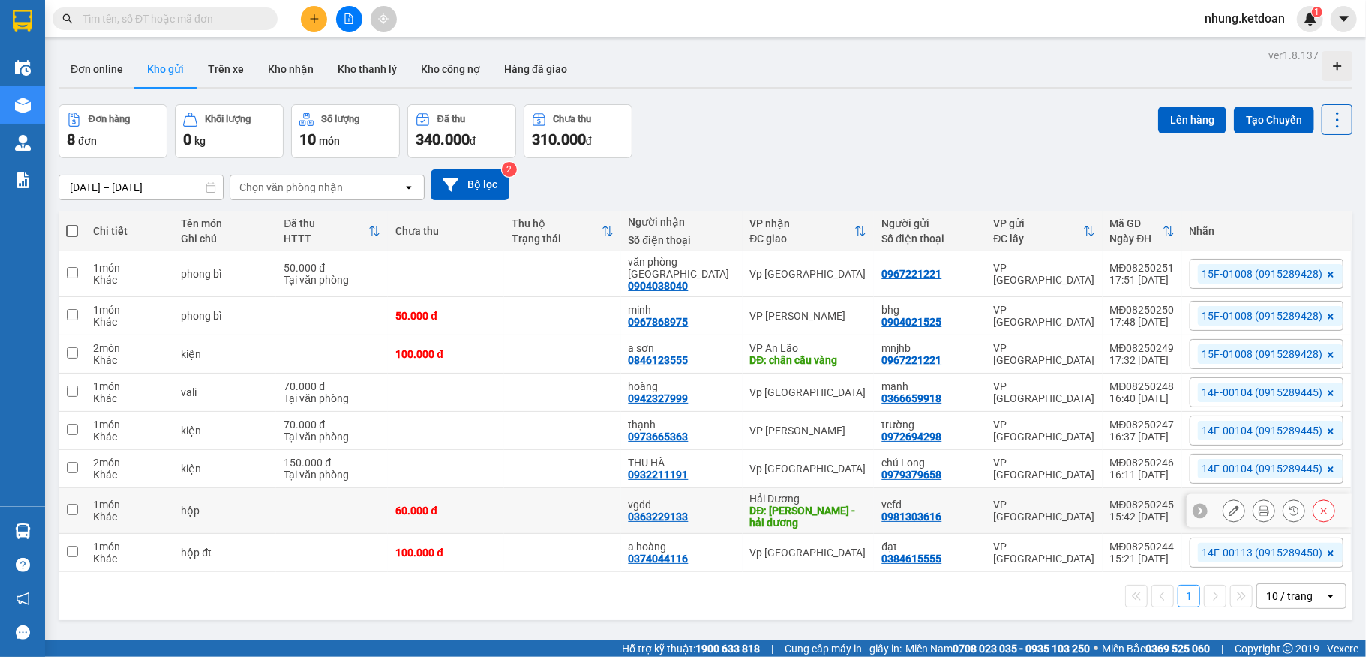
click at [563, 513] on td at bounding box center [562, 511] width 116 height 46
checkbox input "true"
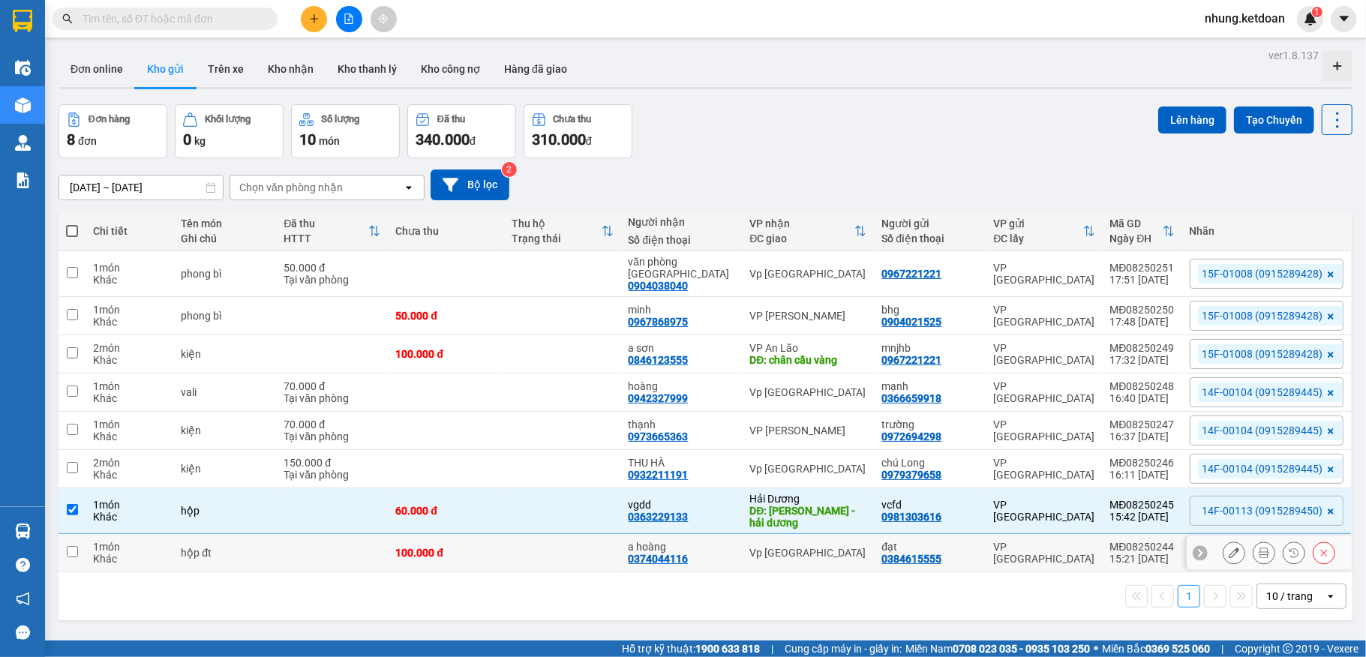
click at [536, 553] on td at bounding box center [562, 553] width 116 height 38
checkbox input "true"
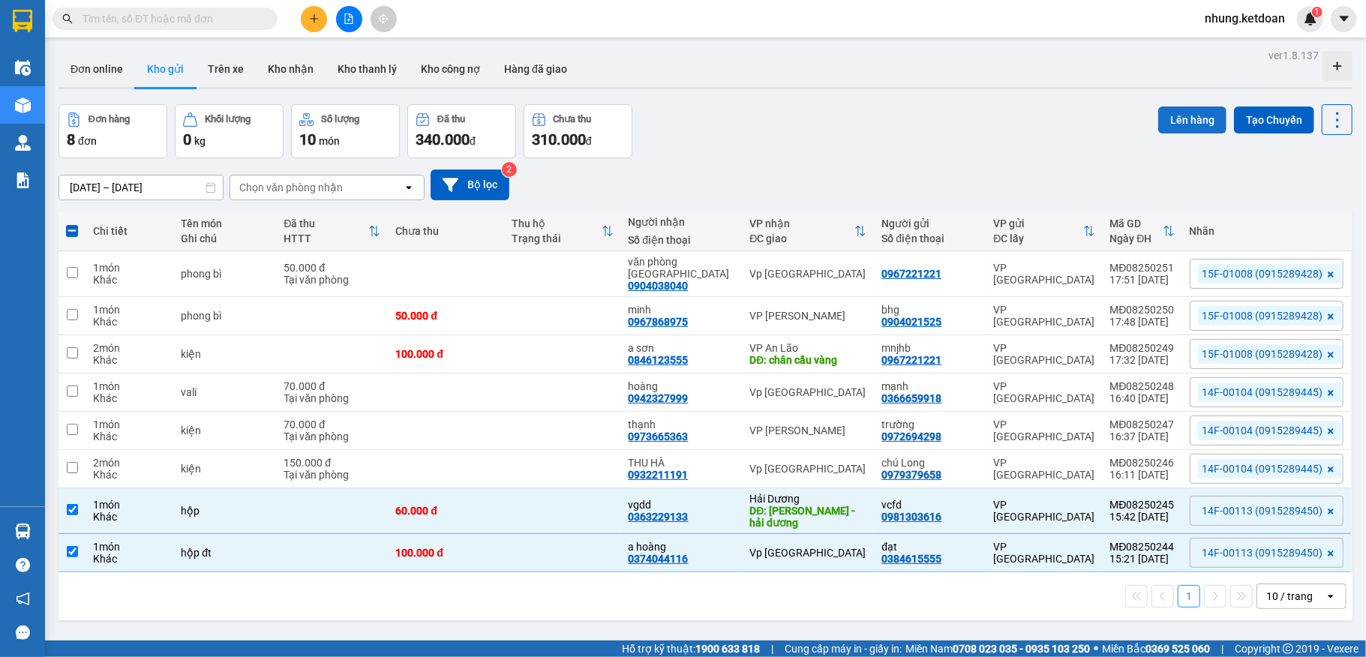
click at [1158, 115] on button "Lên hàng" at bounding box center [1192, 120] width 68 height 27
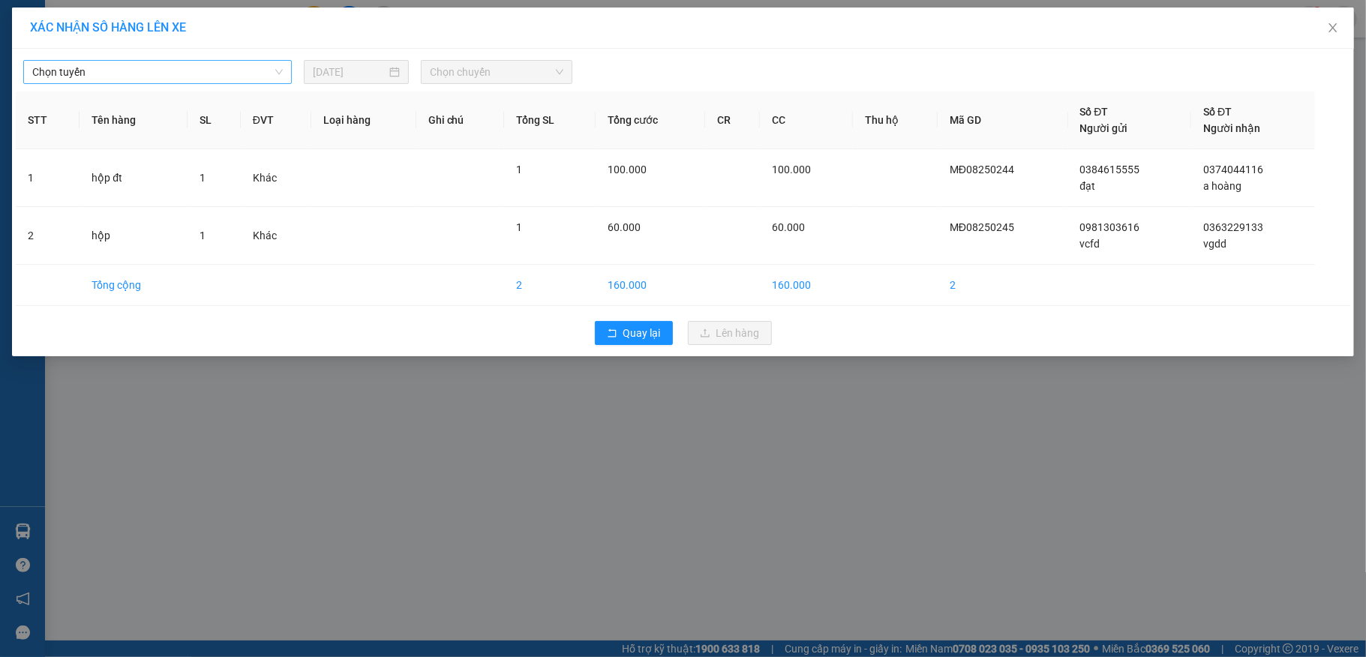
click at [237, 77] on span "Chọn tuyến" at bounding box center [157, 72] width 251 height 23
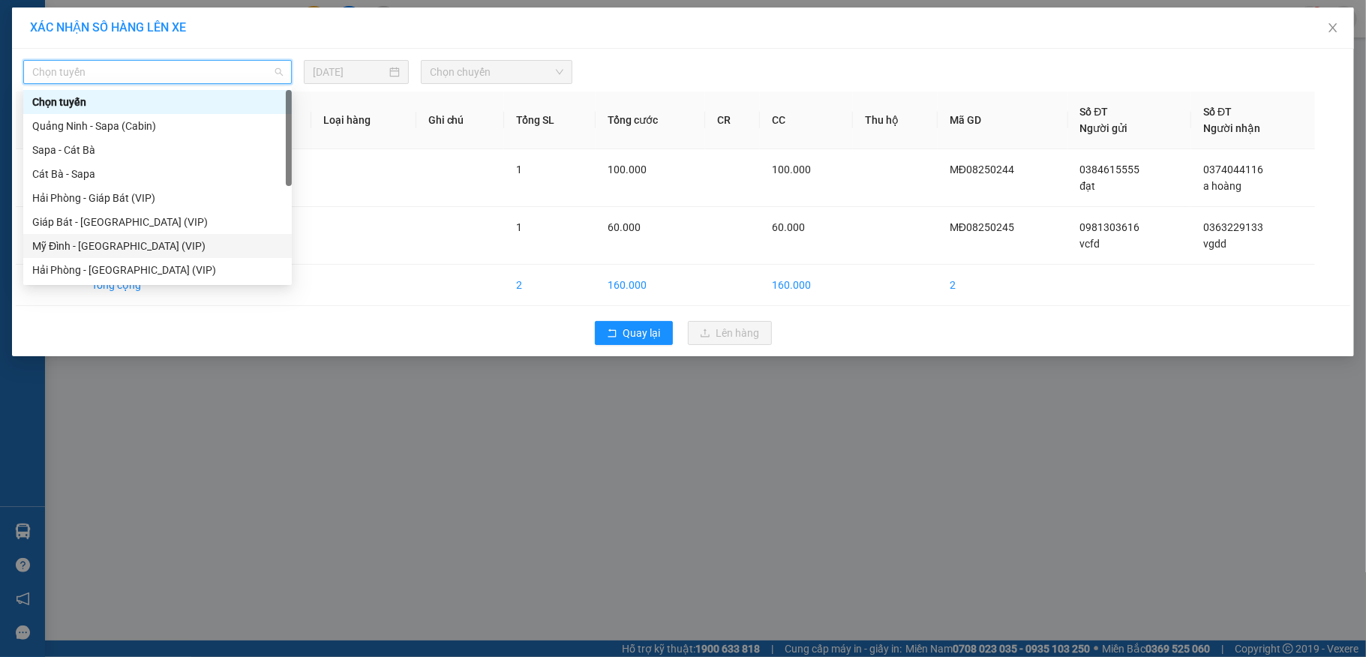
click at [67, 242] on div "Mỹ Đình - [GEOGRAPHIC_DATA] (VIP)" at bounding box center [157, 246] width 251 height 17
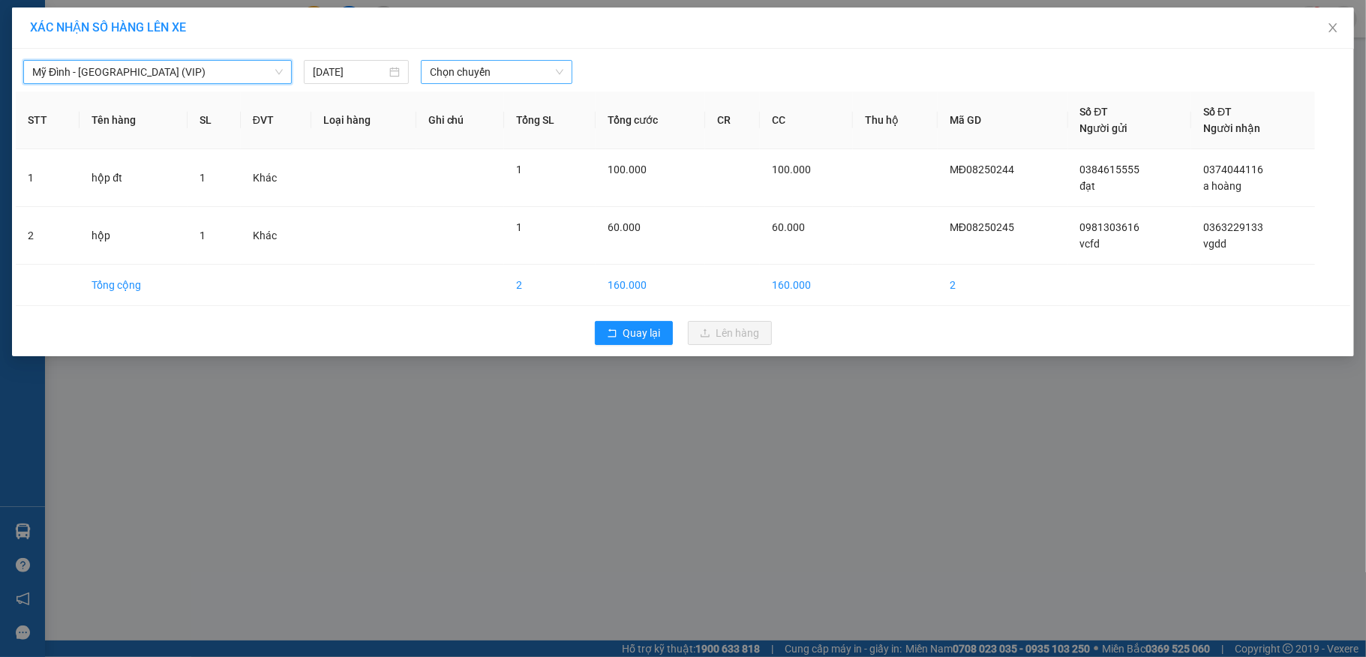
click at [469, 72] on span "Chọn chuyến" at bounding box center [497, 72] width 134 height 23
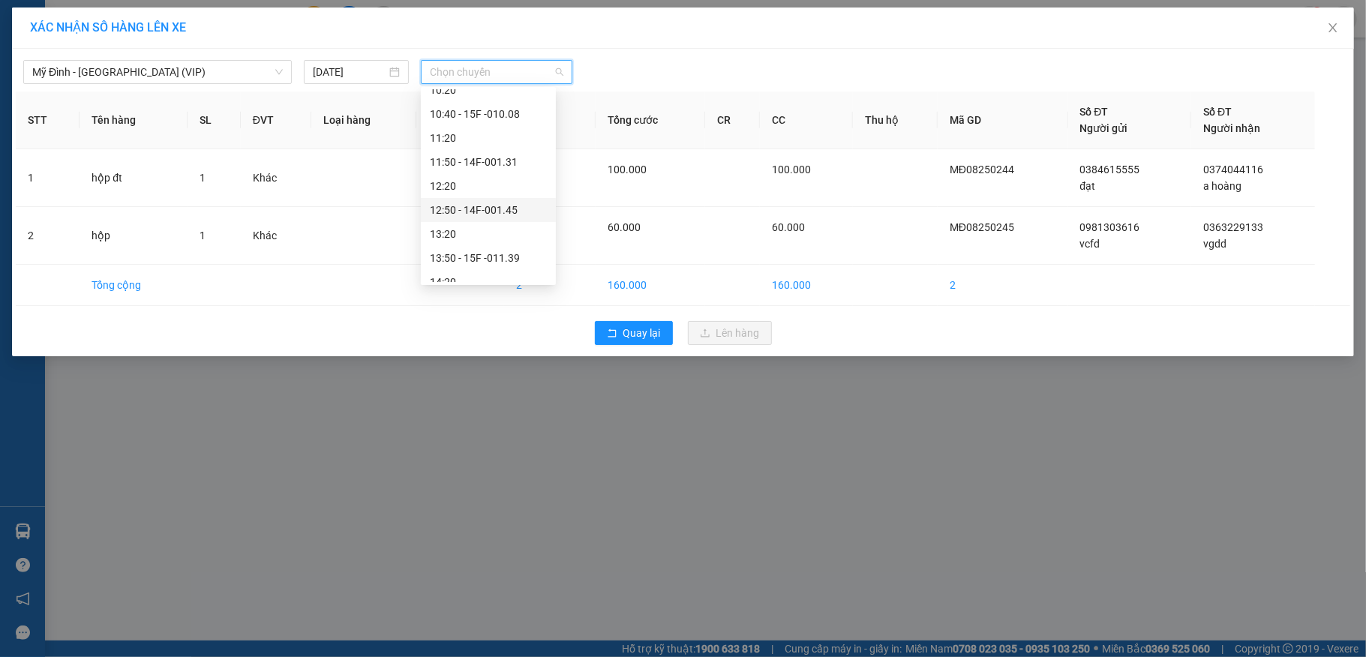
scroll to position [400, 0]
click at [485, 254] on div "15:50 - 14F-001.13" at bounding box center [488, 254] width 117 height 17
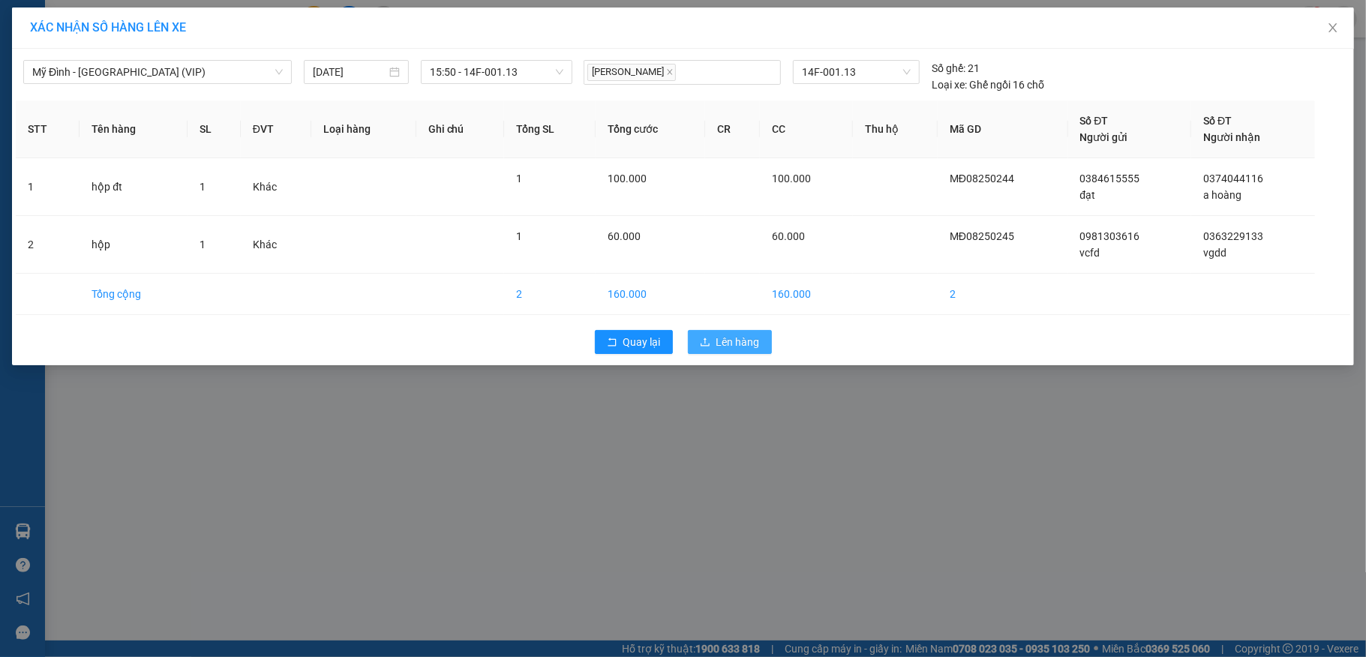
click at [724, 340] on span "Lên hàng" at bounding box center [738, 342] width 44 height 17
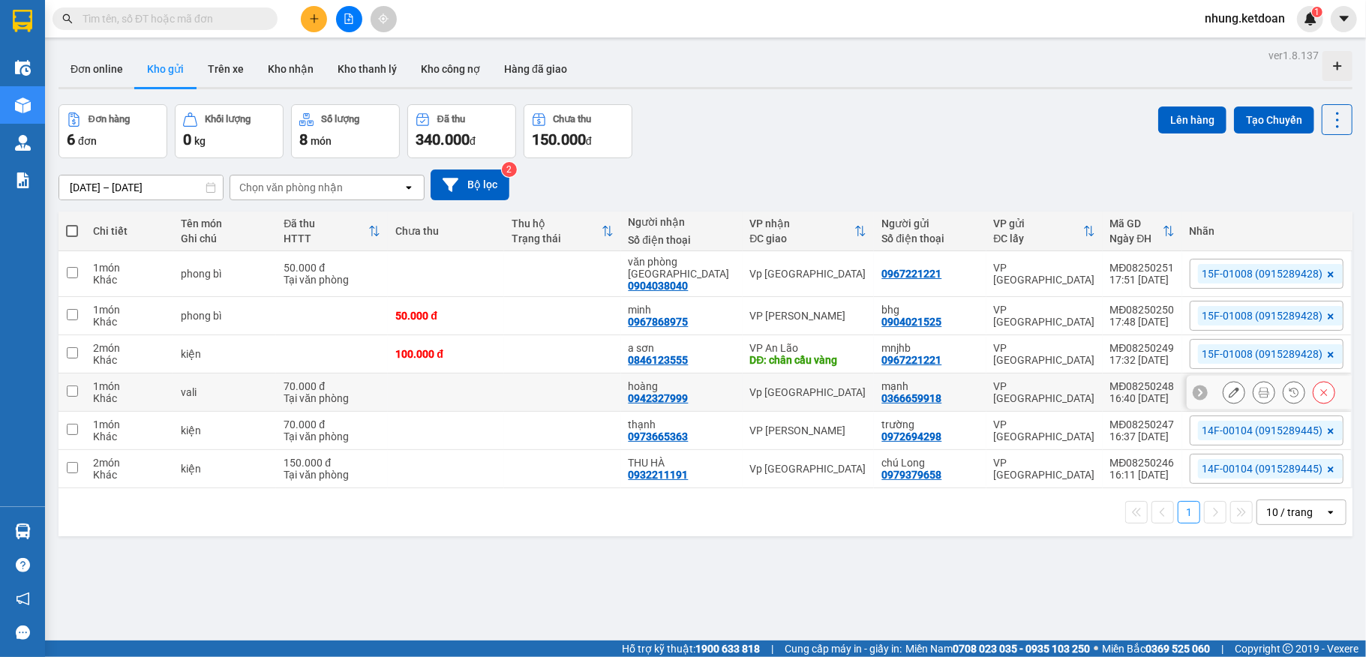
click at [616, 382] on td at bounding box center [562, 393] width 116 height 38
checkbox input "true"
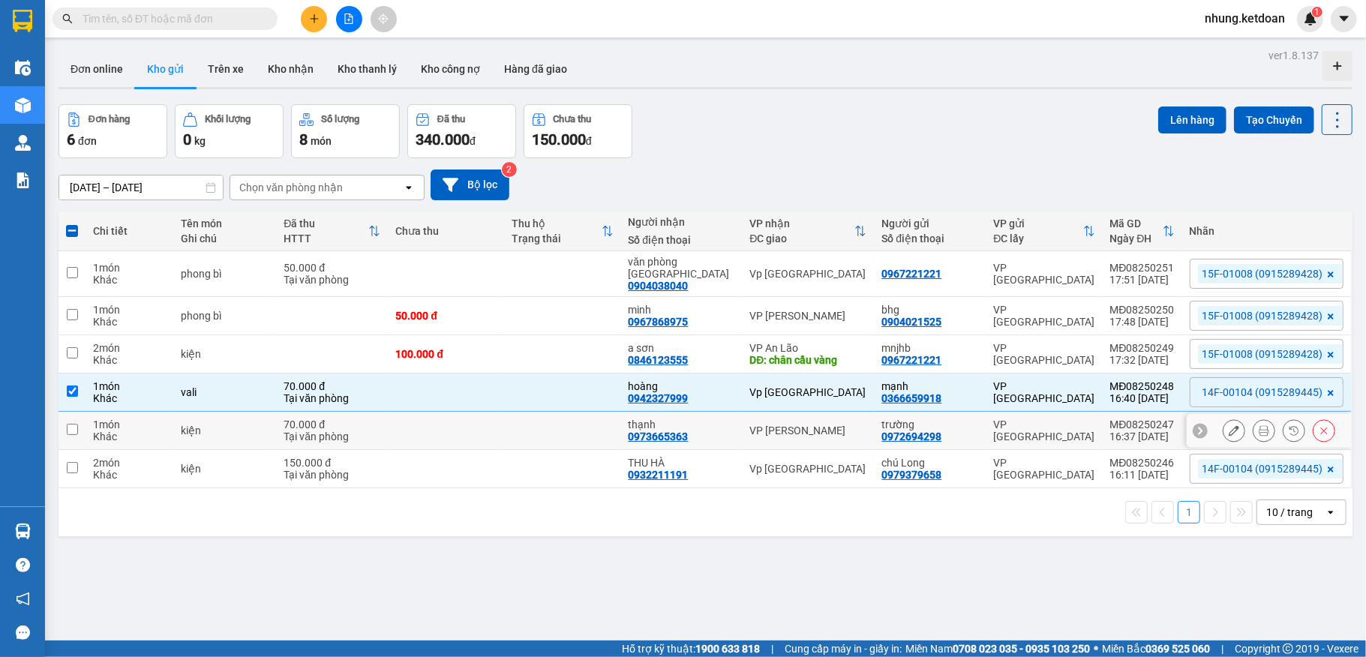
click at [558, 416] on td at bounding box center [562, 431] width 116 height 38
checkbox input "true"
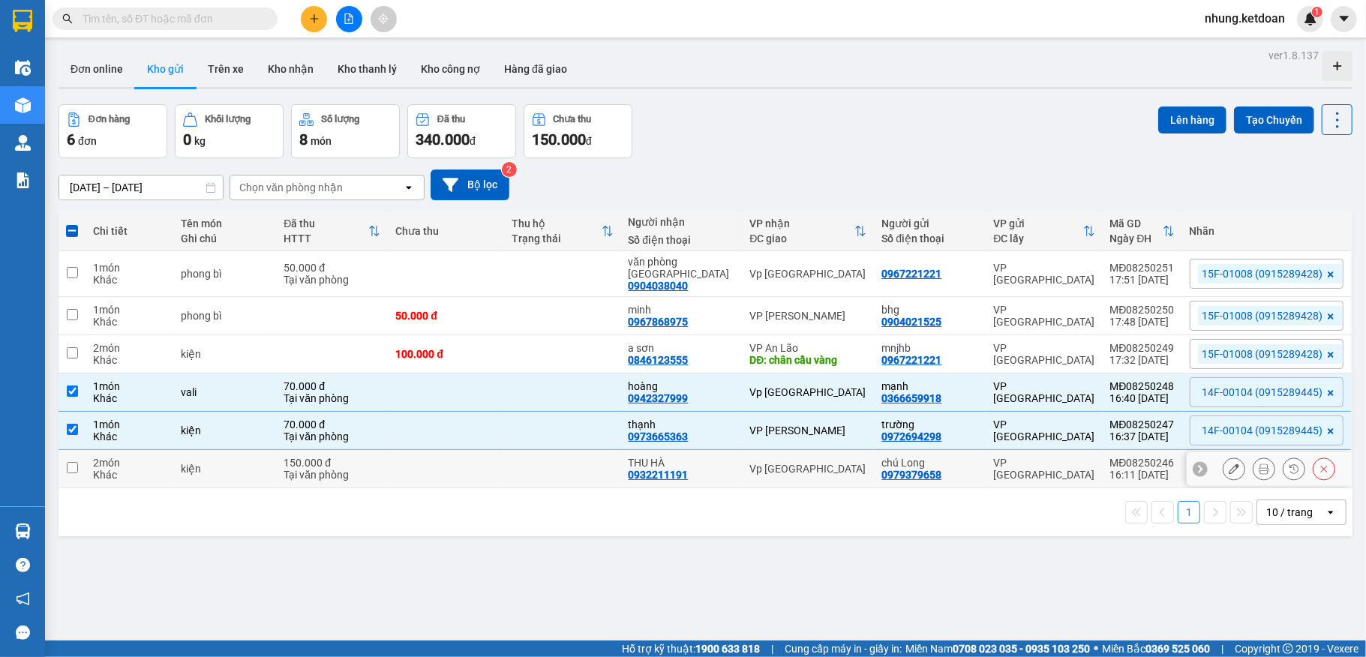
click at [504, 471] on td at bounding box center [446, 469] width 116 height 38
checkbox input "true"
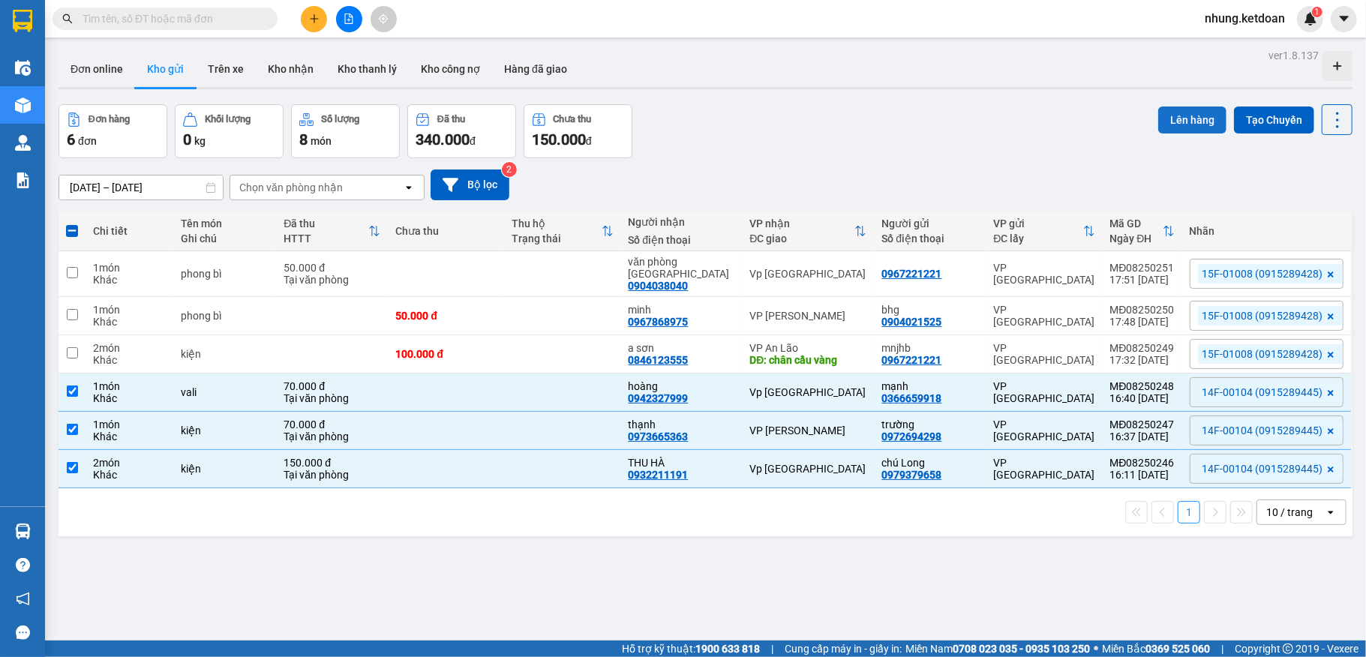
click at [1168, 109] on button "Lên hàng" at bounding box center [1192, 120] width 68 height 27
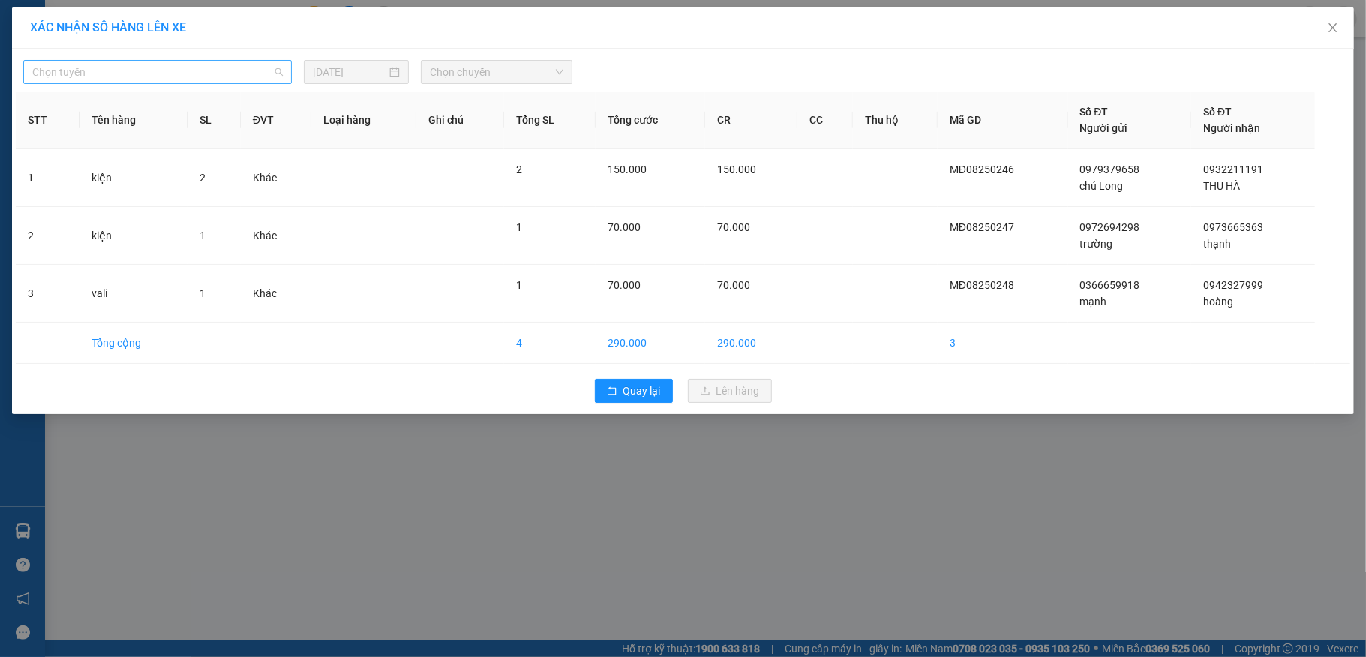
click at [185, 76] on span "Chọn tuyến" at bounding box center [157, 72] width 251 height 23
click at [196, 61] on span "Chọn tuyến" at bounding box center [157, 72] width 251 height 23
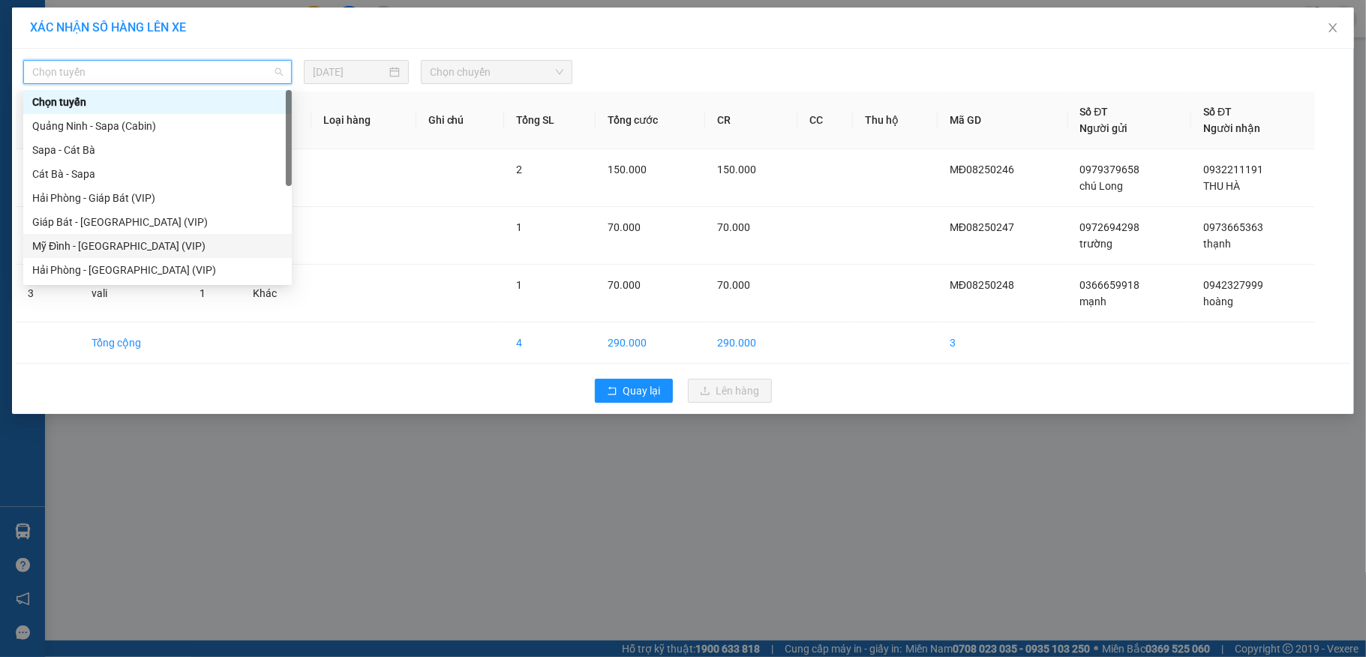
click at [86, 245] on div "Mỹ Đình - [GEOGRAPHIC_DATA] (VIP)" at bounding box center [157, 246] width 251 height 17
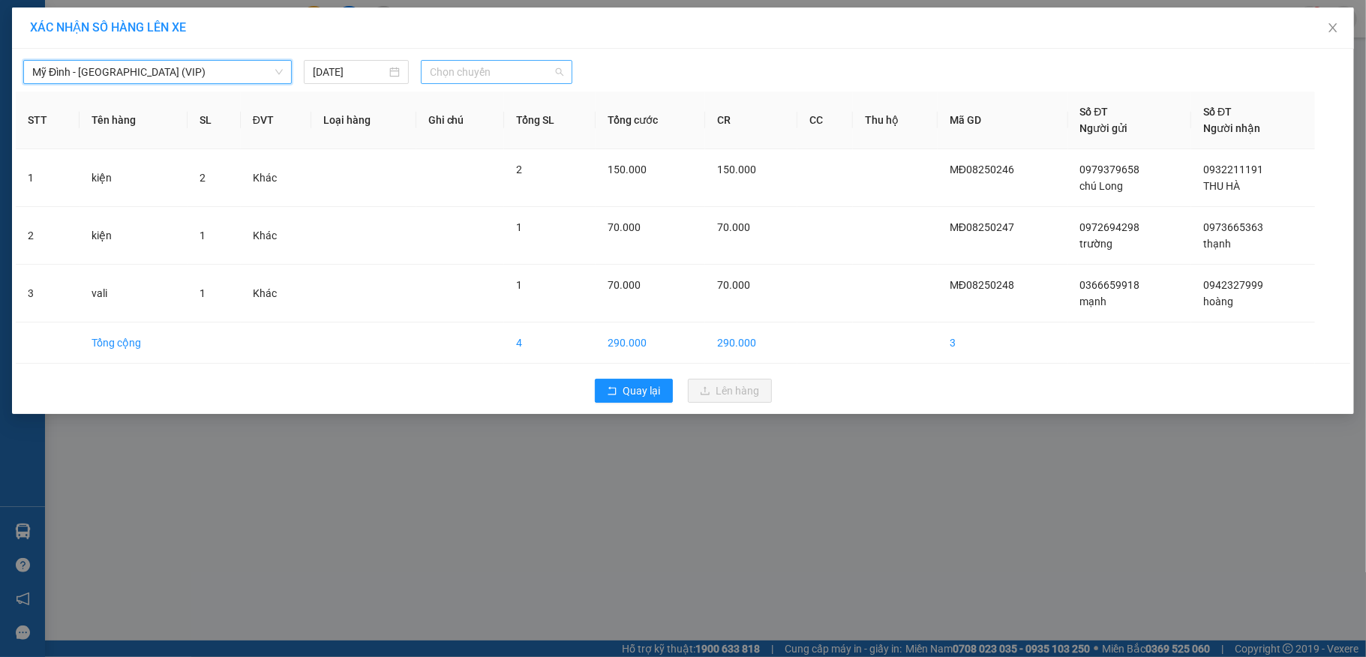
click at [504, 78] on span "Chọn chuyến" at bounding box center [497, 72] width 134 height 23
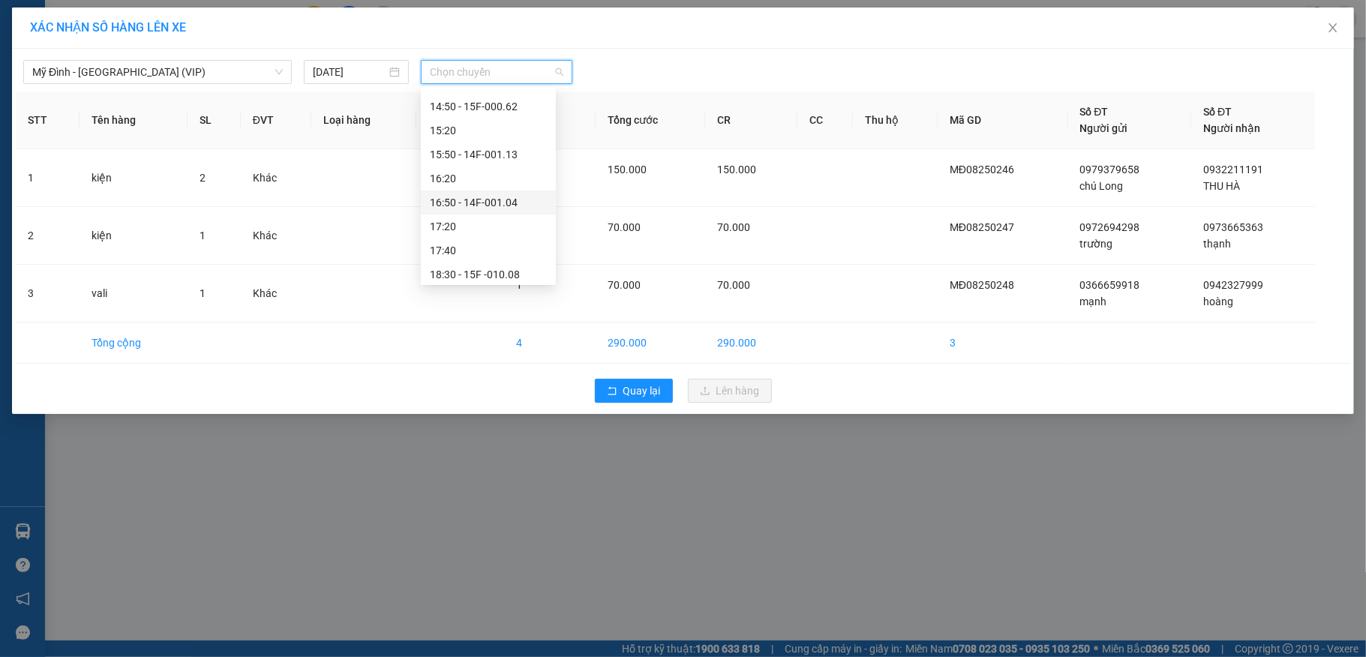
click at [486, 197] on div "16:50 - 14F-001.04" at bounding box center [488, 202] width 117 height 17
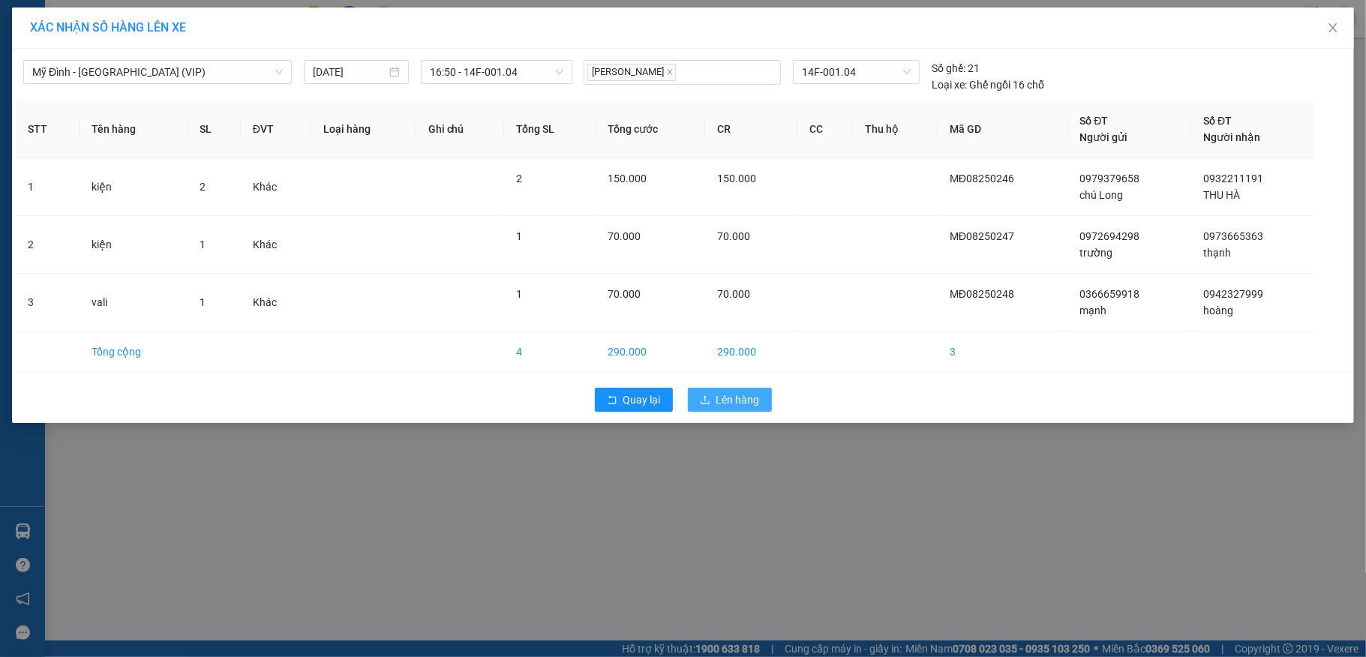
click at [741, 400] on span "Lên hàng" at bounding box center [738, 400] width 44 height 17
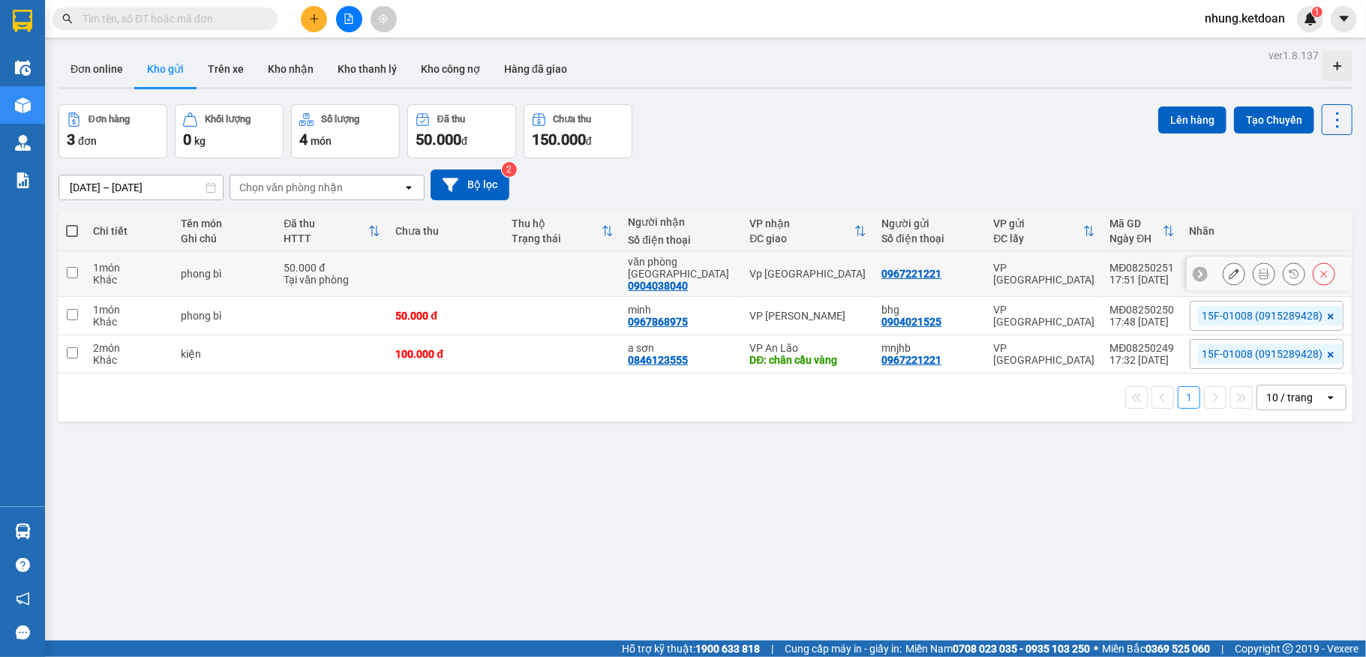
click at [532, 273] on td at bounding box center [562, 274] width 116 height 46
checkbox input "true"
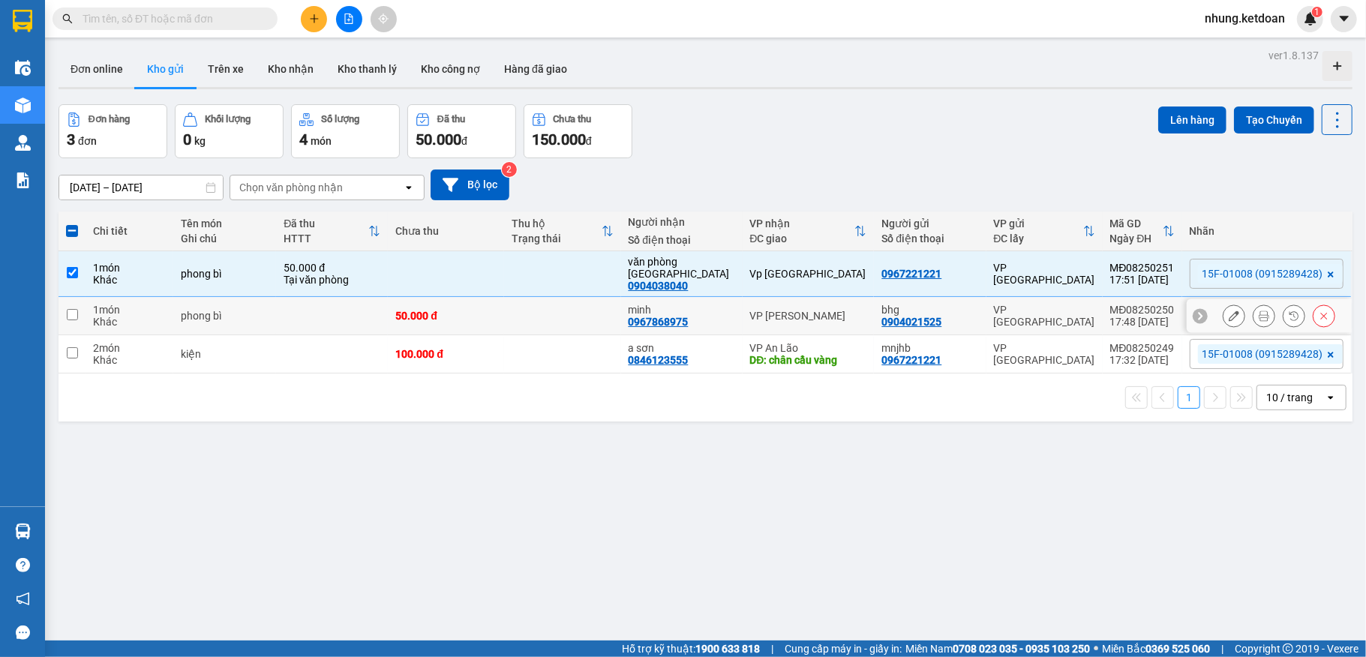
click at [526, 306] on td at bounding box center [562, 316] width 116 height 38
checkbox input "true"
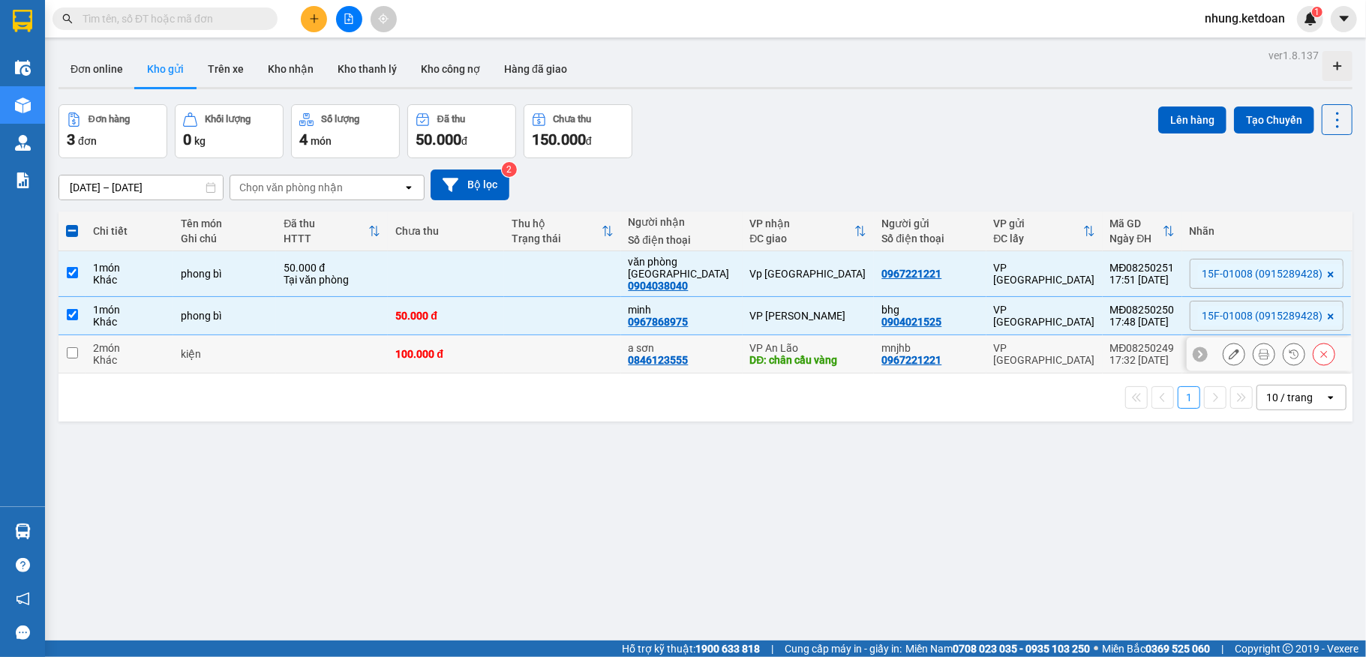
click at [504, 335] on td "100.000 đ" at bounding box center [446, 354] width 116 height 38
checkbox input "true"
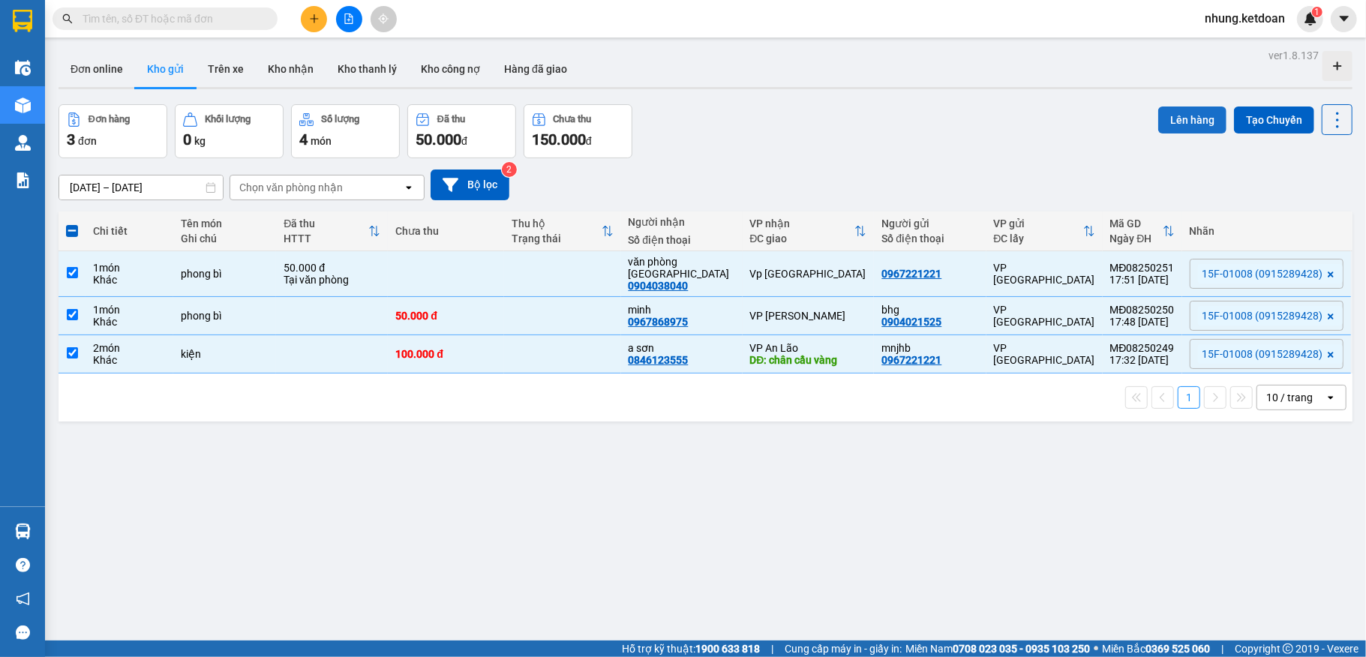
click at [1158, 124] on button "Lên hàng" at bounding box center [1192, 120] width 68 height 27
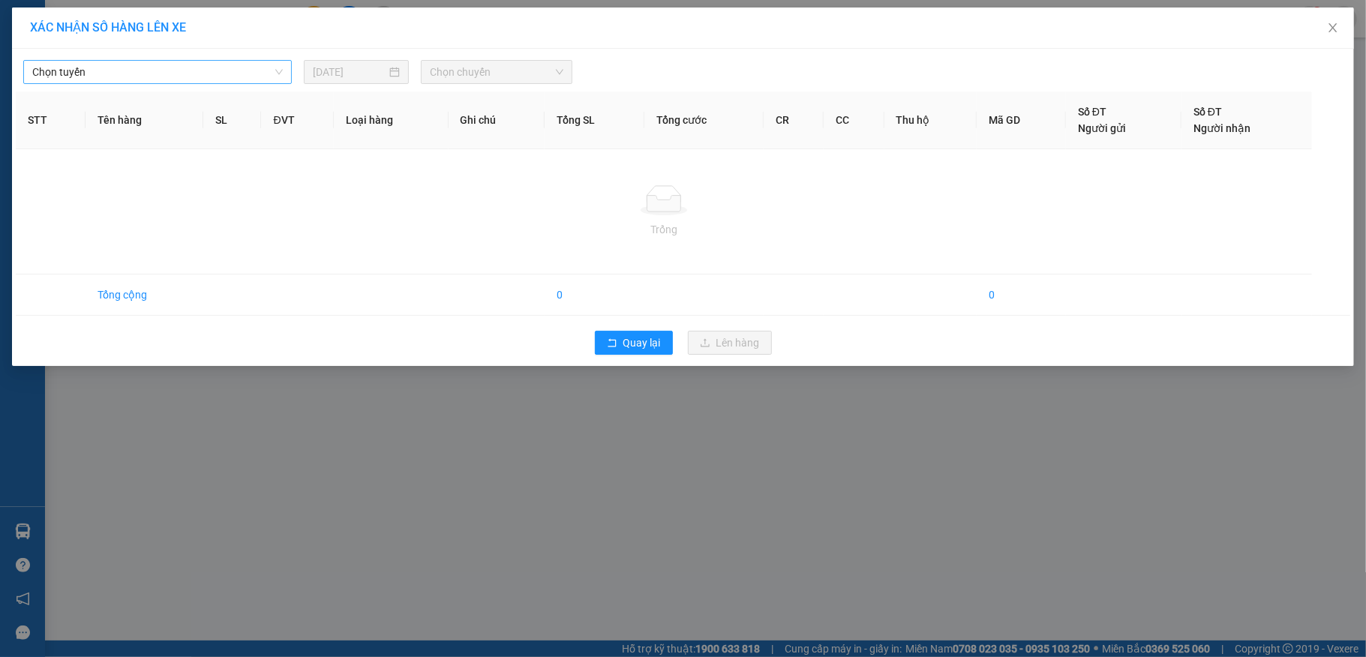
click at [184, 67] on div "Chọn tuyến [DATE] Chọn chuyến" at bounding box center [683, 69] width 1335 height 32
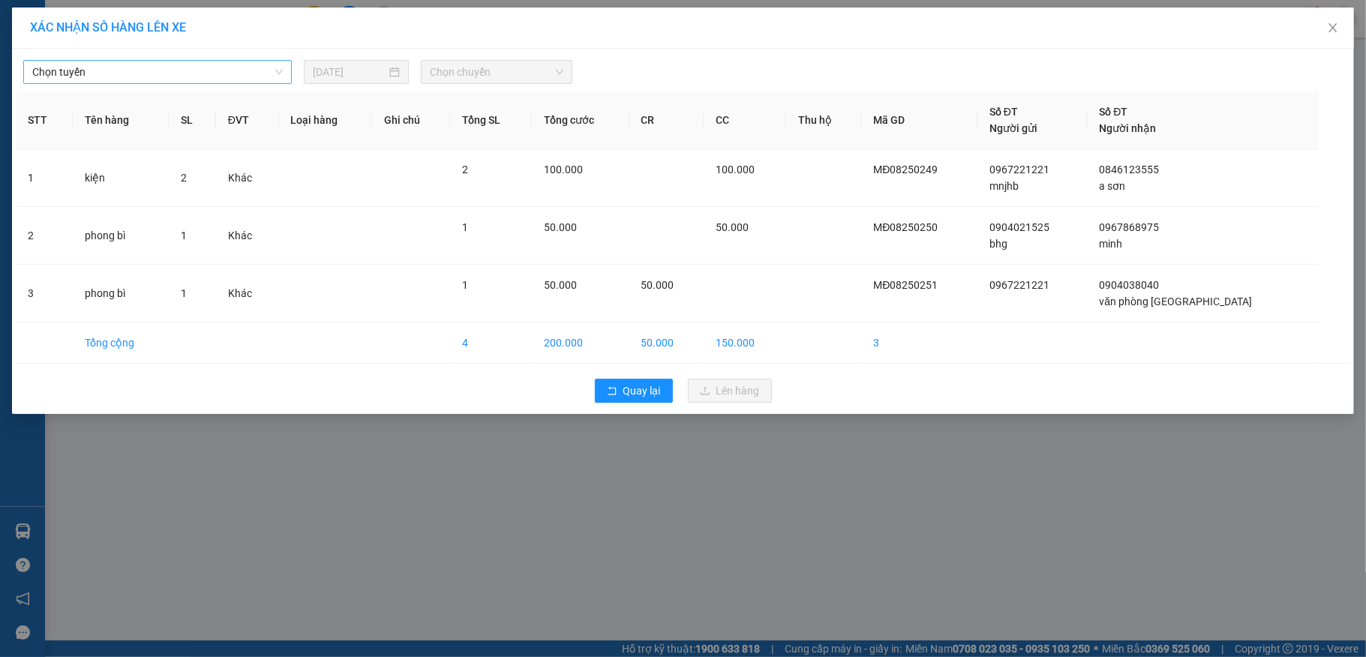
click at [140, 83] on span "Chọn tuyến" at bounding box center [157, 72] width 251 height 23
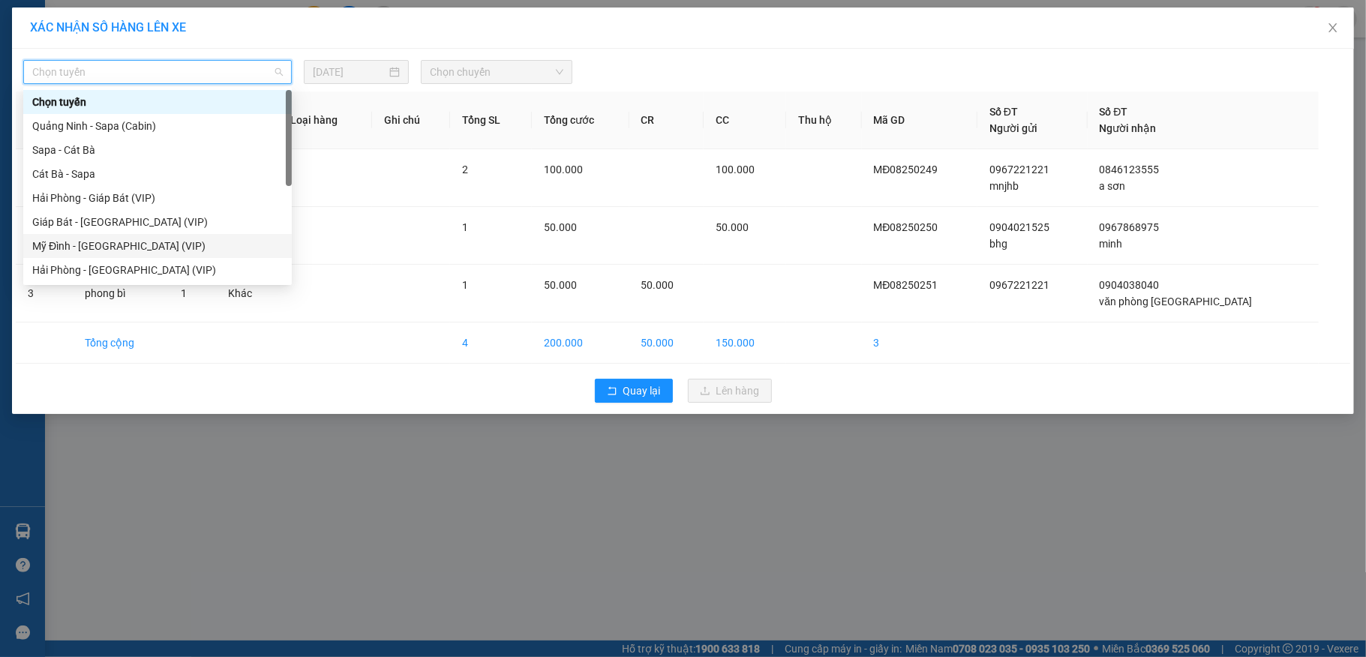
click at [83, 251] on div "Mỹ Đình - [GEOGRAPHIC_DATA] (VIP)" at bounding box center [157, 246] width 251 height 17
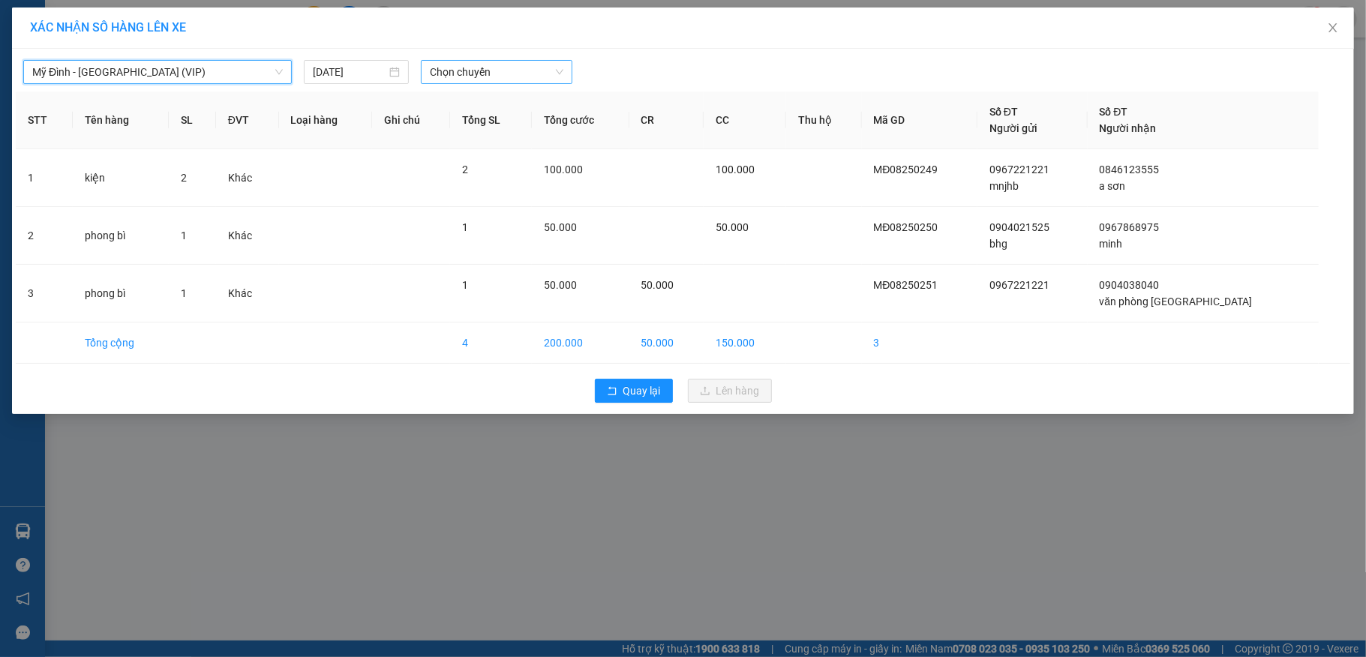
click at [459, 70] on span "Chọn chuyến" at bounding box center [497, 72] width 134 height 23
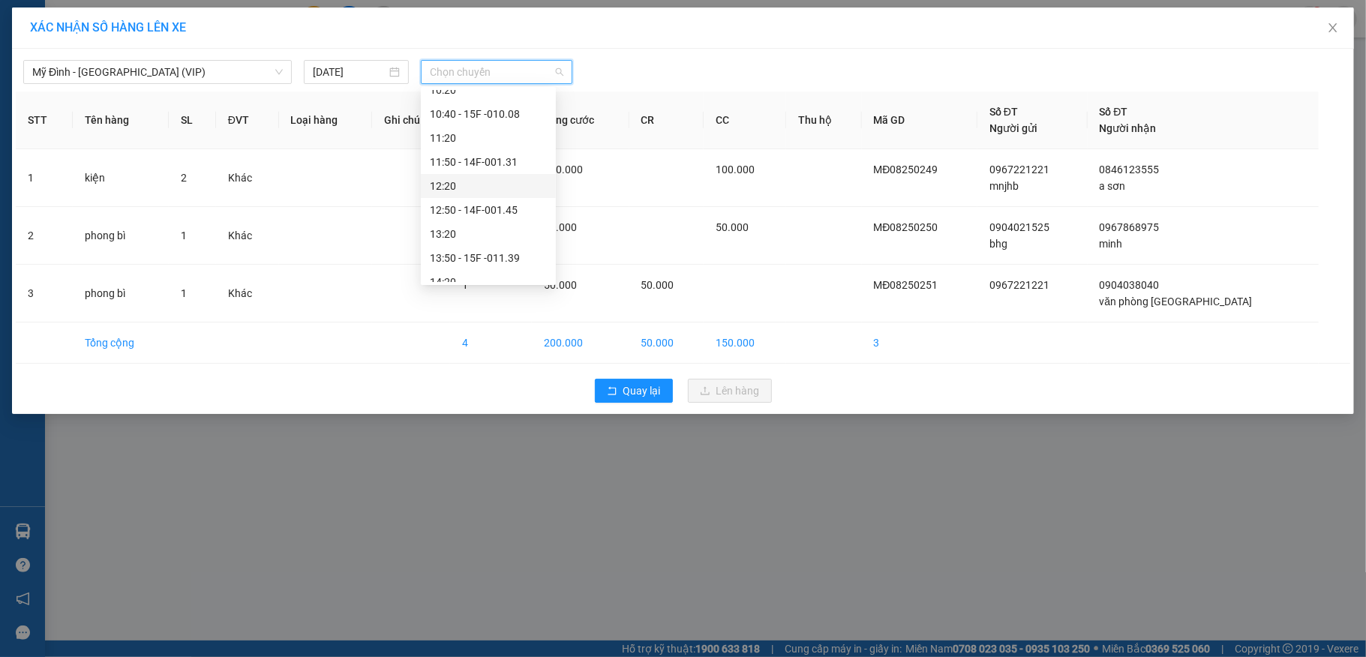
scroll to position [528, 0]
click at [527, 238] on div "18:30 - 15F -010.08" at bounding box center [488, 246] width 117 height 17
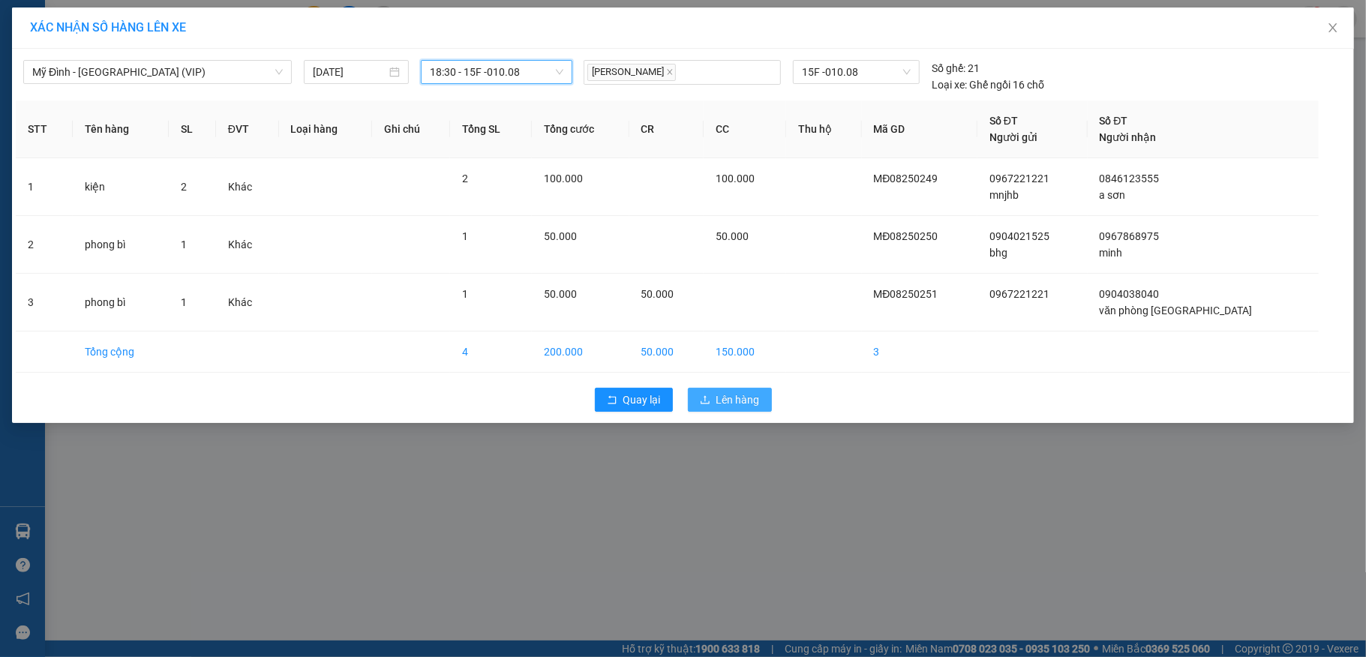
click at [715, 390] on button "Lên hàng" at bounding box center [730, 400] width 84 height 24
